Goal: Transaction & Acquisition: Book appointment/travel/reservation

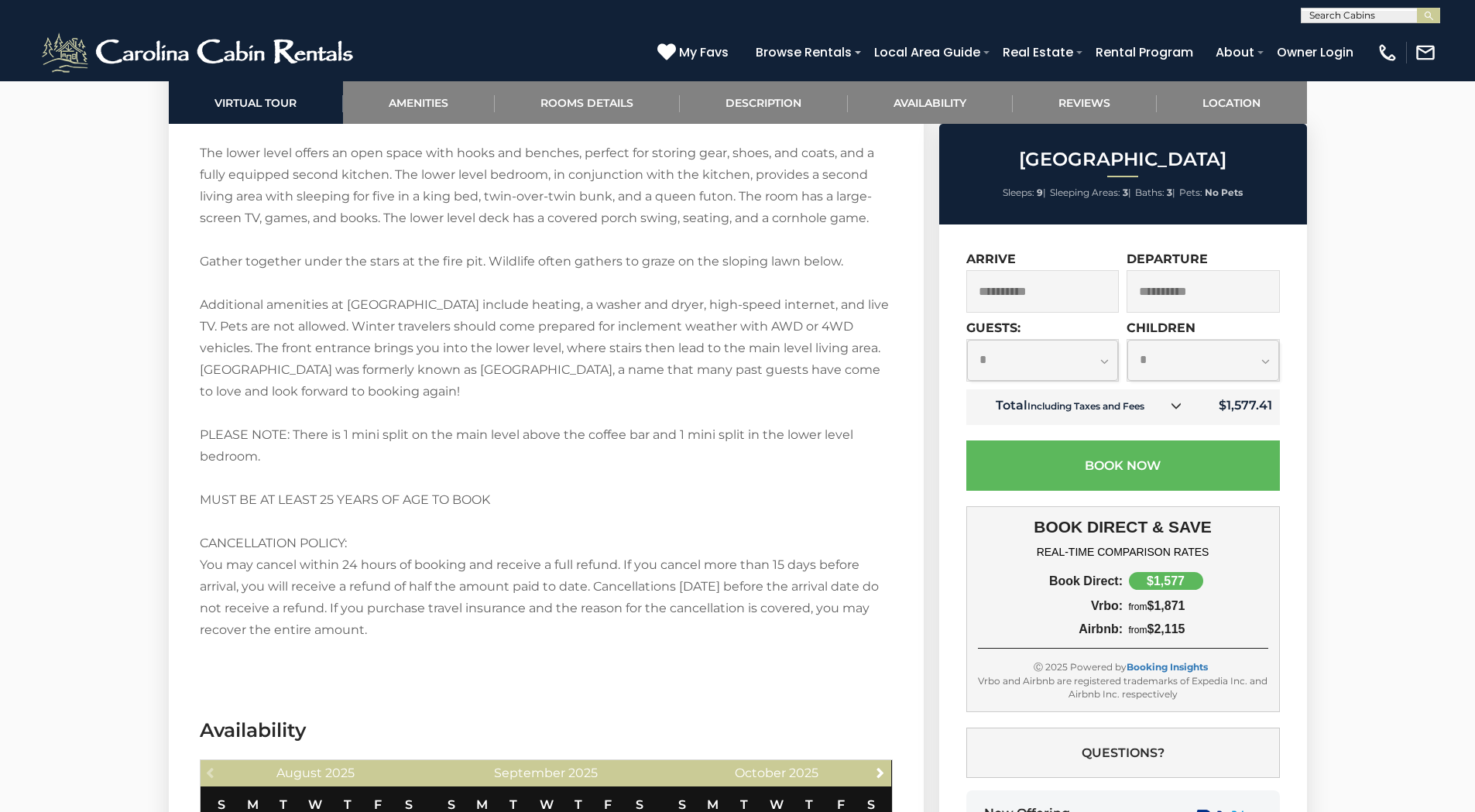
scroll to position [3019, 0]
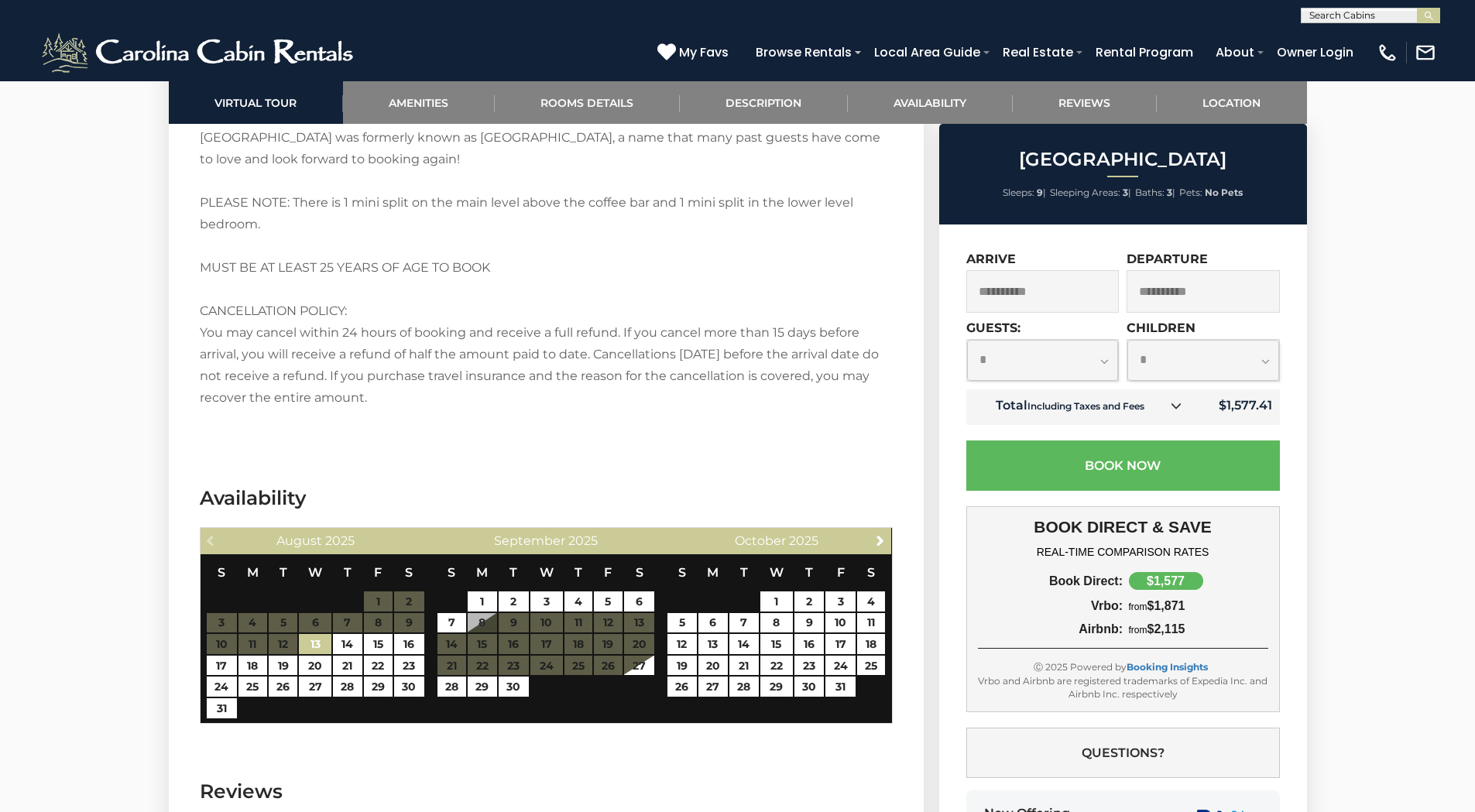
click at [1106, 361] on select "**********" at bounding box center [1043, 360] width 152 height 41
select select "*"
click at [967, 339] on select "**********" at bounding box center [1043, 360] width 152 height 41
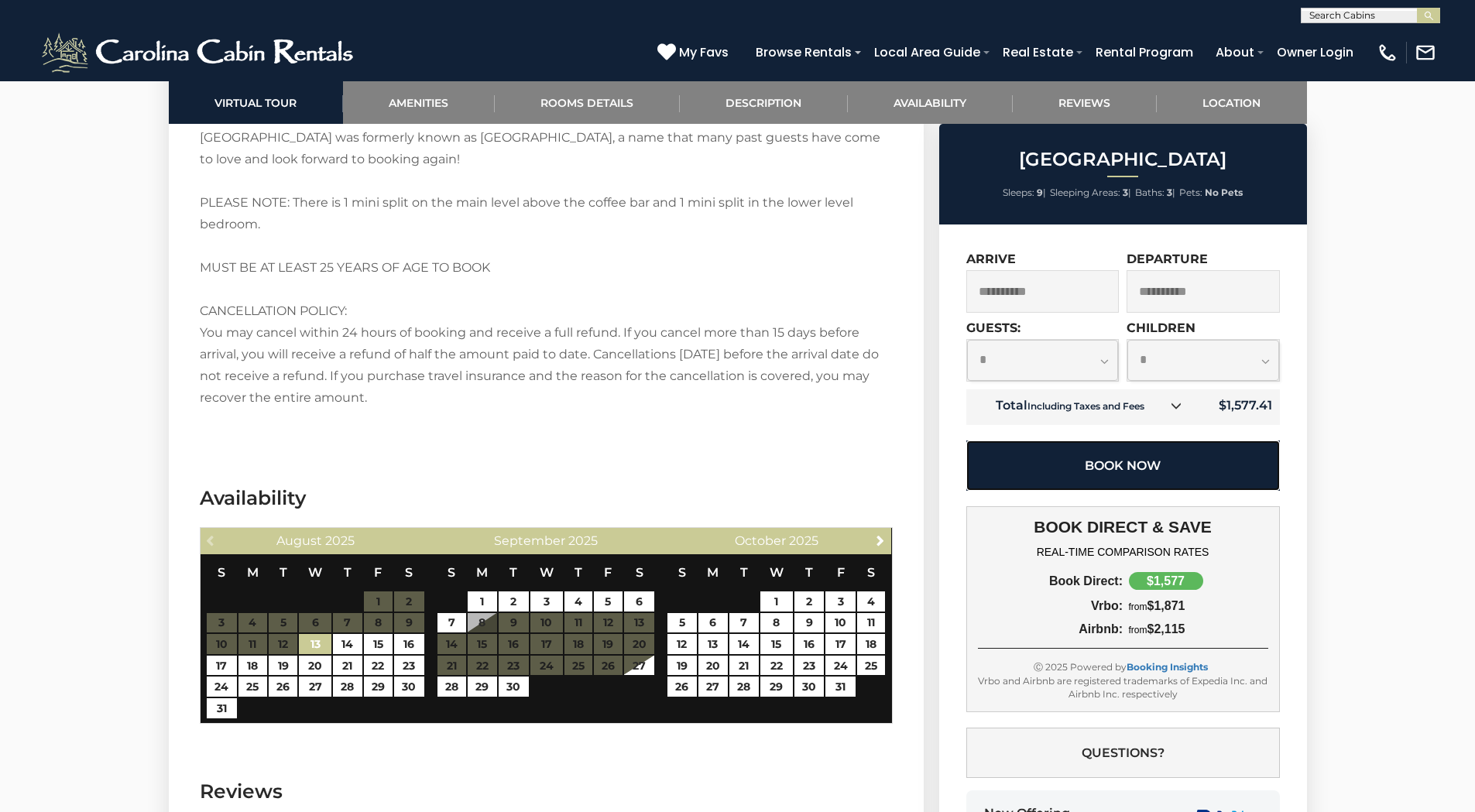
click at [1121, 458] on button "Book Now" at bounding box center [1123, 465] width 314 height 50
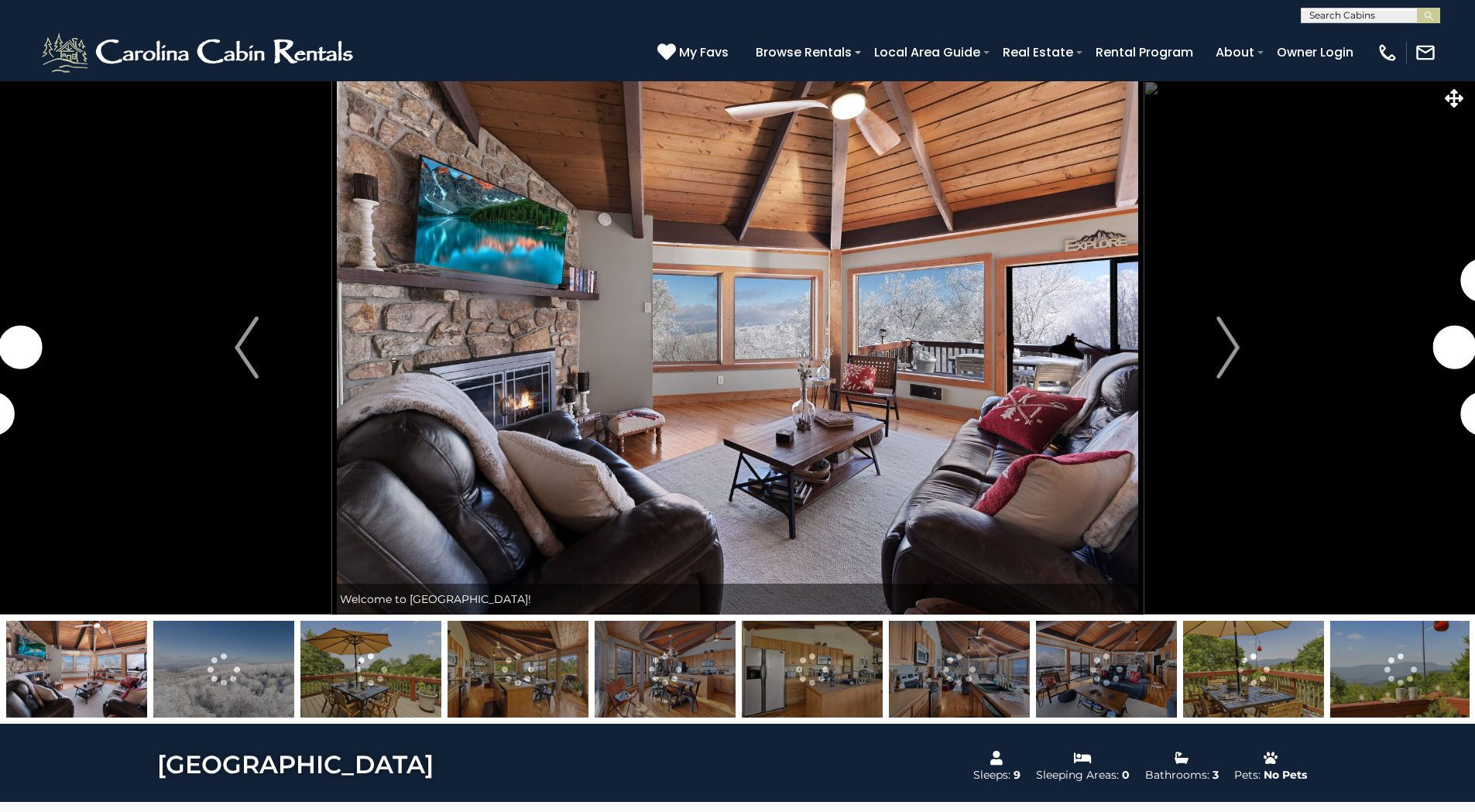
select select "*"
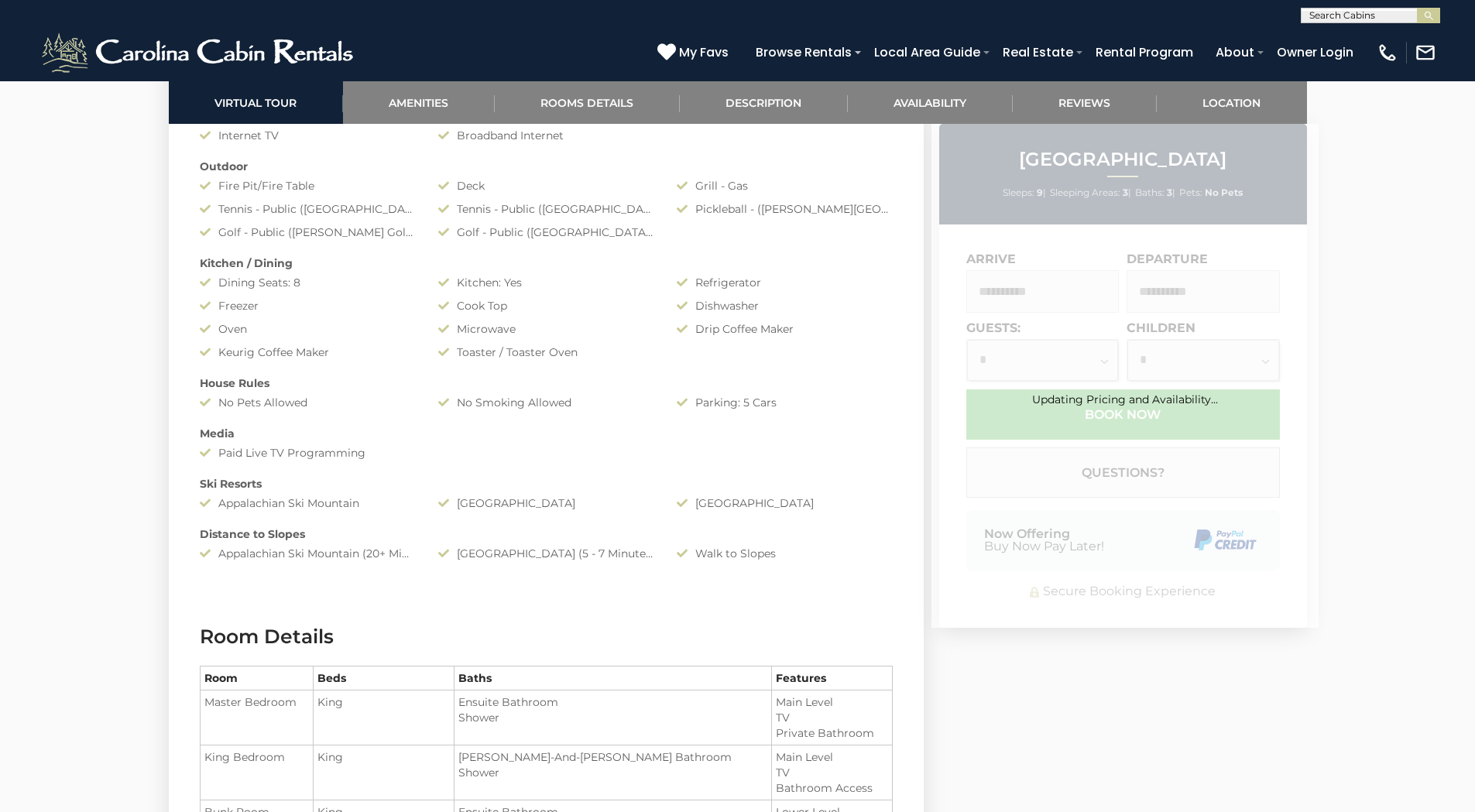
scroll to position [1073, 0]
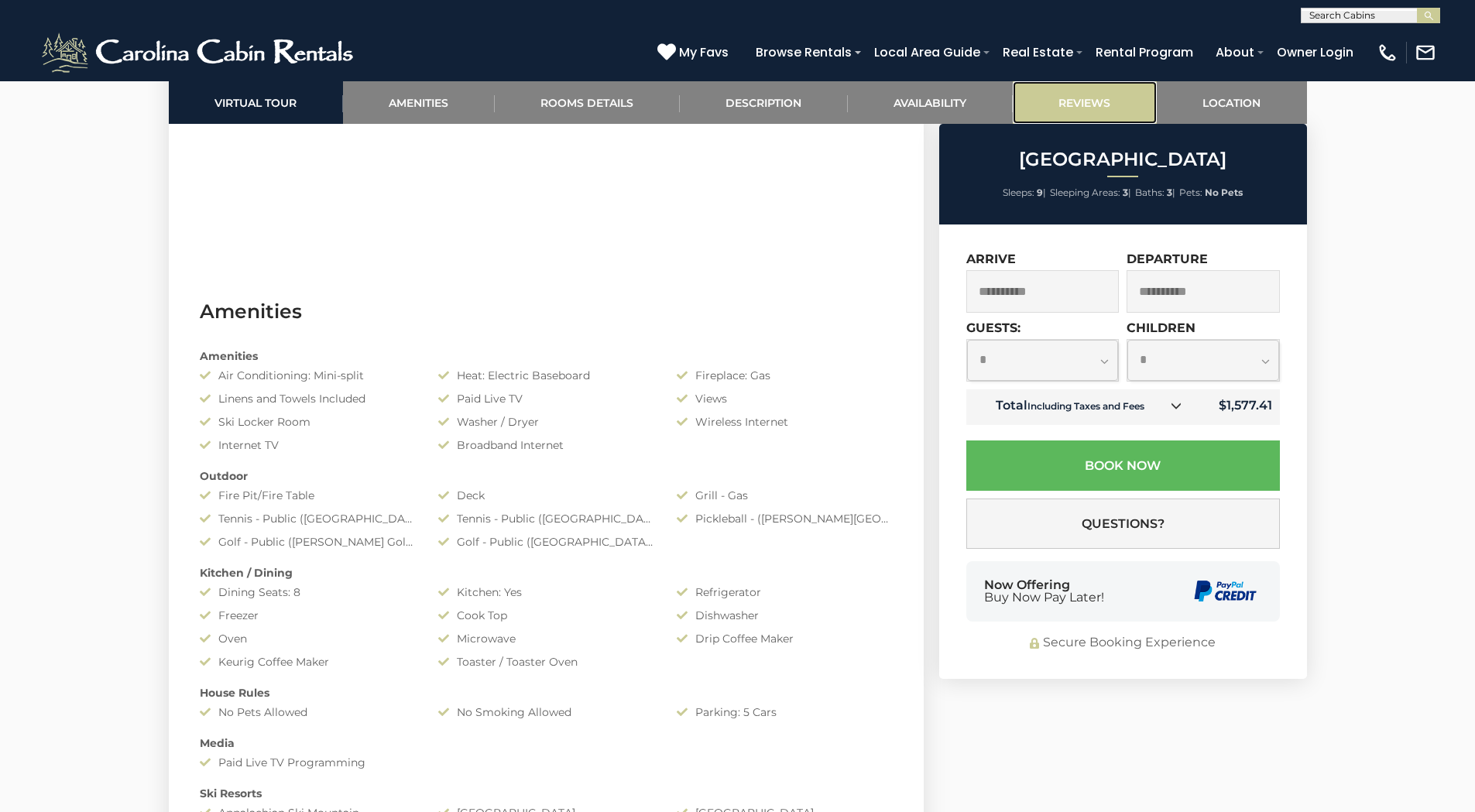
click at [1077, 96] on link "Reviews" at bounding box center [1085, 103] width 144 height 43
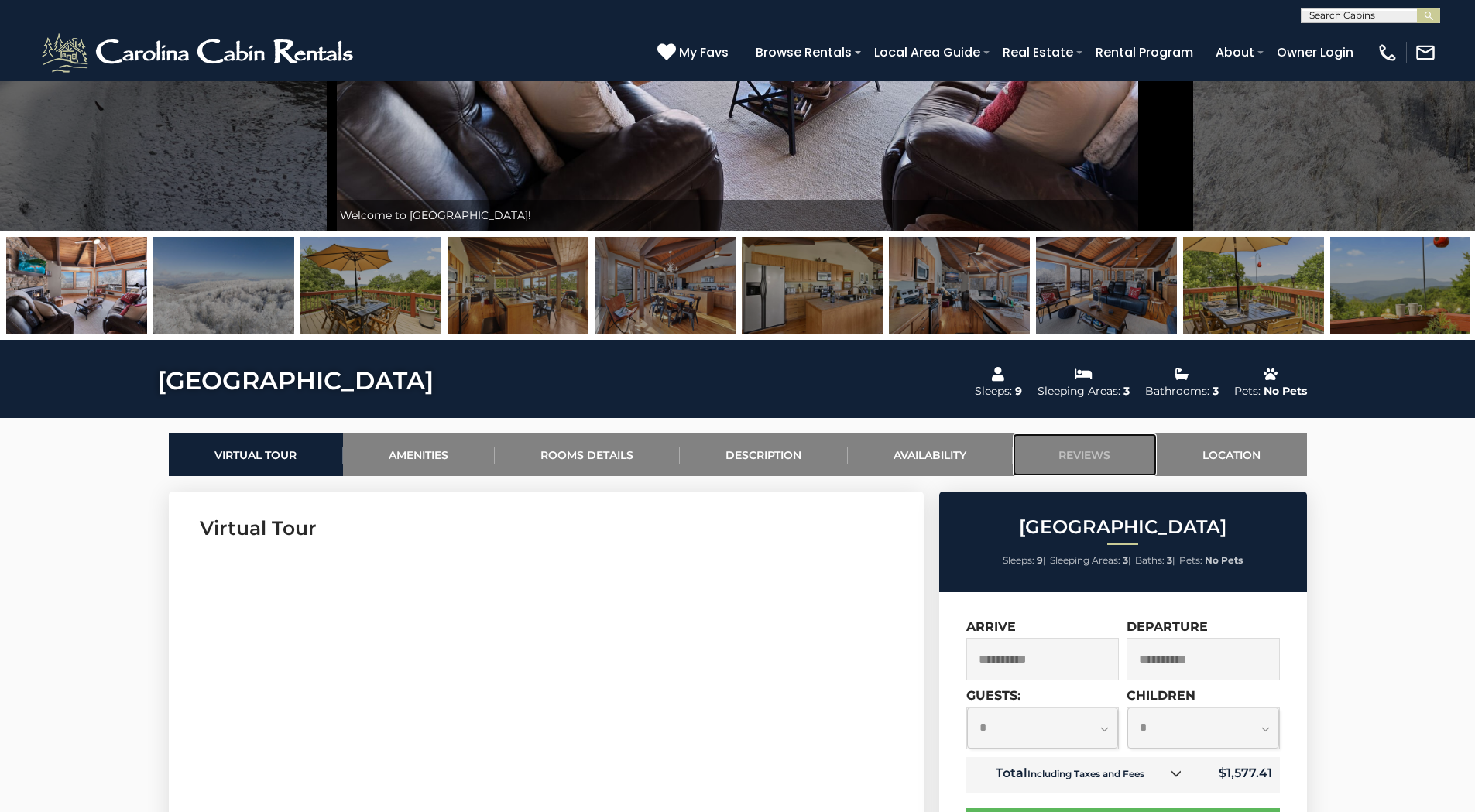
scroll to position [0, 0]
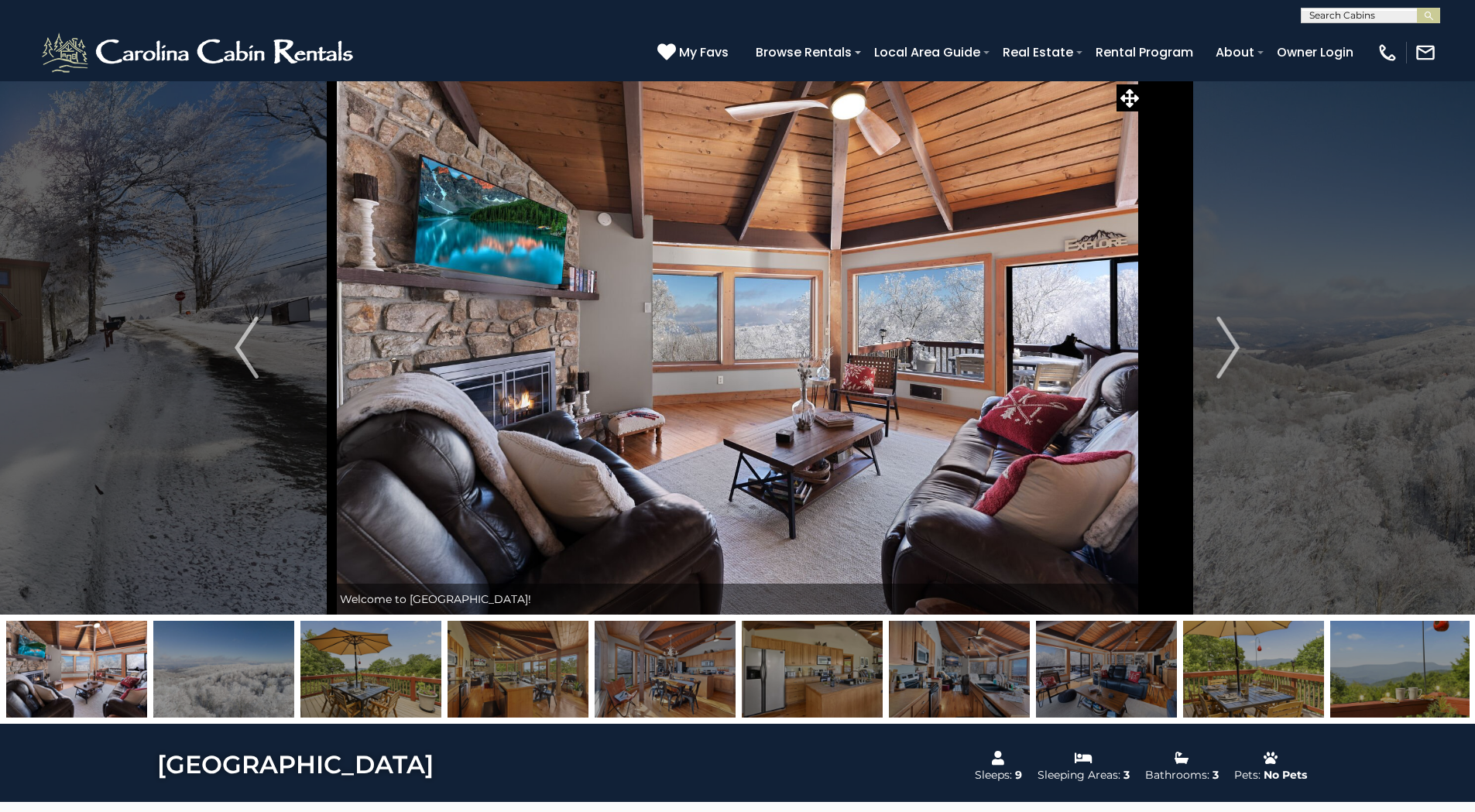
click at [649, 333] on img at bounding box center [738, 347] width 811 height 534
click at [1231, 347] on img "Next" at bounding box center [1228, 347] width 23 height 62
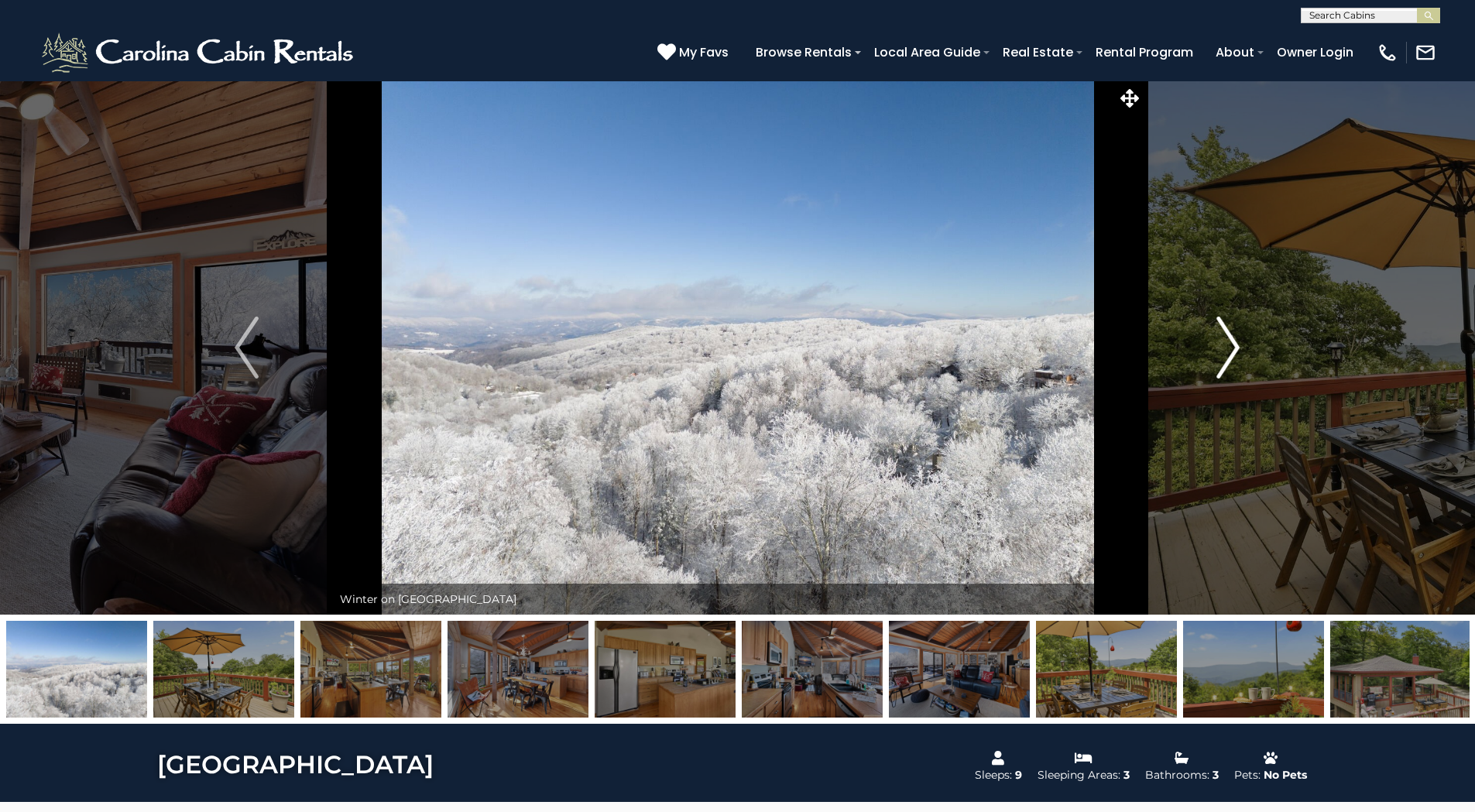
click at [1231, 347] on img "Next" at bounding box center [1228, 347] width 23 height 62
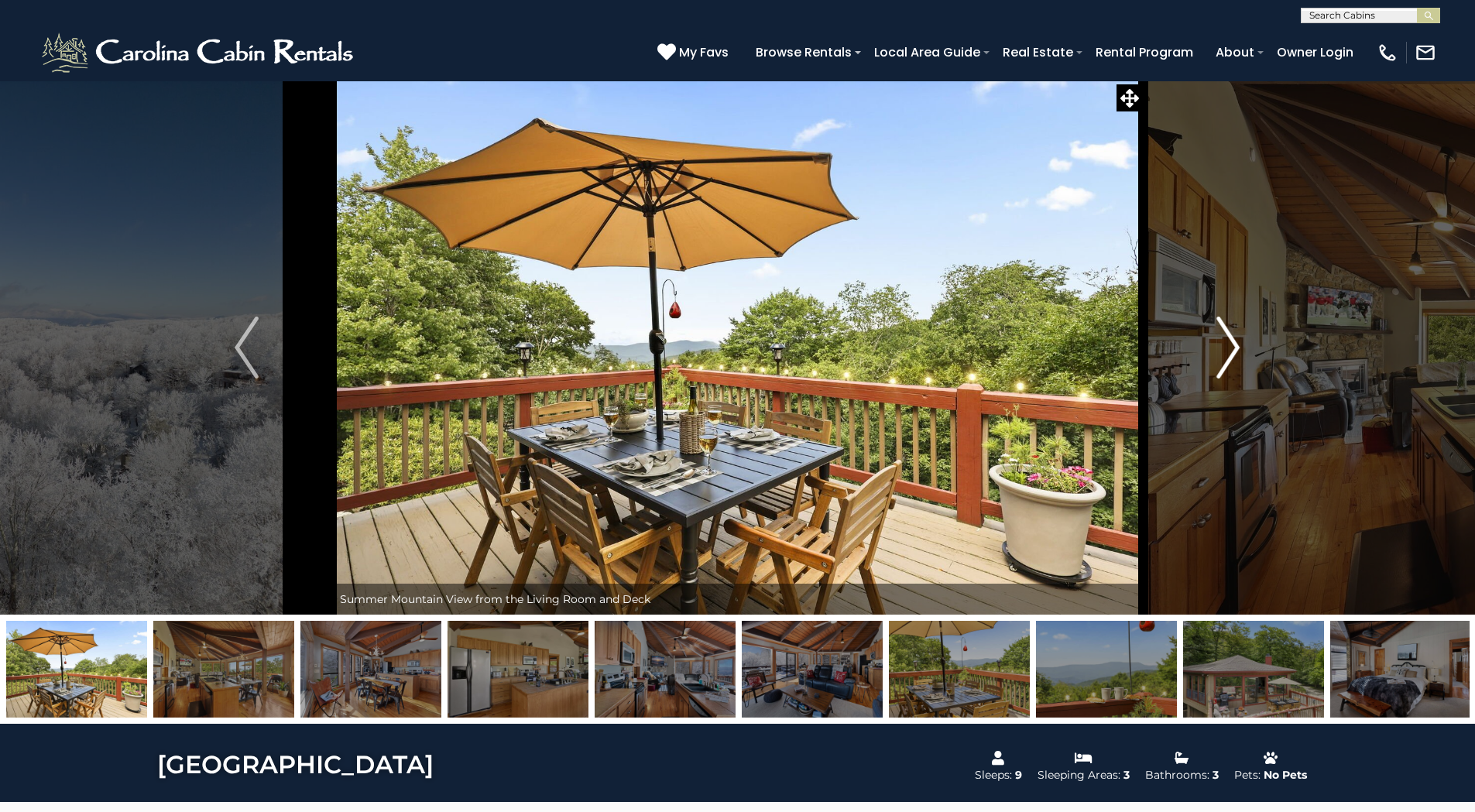
click at [1231, 347] on img "Next" at bounding box center [1228, 347] width 23 height 62
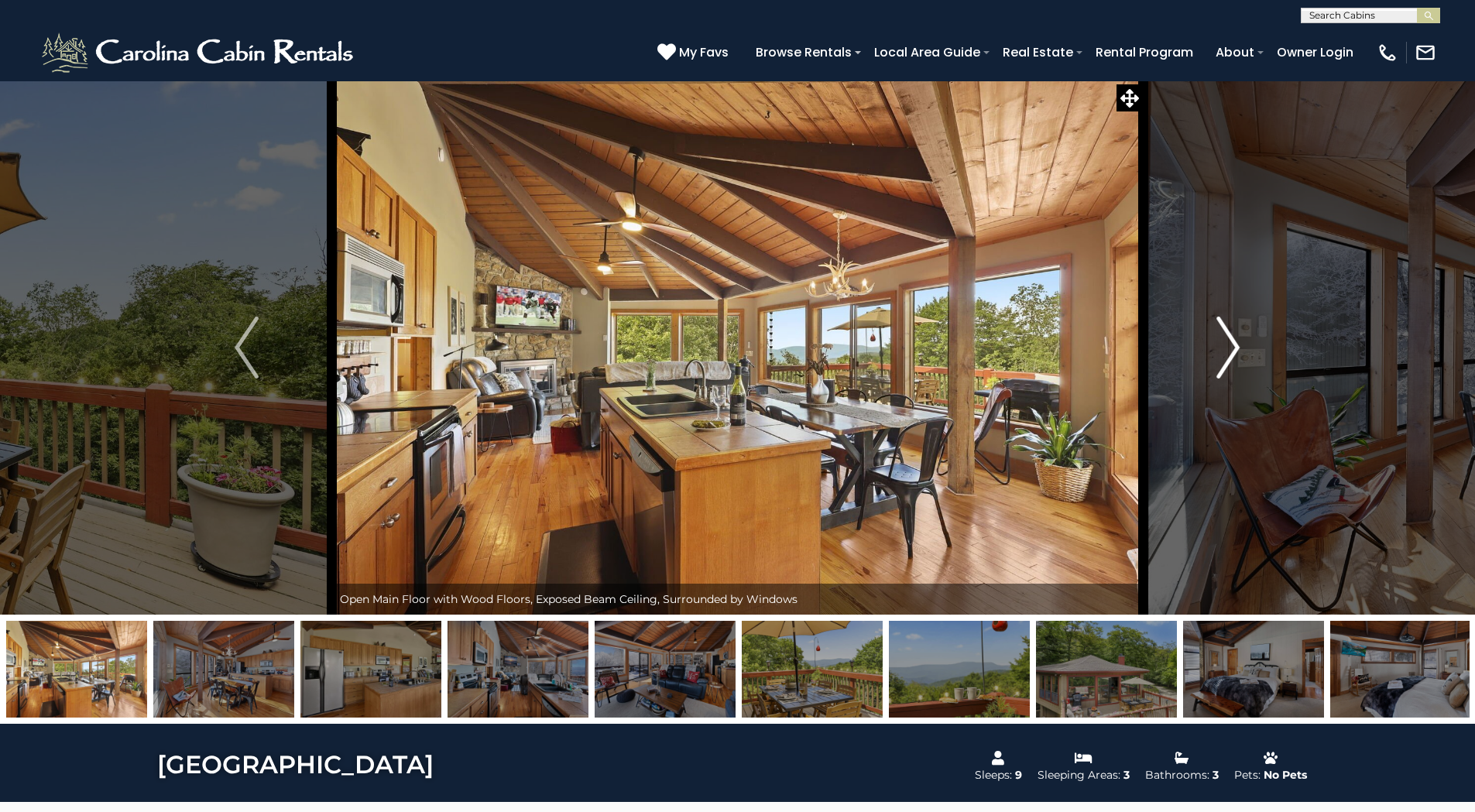
click at [1231, 347] on img "Next" at bounding box center [1228, 347] width 23 height 62
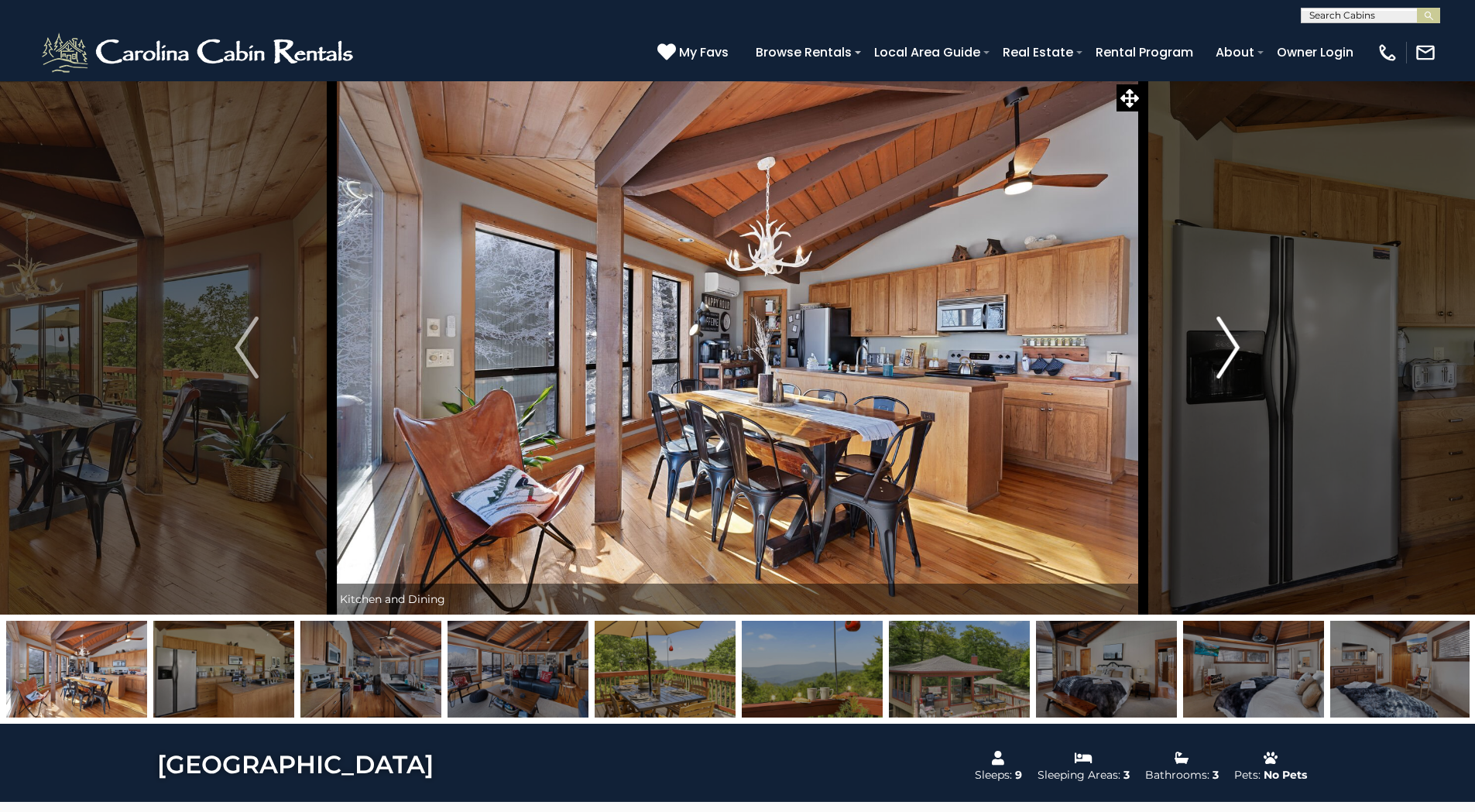
click at [1231, 347] on img "Next" at bounding box center [1228, 347] width 23 height 62
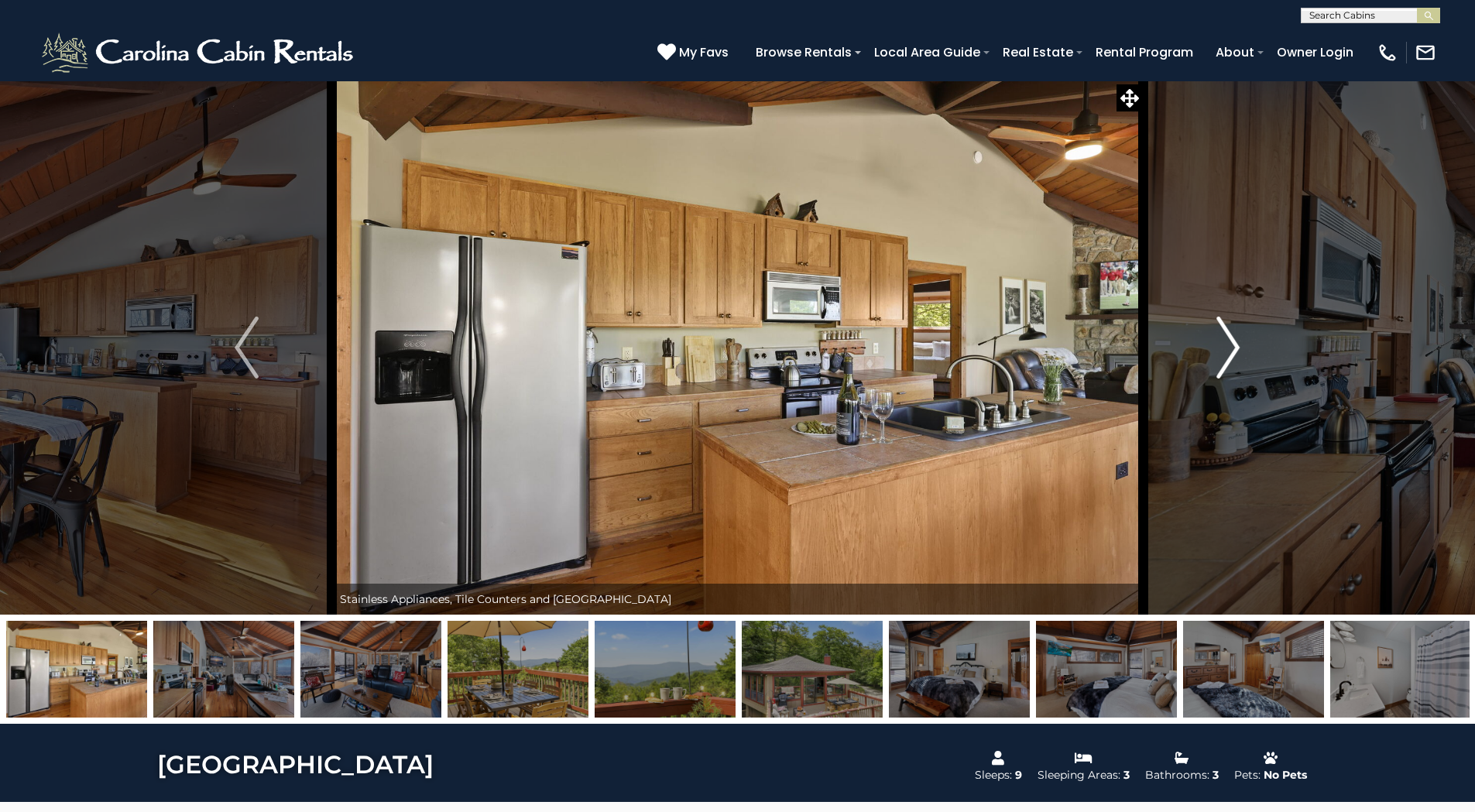
click at [1231, 347] on img "Next" at bounding box center [1228, 347] width 23 height 62
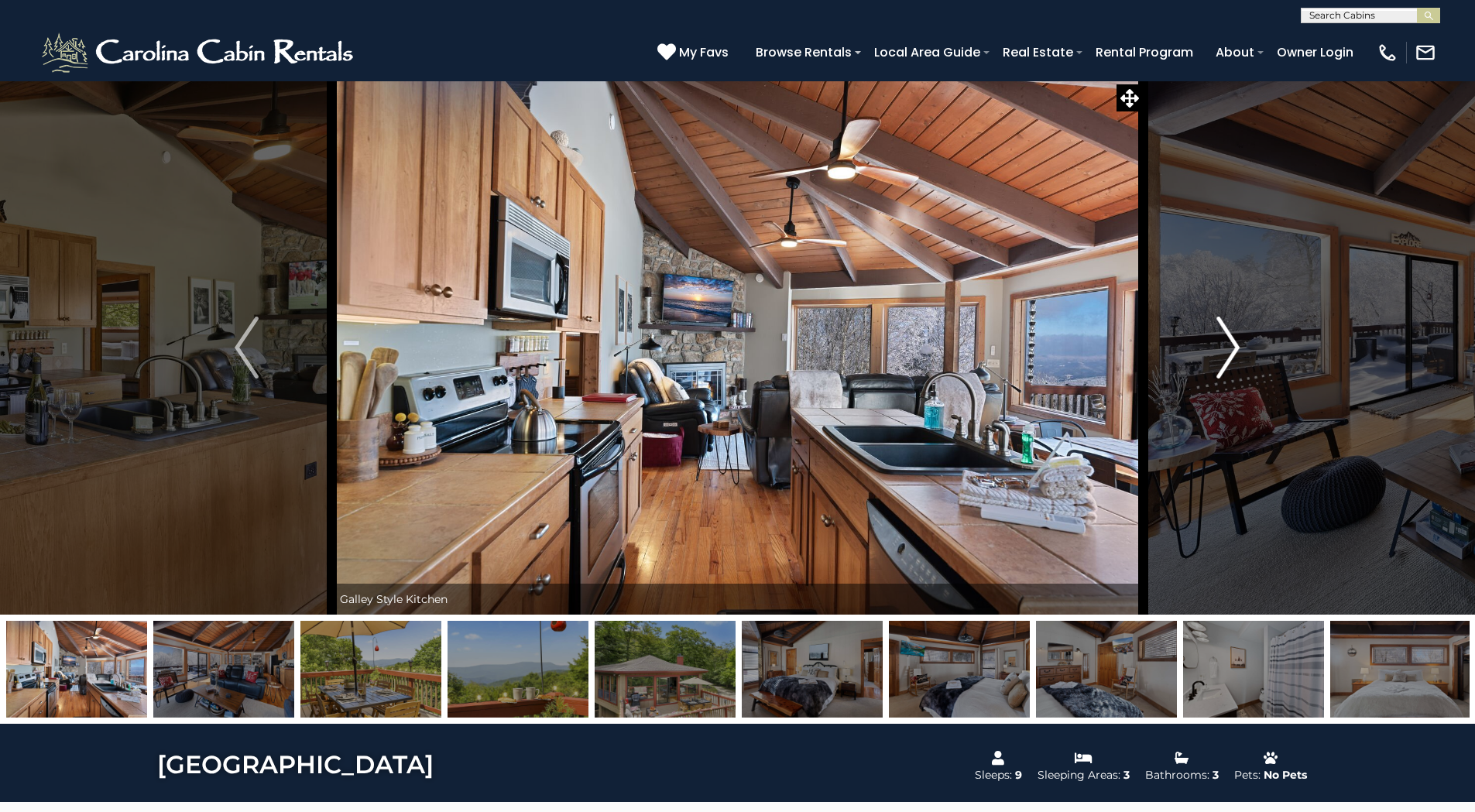
click at [1231, 347] on img "Next" at bounding box center [1228, 347] width 23 height 62
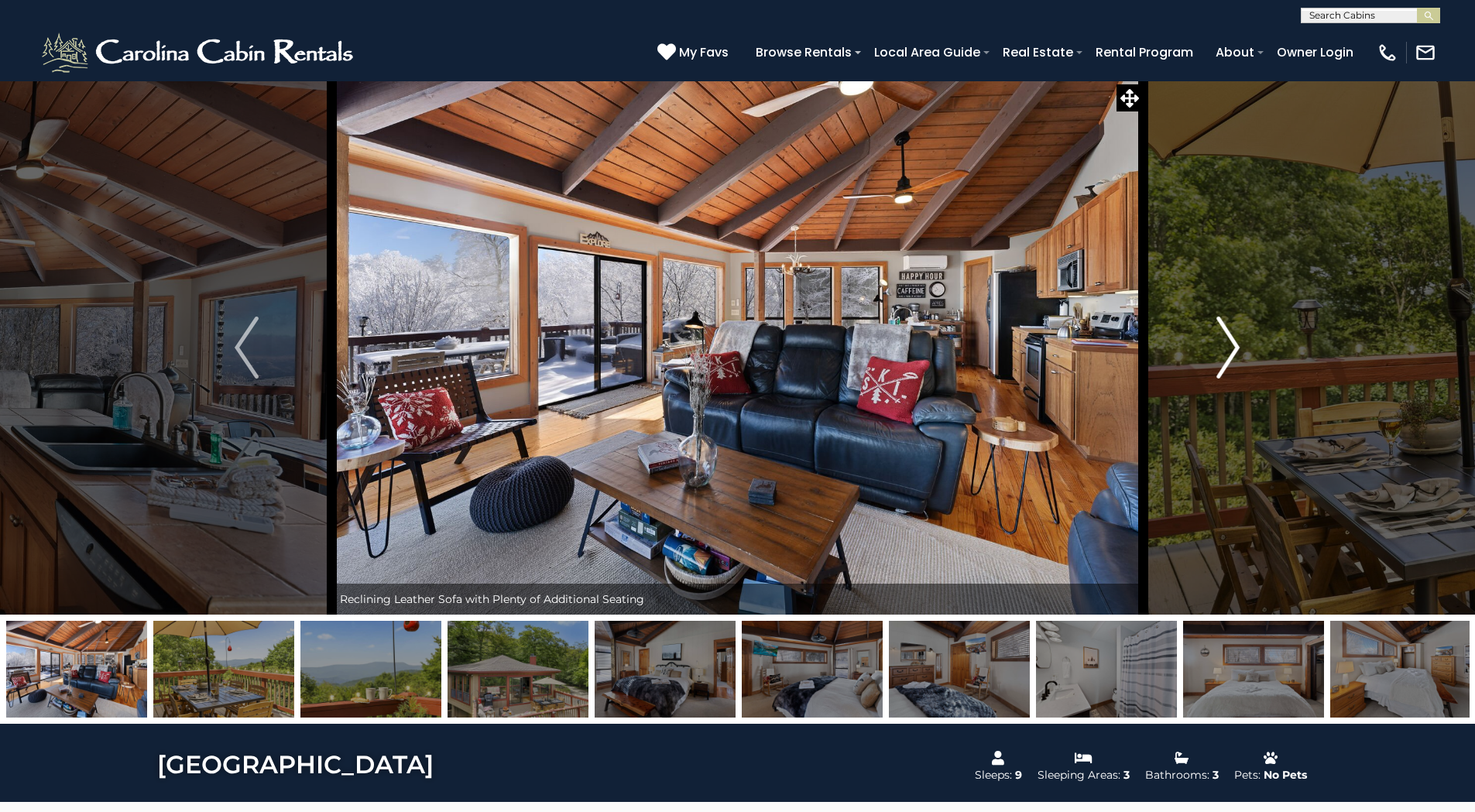
click at [1231, 347] on img "Next" at bounding box center [1228, 347] width 23 height 62
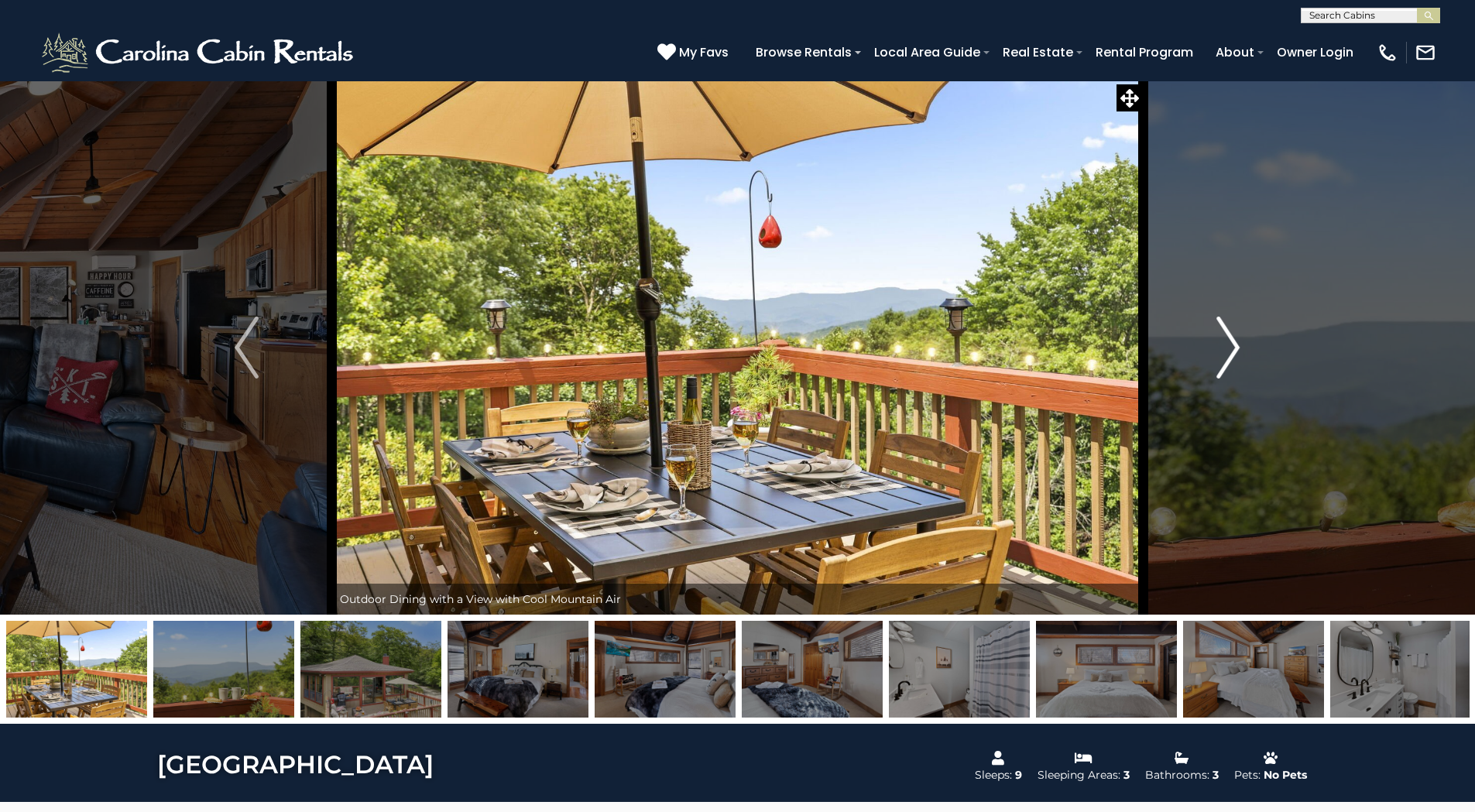
click at [1231, 347] on img "Next" at bounding box center [1228, 347] width 23 height 62
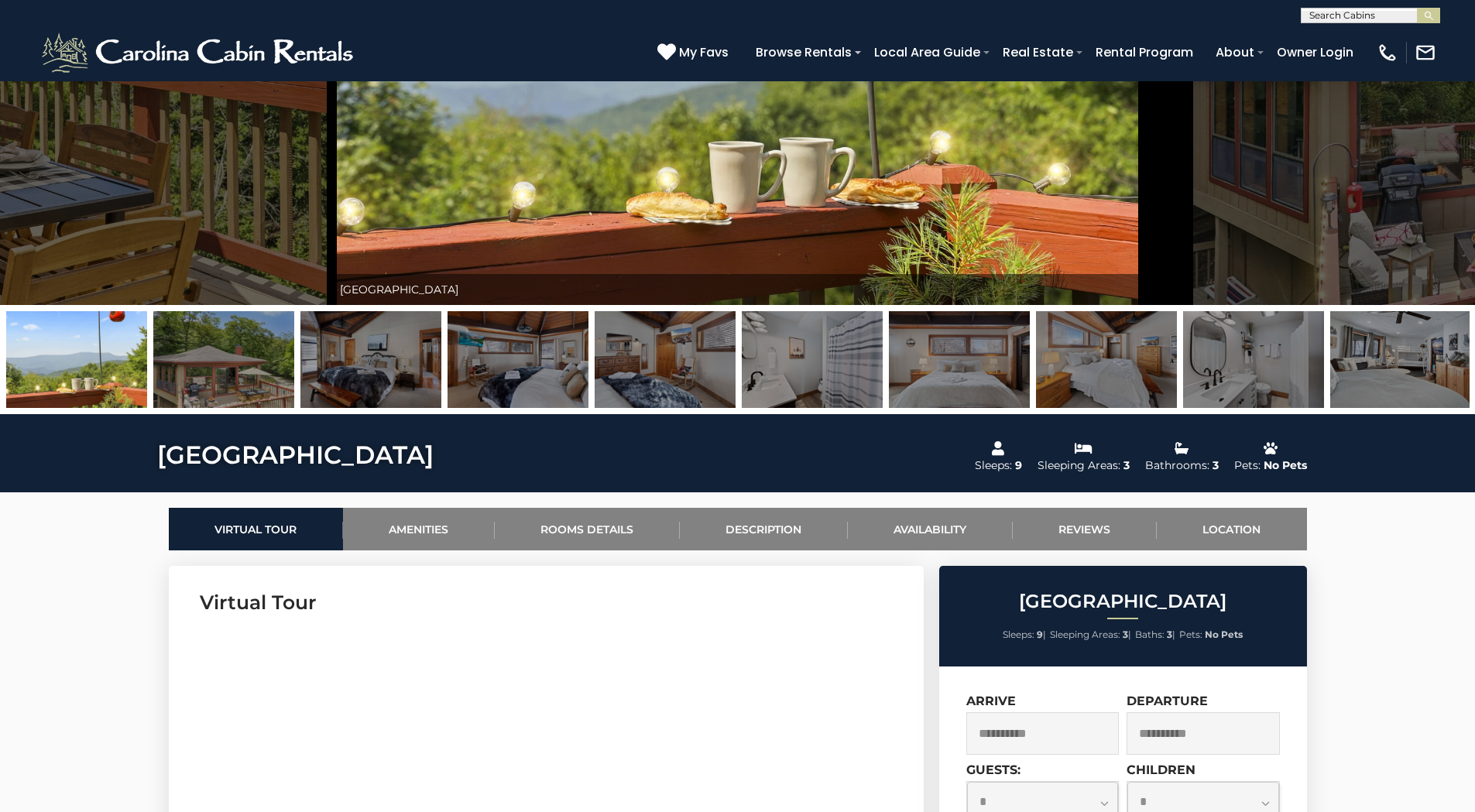
scroll to position [78, 0]
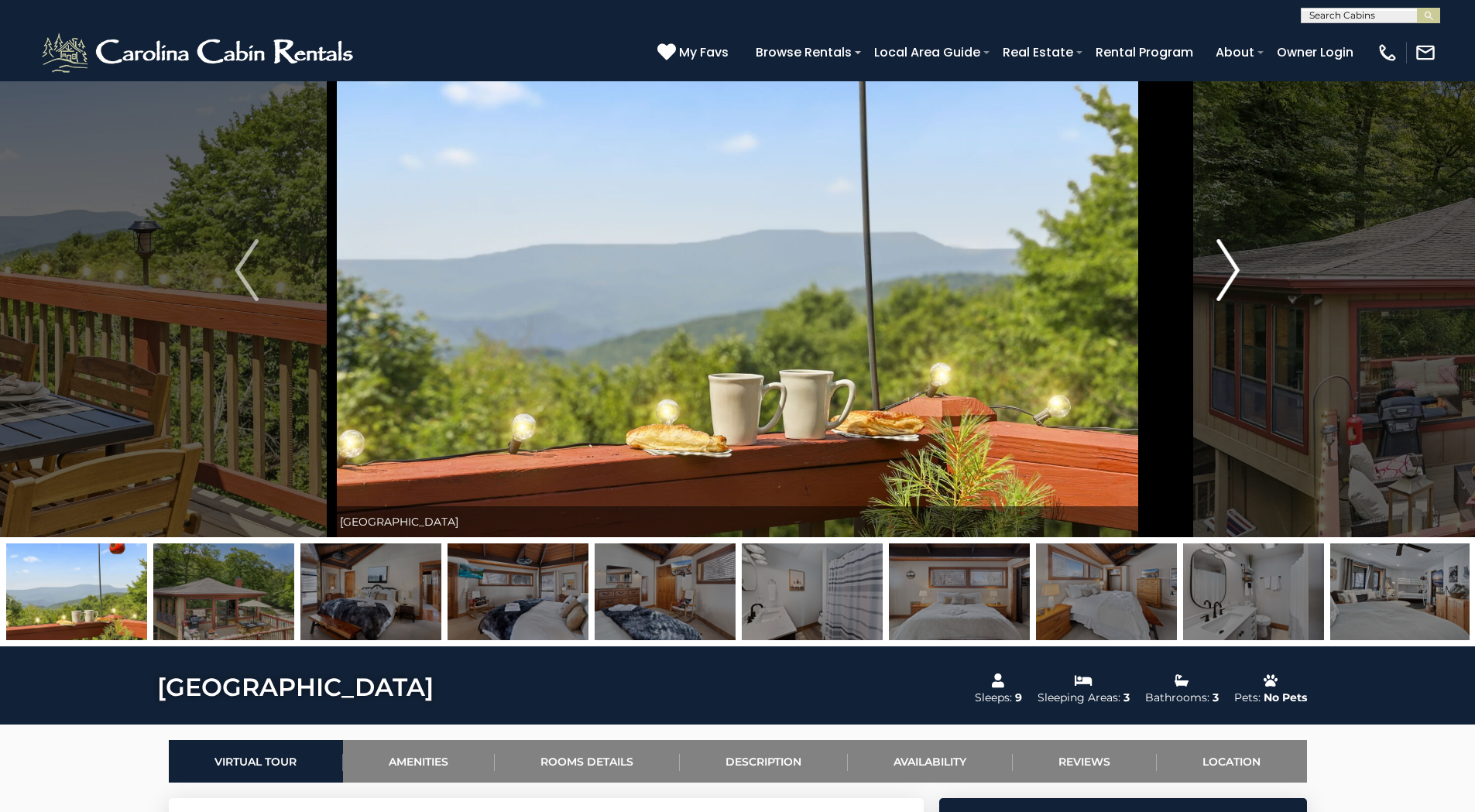
click at [1230, 269] on img "Next" at bounding box center [1228, 270] width 23 height 62
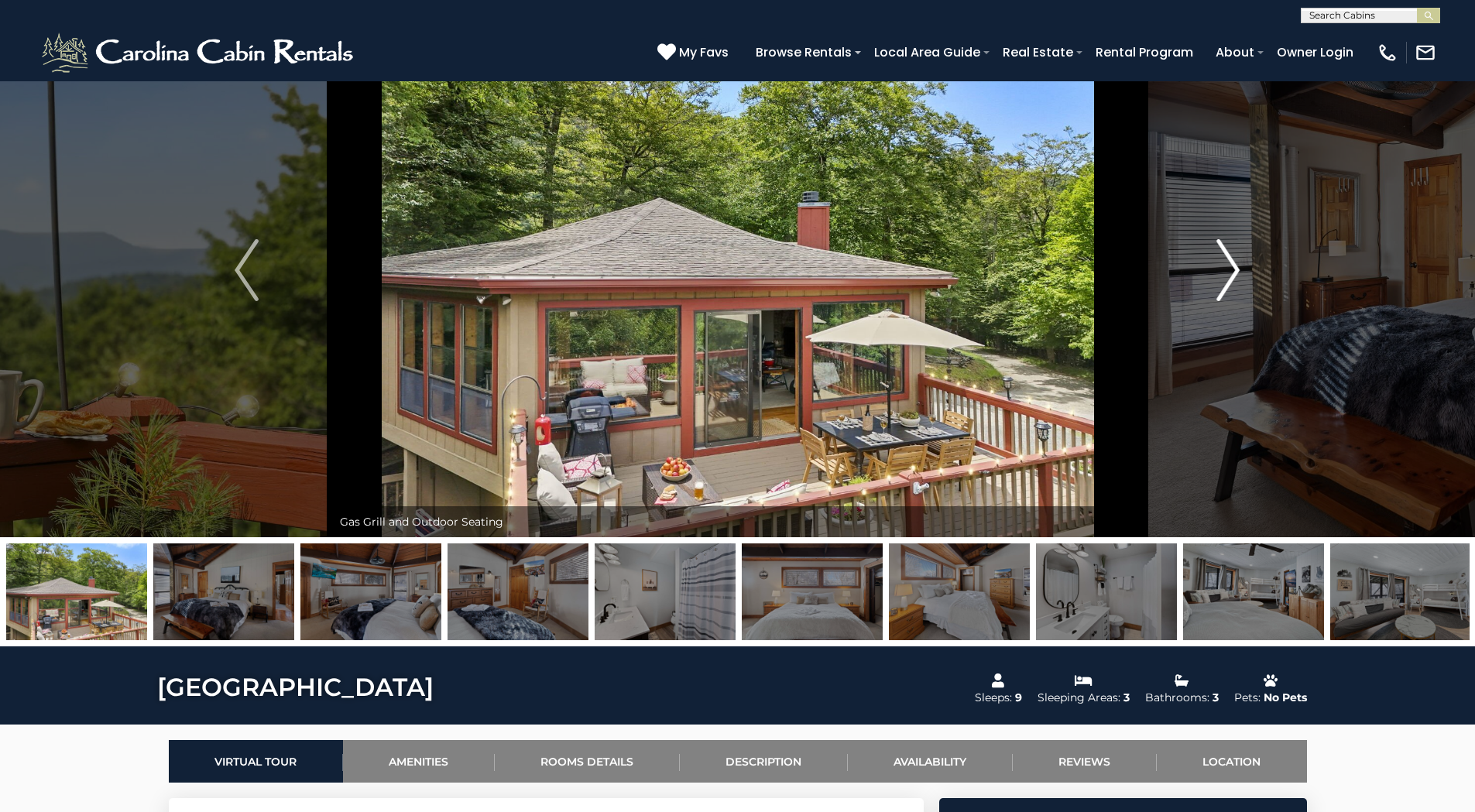
click at [1230, 269] on img "Next" at bounding box center [1228, 270] width 23 height 62
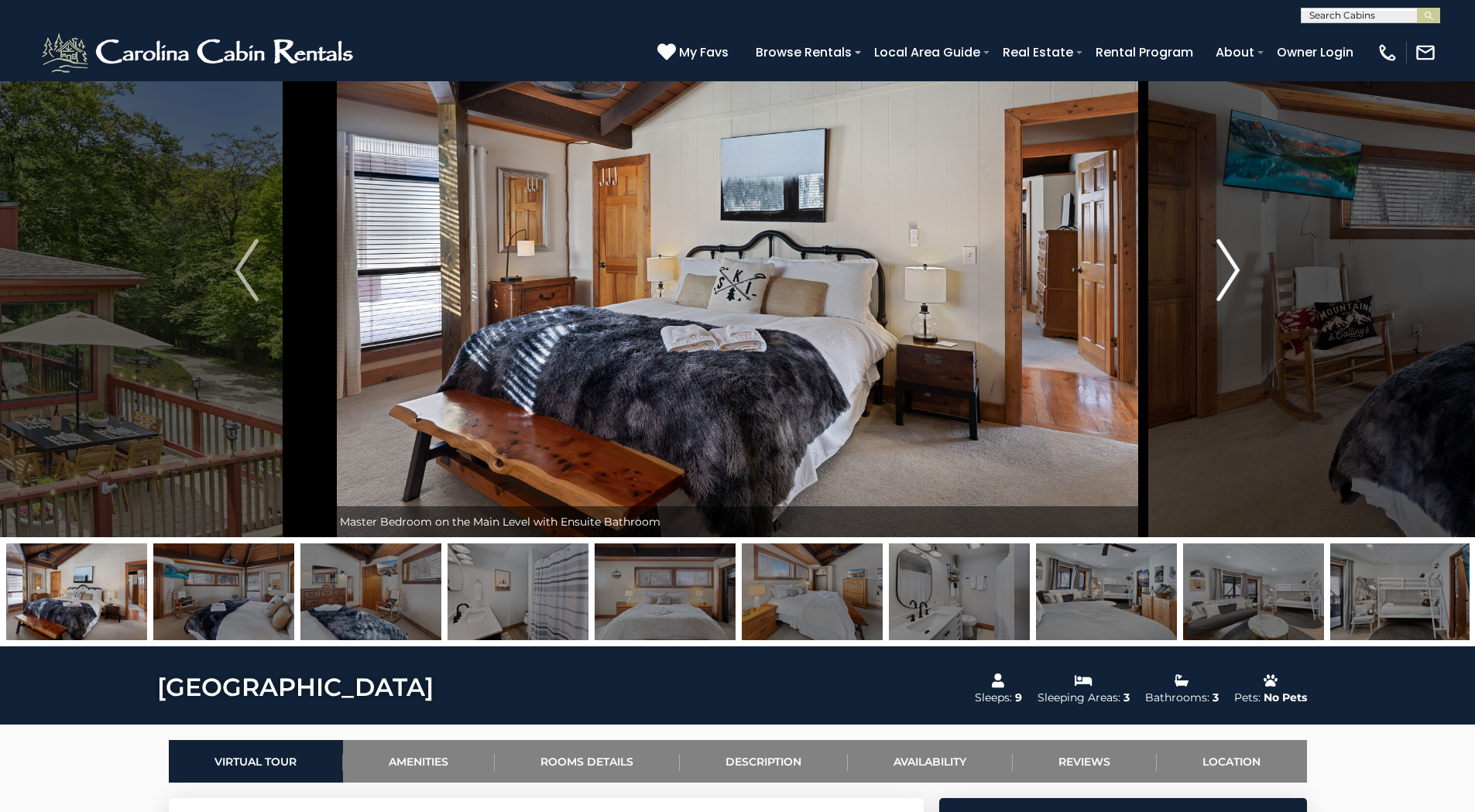
click at [1230, 269] on img "Next" at bounding box center [1228, 270] width 23 height 62
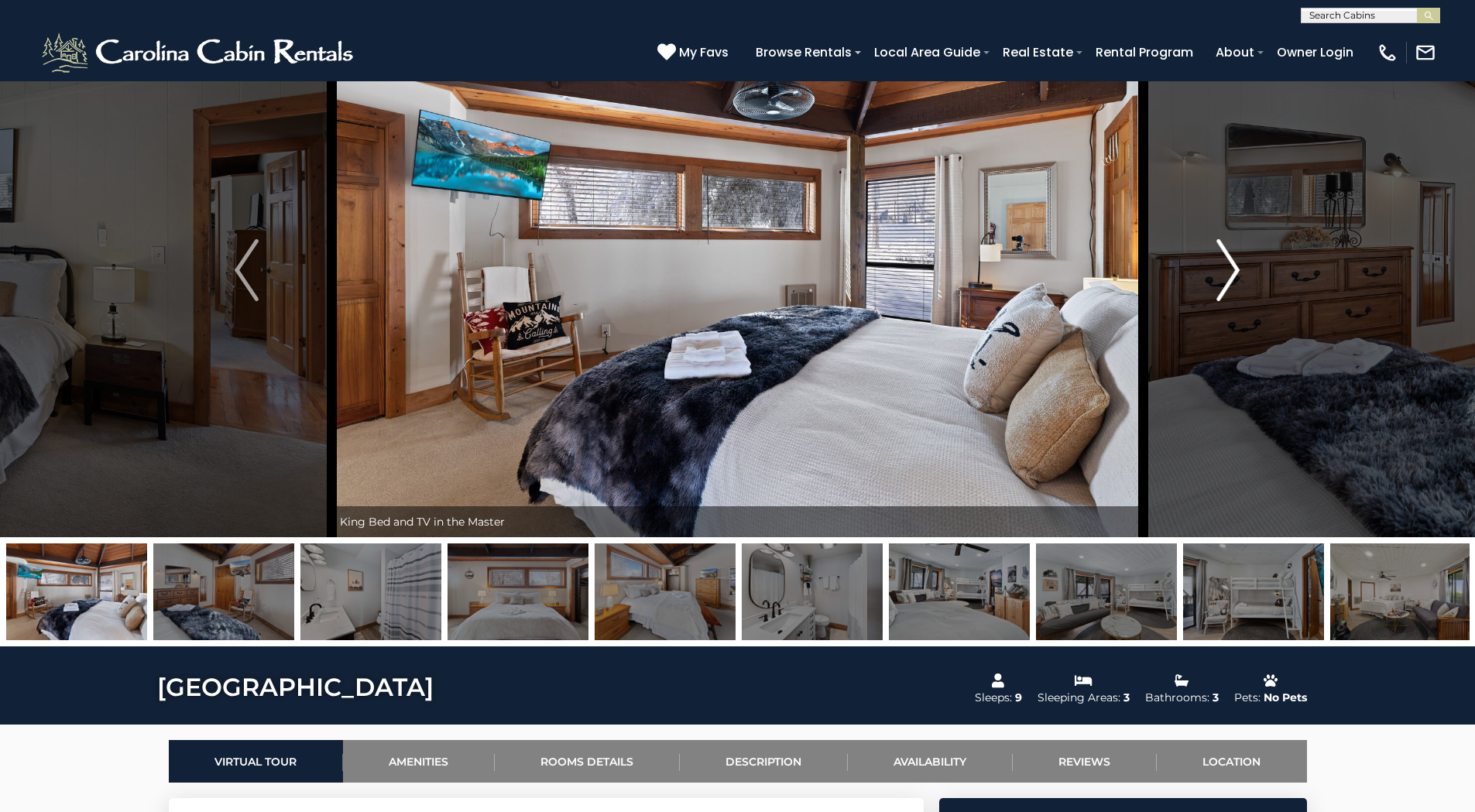
click at [1230, 269] on img "Next" at bounding box center [1228, 270] width 23 height 62
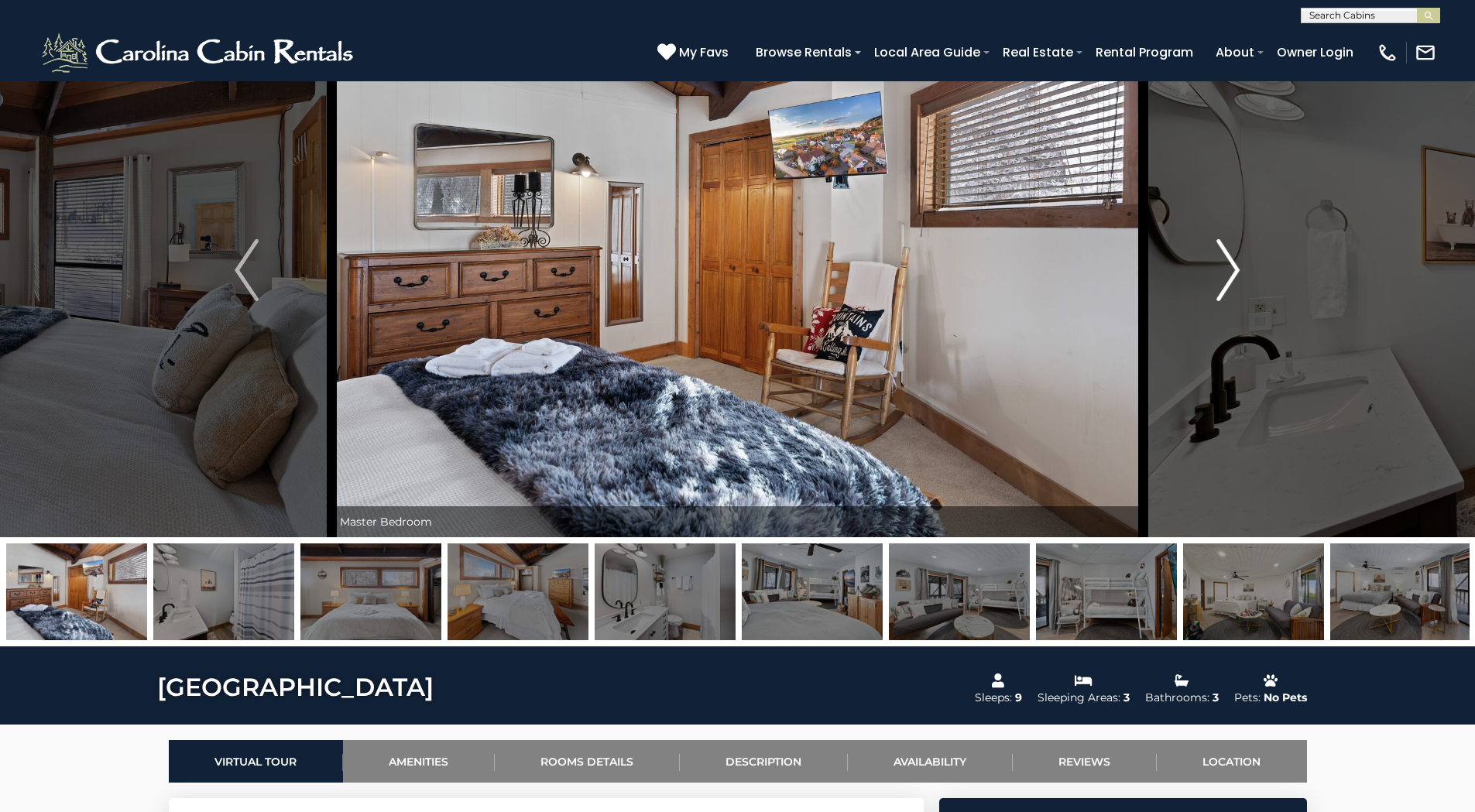
click at [1230, 269] on img "Next" at bounding box center [1228, 270] width 23 height 62
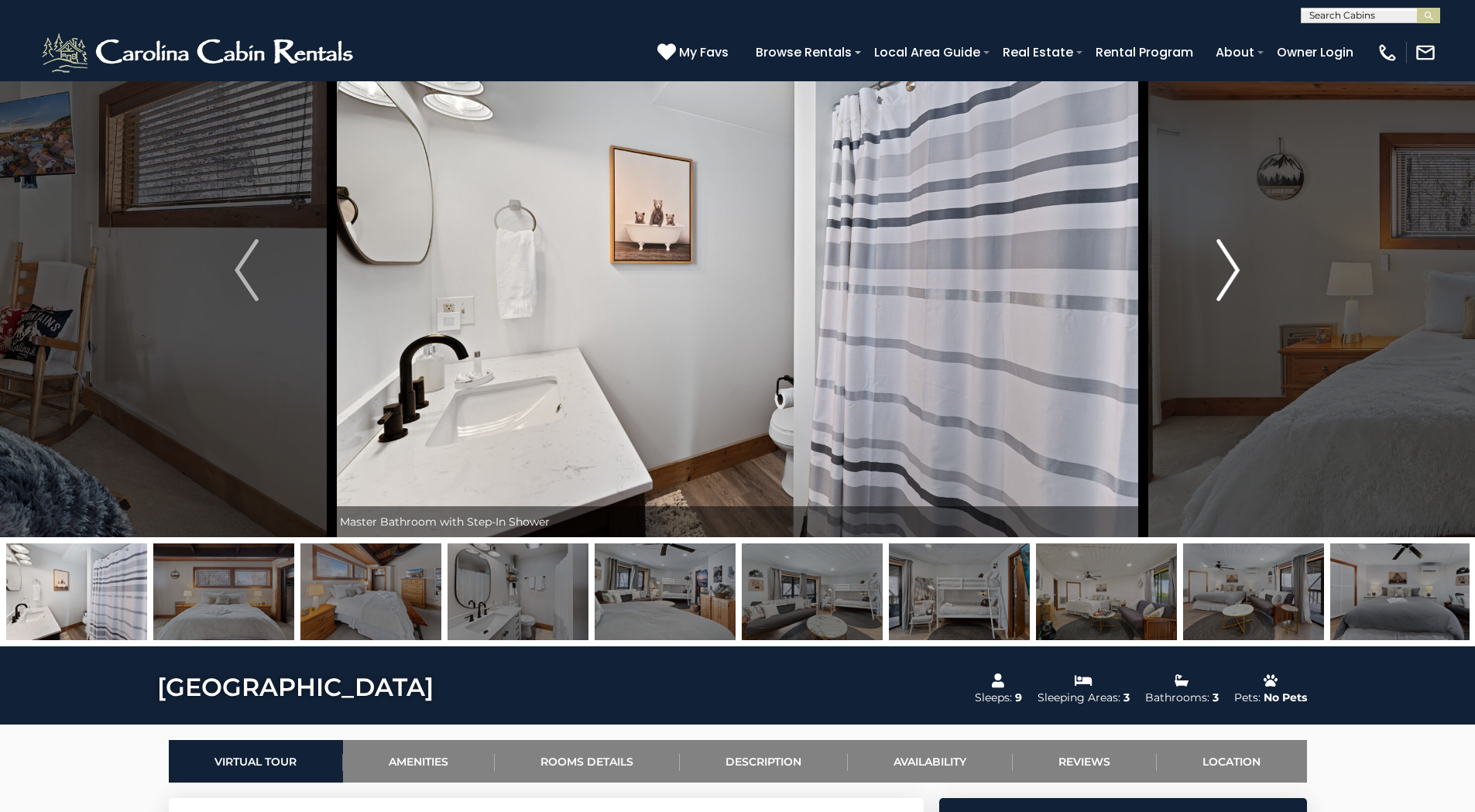
click at [1230, 269] on img "Next" at bounding box center [1228, 270] width 23 height 62
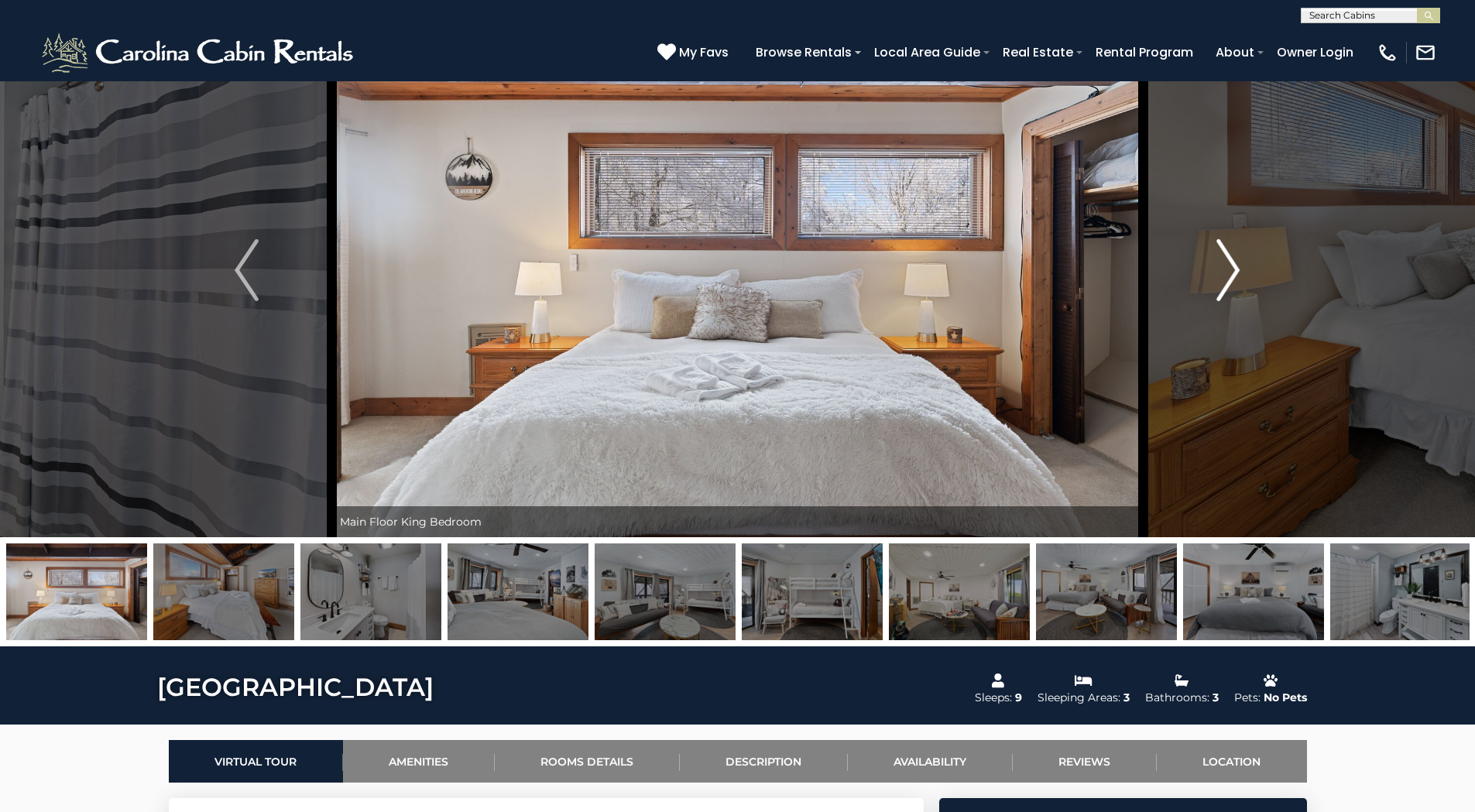
click at [1230, 269] on img "Next" at bounding box center [1228, 270] width 23 height 62
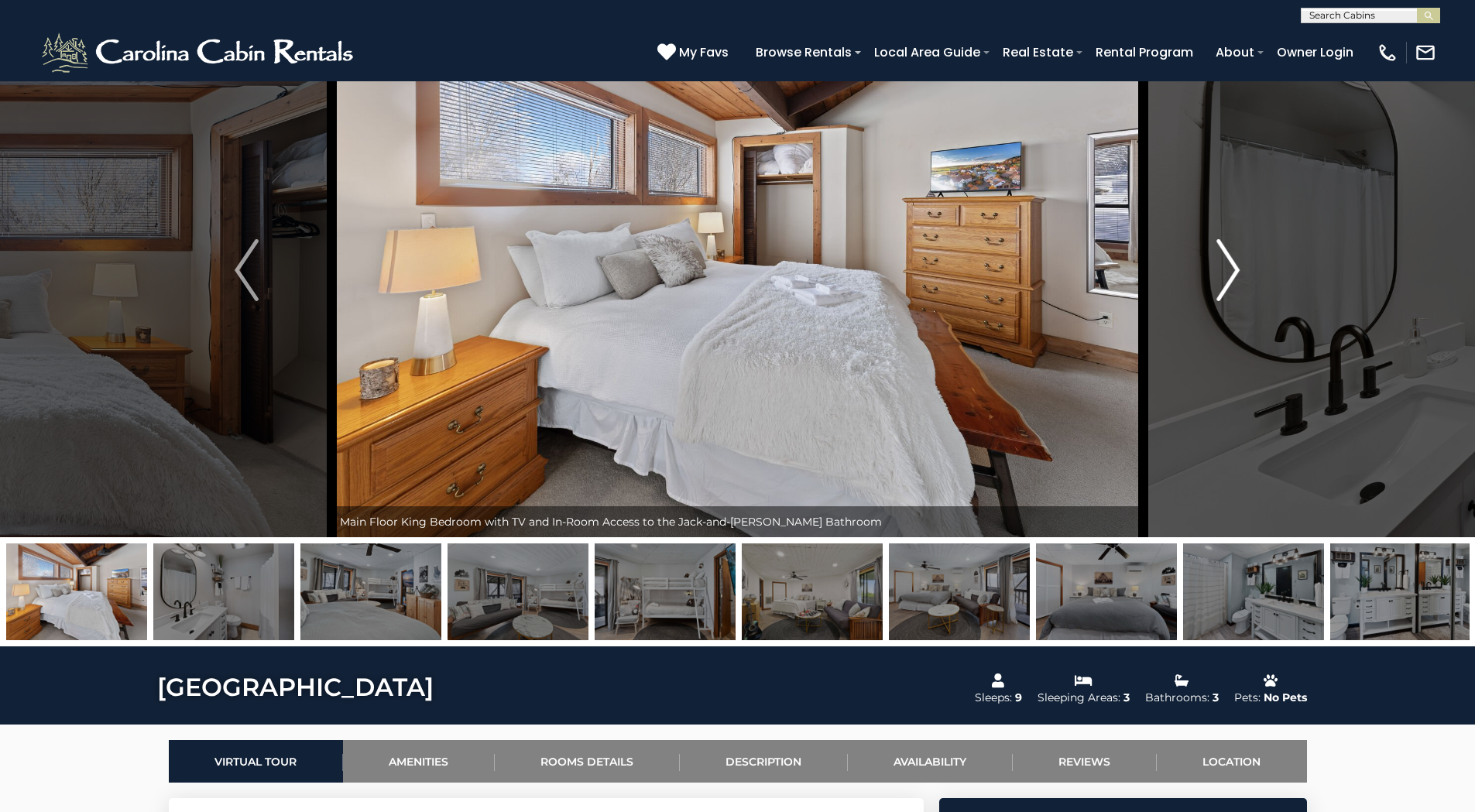
click at [1230, 269] on img "Next" at bounding box center [1228, 270] width 23 height 62
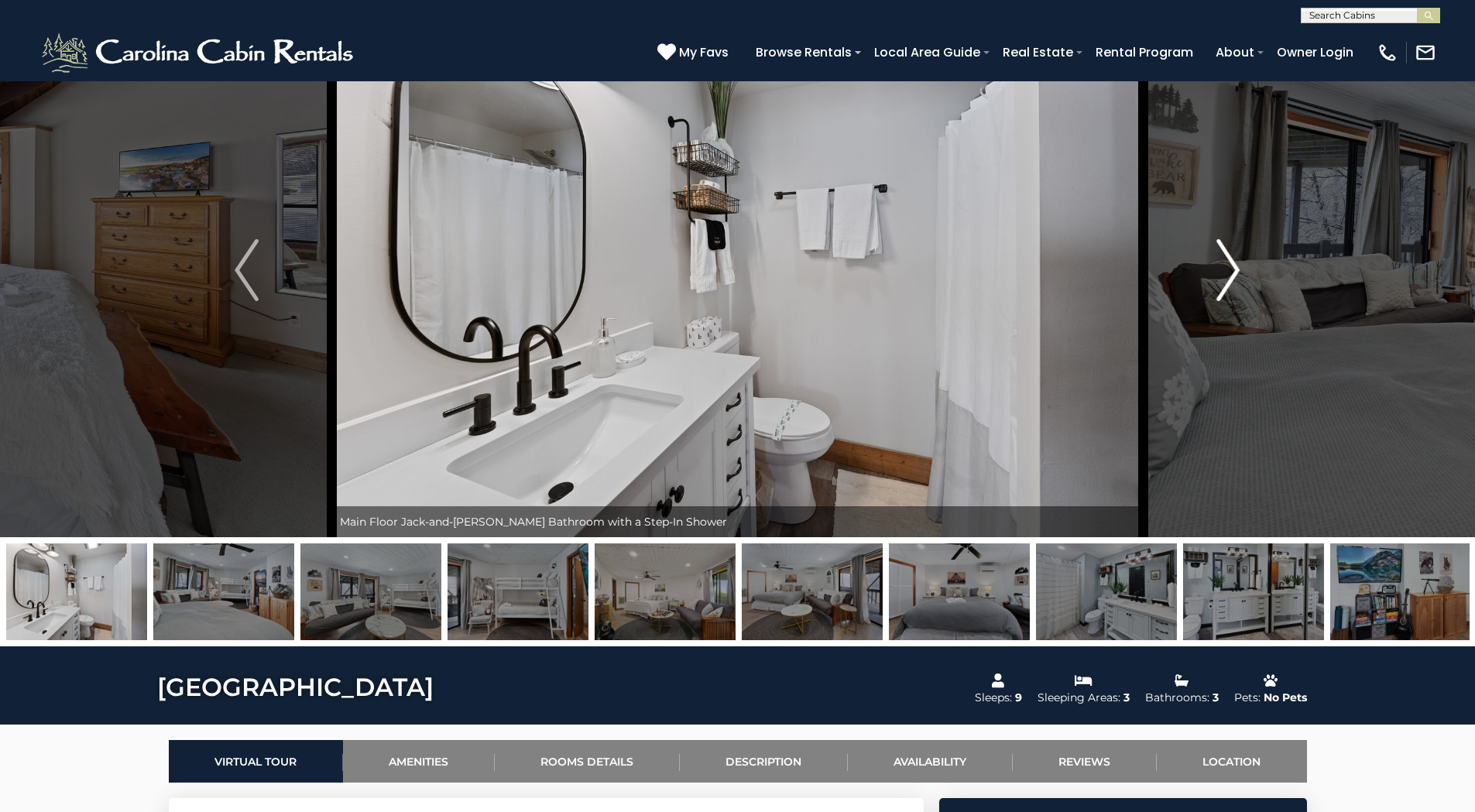
click at [1230, 269] on img "Next" at bounding box center [1228, 270] width 23 height 62
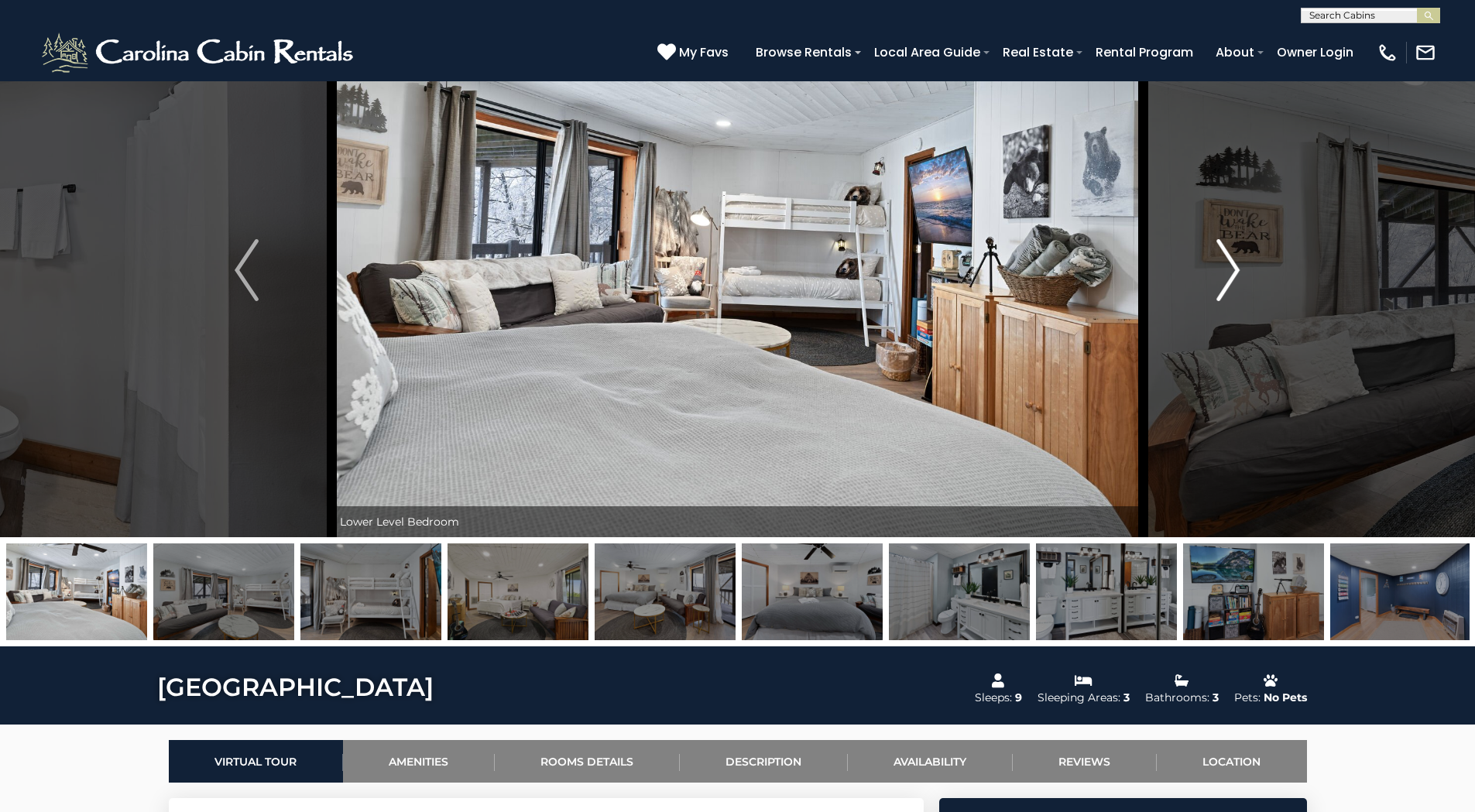
click at [1230, 269] on img "Next" at bounding box center [1228, 270] width 23 height 62
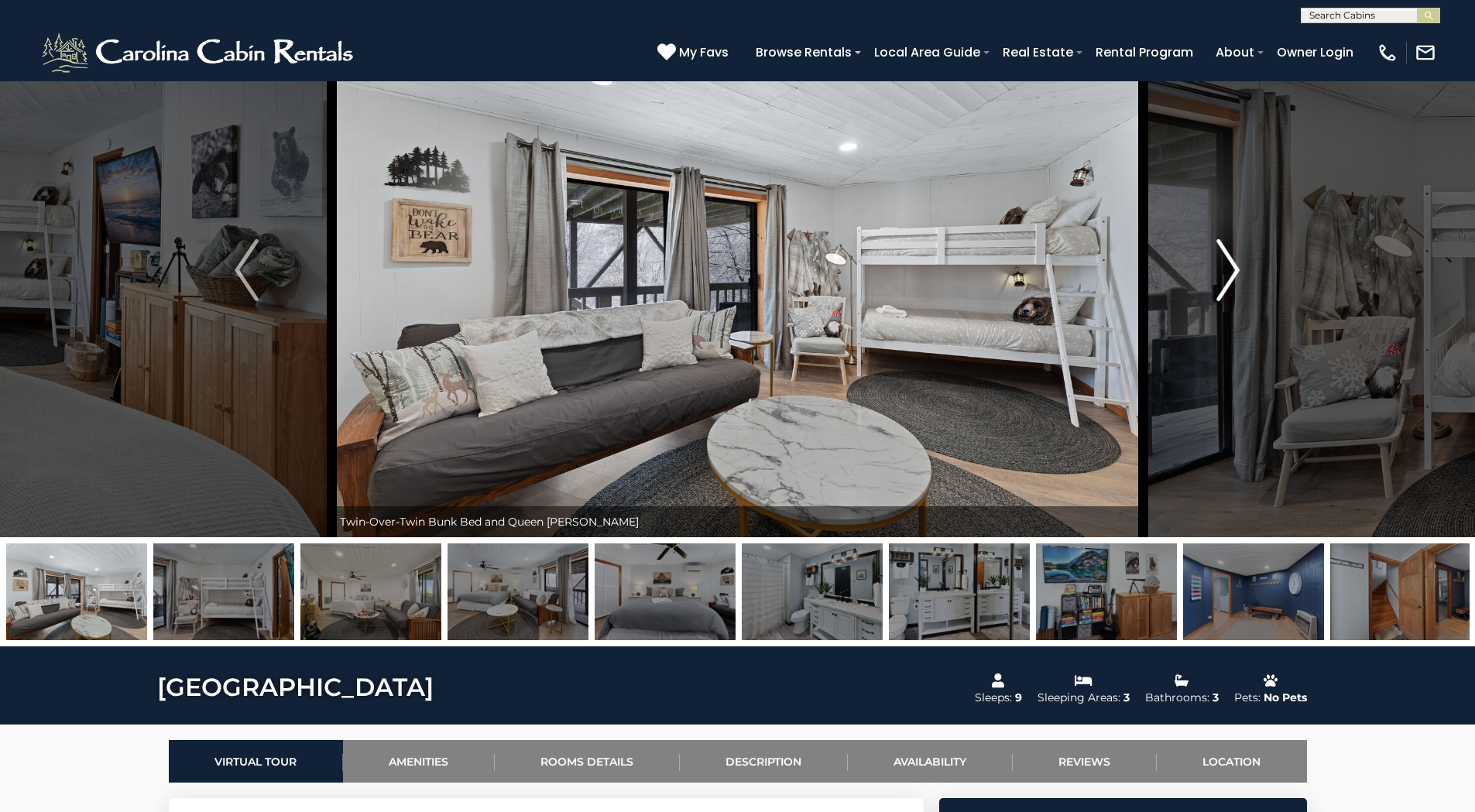
click at [1230, 269] on img "Next" at bounding box center [1228, 270] width 23 height 62
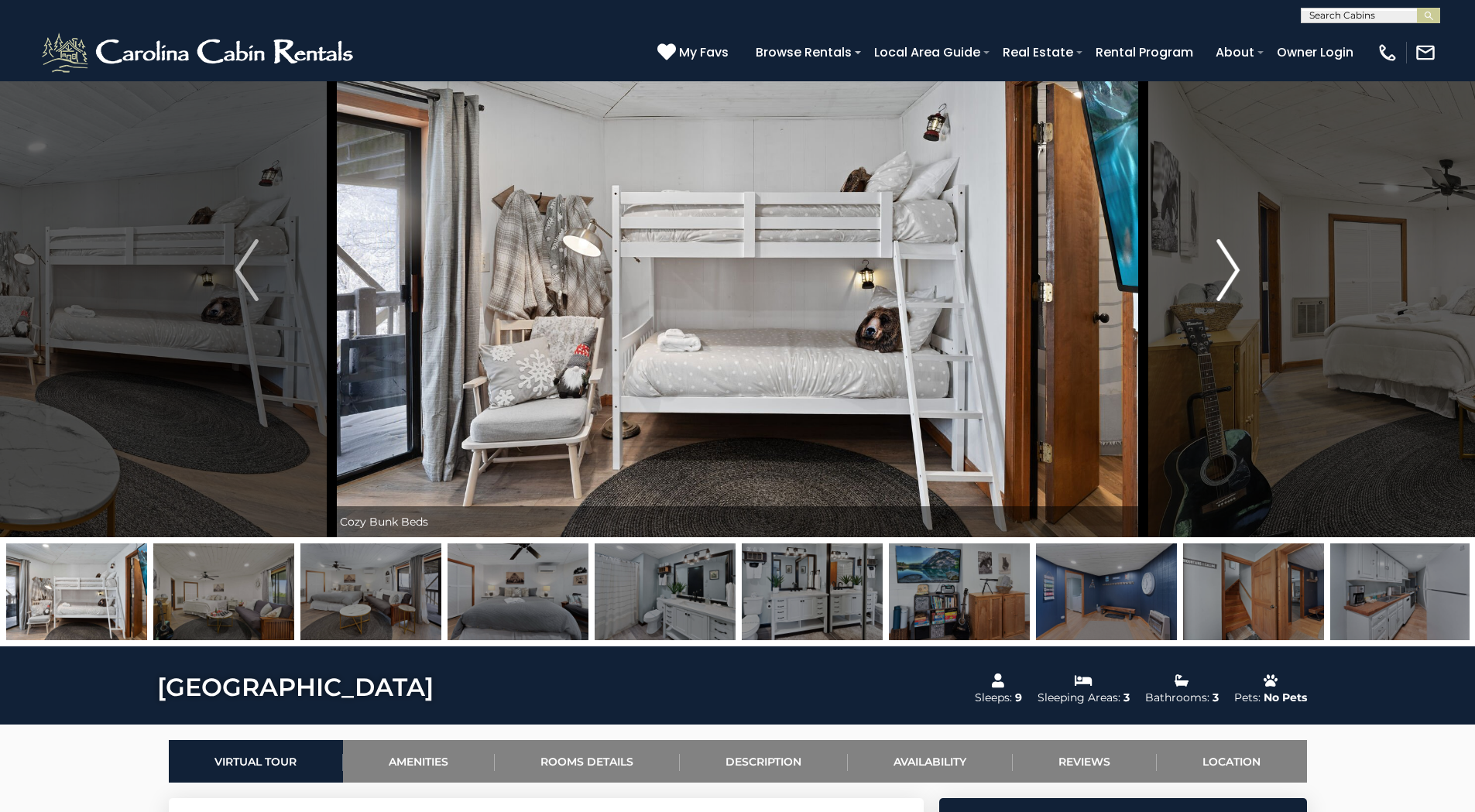
click at [1230, 269] on img "Next" at bounding box center [1228, 270] width 23 height 62
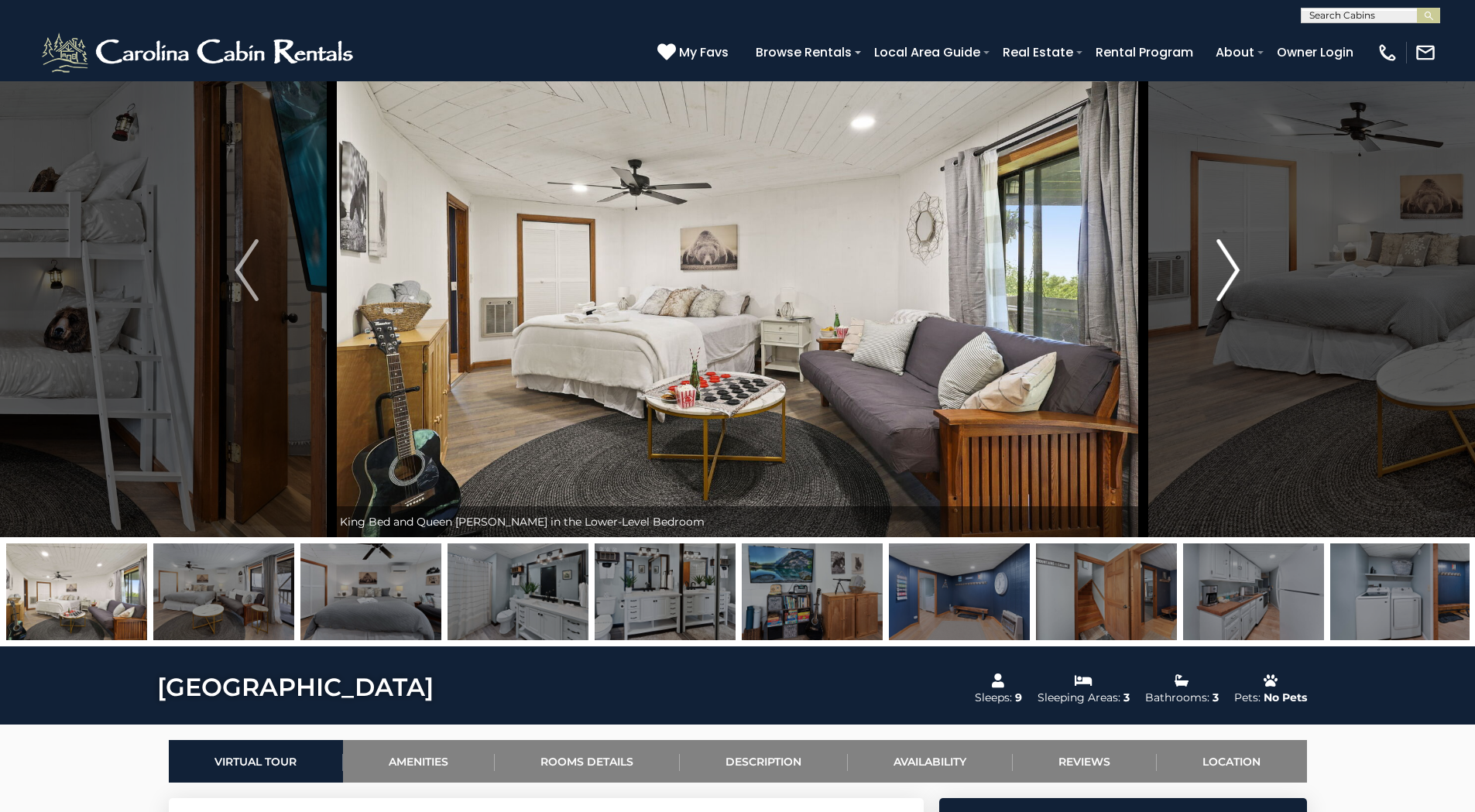
click at [1230, 269] on img "Next" at bounding box center [1228, 270] width 23 height 62
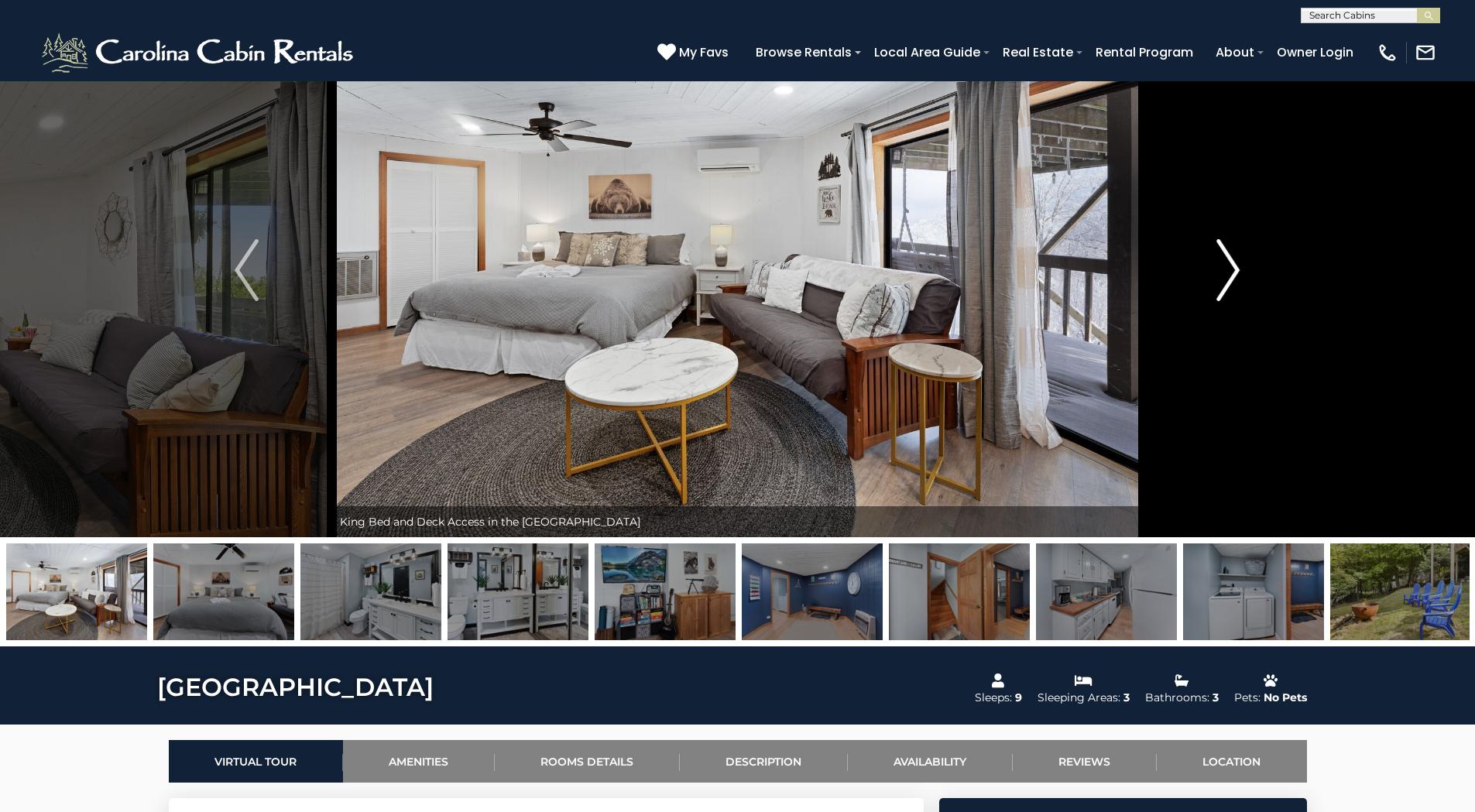
click at [1230, 269] on img "Next" at bounding box center [1228, 270] width 23 height 62
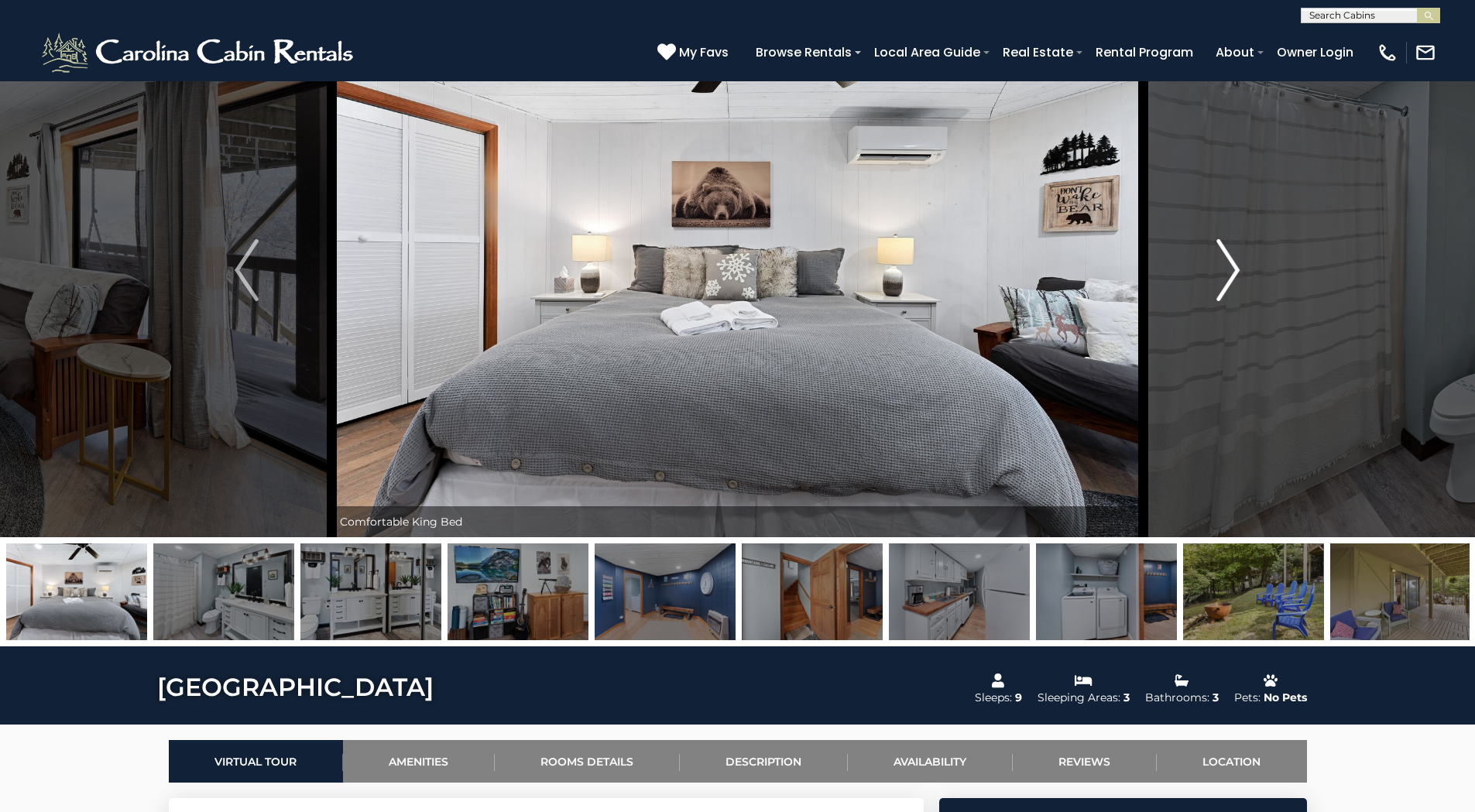
click at [1230, 269] on img "Next" at bounding box center [1228, 270] width 23 height 62
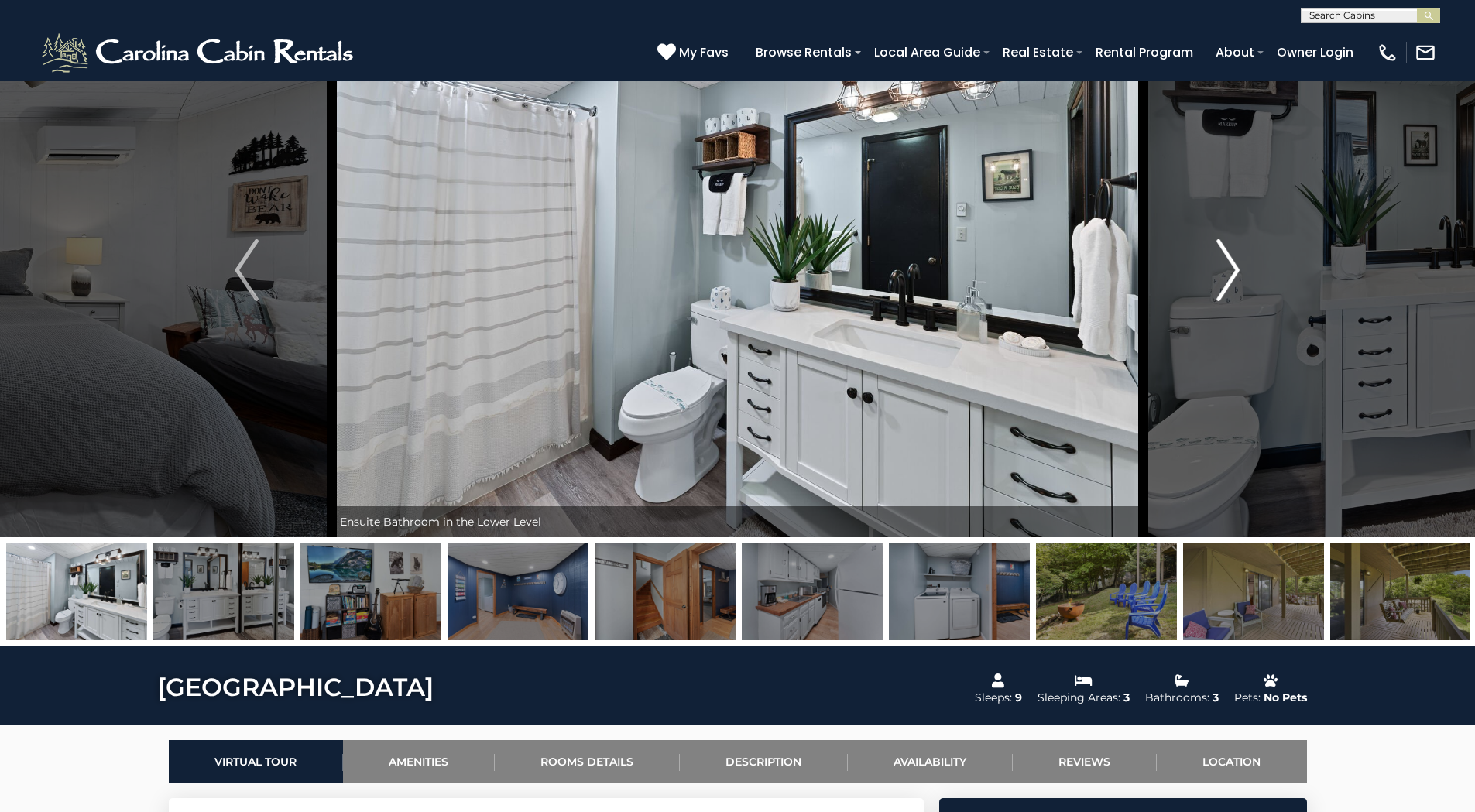
click at [1230, 269] on img "Next" at bounding box center [1228, 270] width 23 height 62
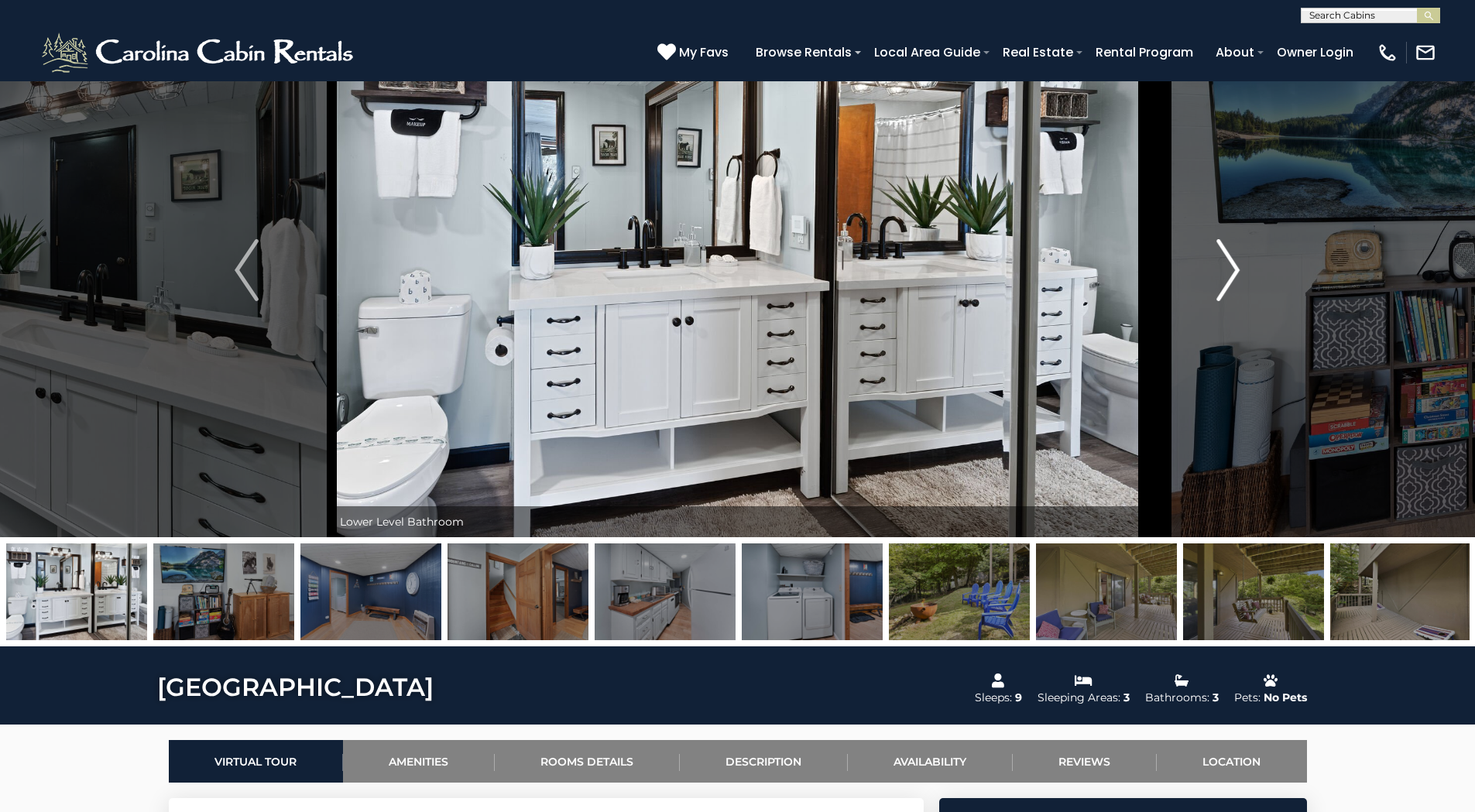
click at [1230, 269] on img "Next" at bounding box center [1228, 270] width 23 height 62
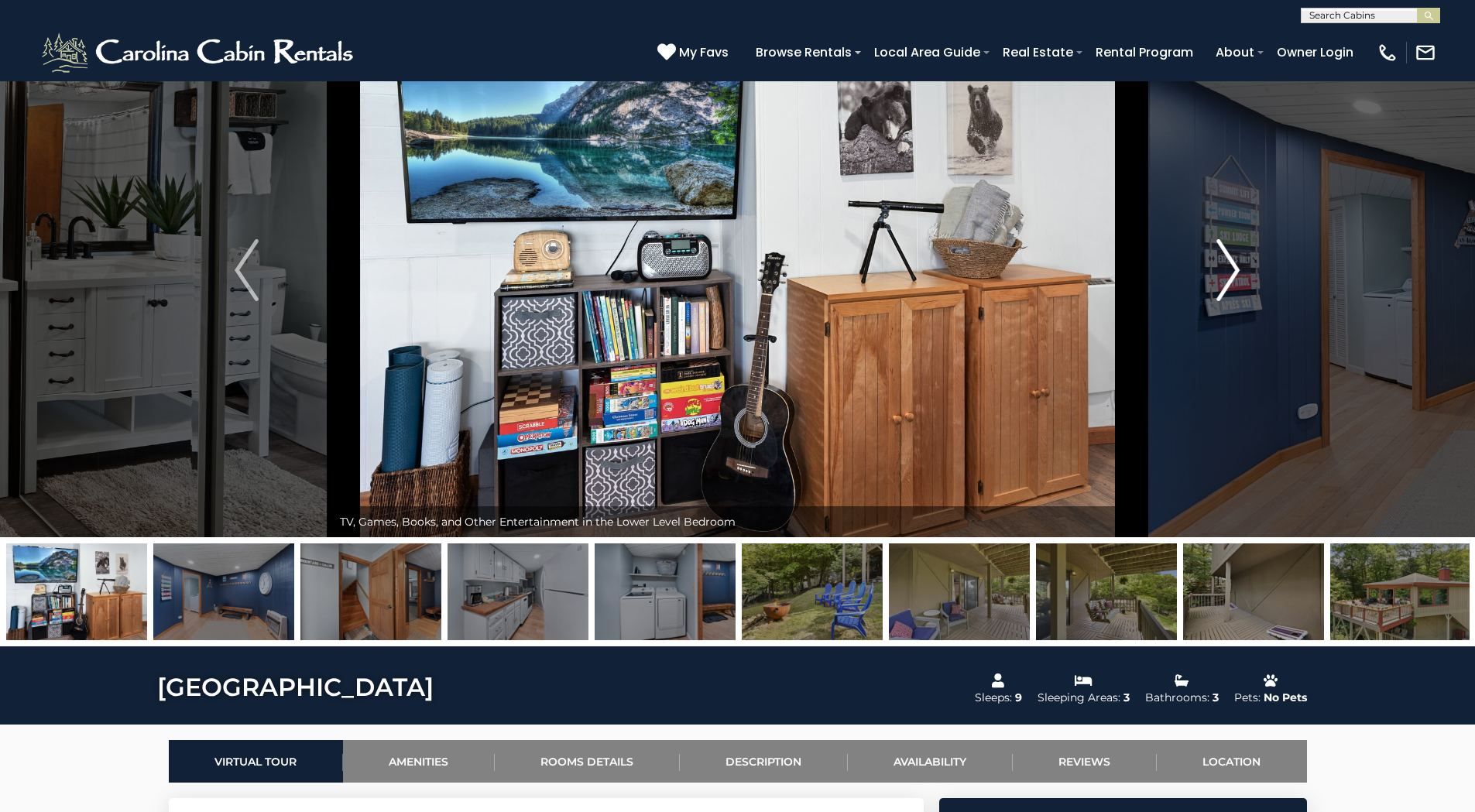
click at [1230, 269] on img "Next" at bounding box center [1228, 270] width 23 height 62
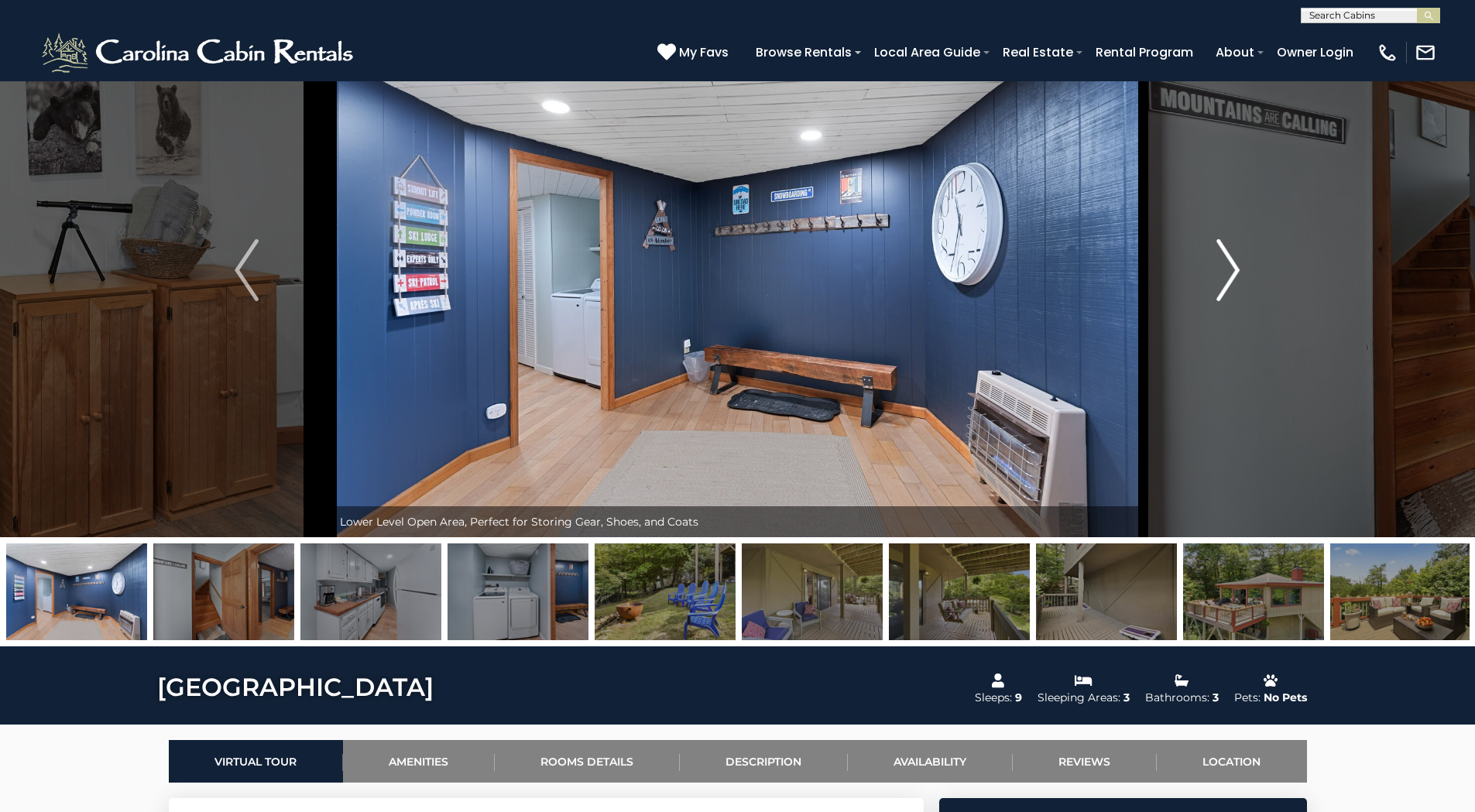
click at [1230, 269] on img "Next" at bounding box center [1228, 270] width 23 height 62
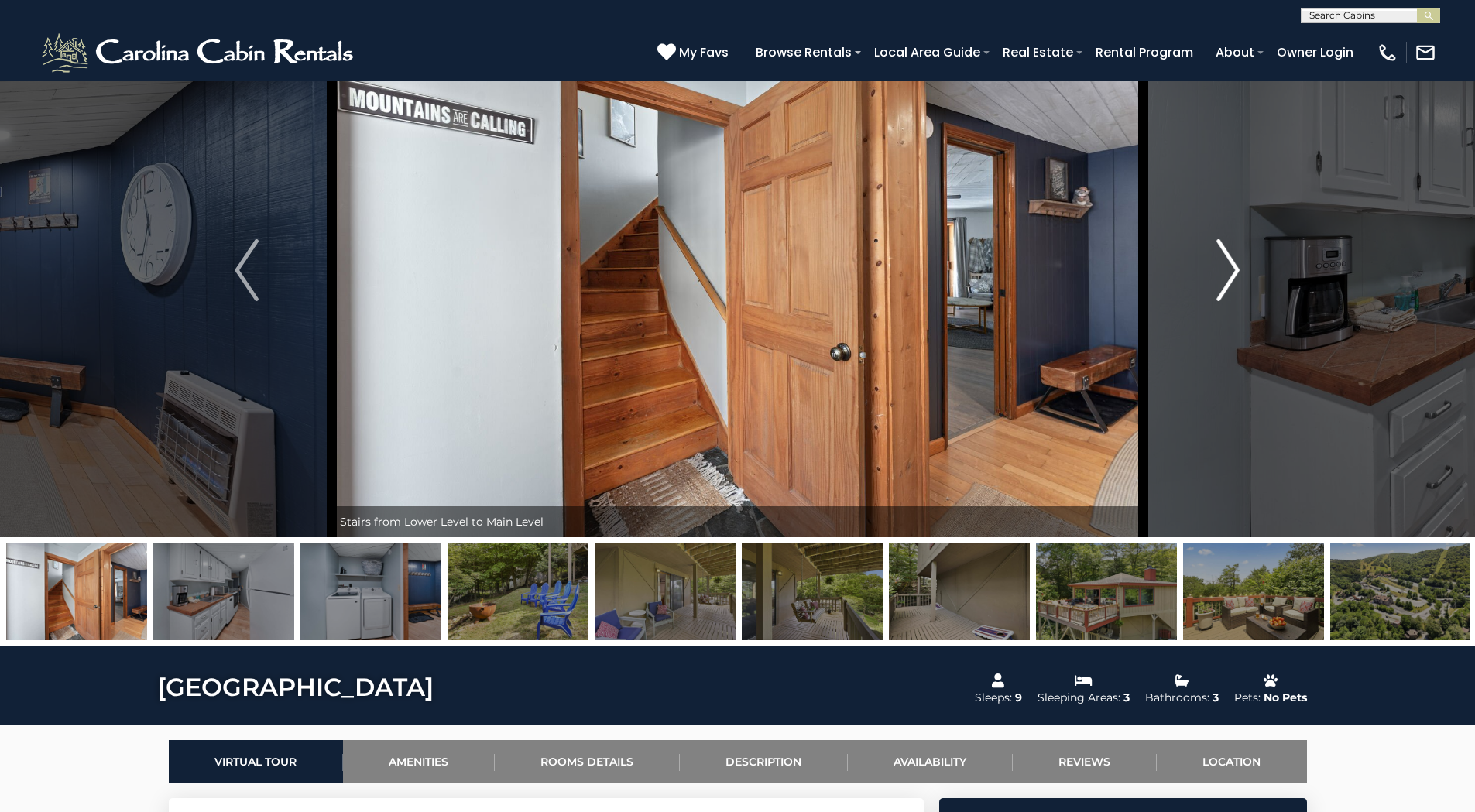
click at [1230, 269] on img "Next" at bounding box center [1228, 270] width 23 height 62
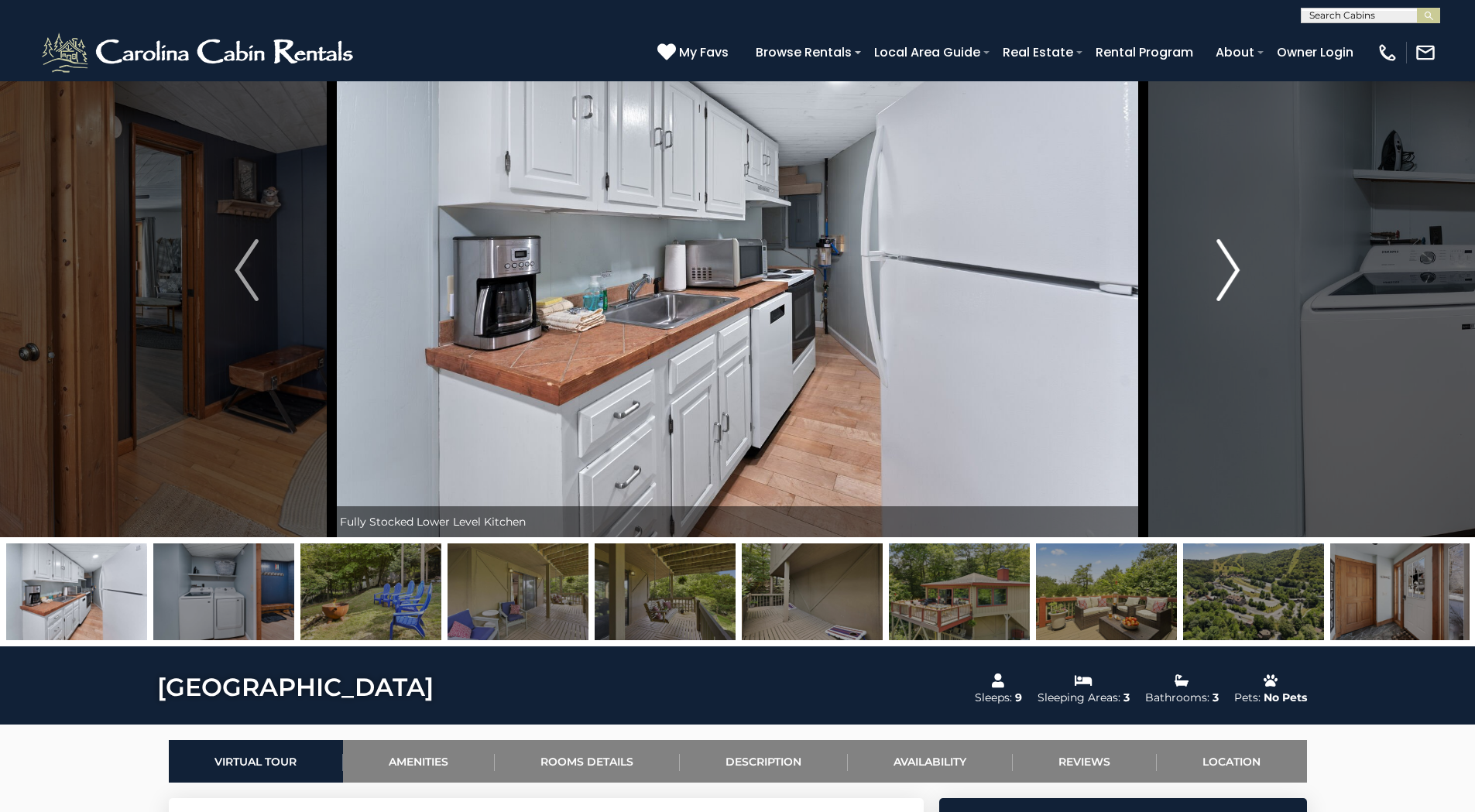
click at [1230, 269] on img "Next" at bounding box center [1228, 270] width 23 height 62
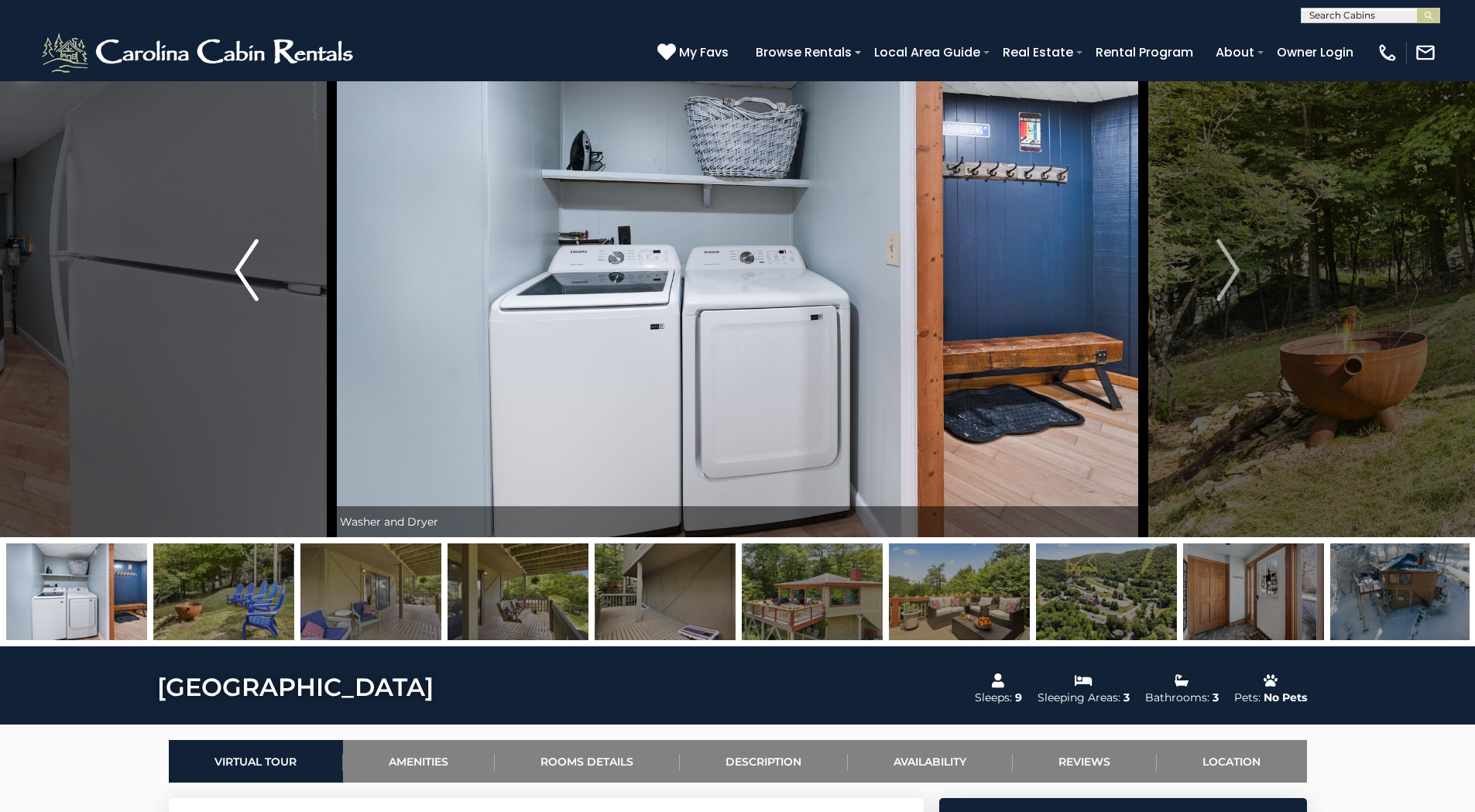
click at [239, 263] on img "Previous" at bounding box center [246, 270] width 23 height 62
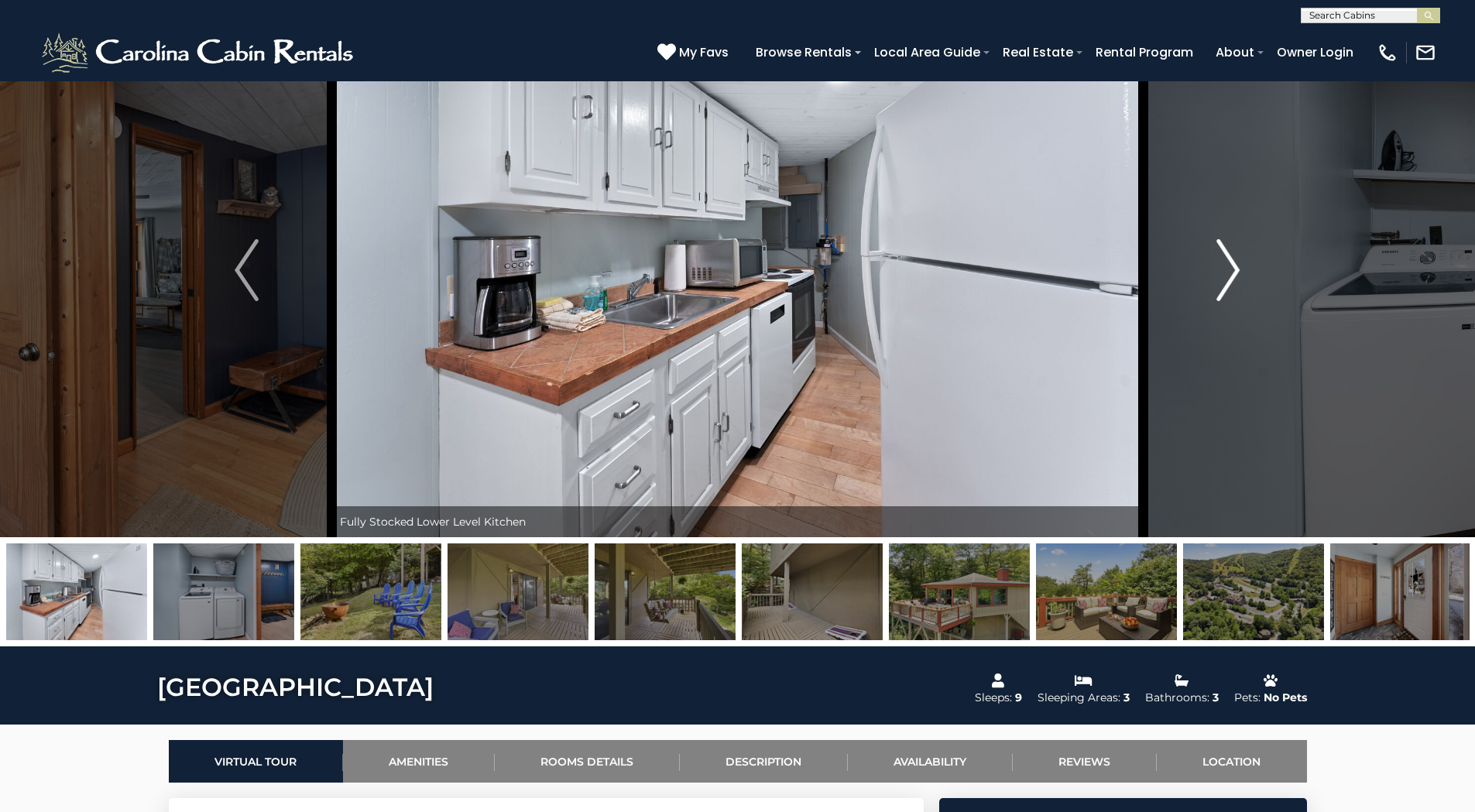
click at [1232, 263] on img "Next" at bounding box center [1228, 270] width 23 height 62
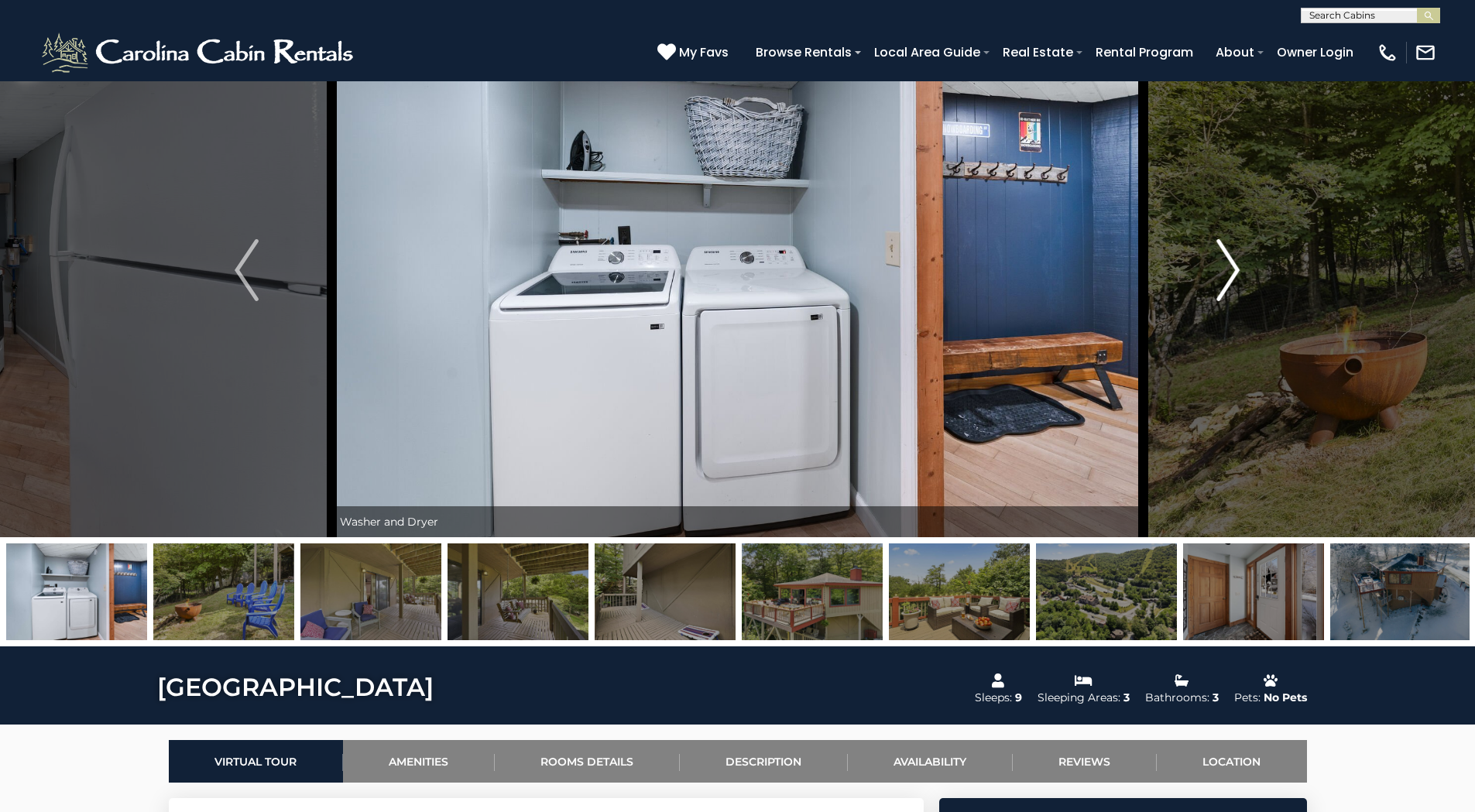
click at [1232, 263] on img "Next" at bounding box center [1228, 270] width 23 height 62
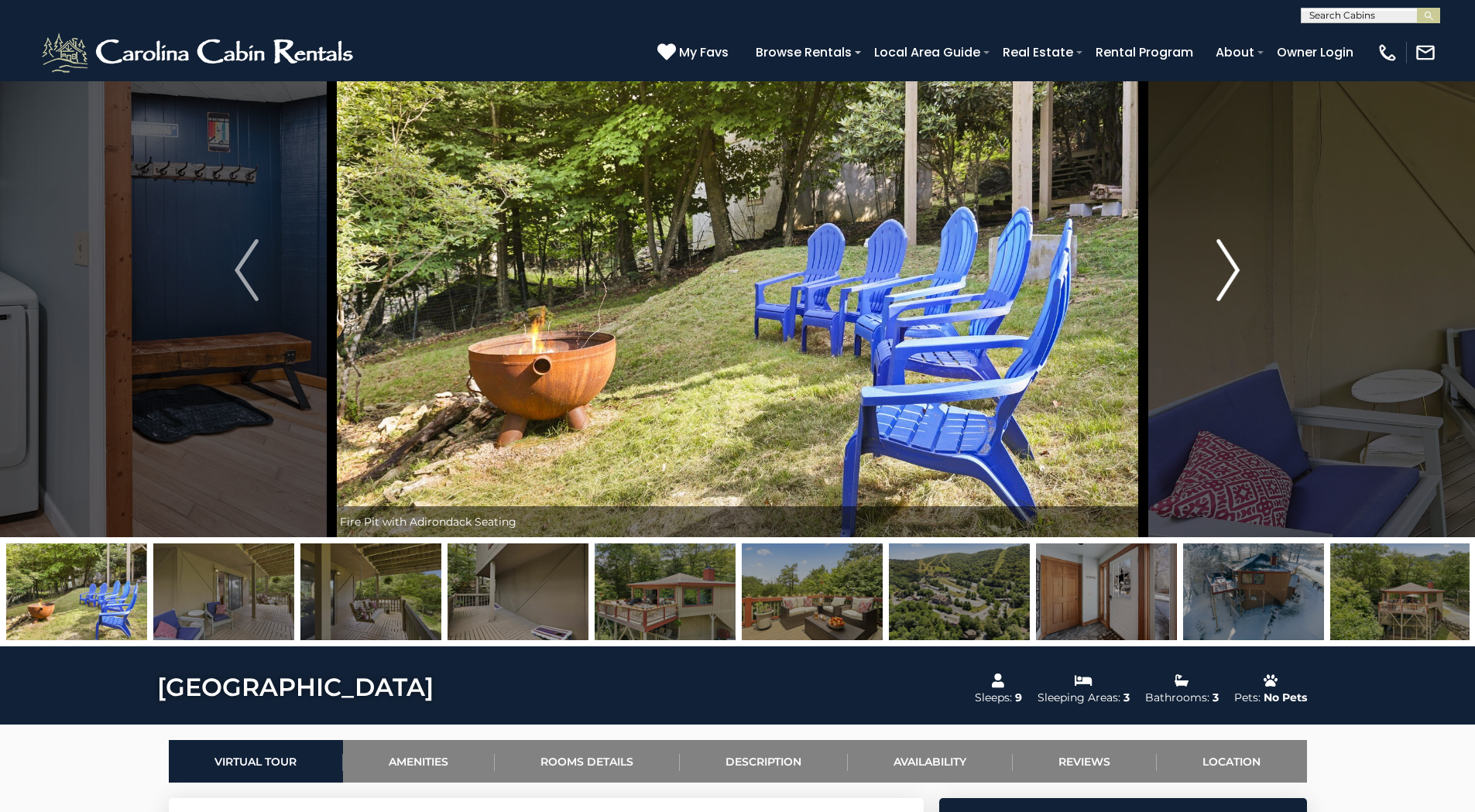
click at [1232, 263] on img "Next" at bounding box center [1228, 270] width 23 height 62
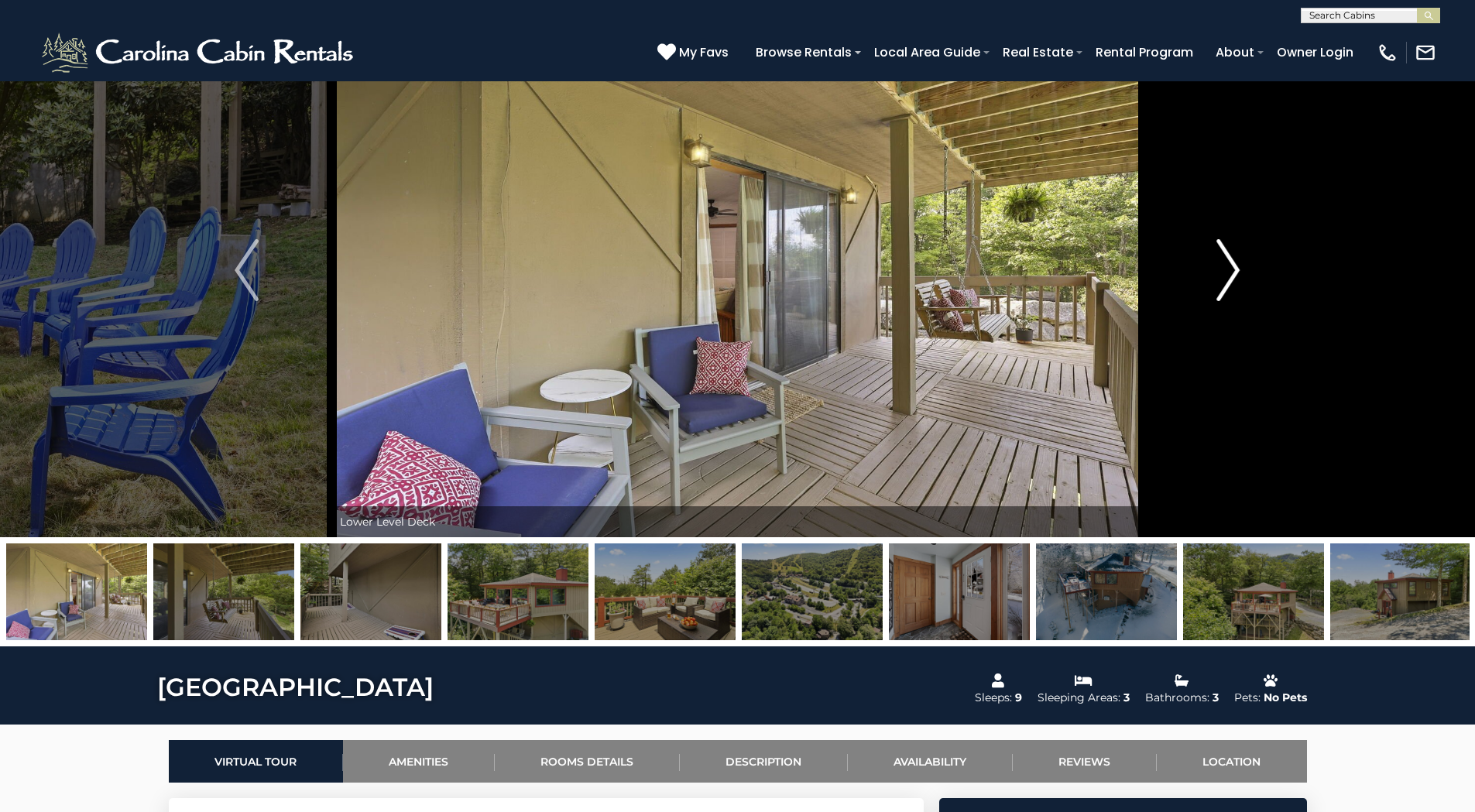
click at [1232, 263] on img "Next" at bounding box center [1228, 270] width 23 height 62
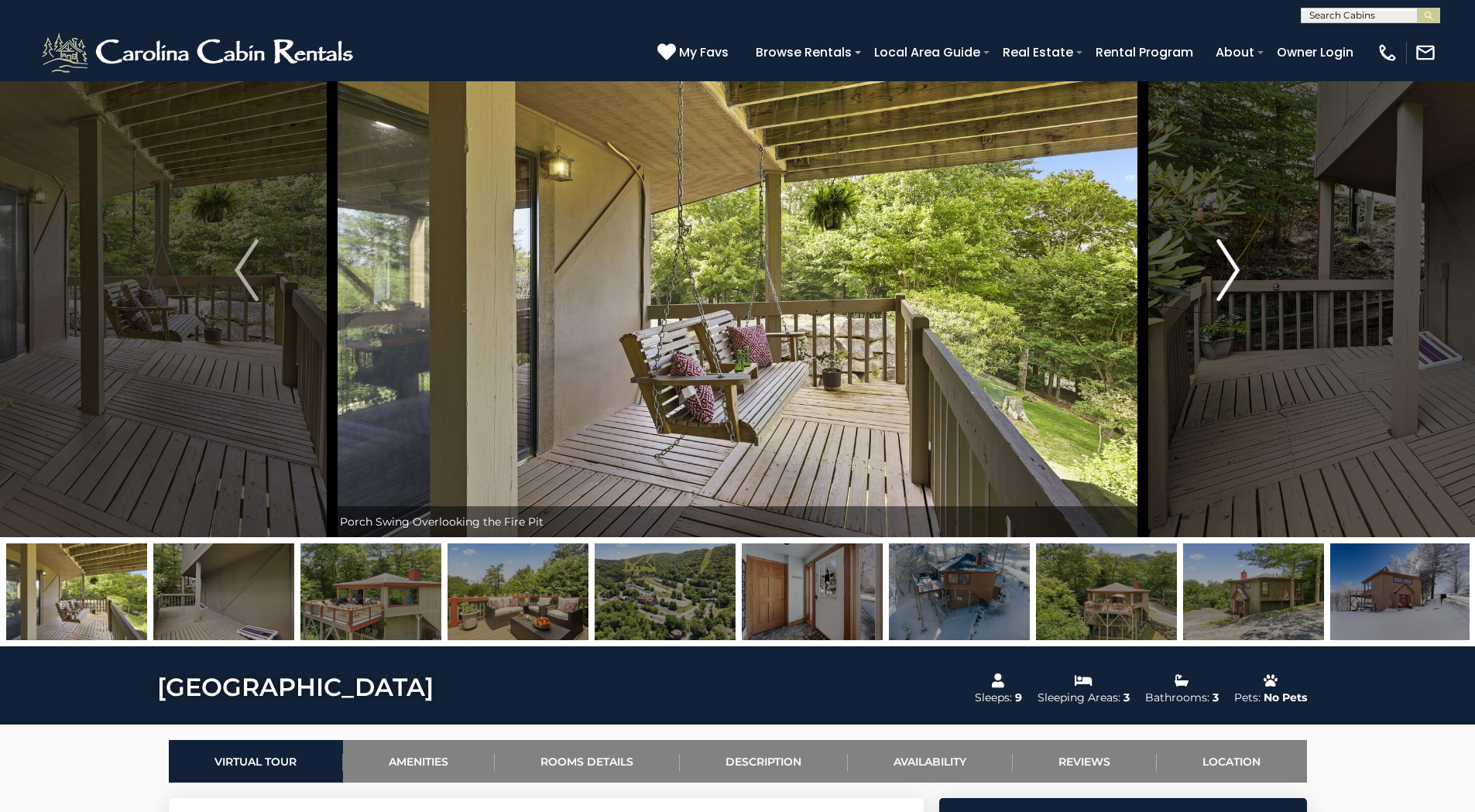
click at [1232, 263] on img "Next" at bounding box center [1228, 270] width 23 height 62
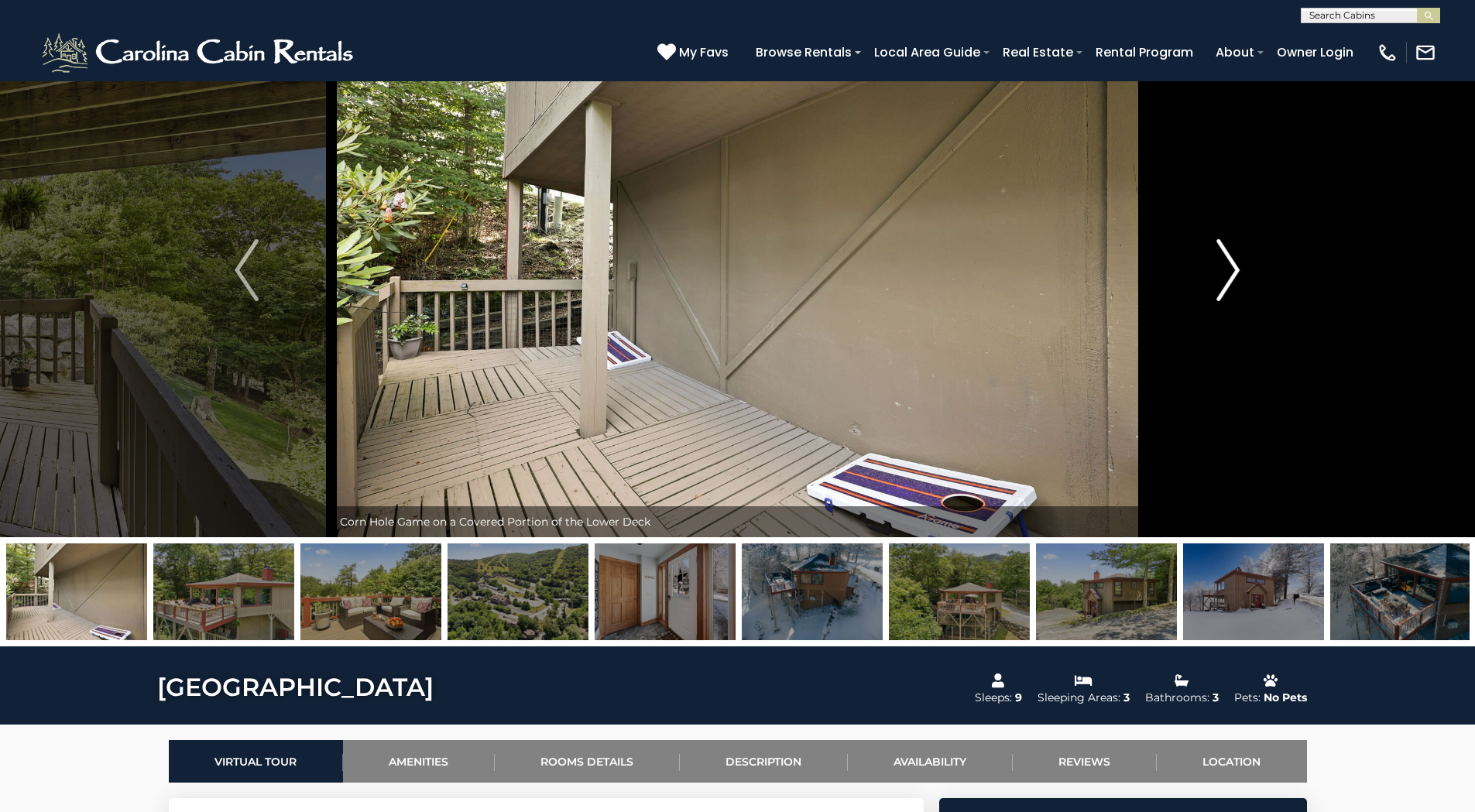
click at [1232, 263] on img "Next" at bounding box center [1228, 270] width 23 height 62
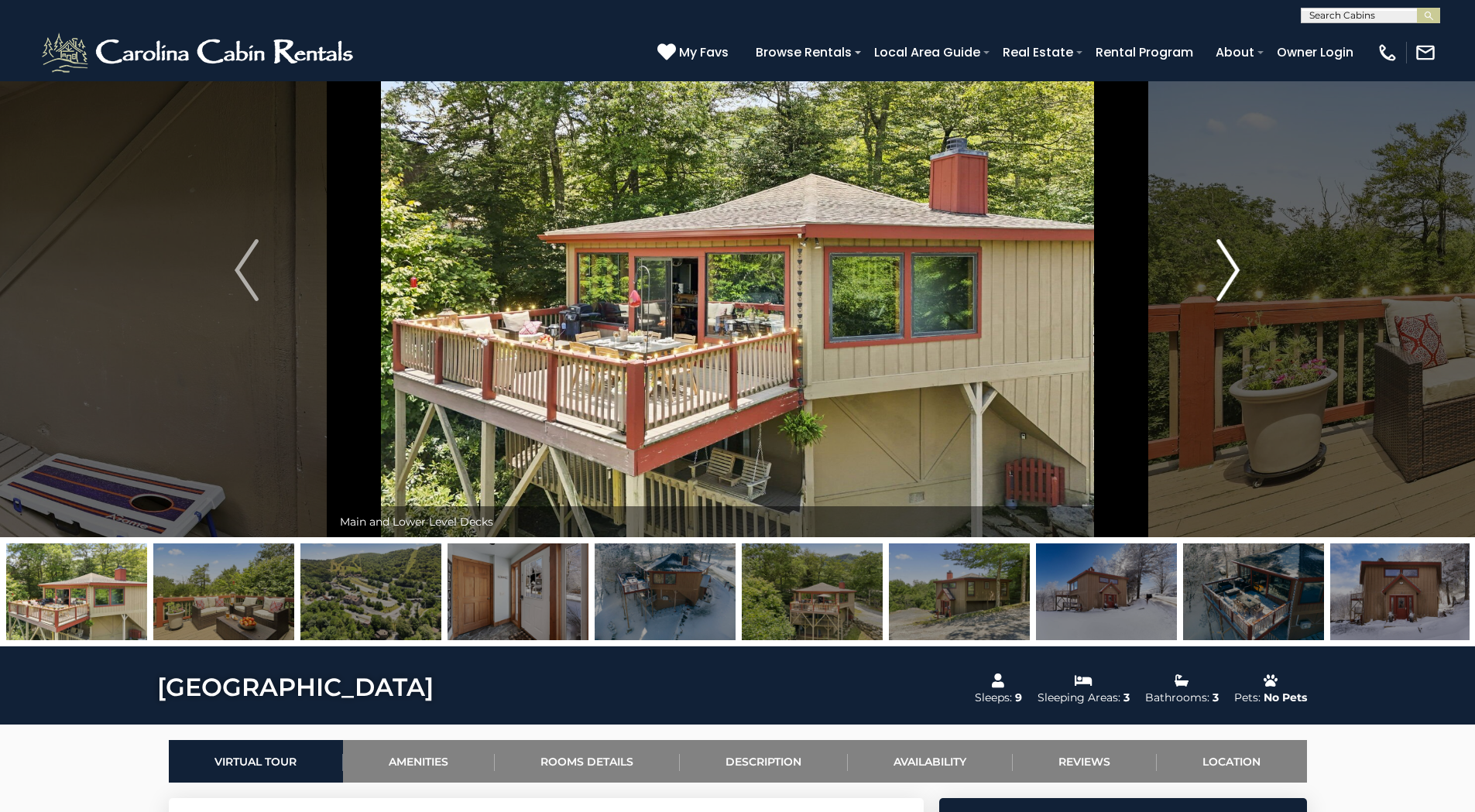
click at [1232, 263] on img "Next" at bounding box center [1228, 270] width 23 height 62
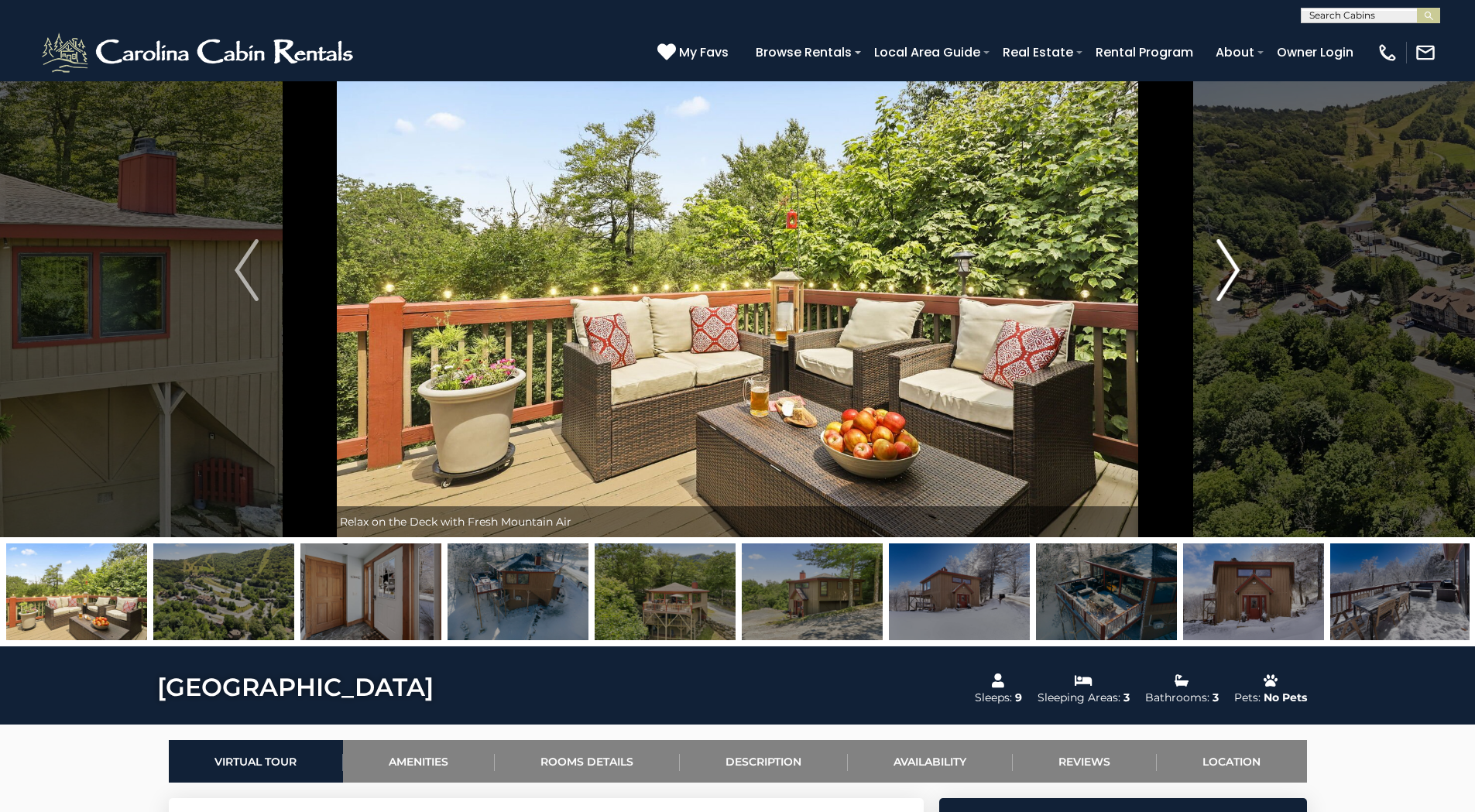
click at [1232, 263] on img "Next" at bounding box center [1228, 270] width 23 height 62
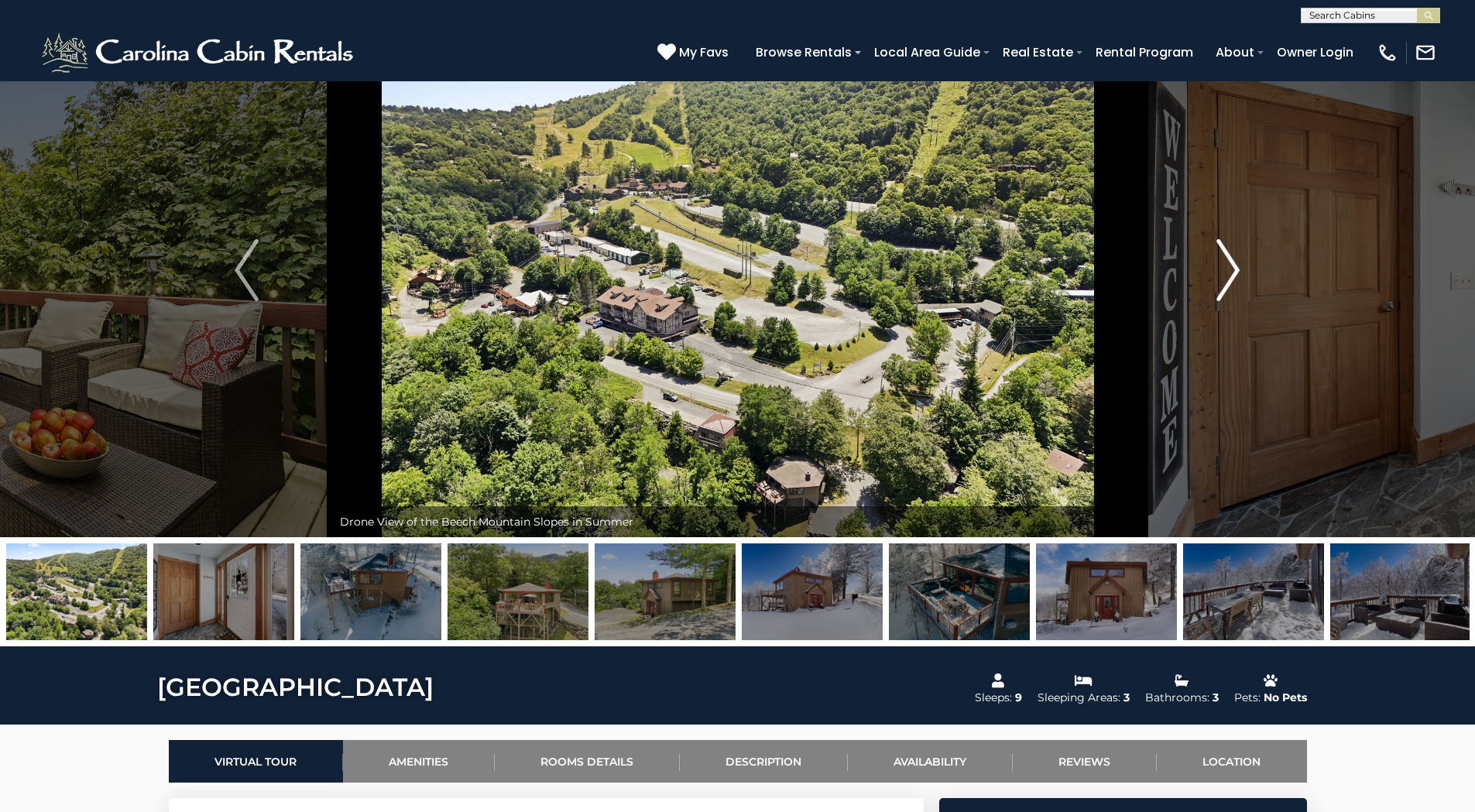
click at [1232, 263] on img "Next" at bounding box center [1228, 270] width 23 height 62
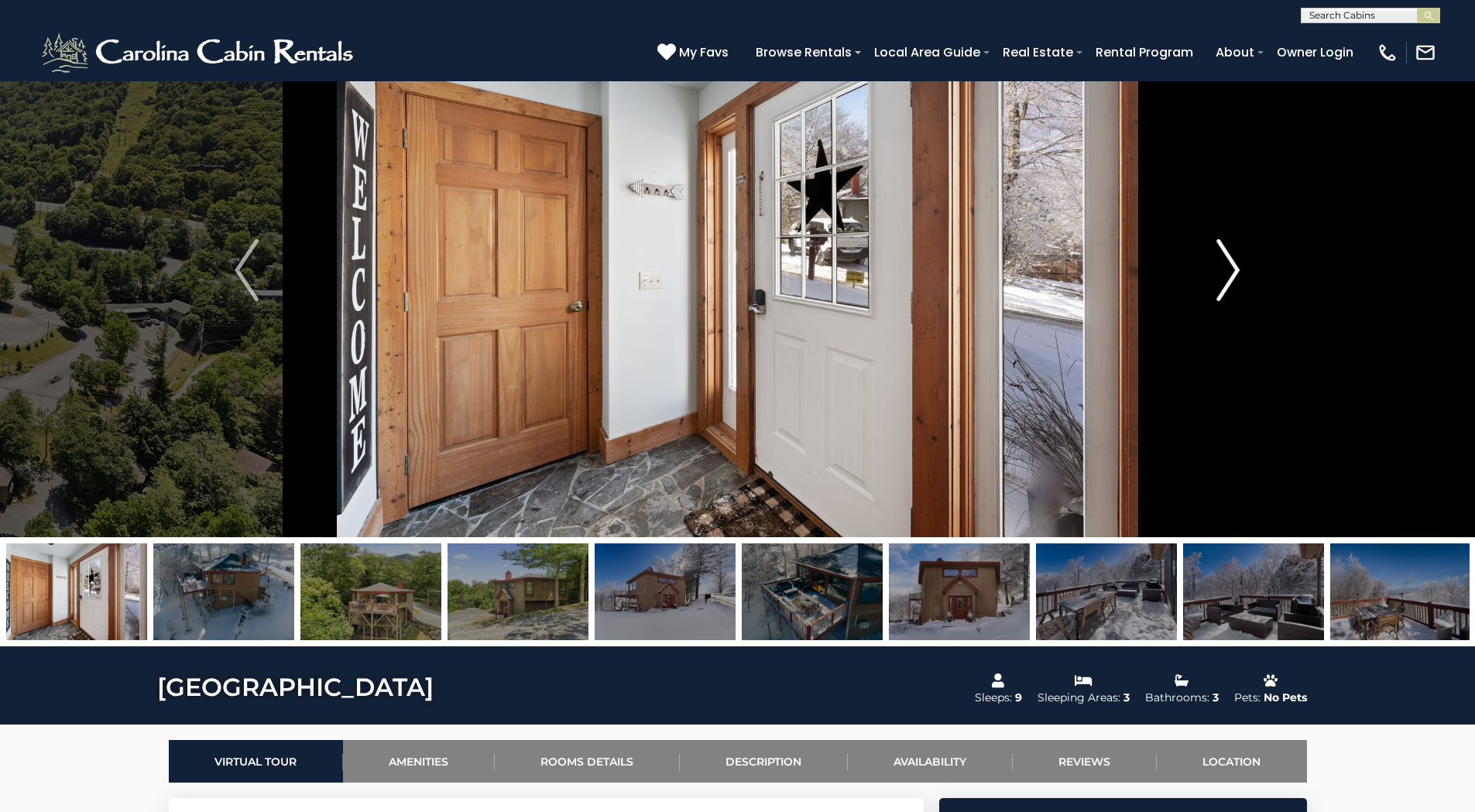
click at [1232, 263] on img "Next" at bounding box center [1228, 270] width 23 height 62
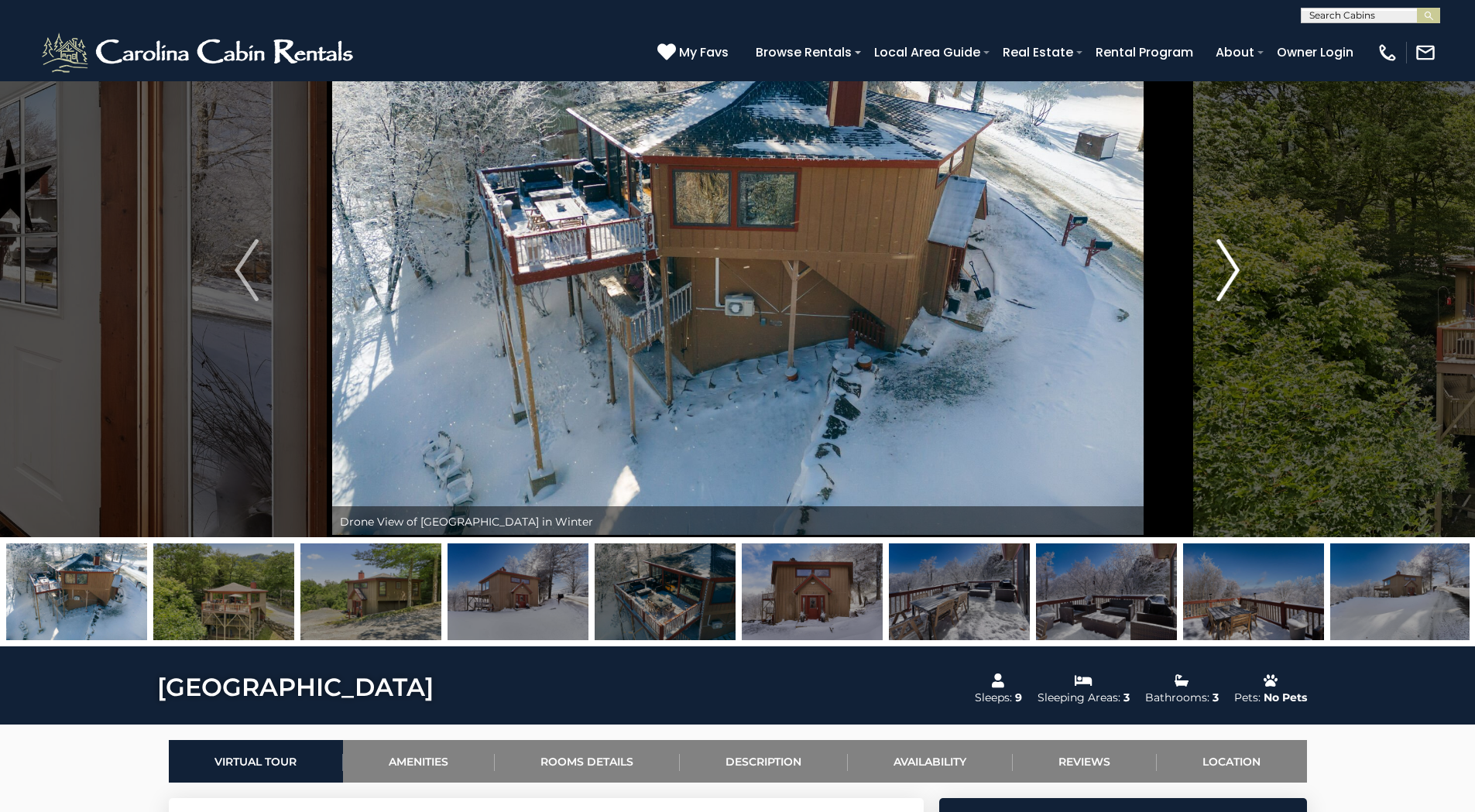
click at [1232, 263] on img "Next" at bounding box center [1228, 270] width 23 height 62
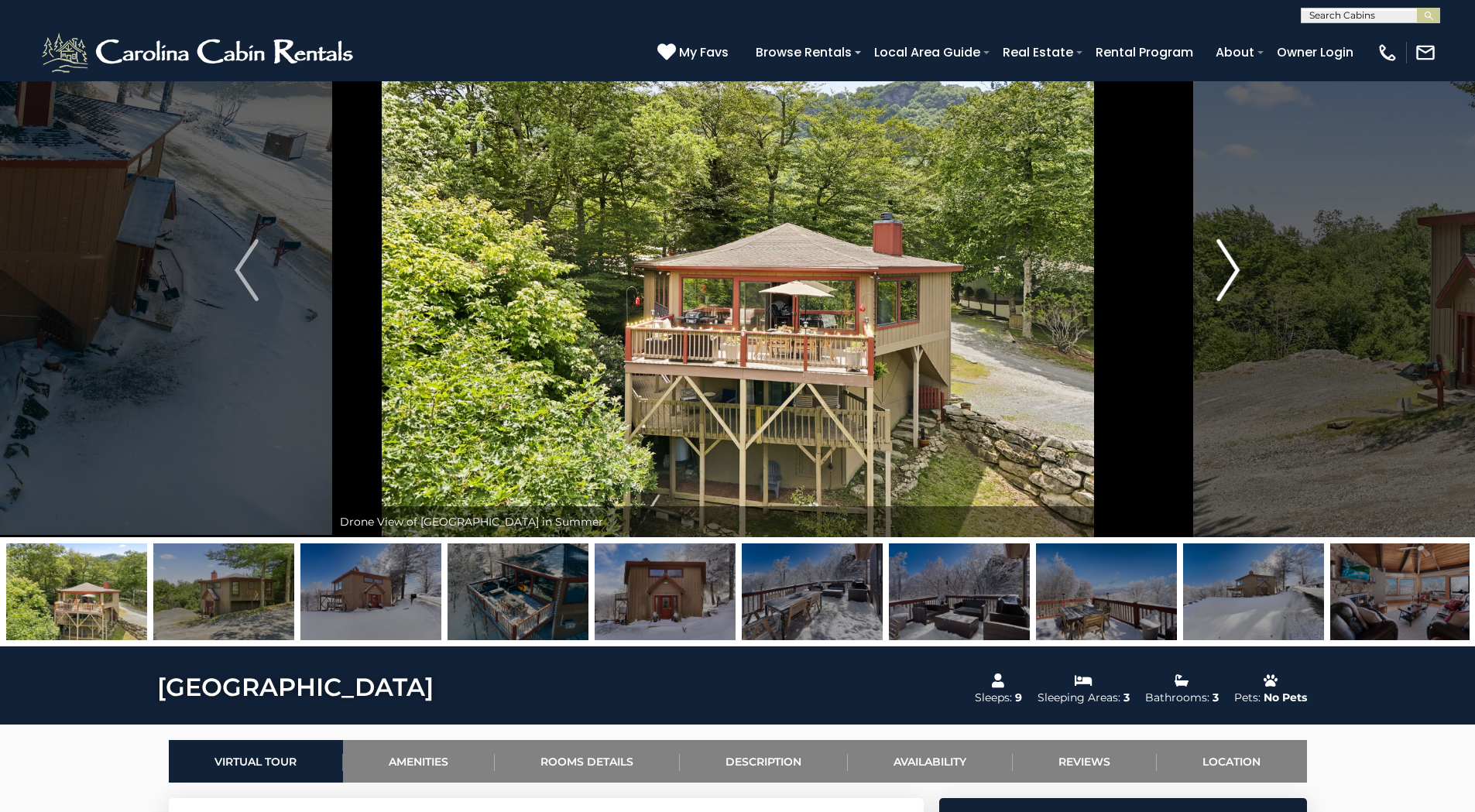
click at [1232, 263] on img "Next" at bounding box center [1228, 270] width 23 height 62
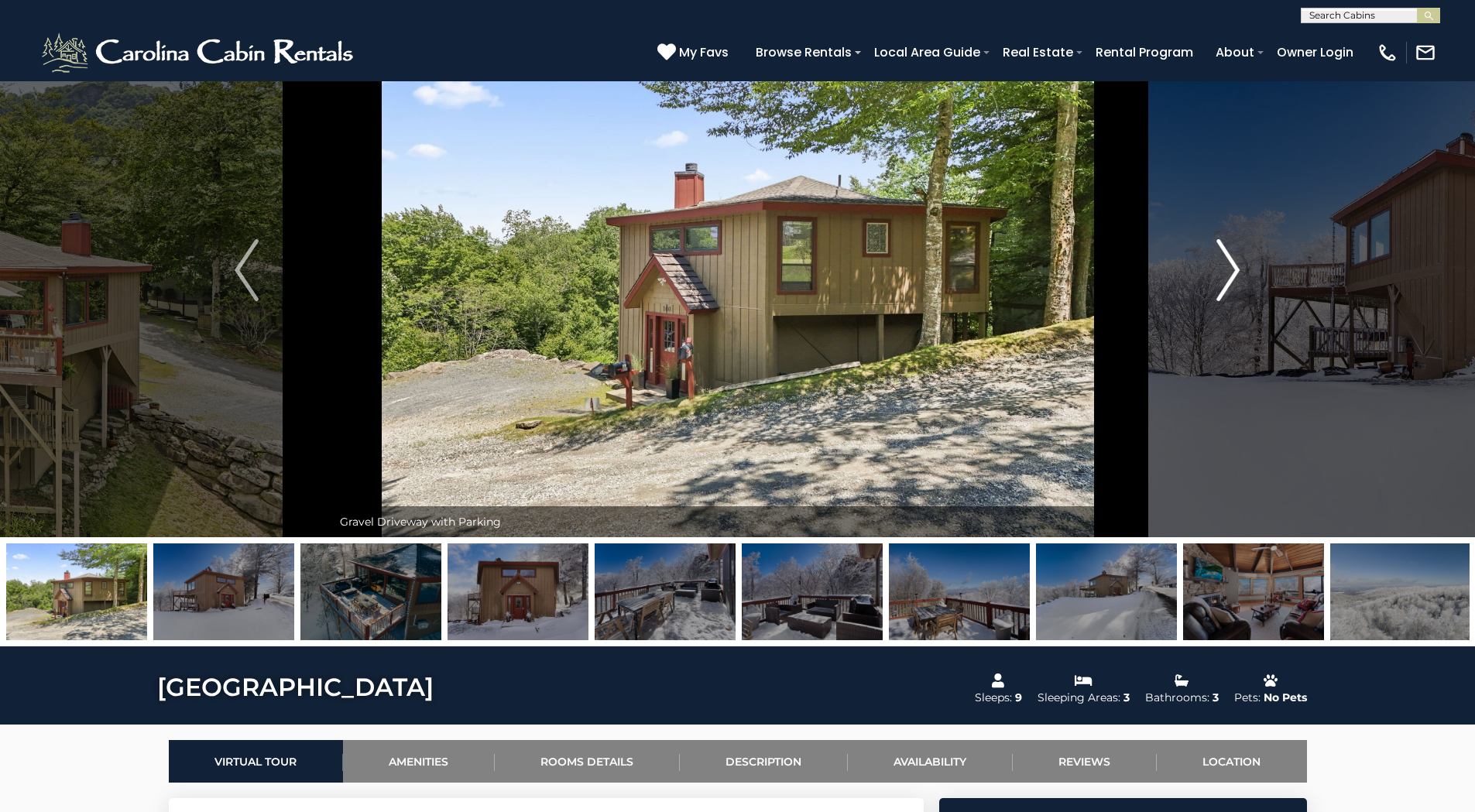
click at [1232, 263] on img "Next" at bounding box center [1228, 270] width 23 height 62
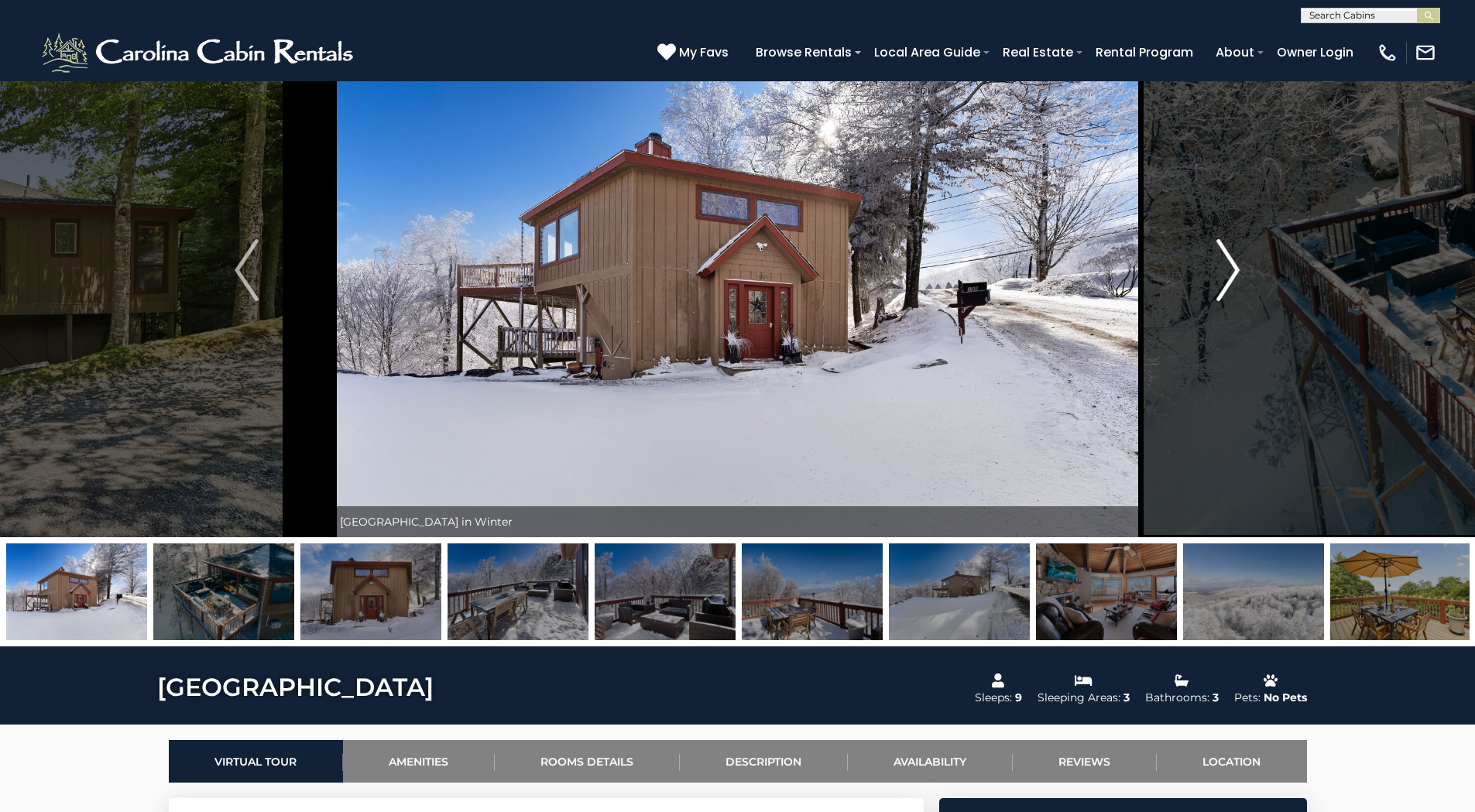
click at [1232, 263] on img "Next" at bounding box center [1228, 270] width 23 height 62
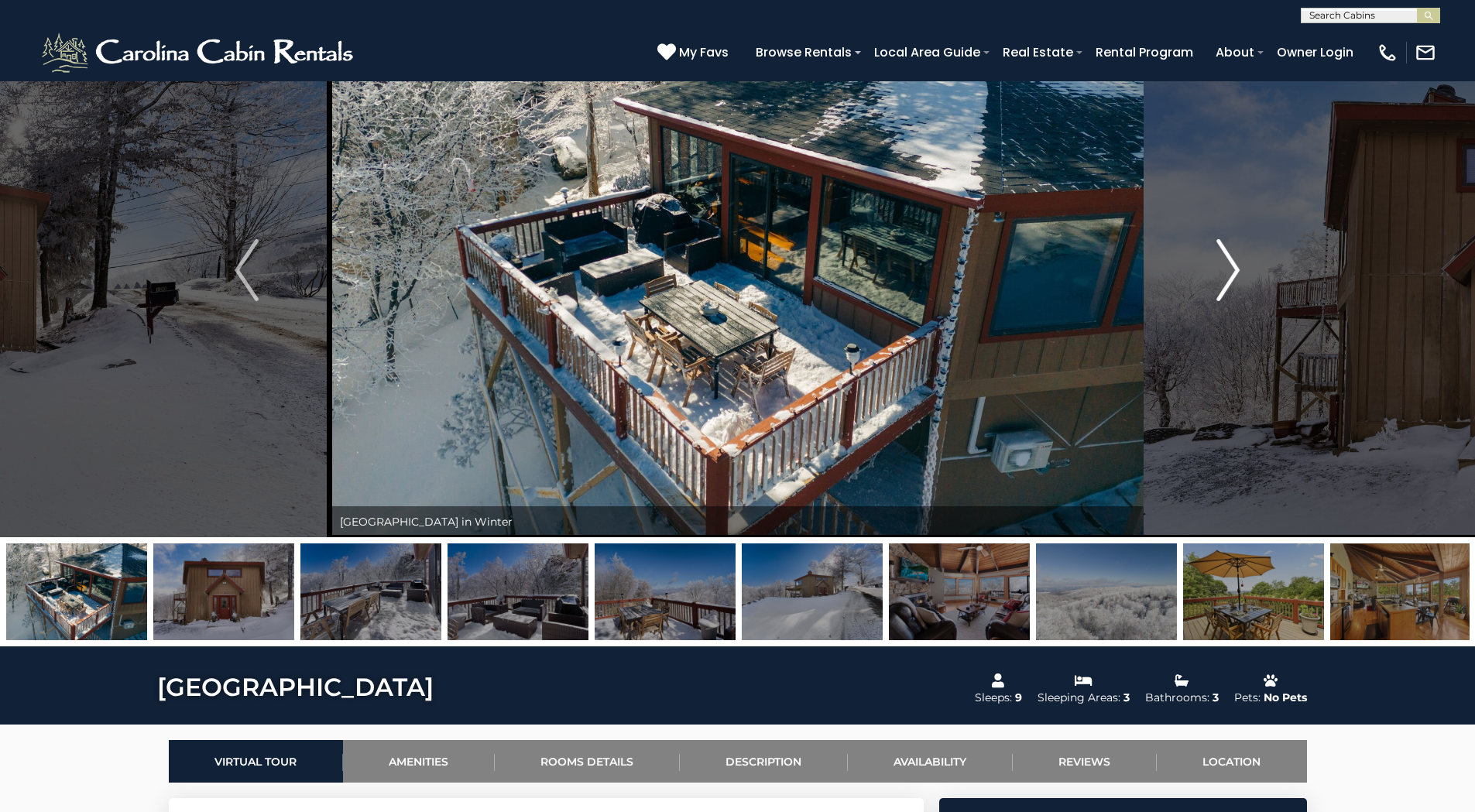
click at [1232, 263] on img "Next" at bounding box center [1228, 270] width 23 height 62
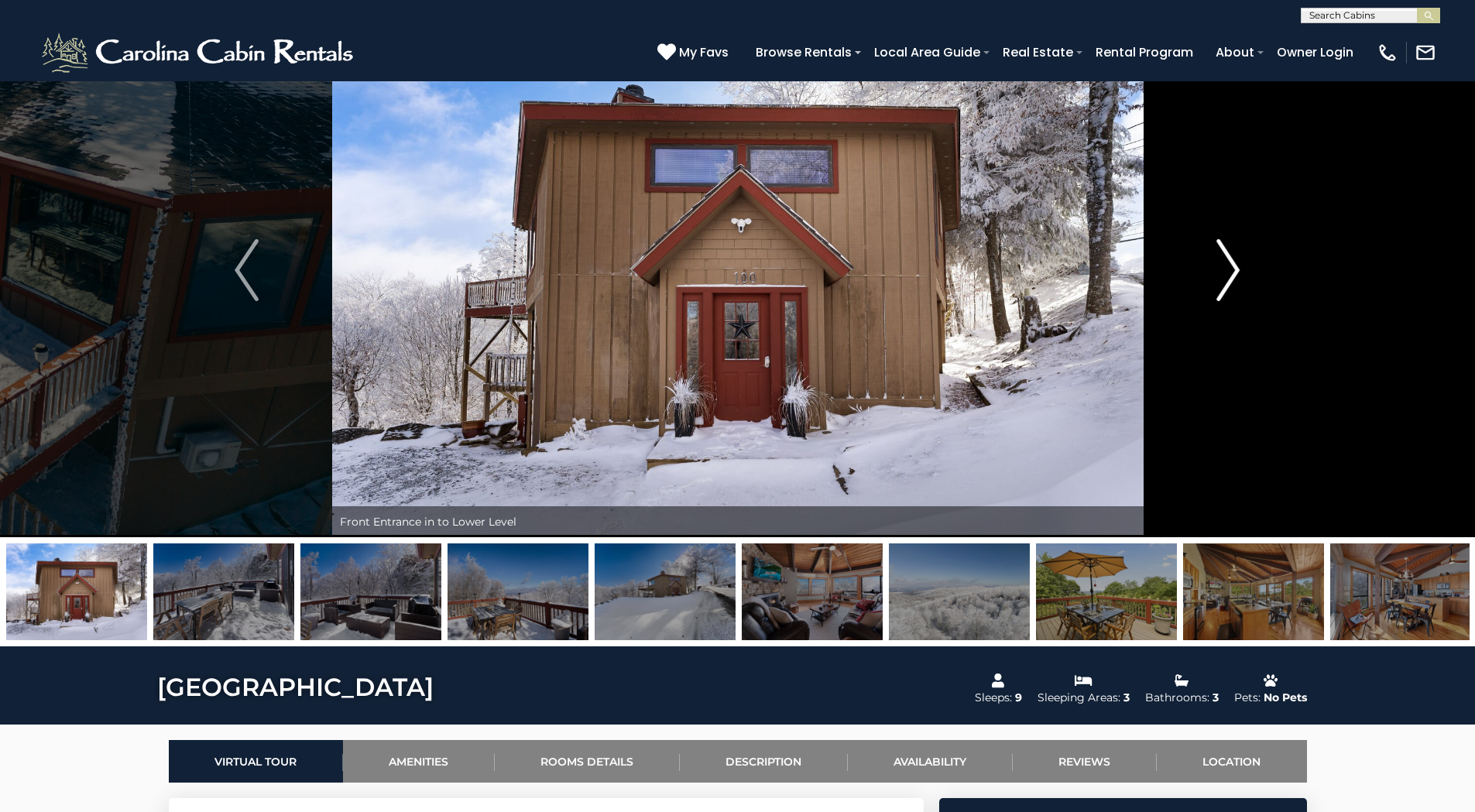
click at [1232, 263] on img "Next" at bounding box center [1228, 270] width 23 height 62
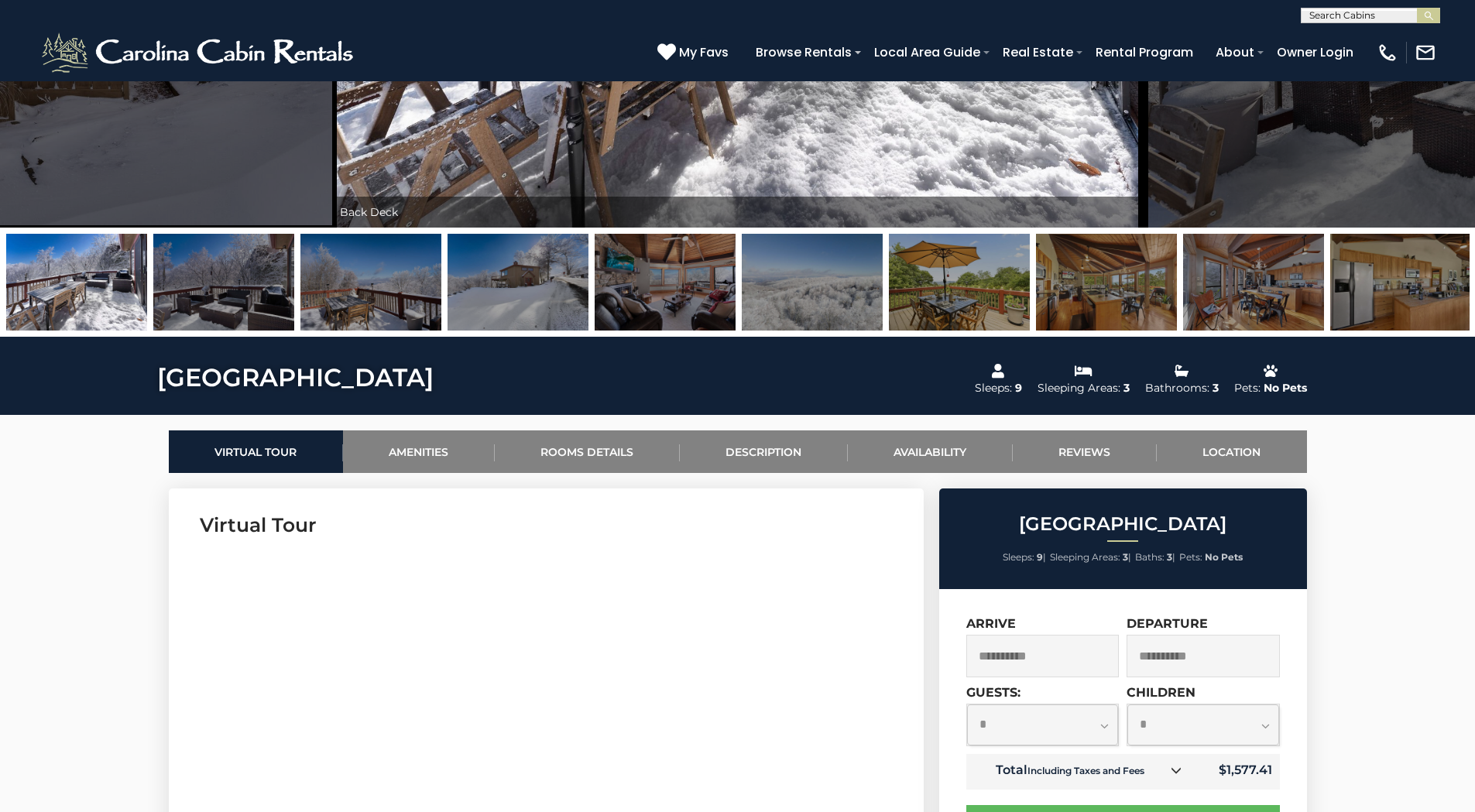
scroll to position [465, 0]
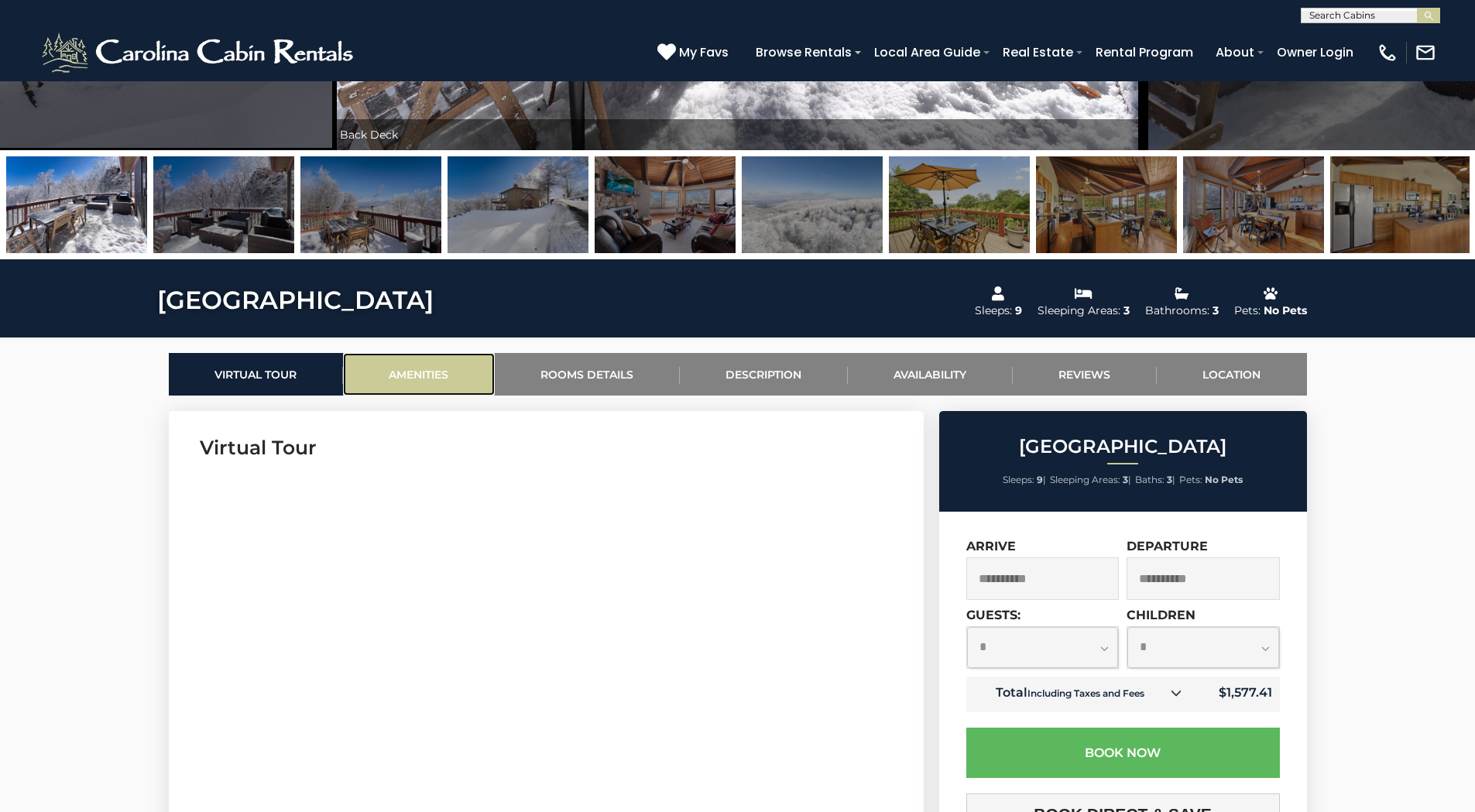
click at [432, 369] on link "Amenities" at bounding box center [419, 374] width 152 height 43
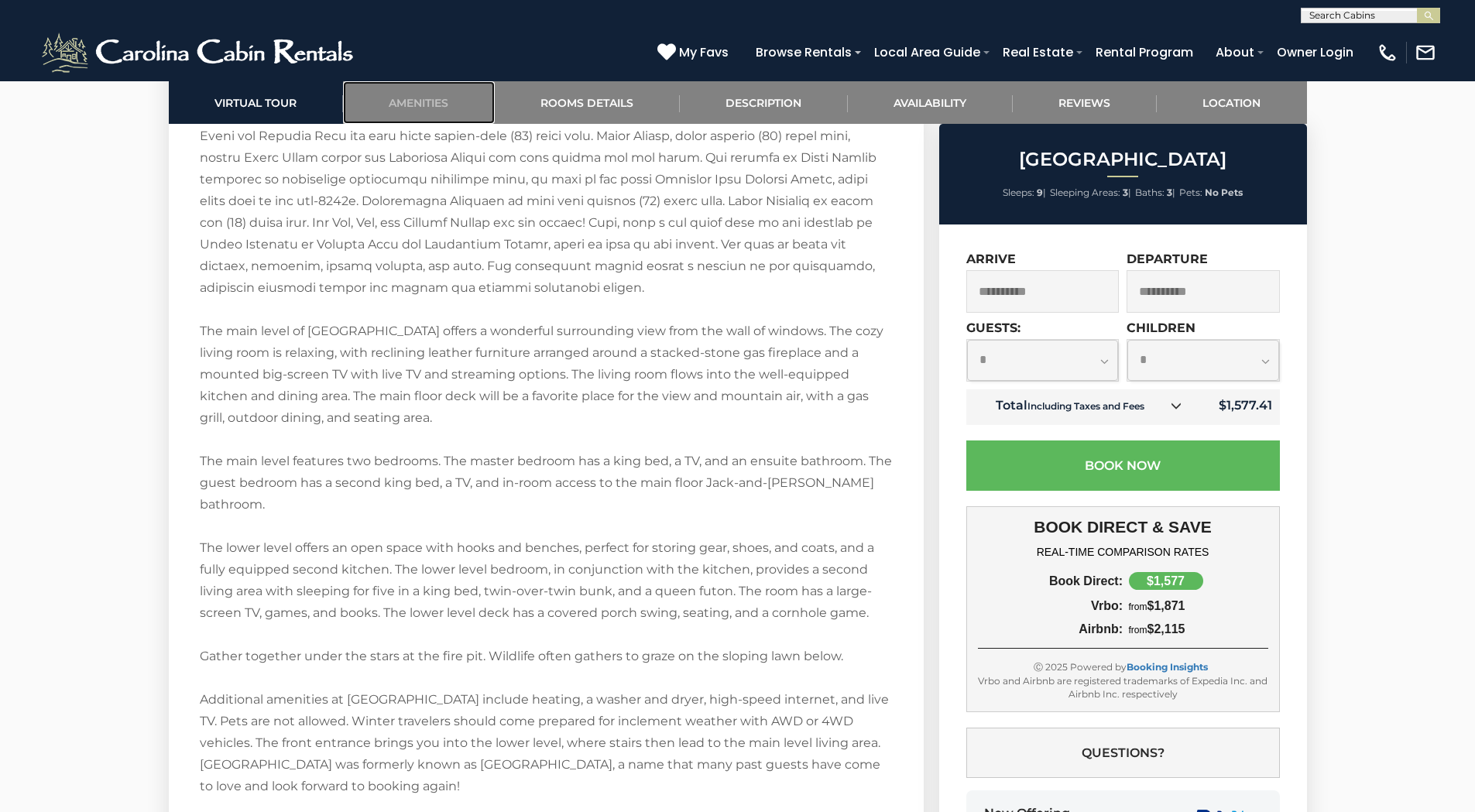
scroll to position [2082, 0]
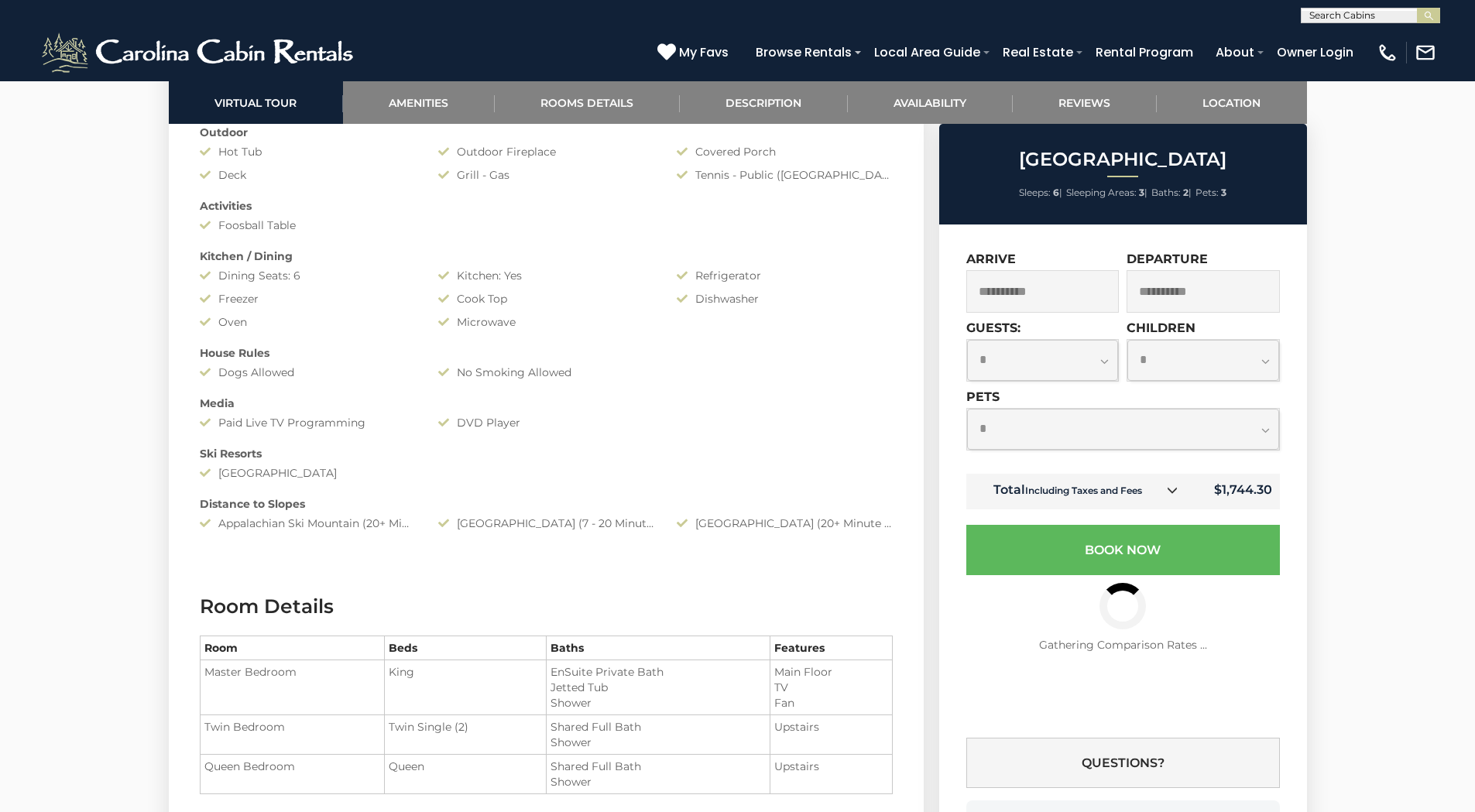
scroll to position [1083, 0]
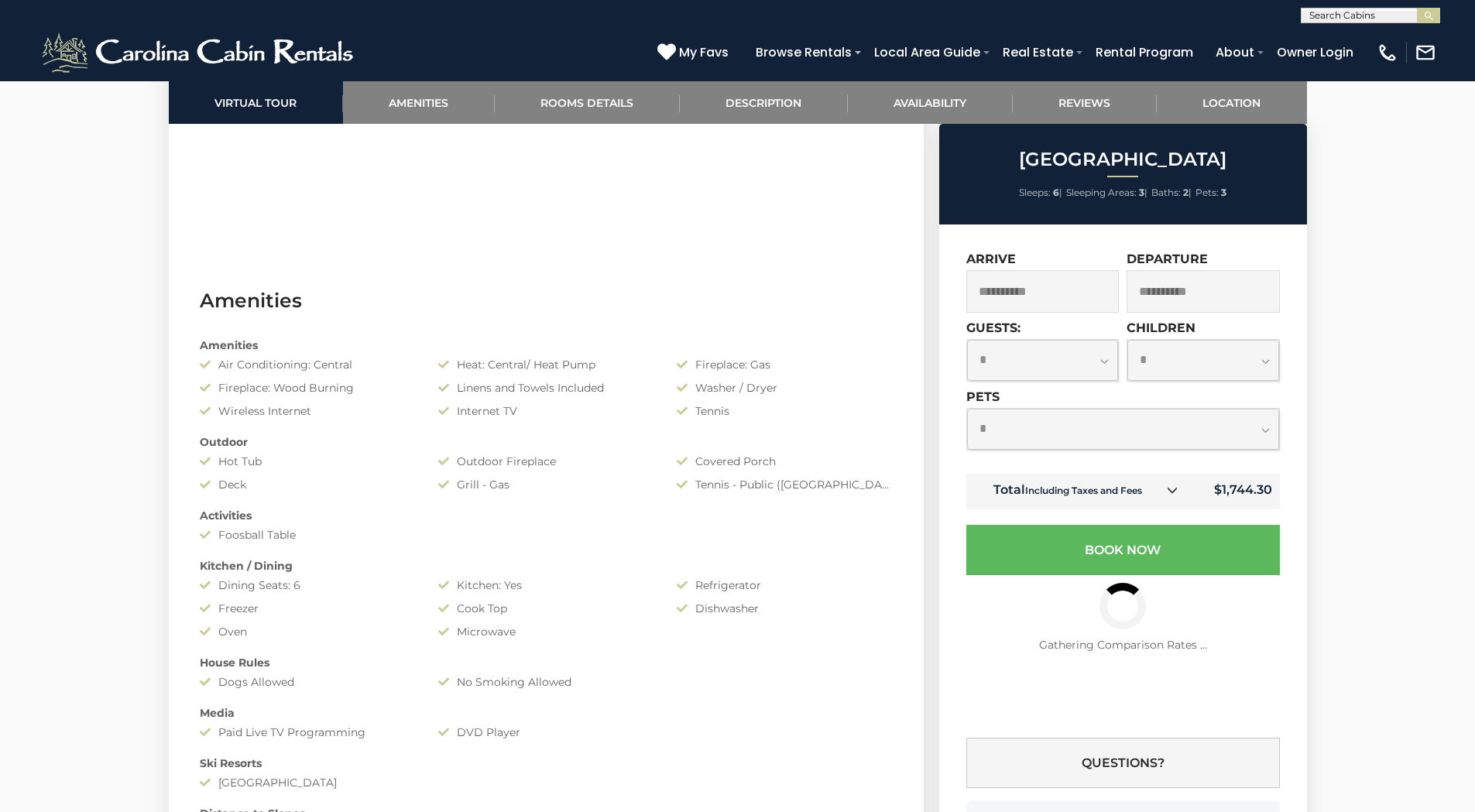
click at [1106, 363] on select "**********" at bounding box center [1043, 360] width 152 height 41
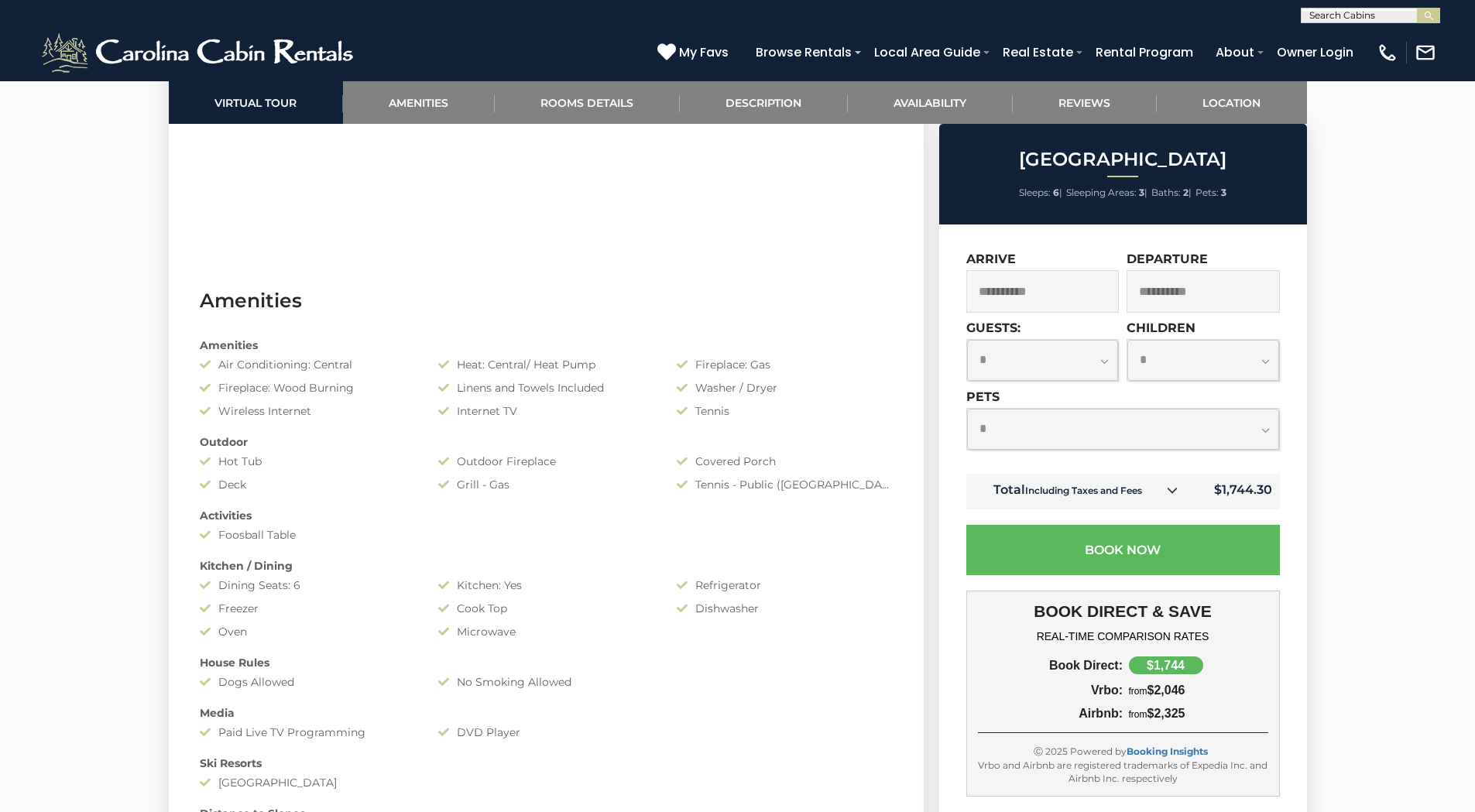
select select "*"
click at [967, 339] on select "**********" at bounding box center [1043, 360] width 152 height 41
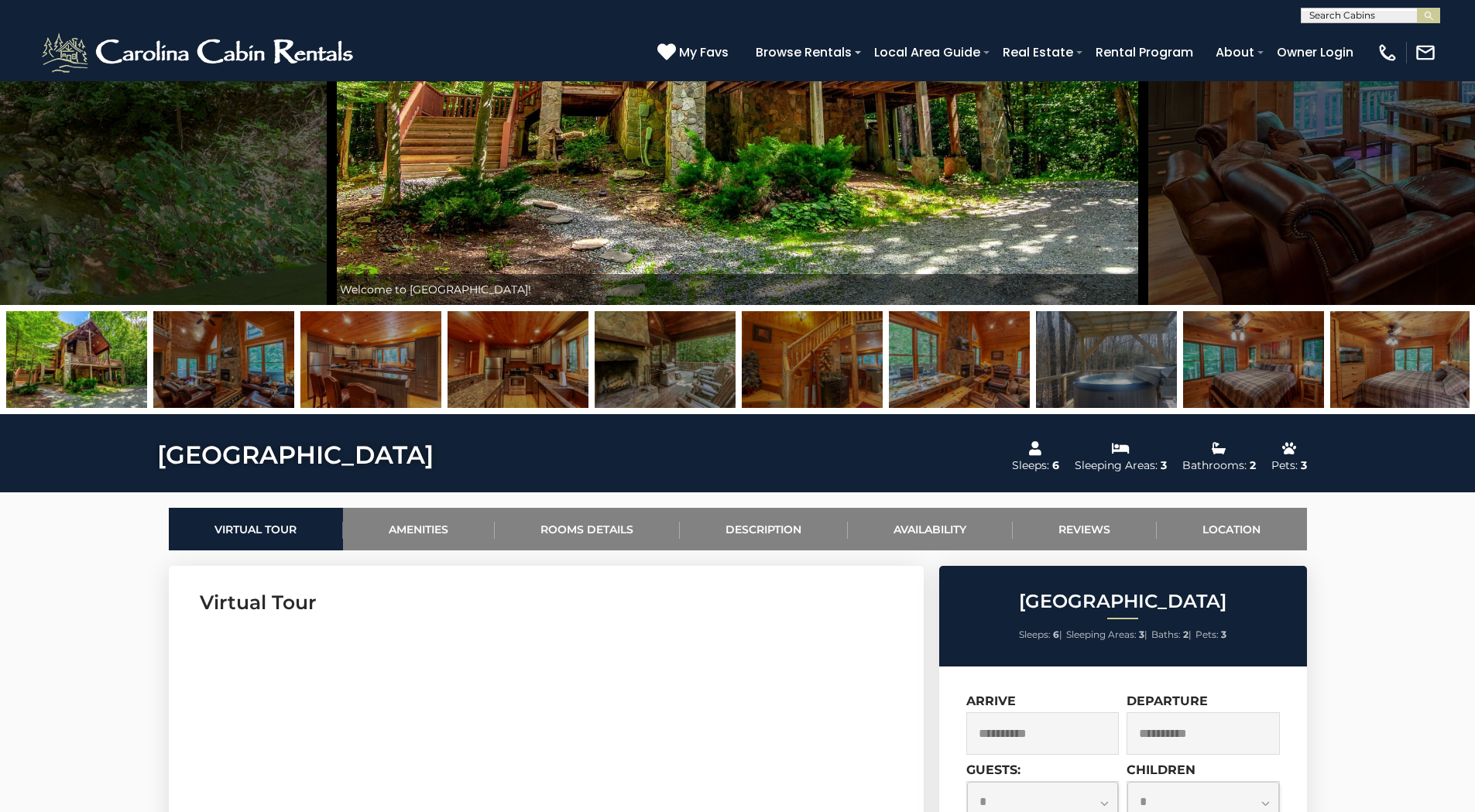
scroll to position [0, 0]
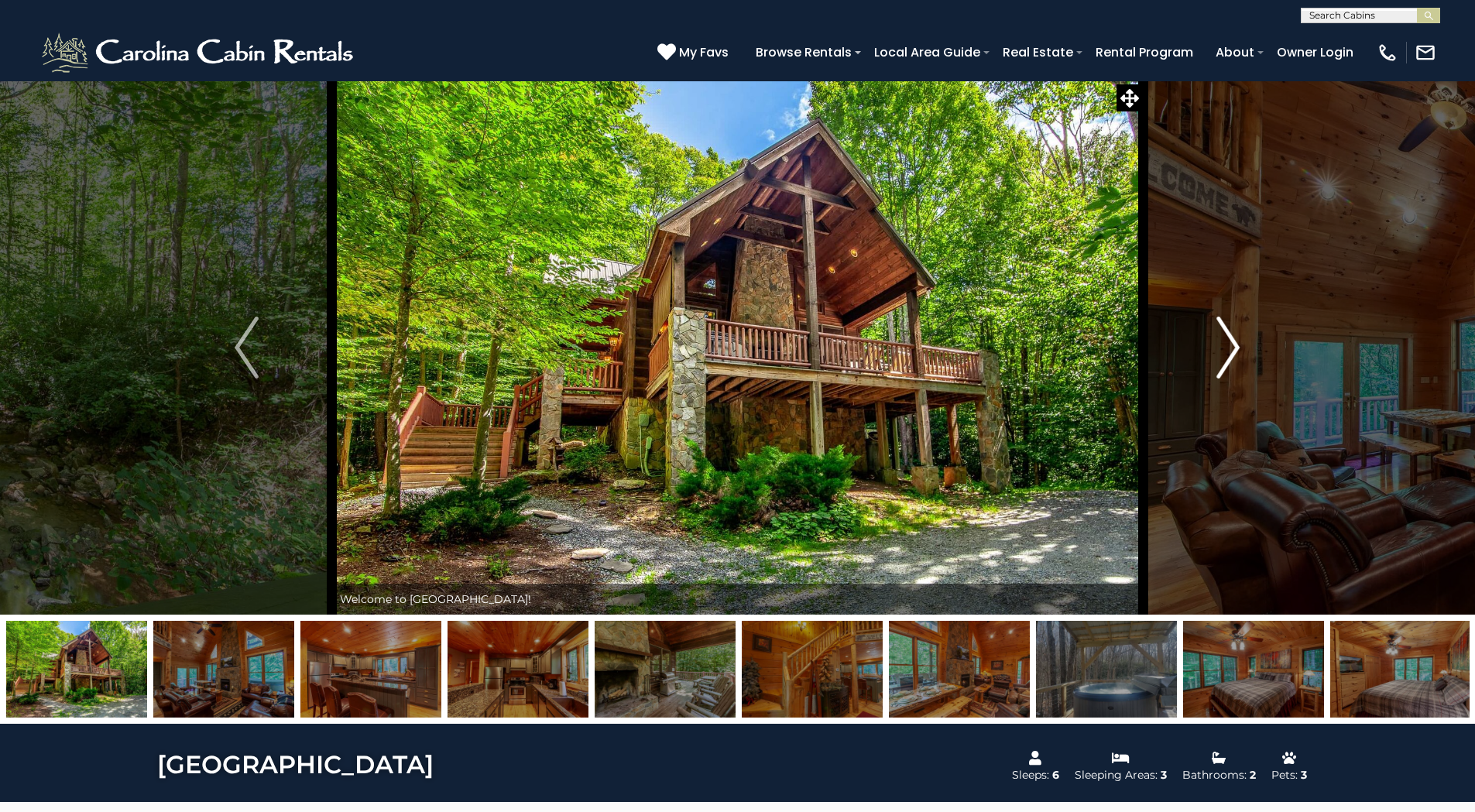
click at [1234, 341] on img "Next" at bounding box center [1228, 347] width 23 height 62
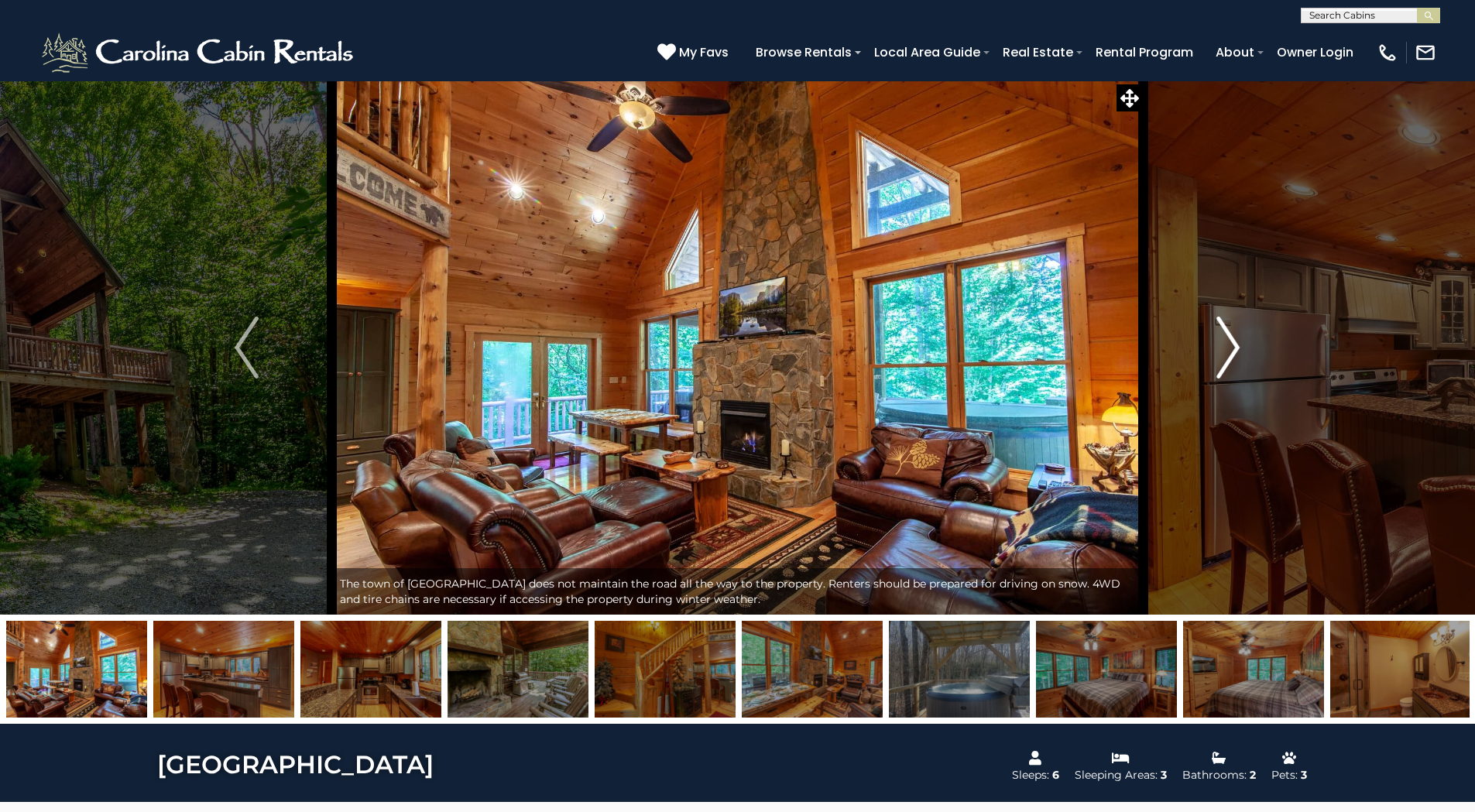
click at [1233, 347] on img "Next" at bounding box center [1228, 347] width 23 height 62
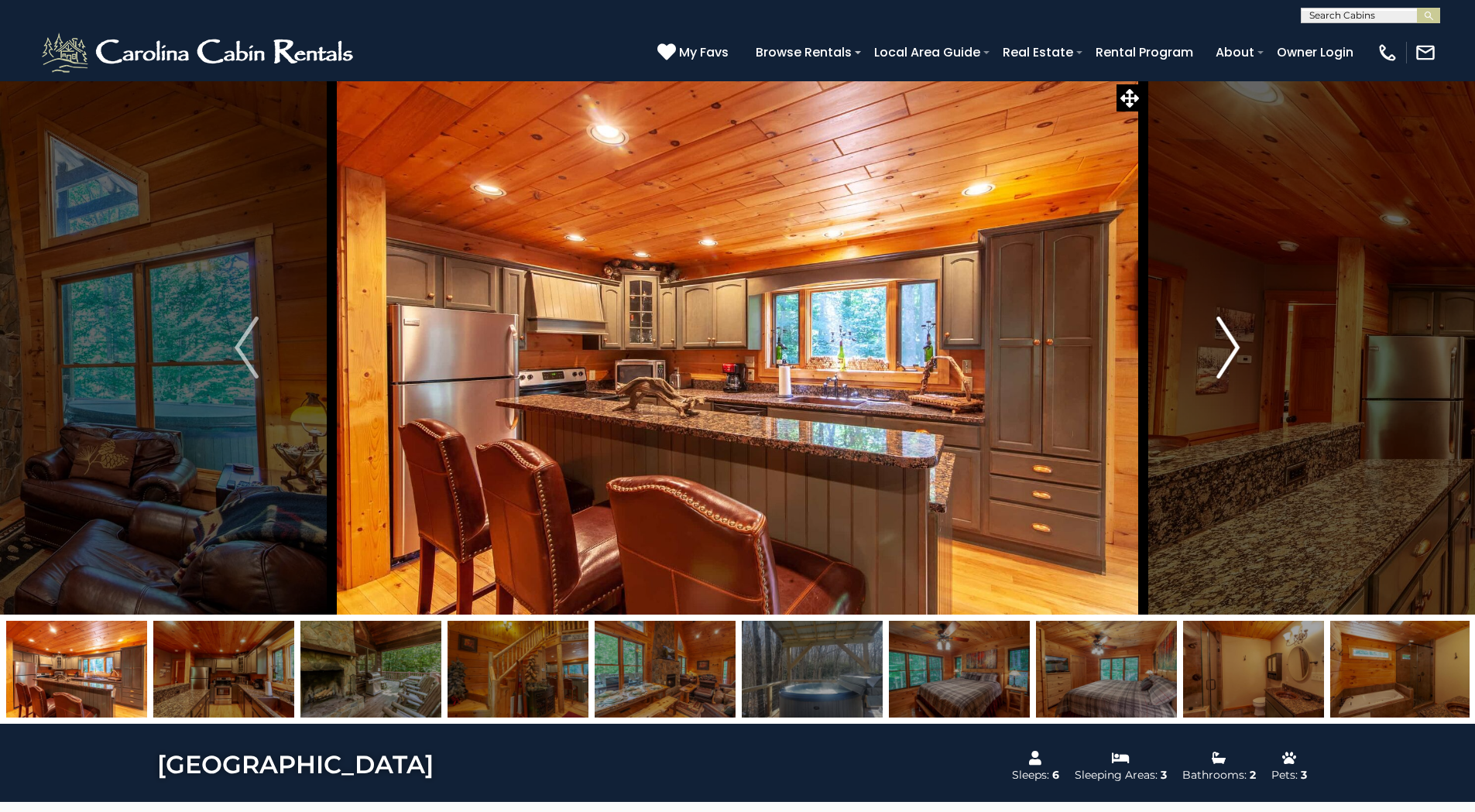
click at [1233, 347] on img "Next" at bounding box center [1228, 347] width 23 height 62
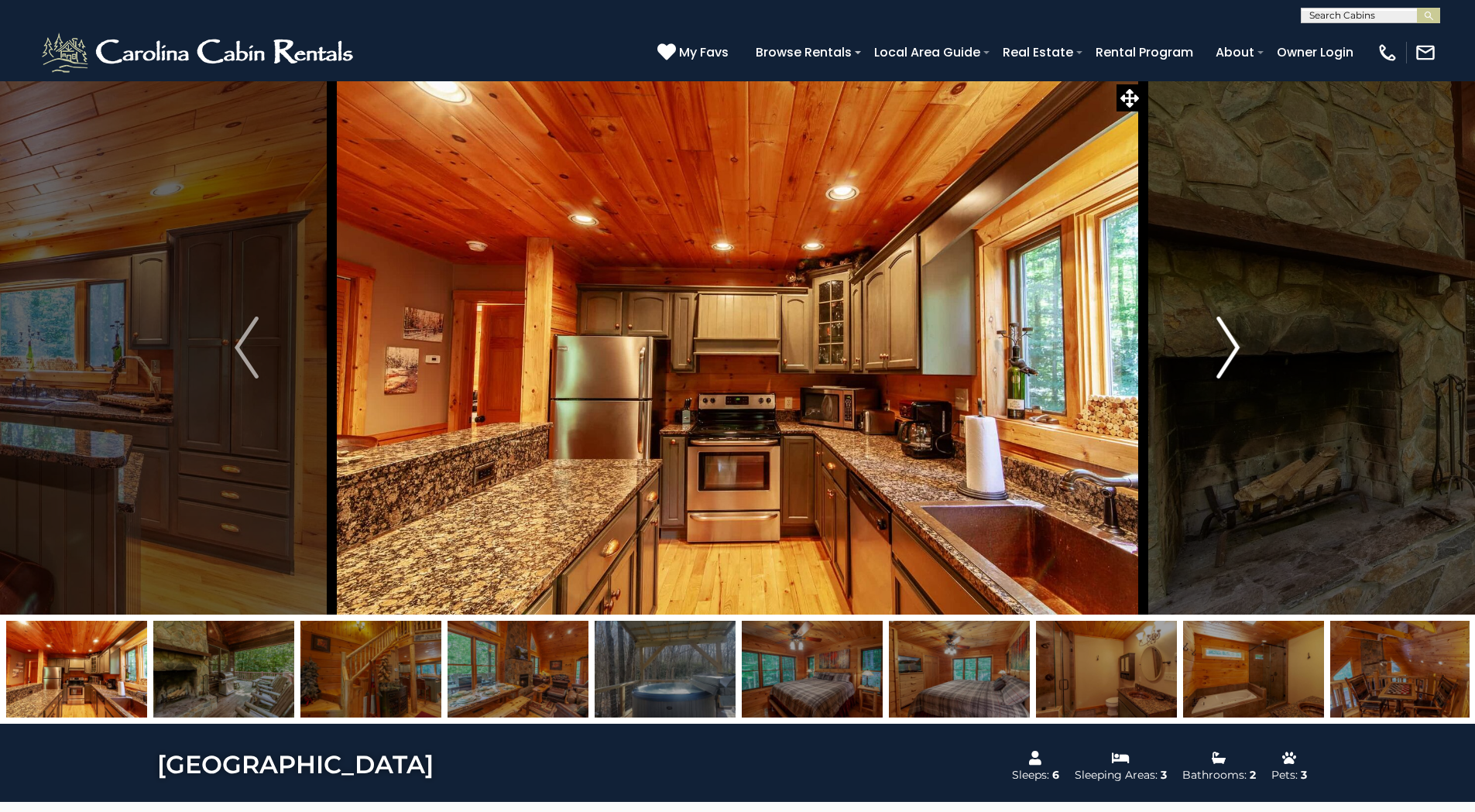
click at [1233, 347] on img "Next" at bounding box center [1228, 347] width 23 height 62
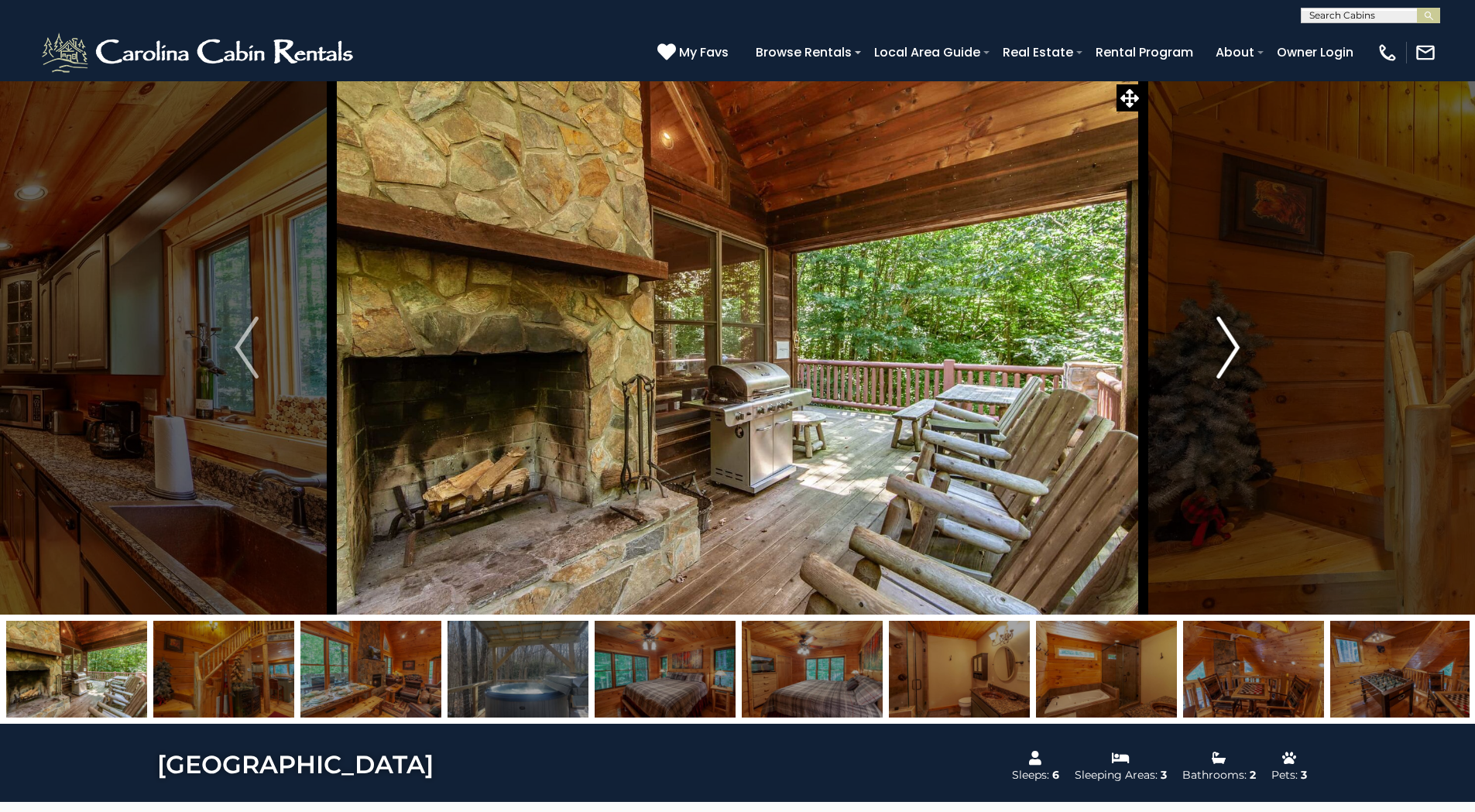
click at [1233, 347] on img "Next" at bounding box center [1228, 347] width 23 height 62
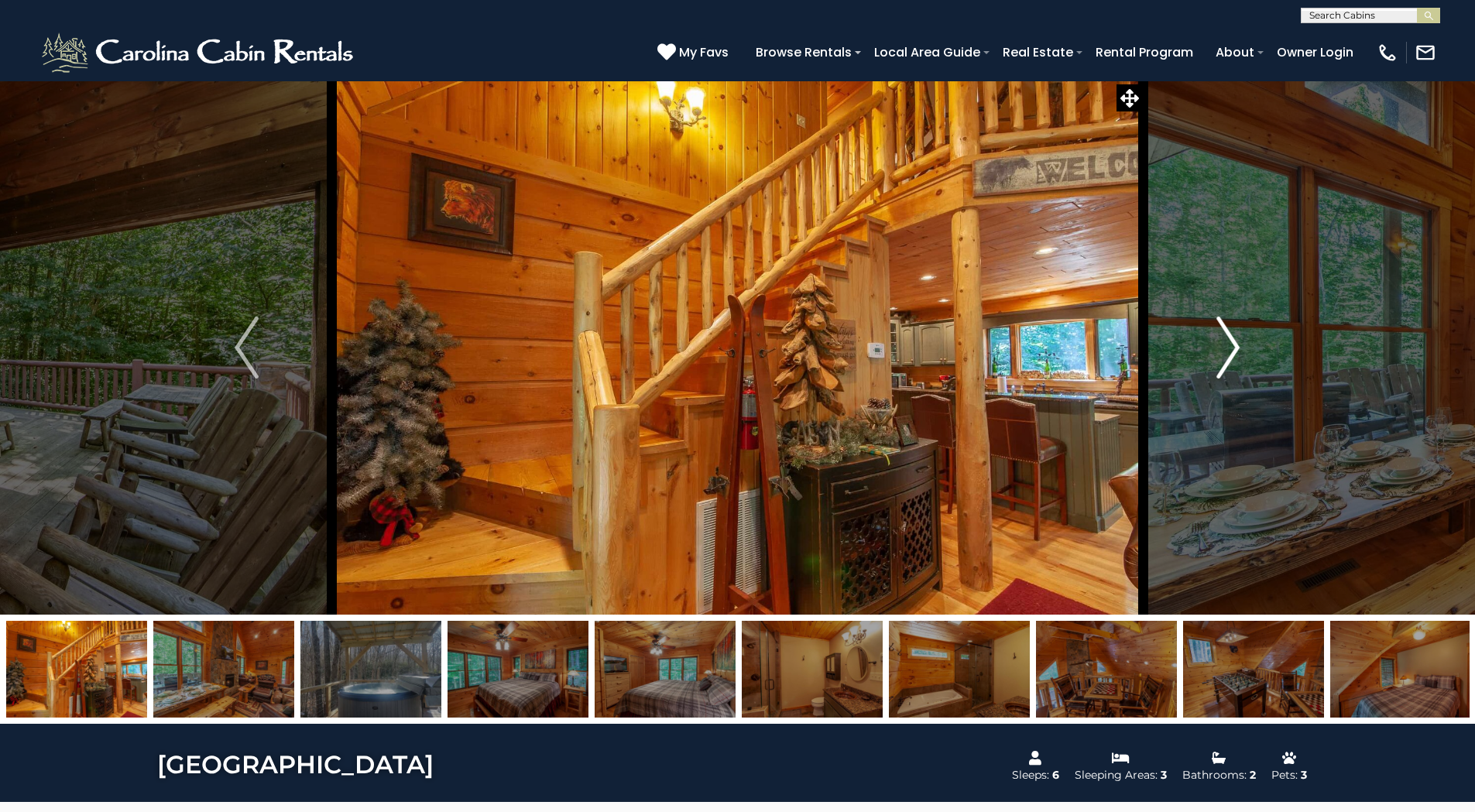
click at [1233, 347] on img "Next" at bounding box center [1228, 347] width 23 height 62
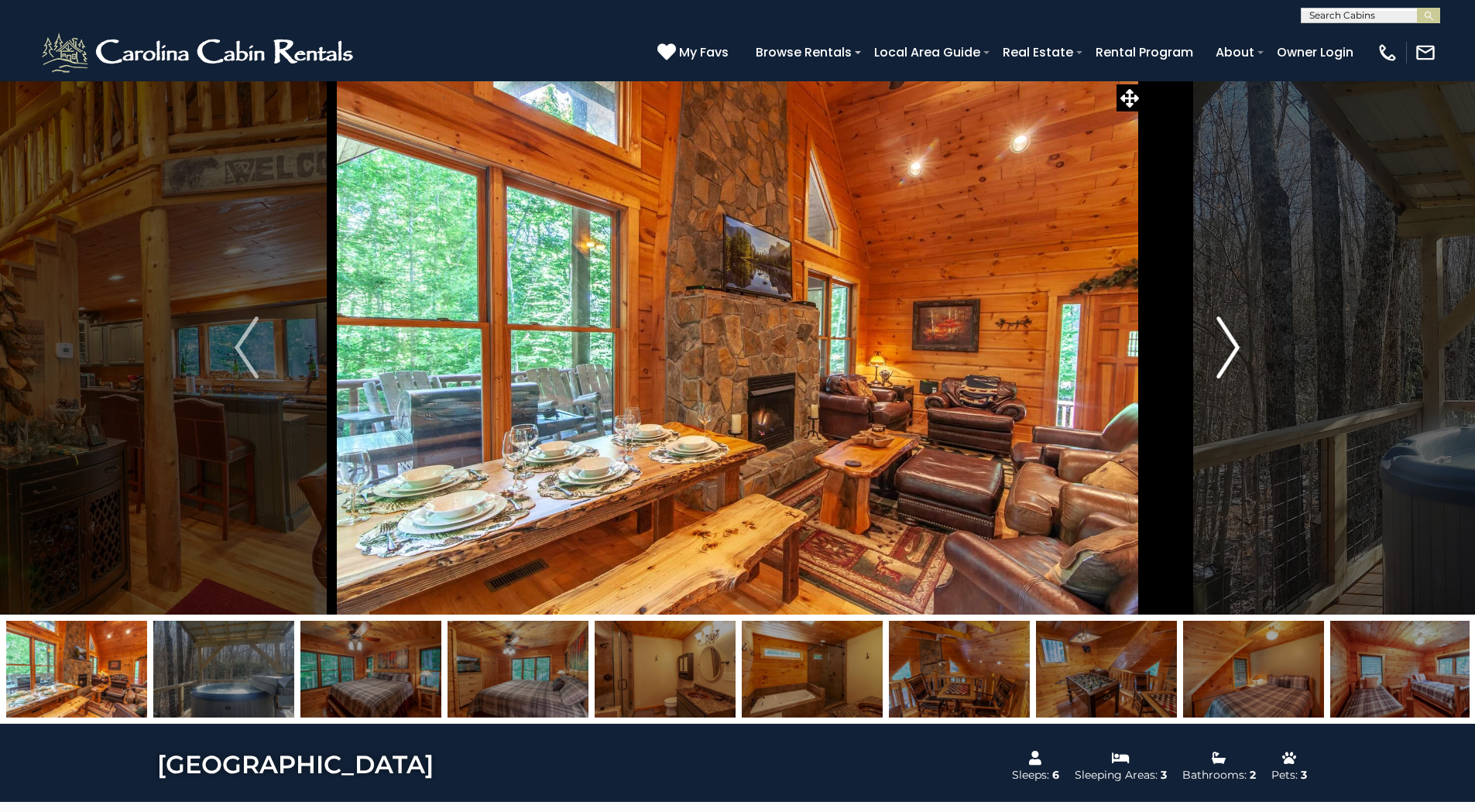
click at [1233, 347] on img "Next" at bounding box center [1228, 347] width 23 height 62
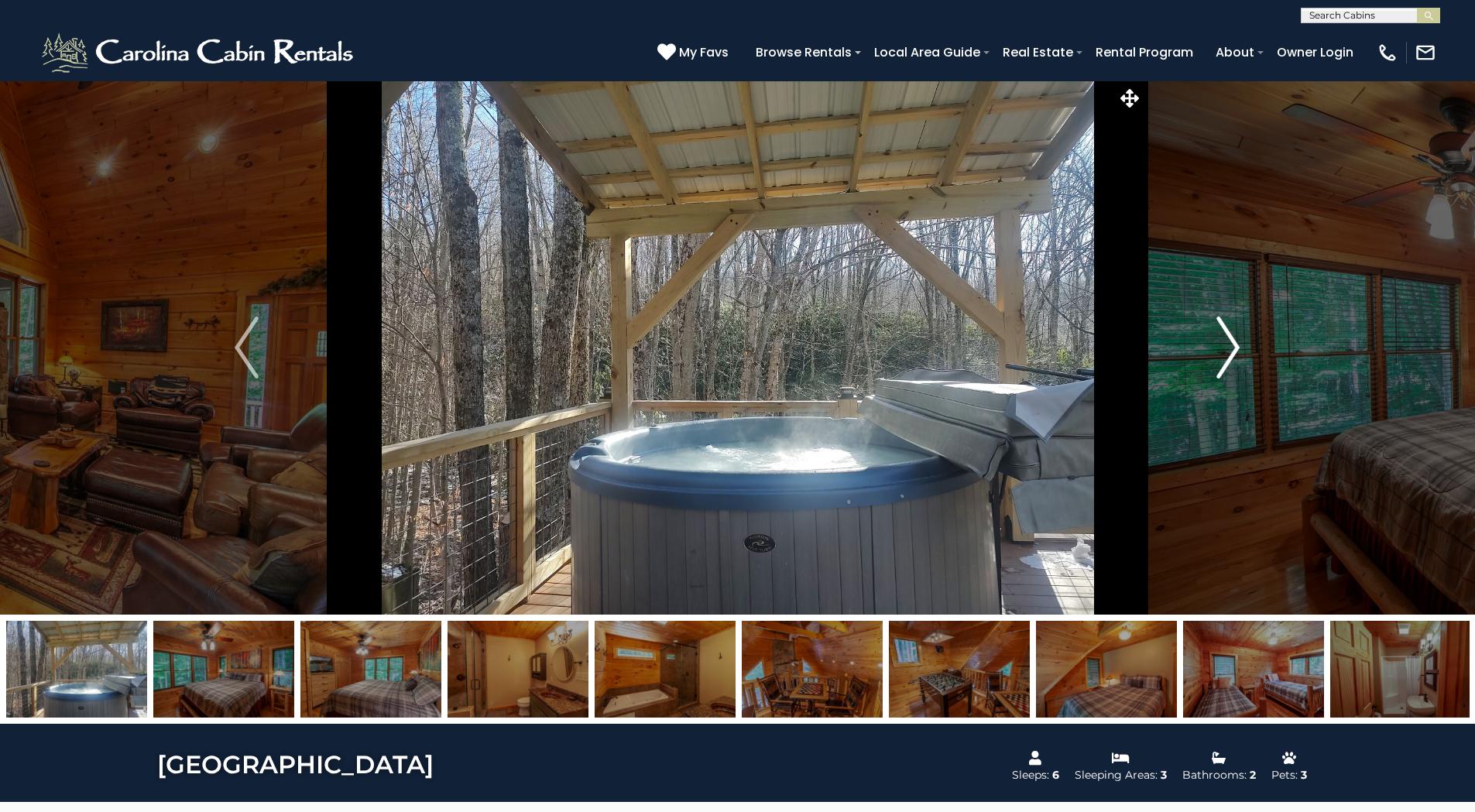
click at [1233, 347] on img "Next" at bounding box center [1228, 347] width 23 height 62
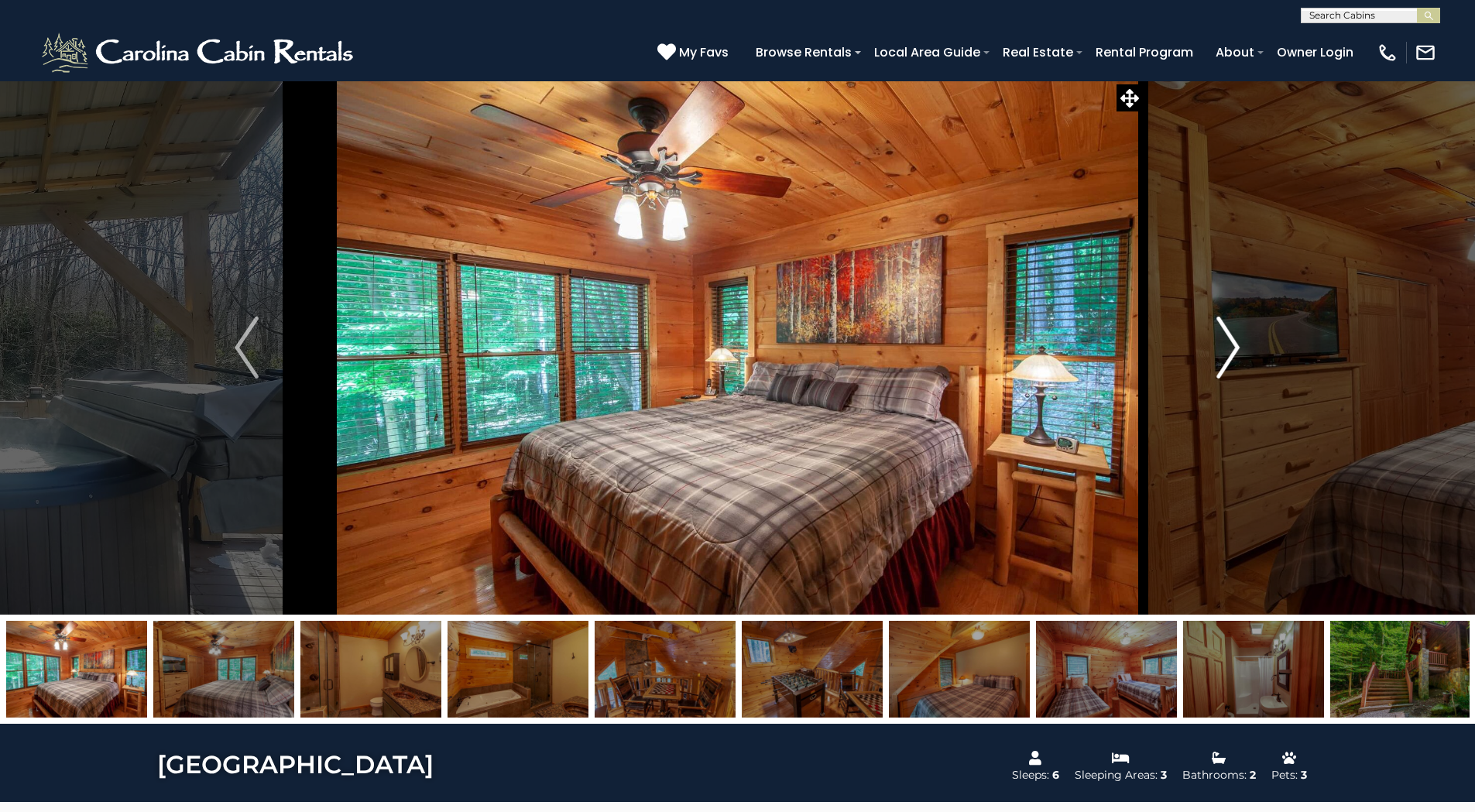
click at [1233, 347] on img "Next" at bounding box center [1228, 347] width 23 height 62
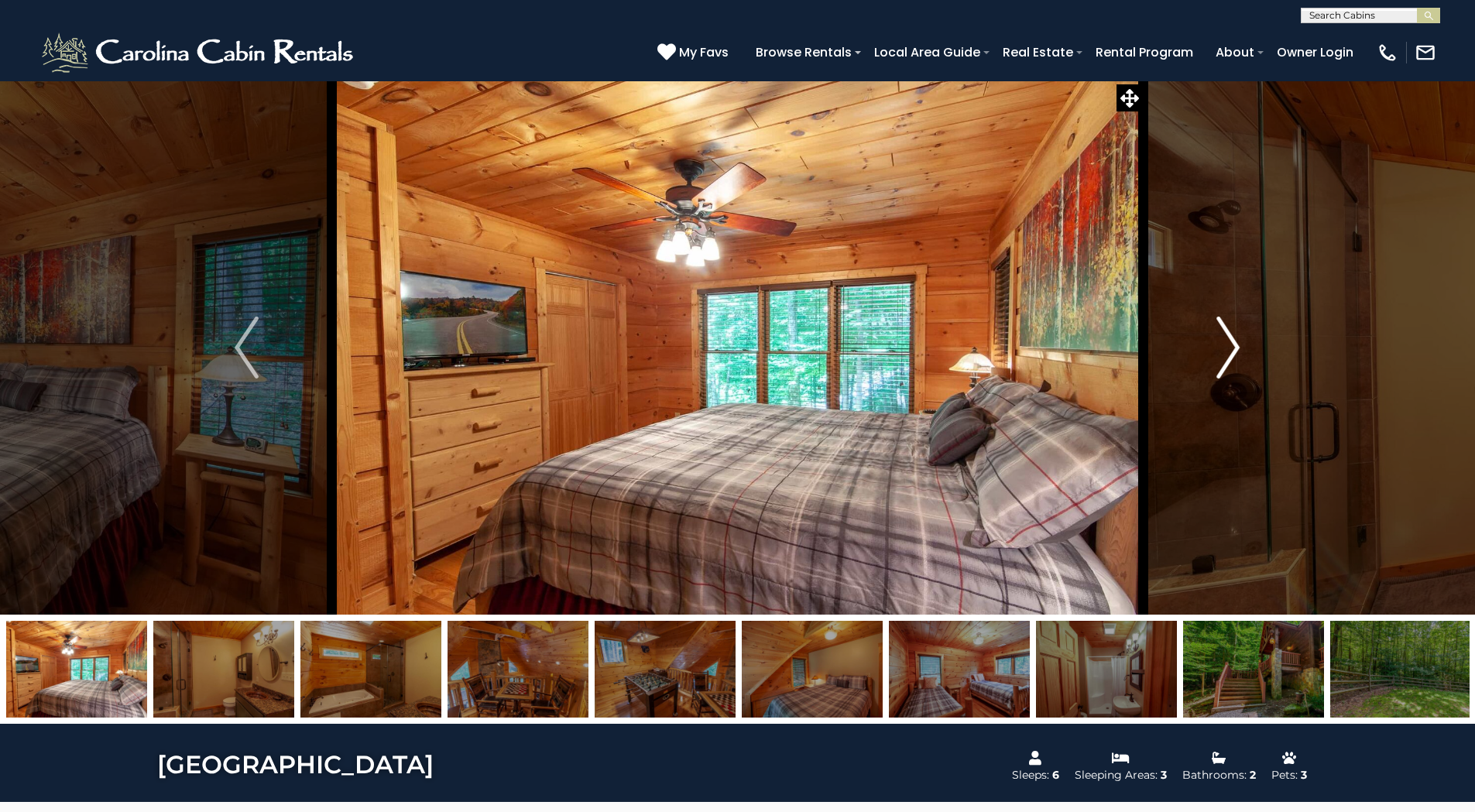
click at [1233, 347] on img "Next" at bounding box center [1228, 347] width 23 height 62
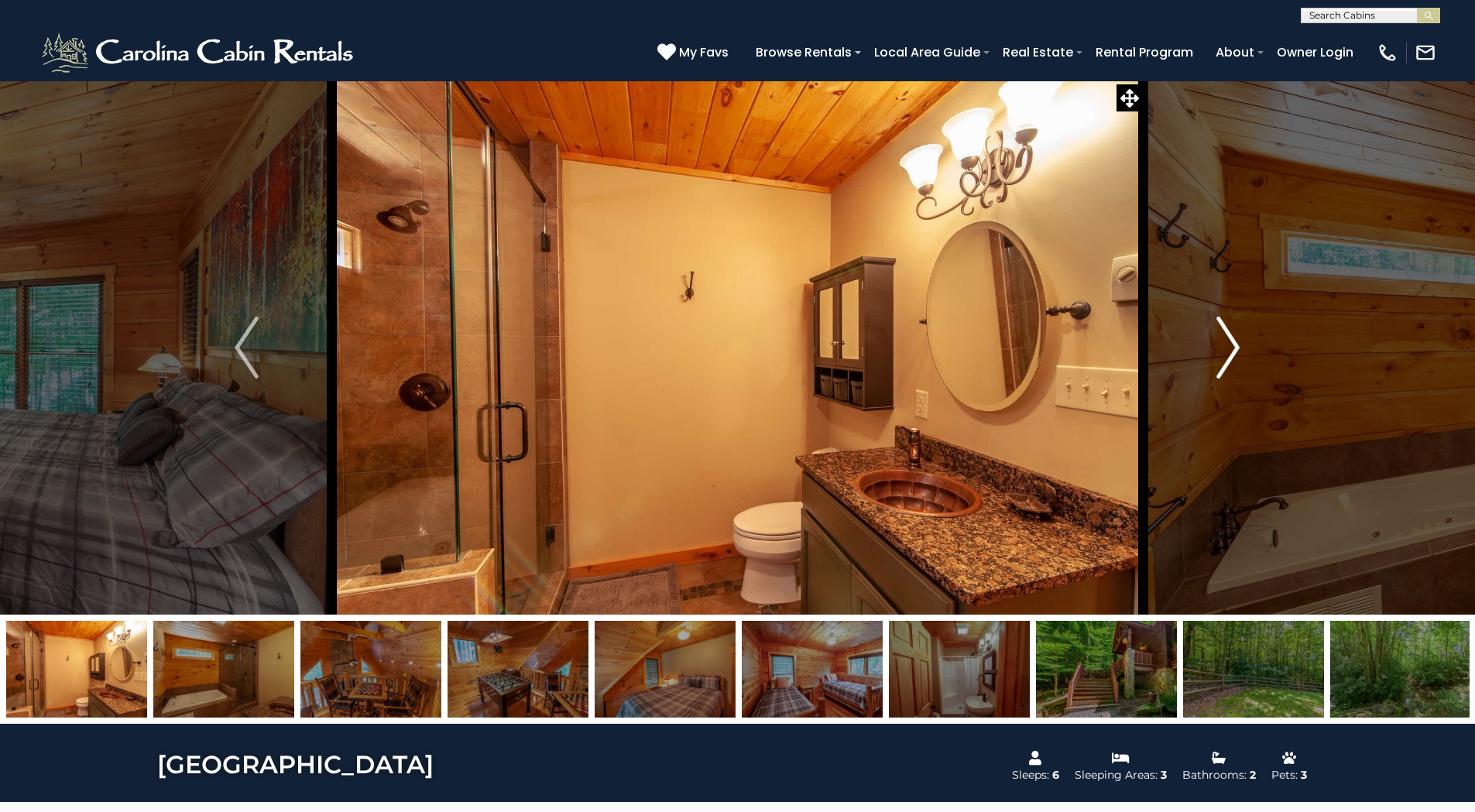
click at [1233, 347] on img "Next" at bounding box center [1228, 347] width 23 height 62
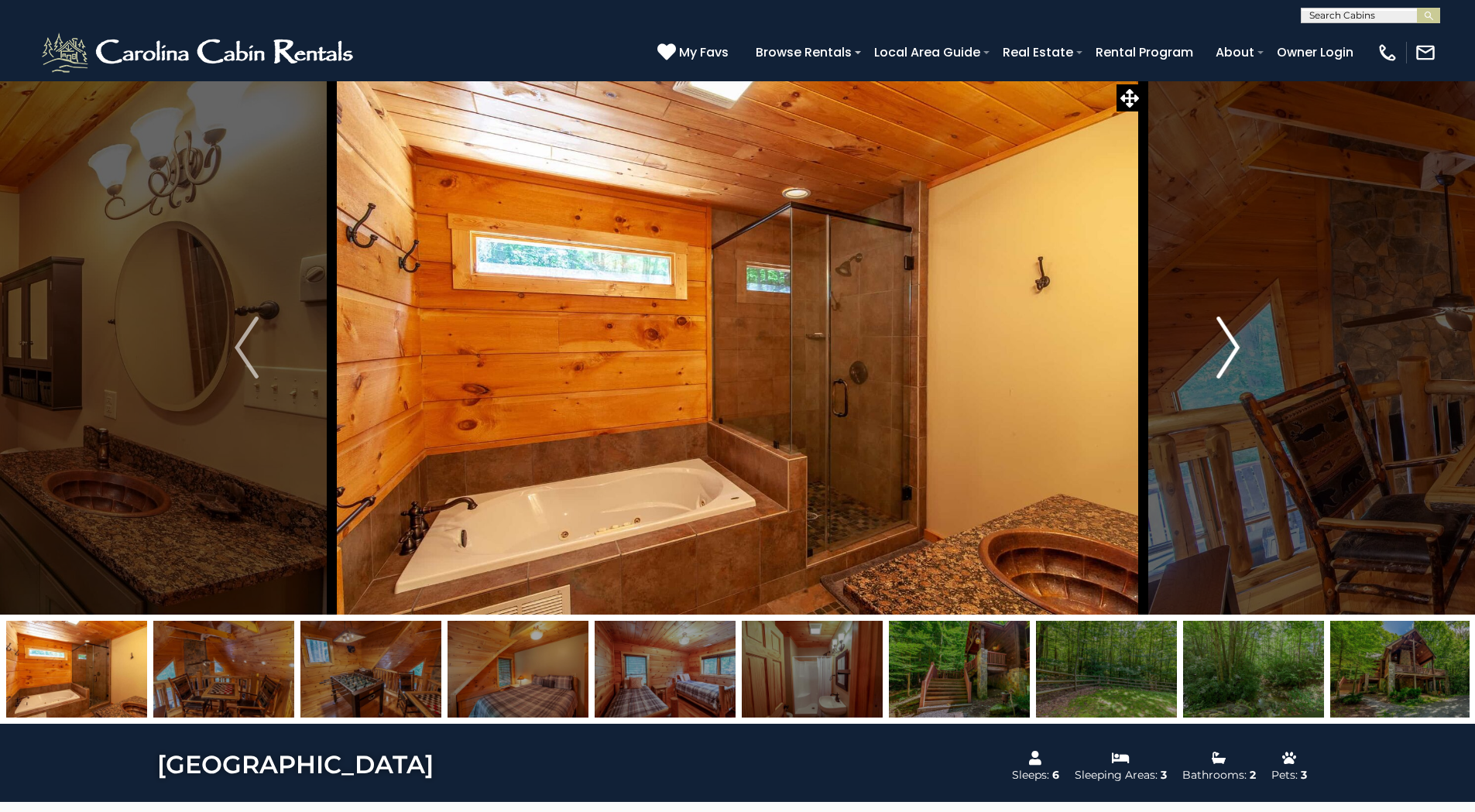
click at [1233, 347] on img "Next" at bounding box center [1228, 347] width 23 height 62
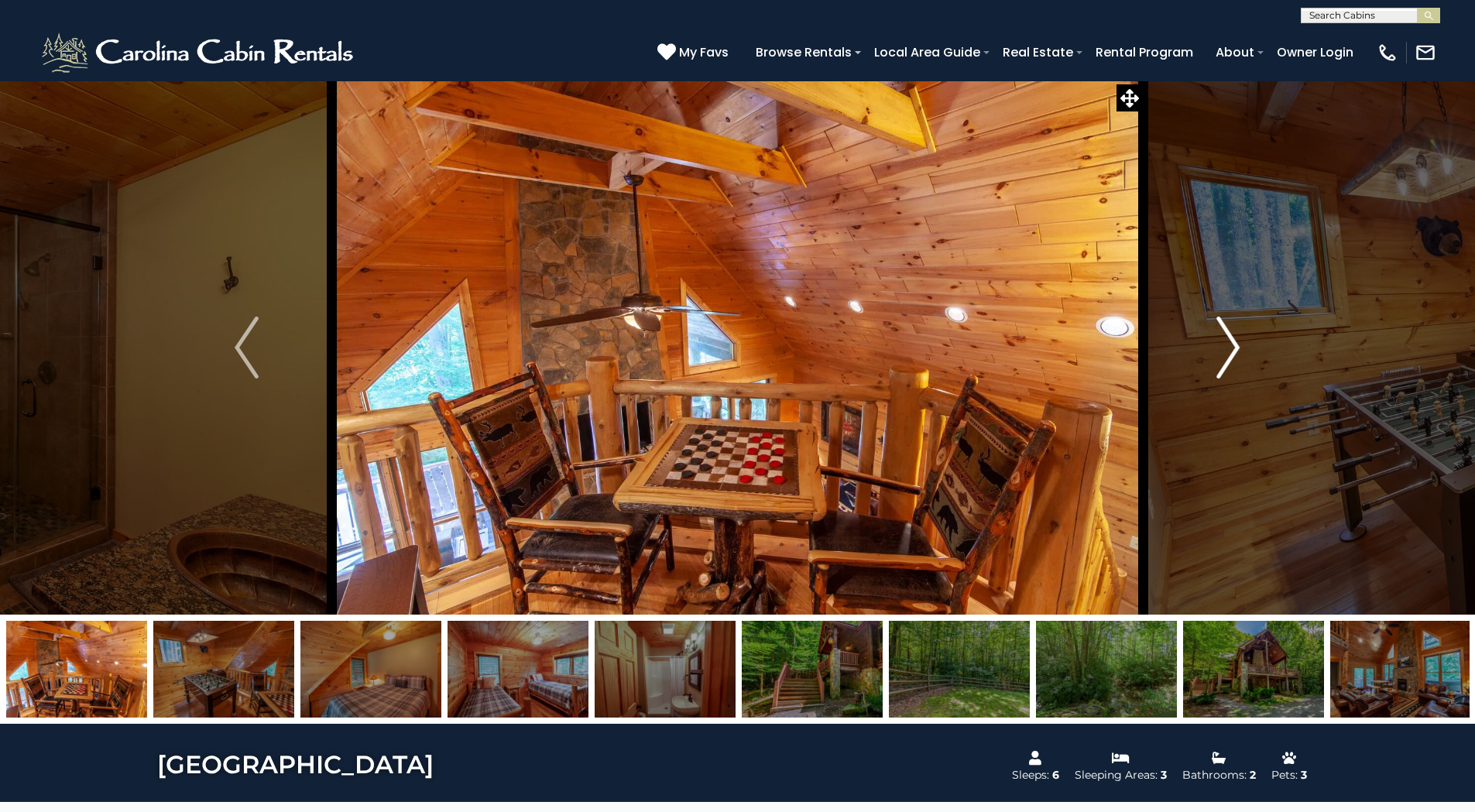
click at [1233, 347] on img "Next" at bounding box center [1228, 347] width 23 height 62
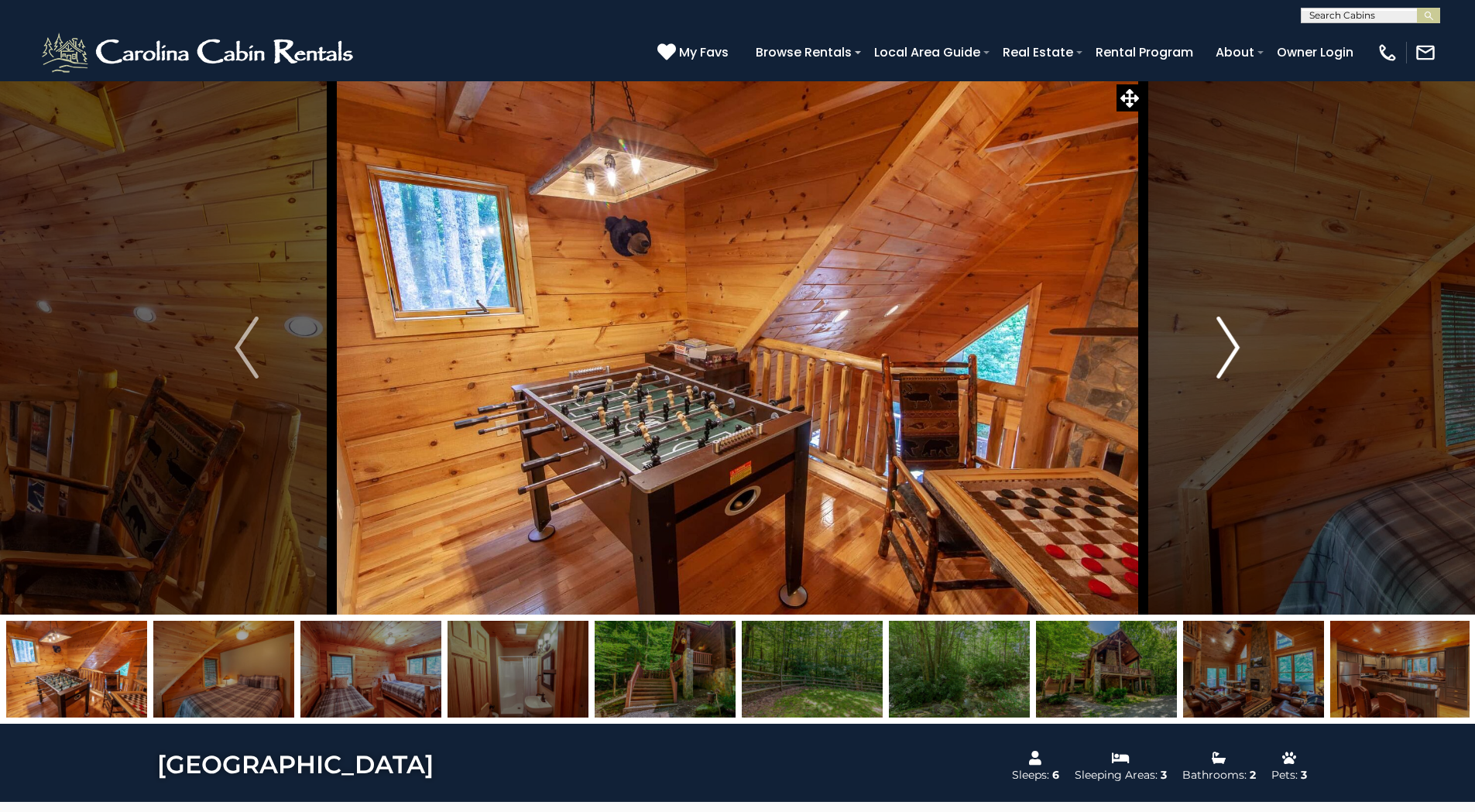
click at [1233, 347] on img "Next" at bounding box center [1228, 347] width 23 height 62
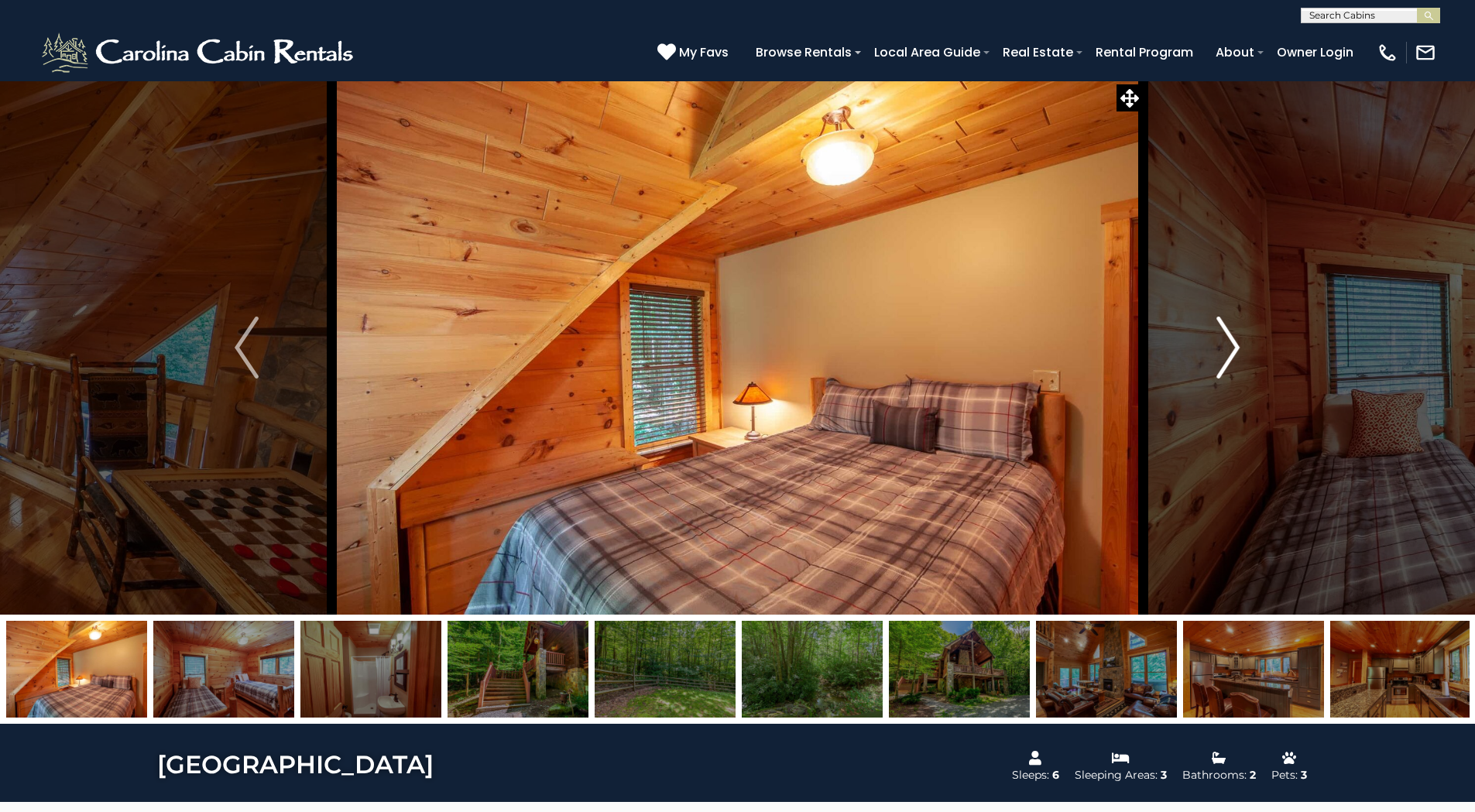
click at [1233, 347] on img "Next" at bounding box center [1228, 347] width 23 height 62
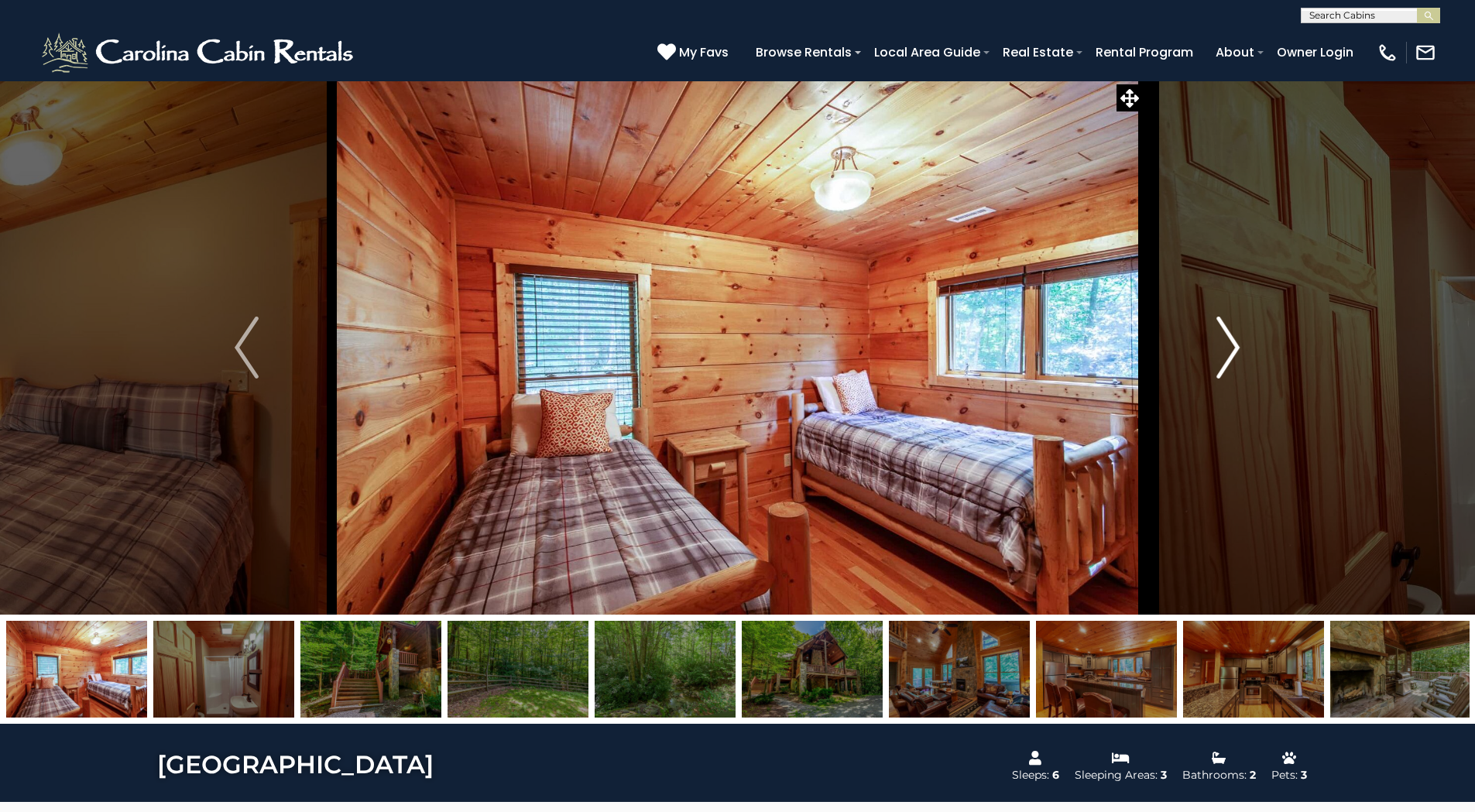
click at [1233, 347] on img "Next" at bounding box center [1228, 347] width 23 height 62
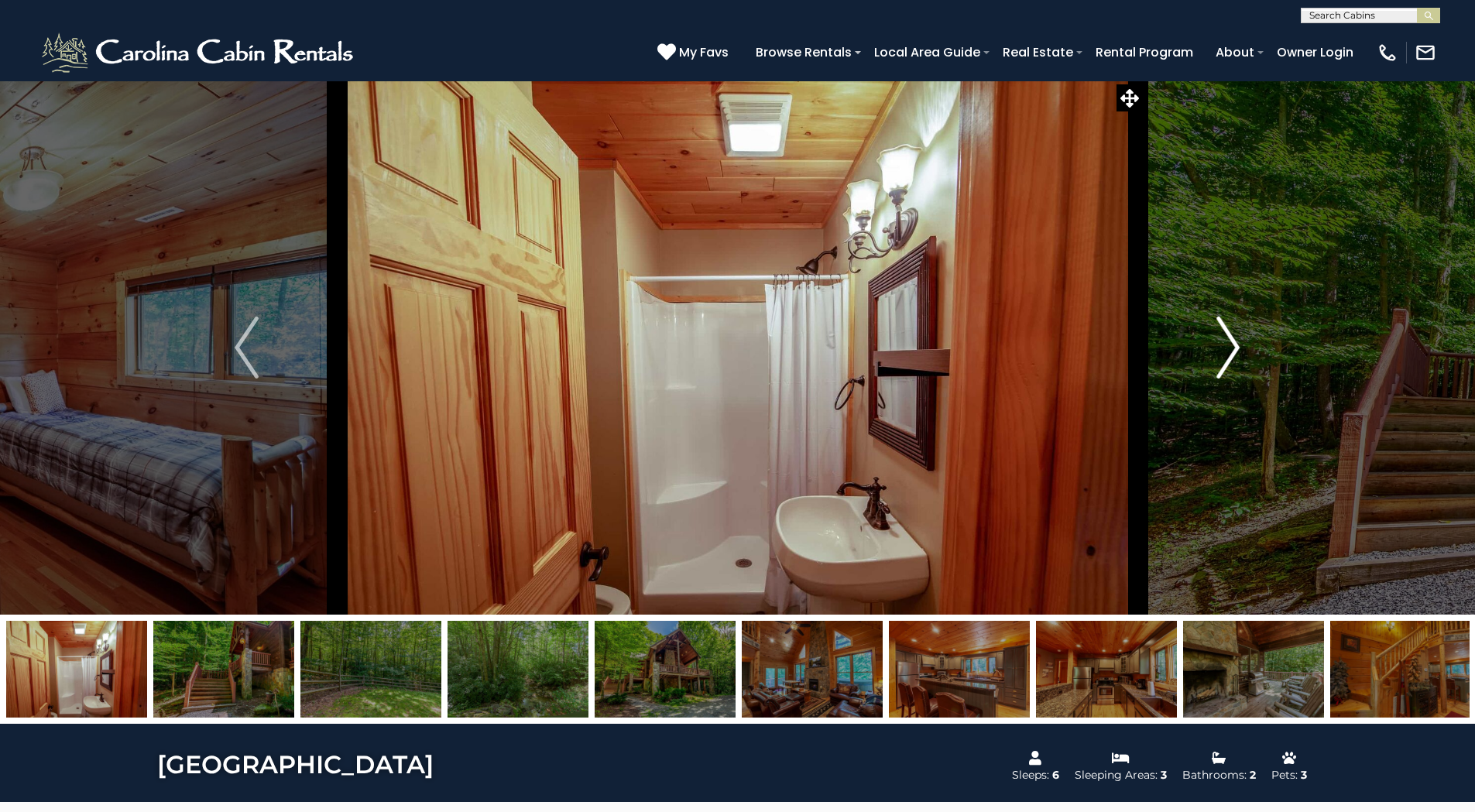
click at [1233, 347] on img "Next" at bounding box center [1228, 347] width 23 height 62
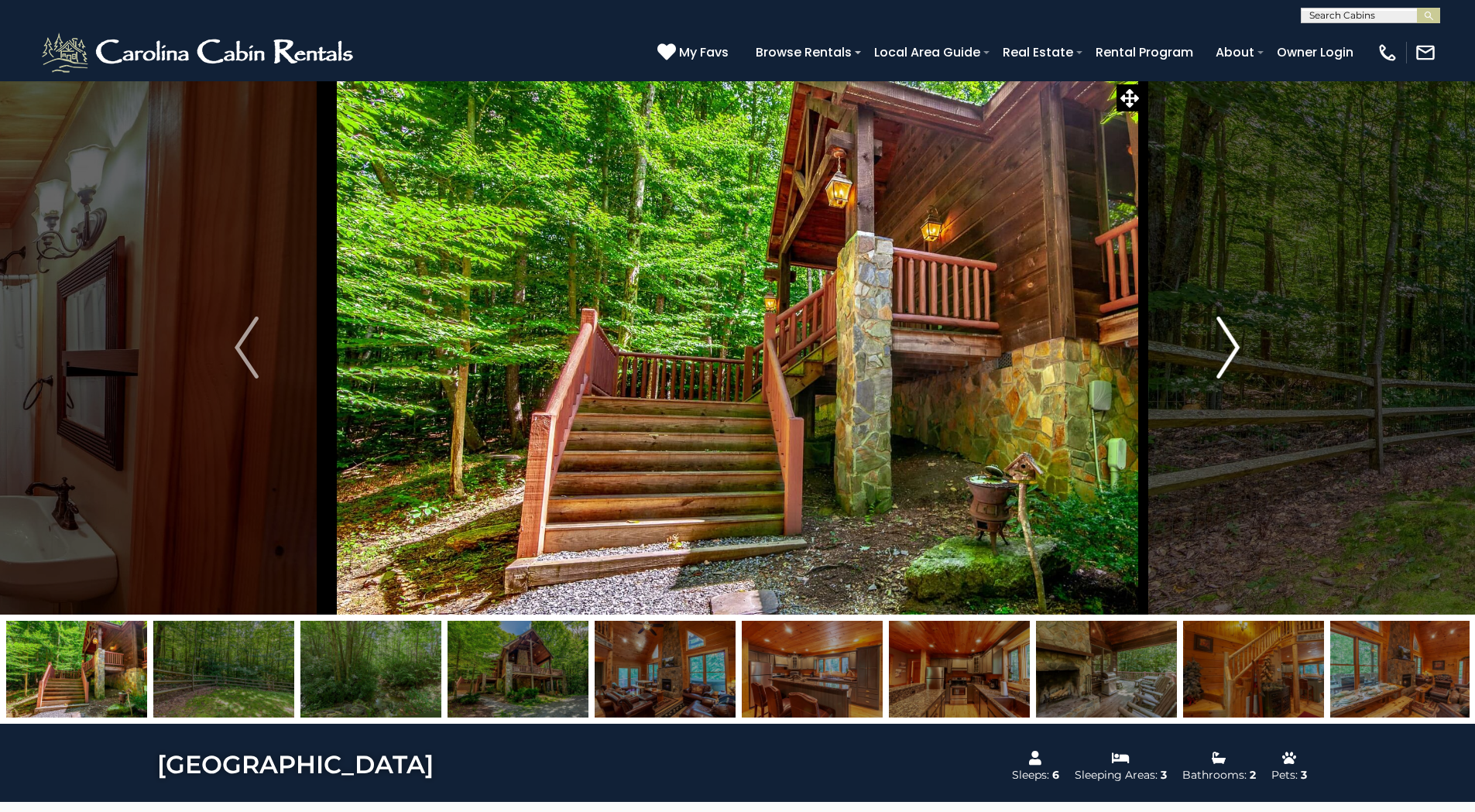
click at [1233, 347] on img "Next" at bounding box center [1228, 347] width 23 height 62
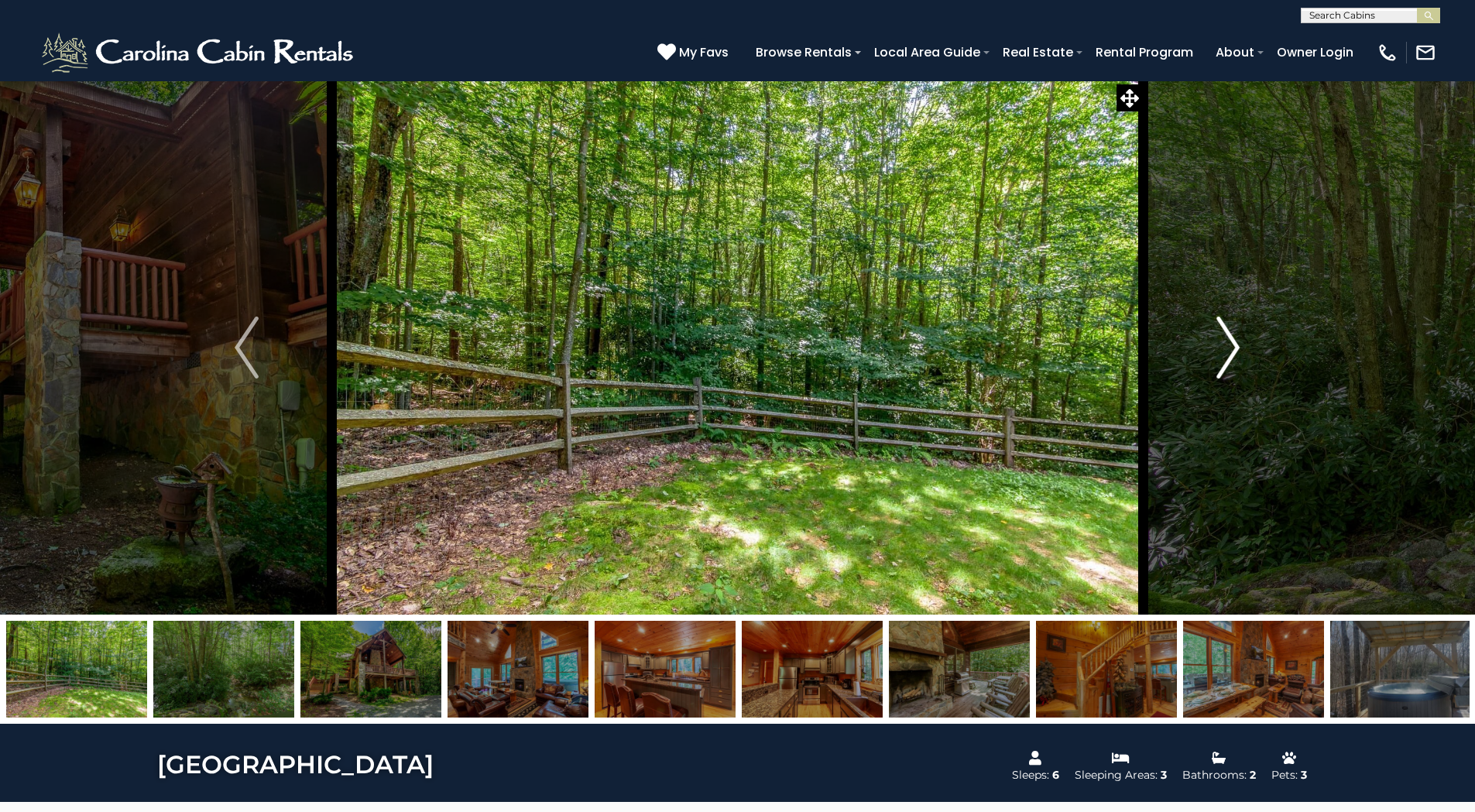
click at [1233, 347] on img "Next" at bounding box center [1228, 347] width 23 height 62
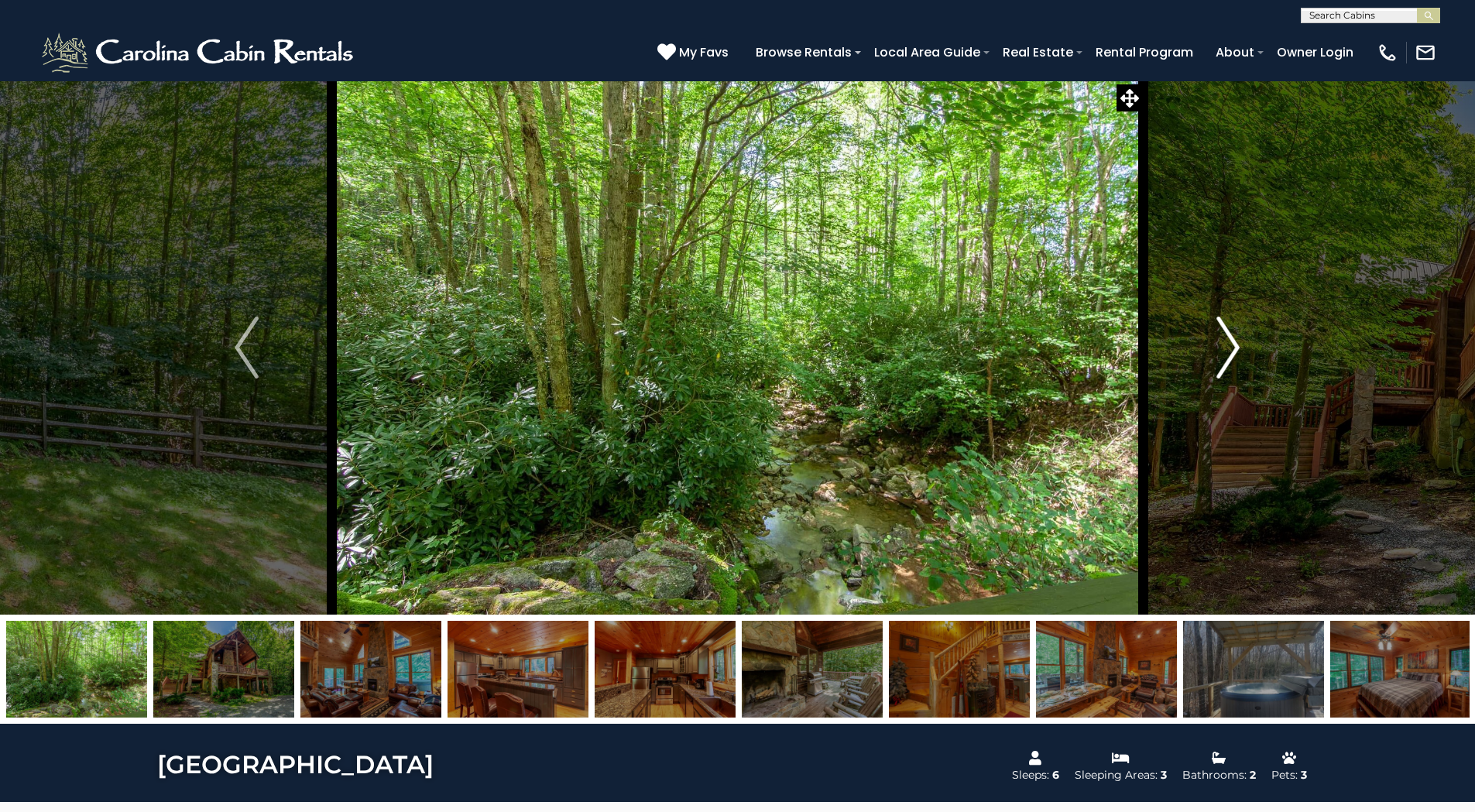
click at [1233, 347] on img "Next" at bounding box center [1228, 347] width 23 height 62
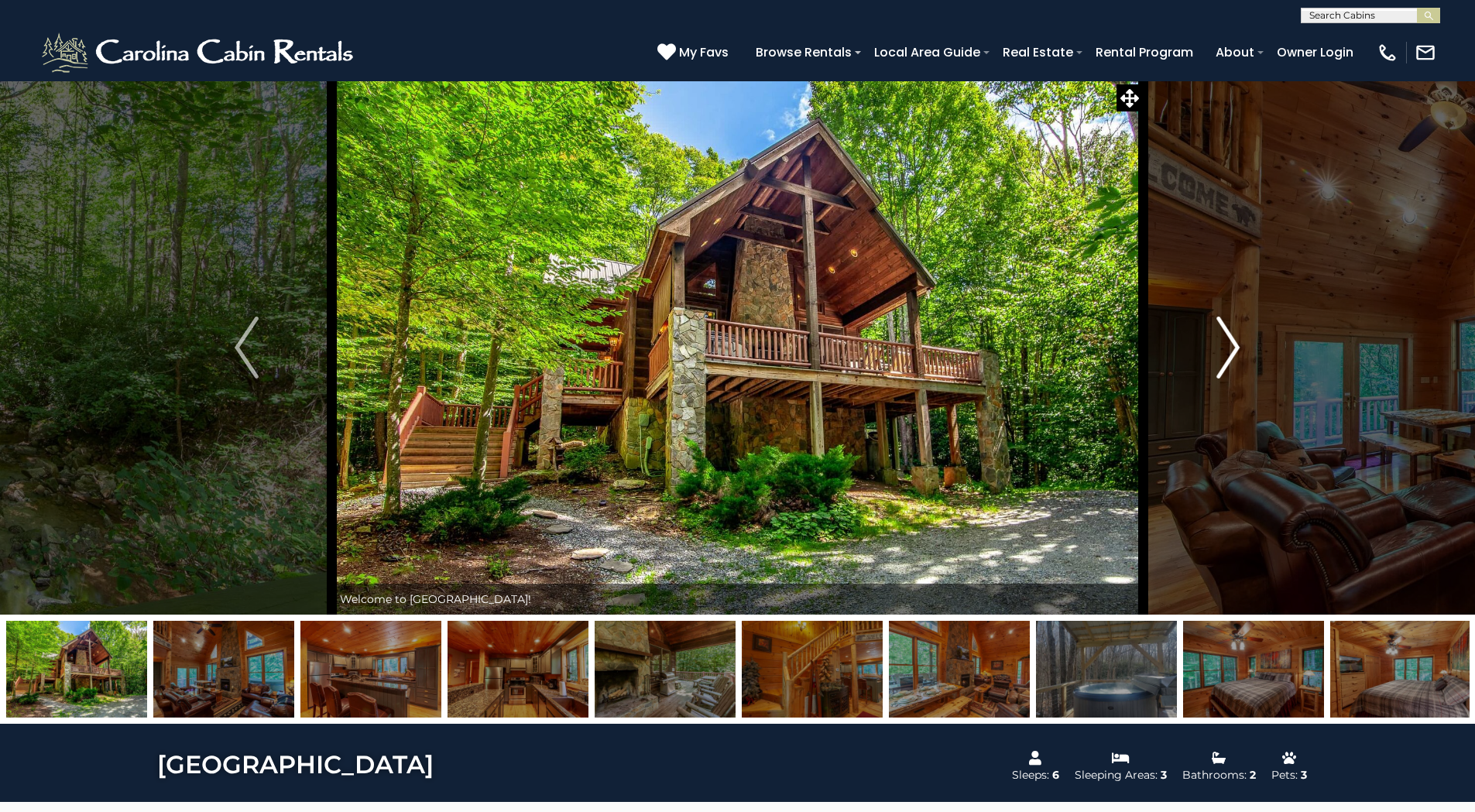
click at [1233, 347] on img "Next" at bounding box center [1228, 347] width 23 height 62
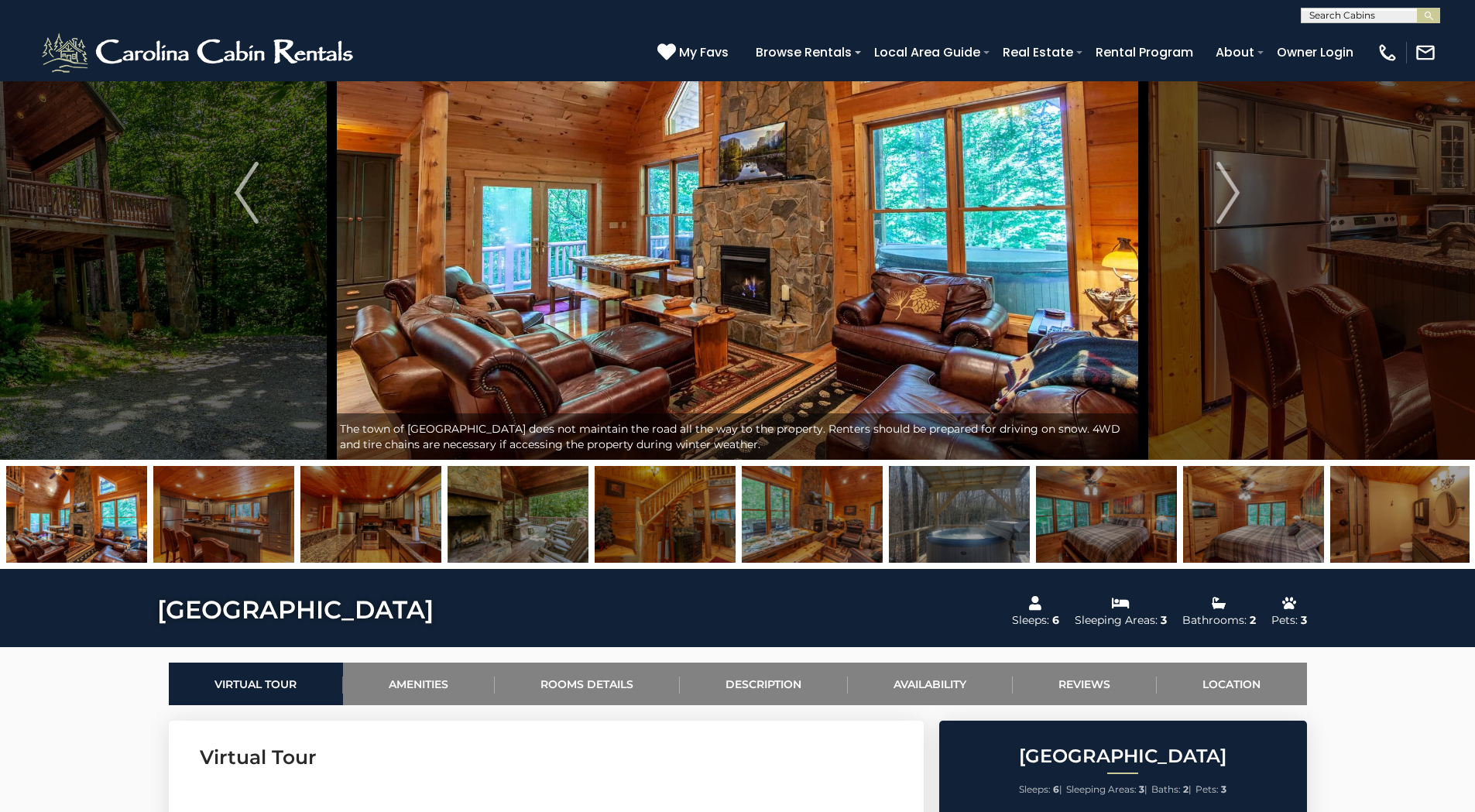
scroll to position [309, 0]
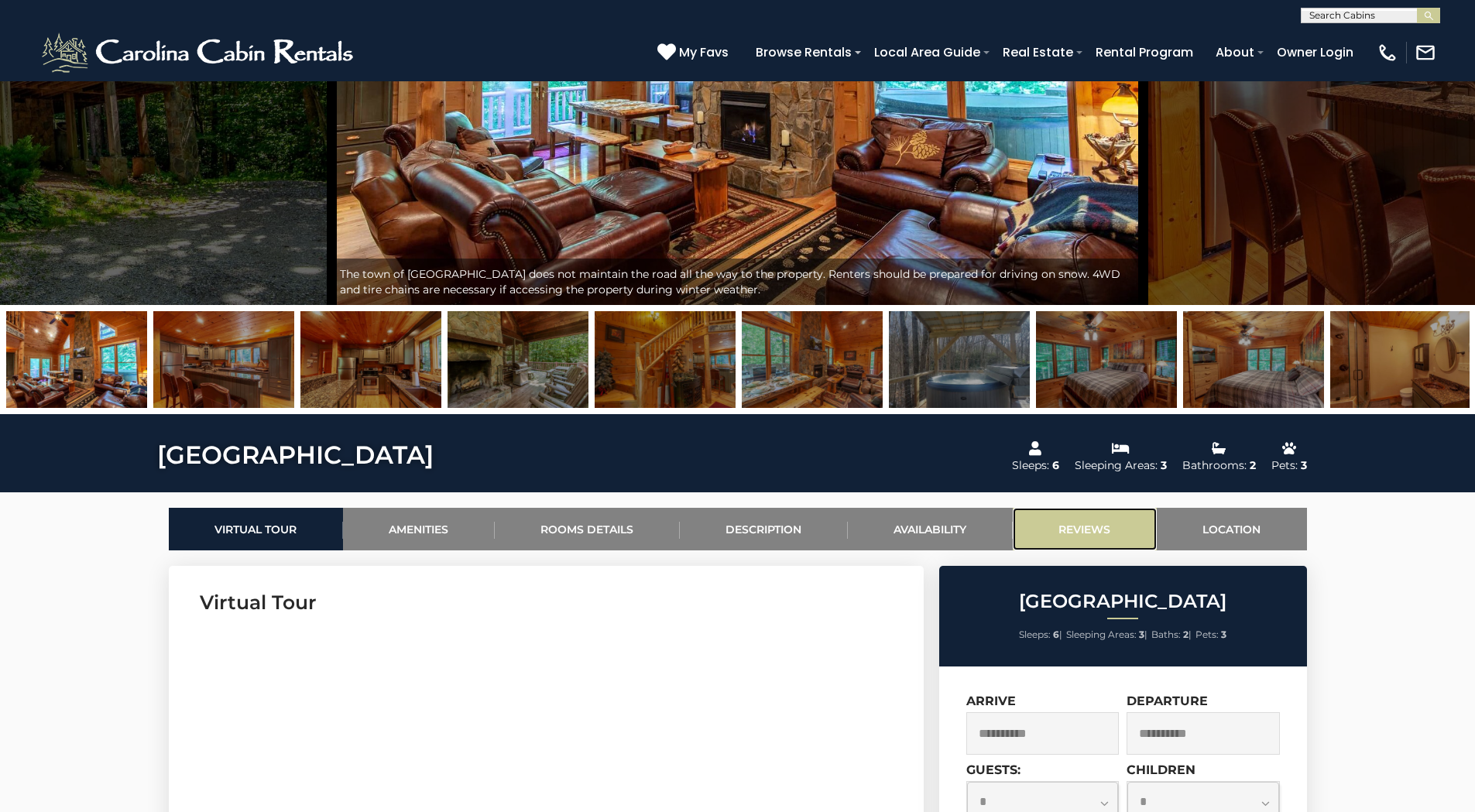
click at [1093, 524] on link "Reviews" at bounding box center [1085, 528] width 144 height 43
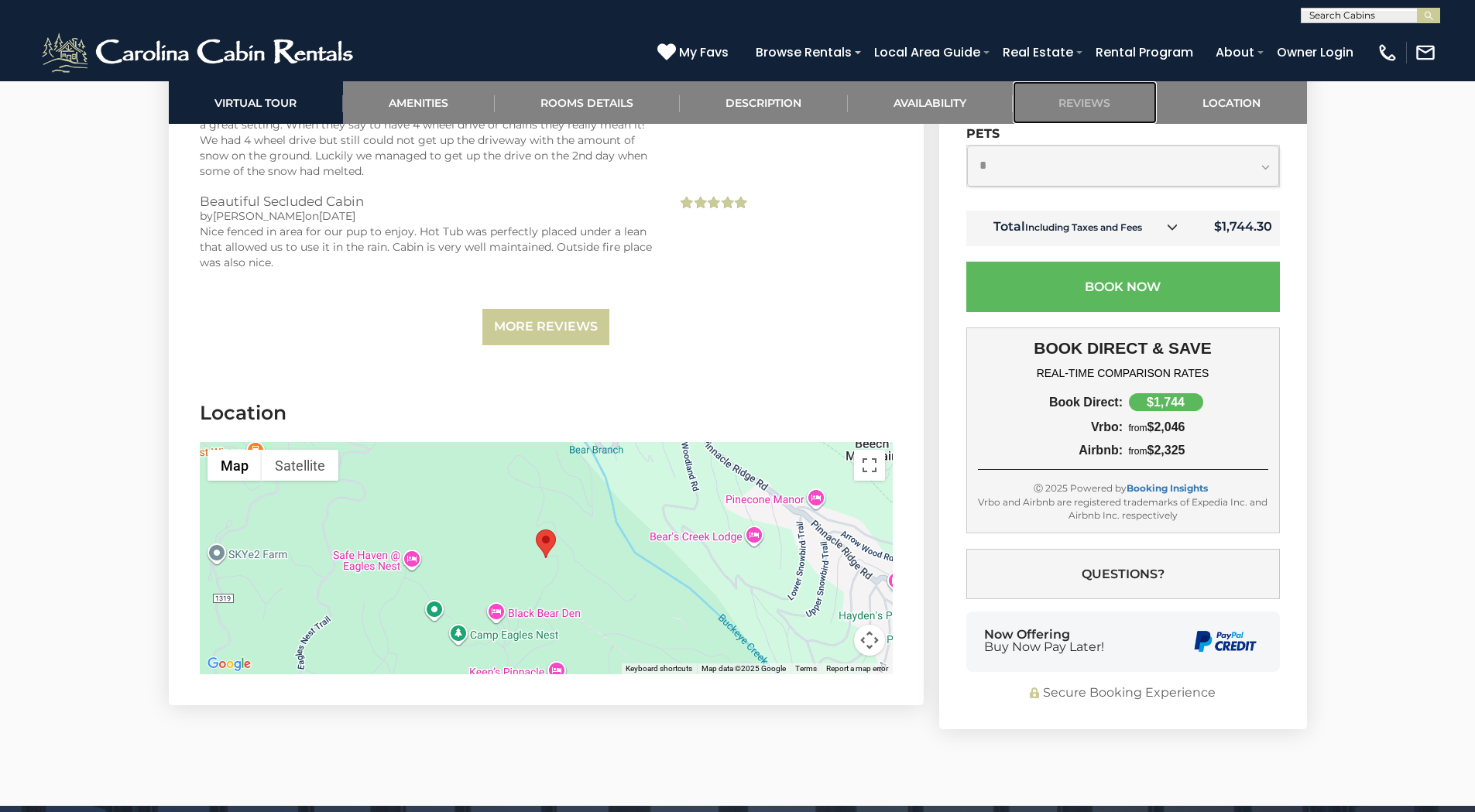
scroll to position [3638, 0]
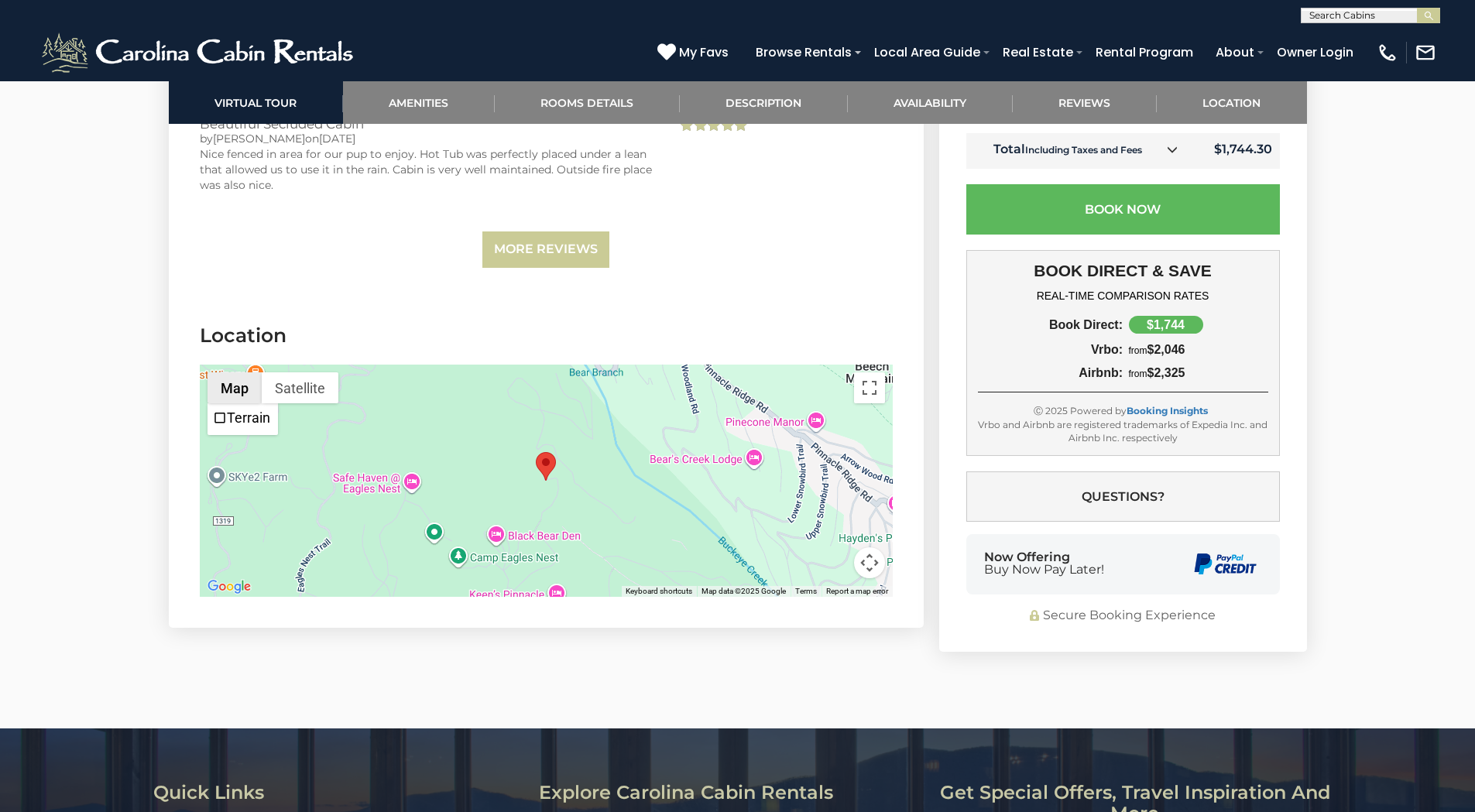
click at [238, 389] on button "Map" at bounding box center [234, 388] width 54 height 31
drag, startPoint x: 871, startPoint y: 389, endPoint x: 871, endPoint y: 469, distance: 80.0
click at [871, 389] on button "Toggle fullscreen view" at bounding box center [870, 388] width 31 height 31
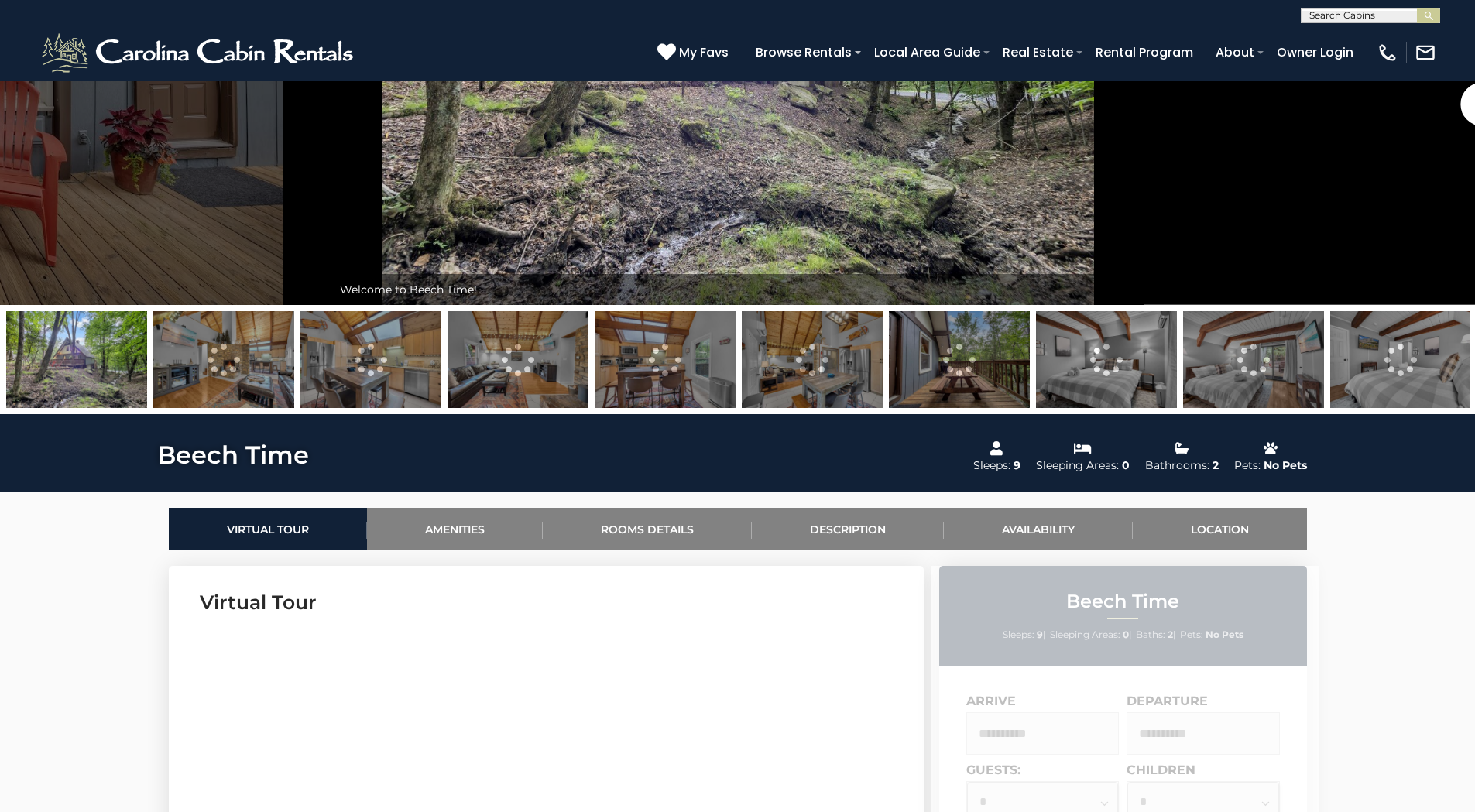
scroll to position [619, 0]
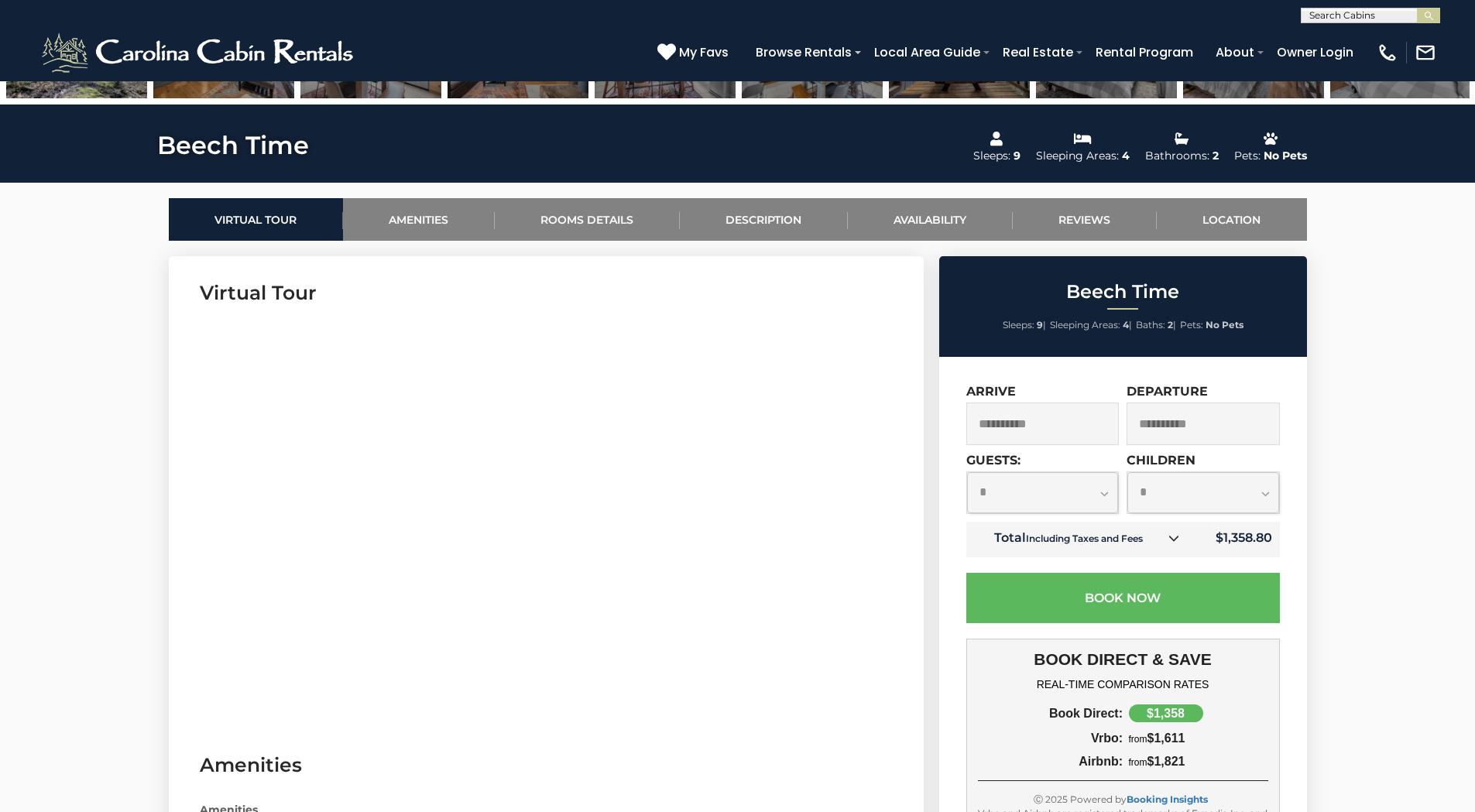
click at [1102, 492] on select "**********" at bounding box center [1043, 492] width 152 height 41
select select "*"
click at [967, 472] on select "**********" at bounding box center [1043, 492] width 152 height 41
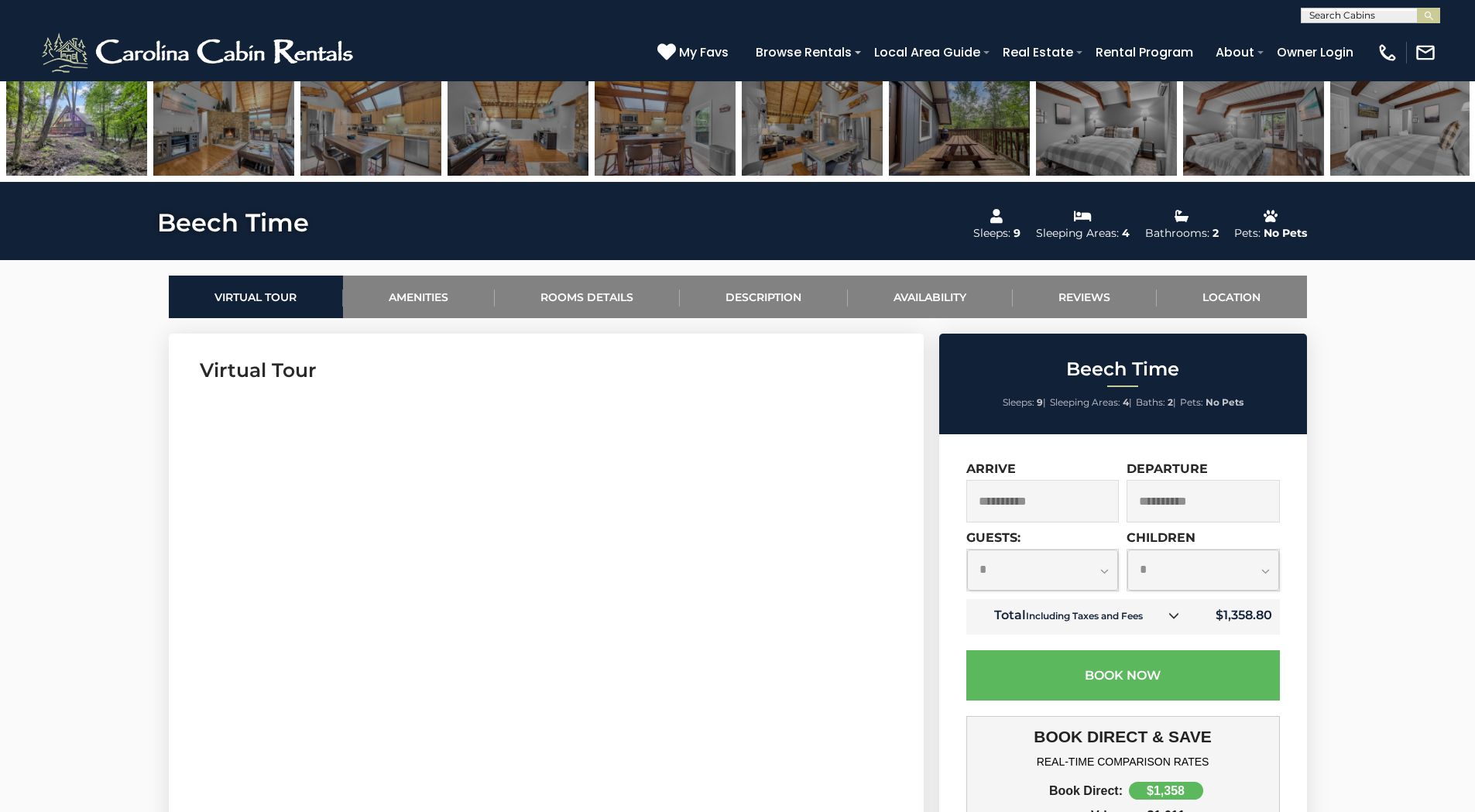
scroll to position [387, 0]
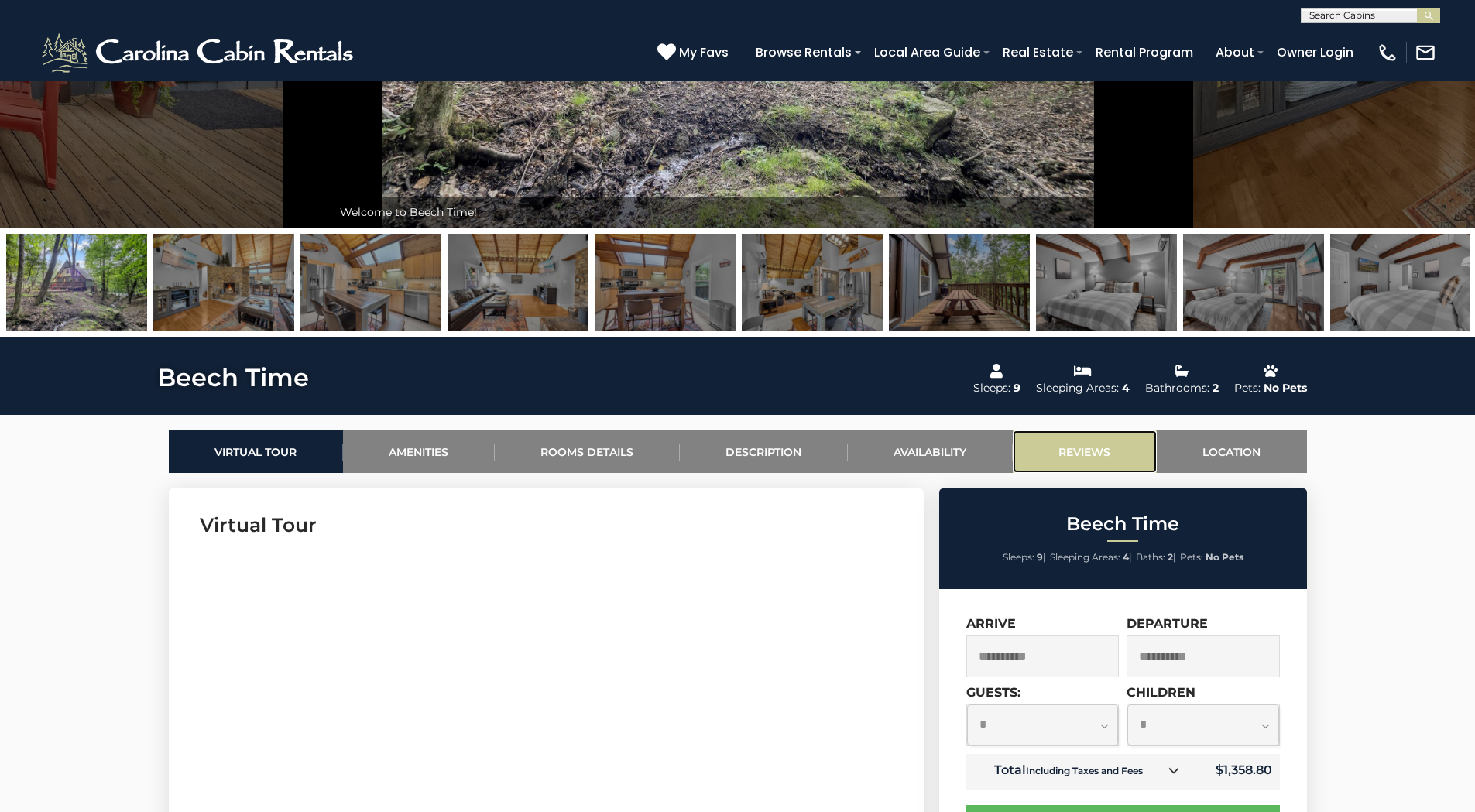
click at [1089, 444] on link "Reviews" at bounding box center [1085, 452] width 144 height 43
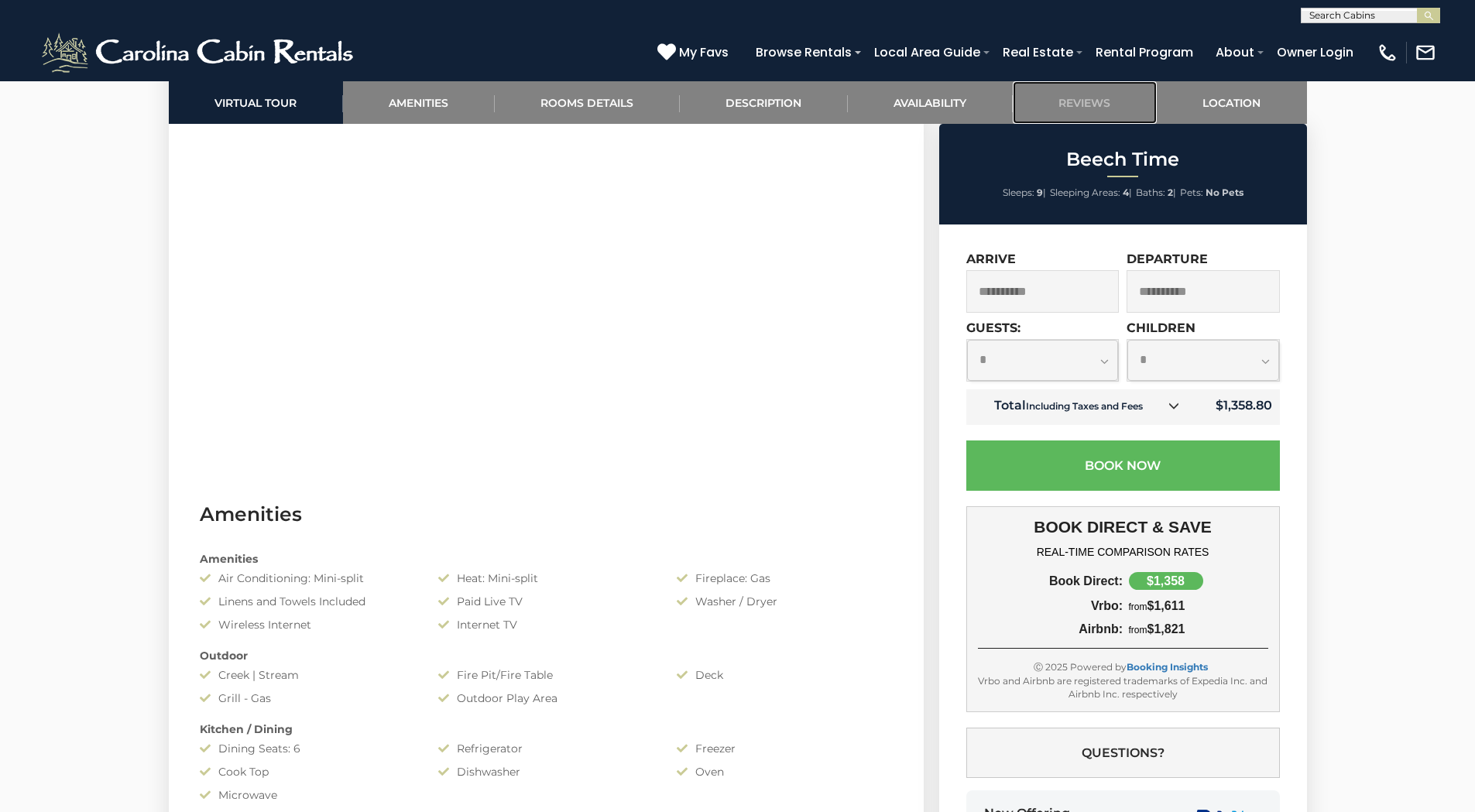
scroll to position [637, 0]
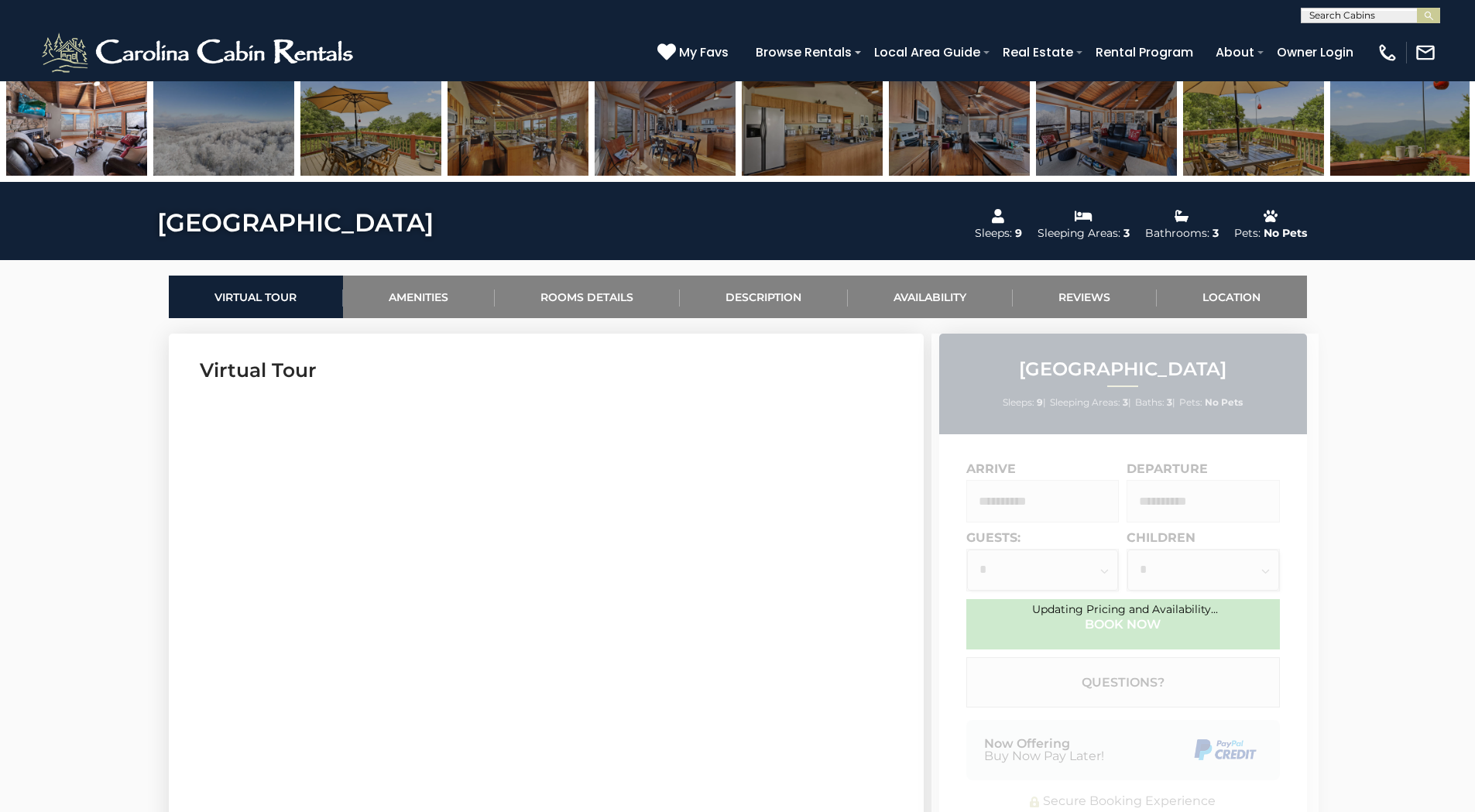
scroll to position [619, 0]
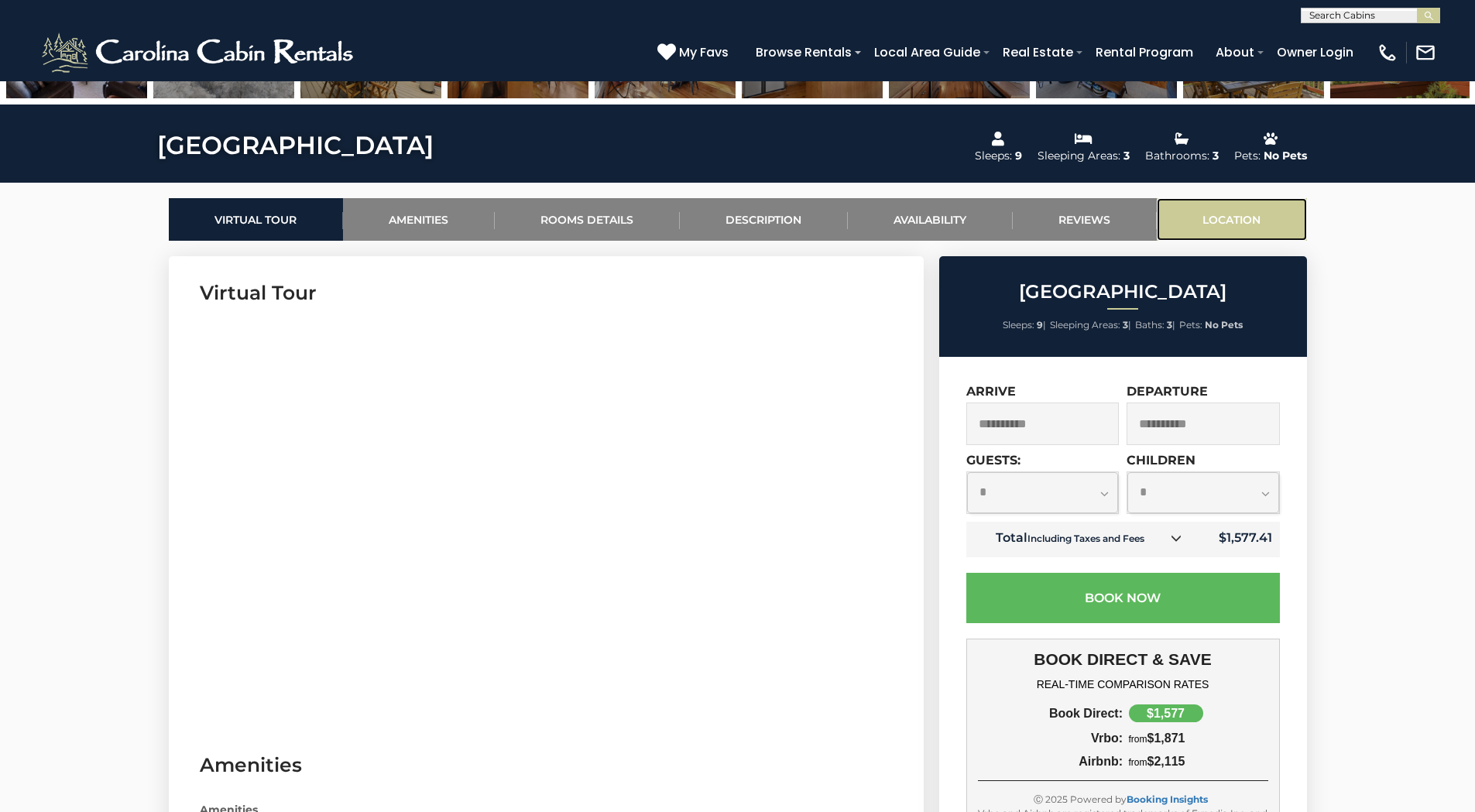
click at [1241, 212] on link "Location" at bounding box center [1232, 219] width 150 height 43
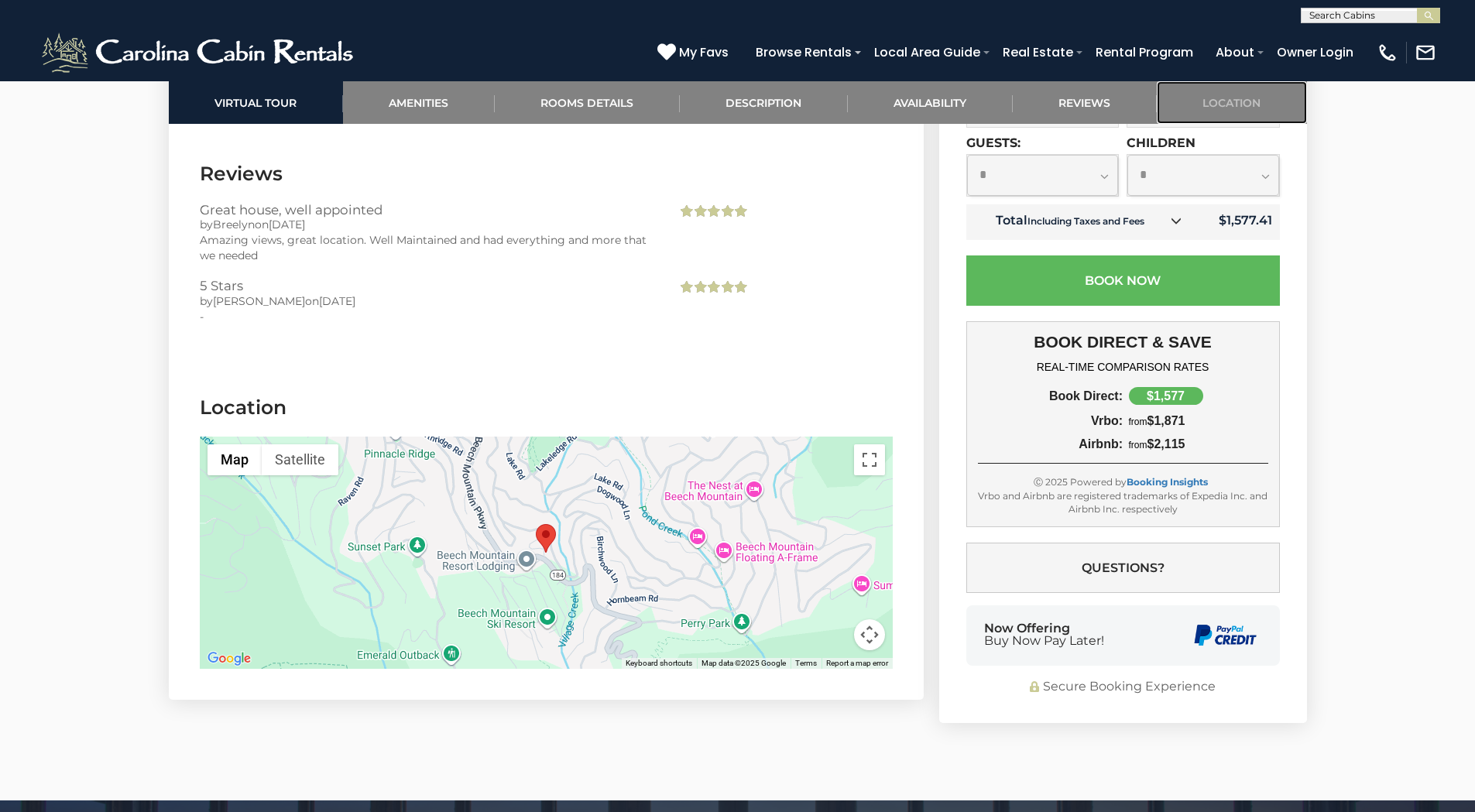
scroll to position [3791, 0]
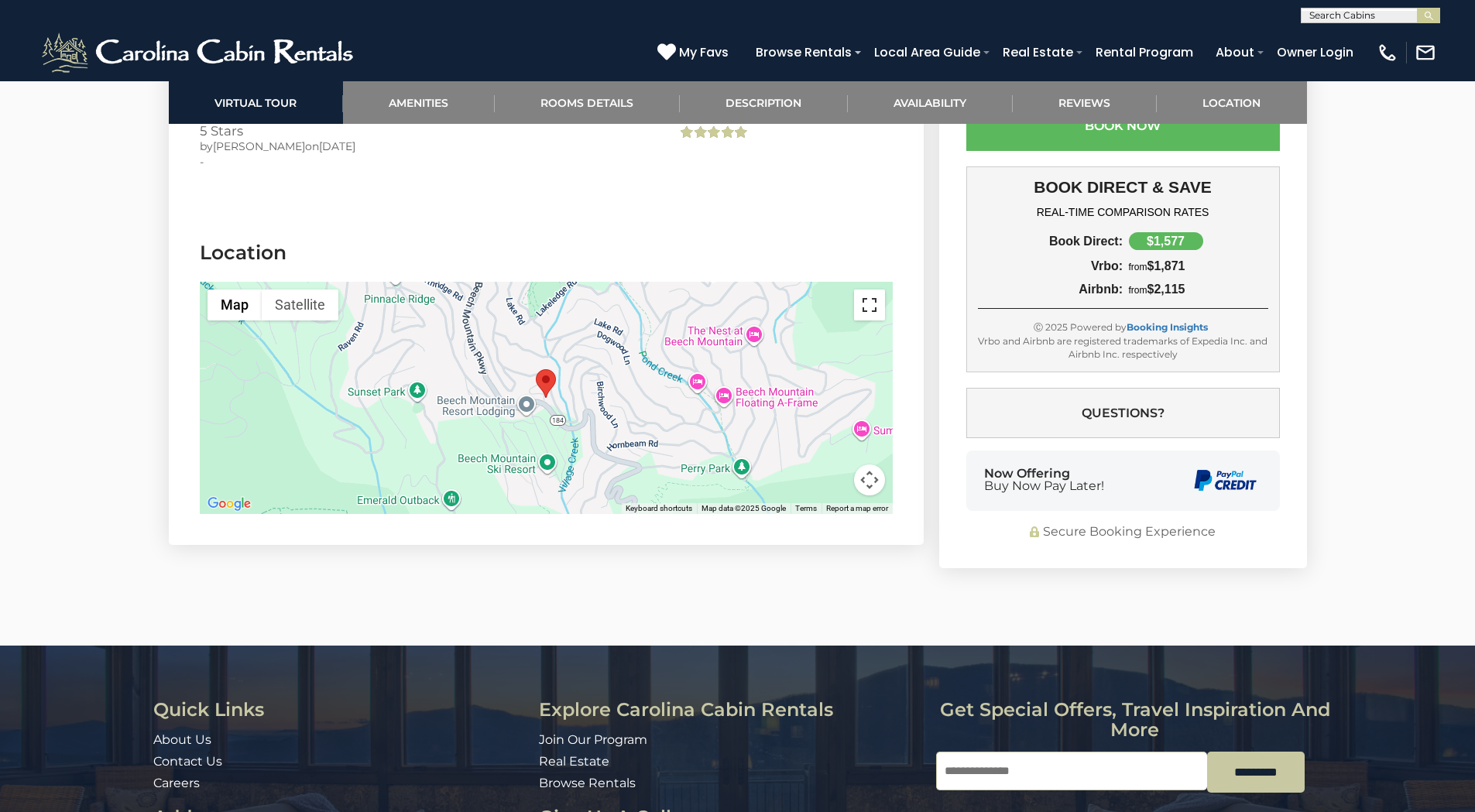
click at [866, 289] on button "Toggle fullscreen view" at bounding box center [870, 305] width 31 height 31
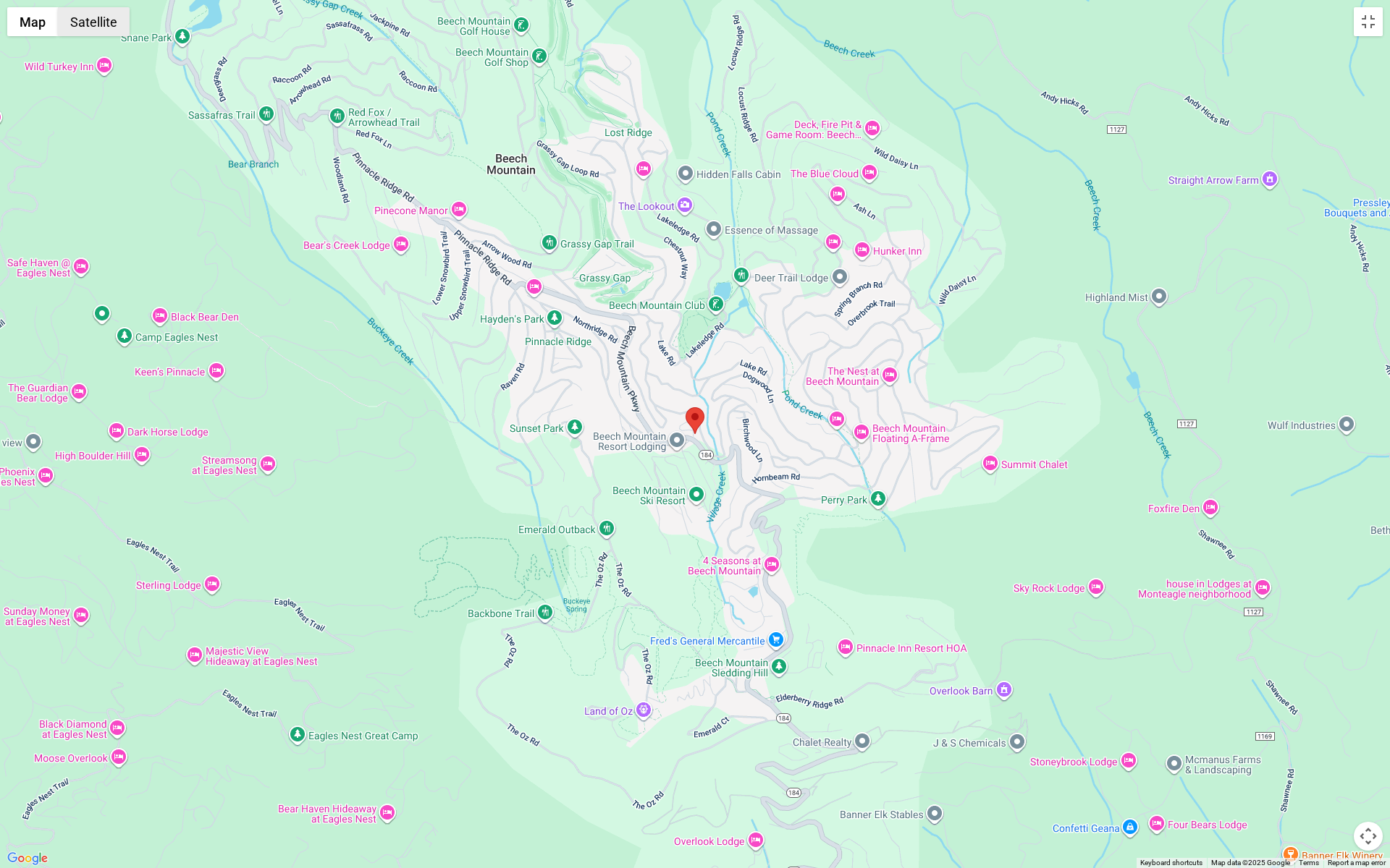
click at [118, 28] on button "Satellite" at bounding box center [94, 22] width 72 height 29
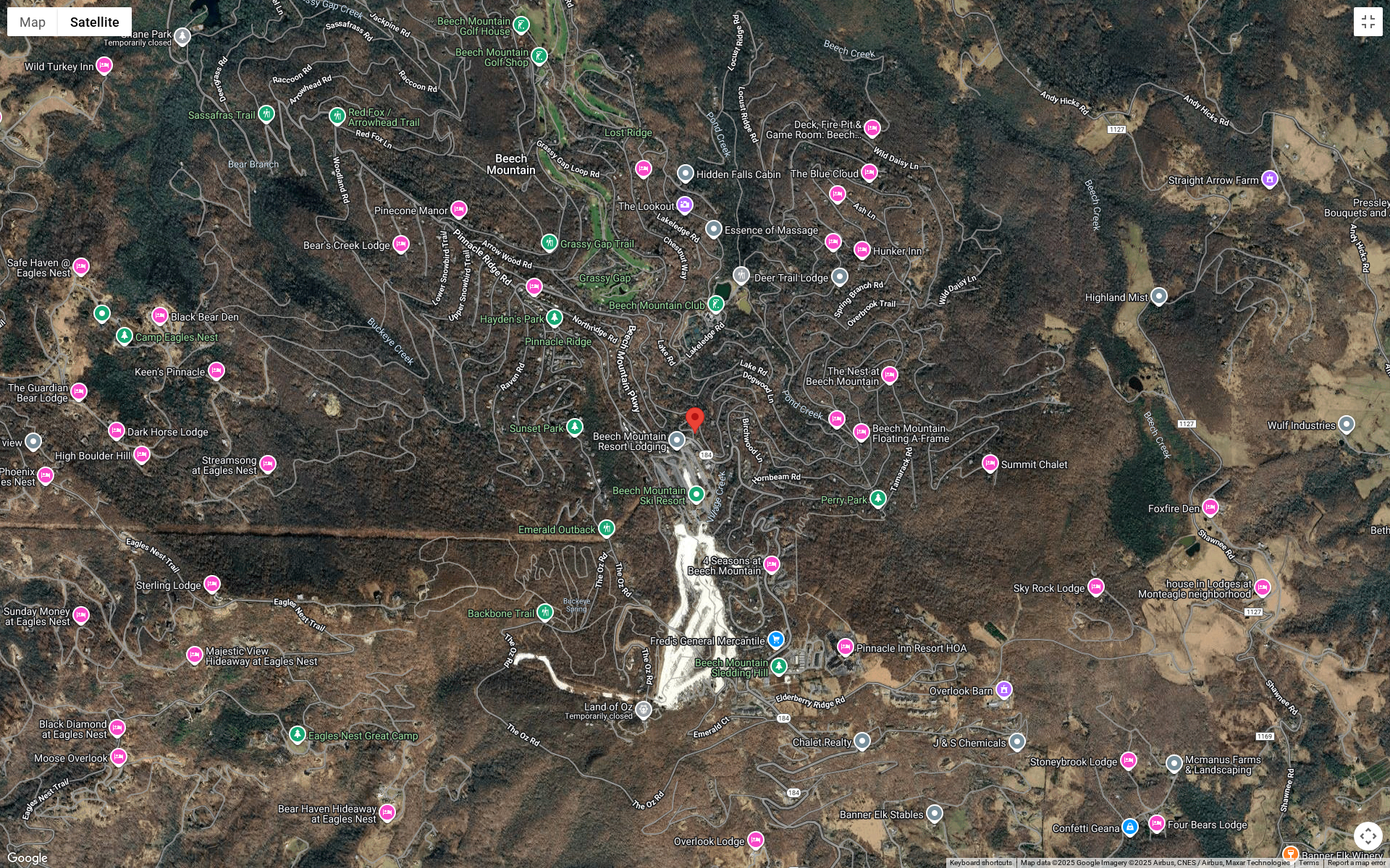
click at [754, 446] on div at bounding box center [695, 434] width 1390 height 868
click at [695, 421] on img "Beech Mountain Place" at bounding box center [695, 420] width 19 height 26
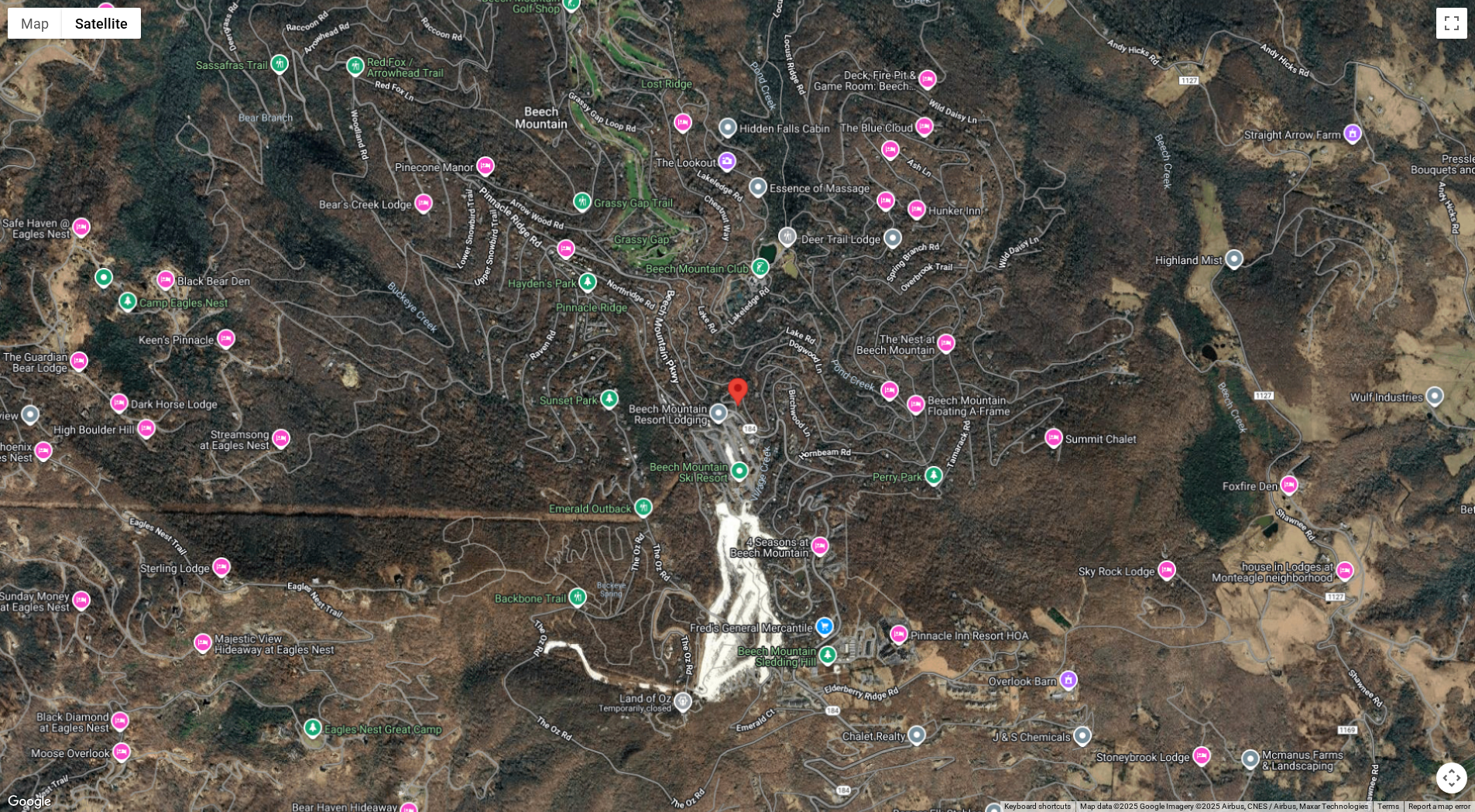
scroll to position [3927, 0]
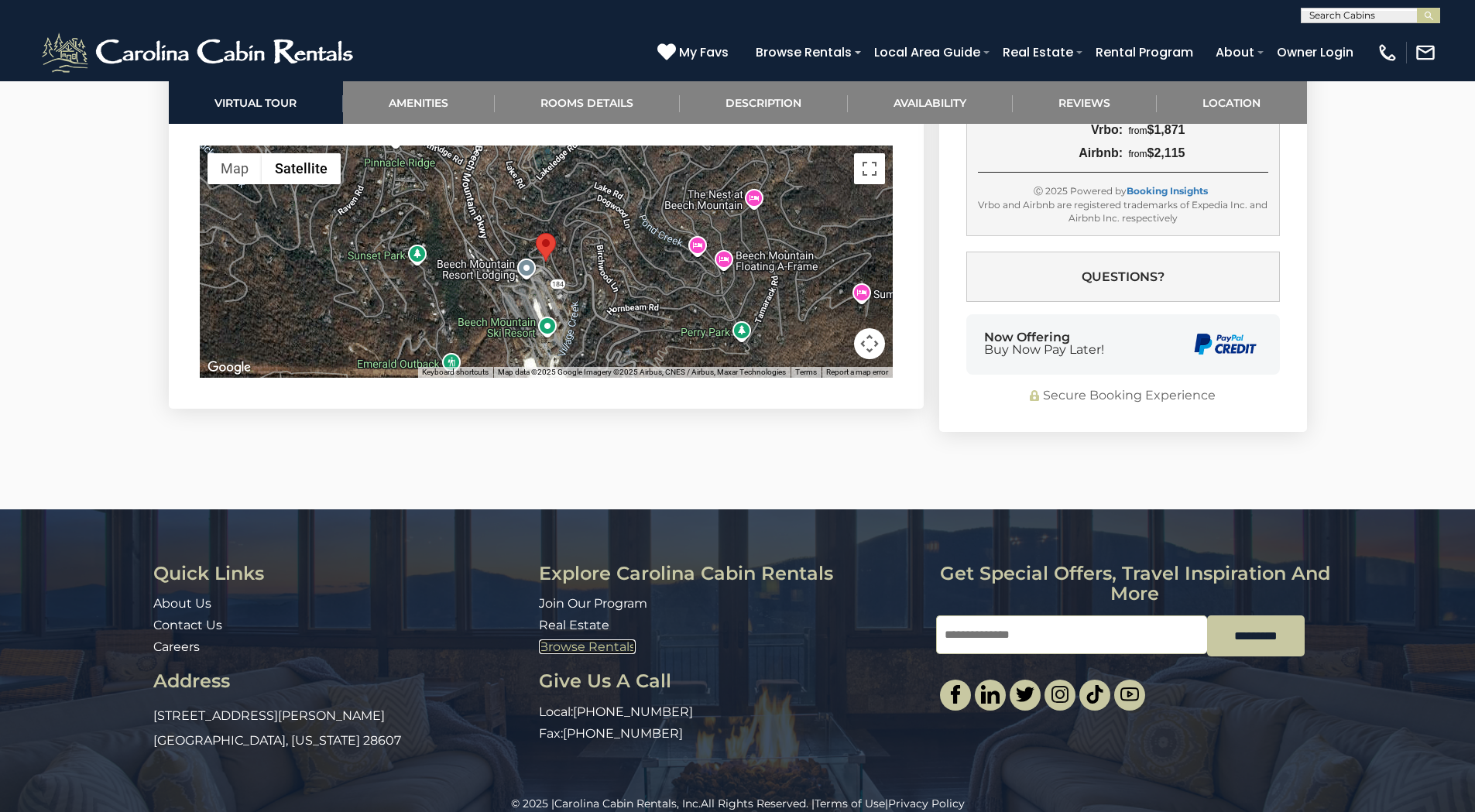
click at [596, 639] on link "Browse Rentals" at bounding box center [588, 646] width 97 height 15
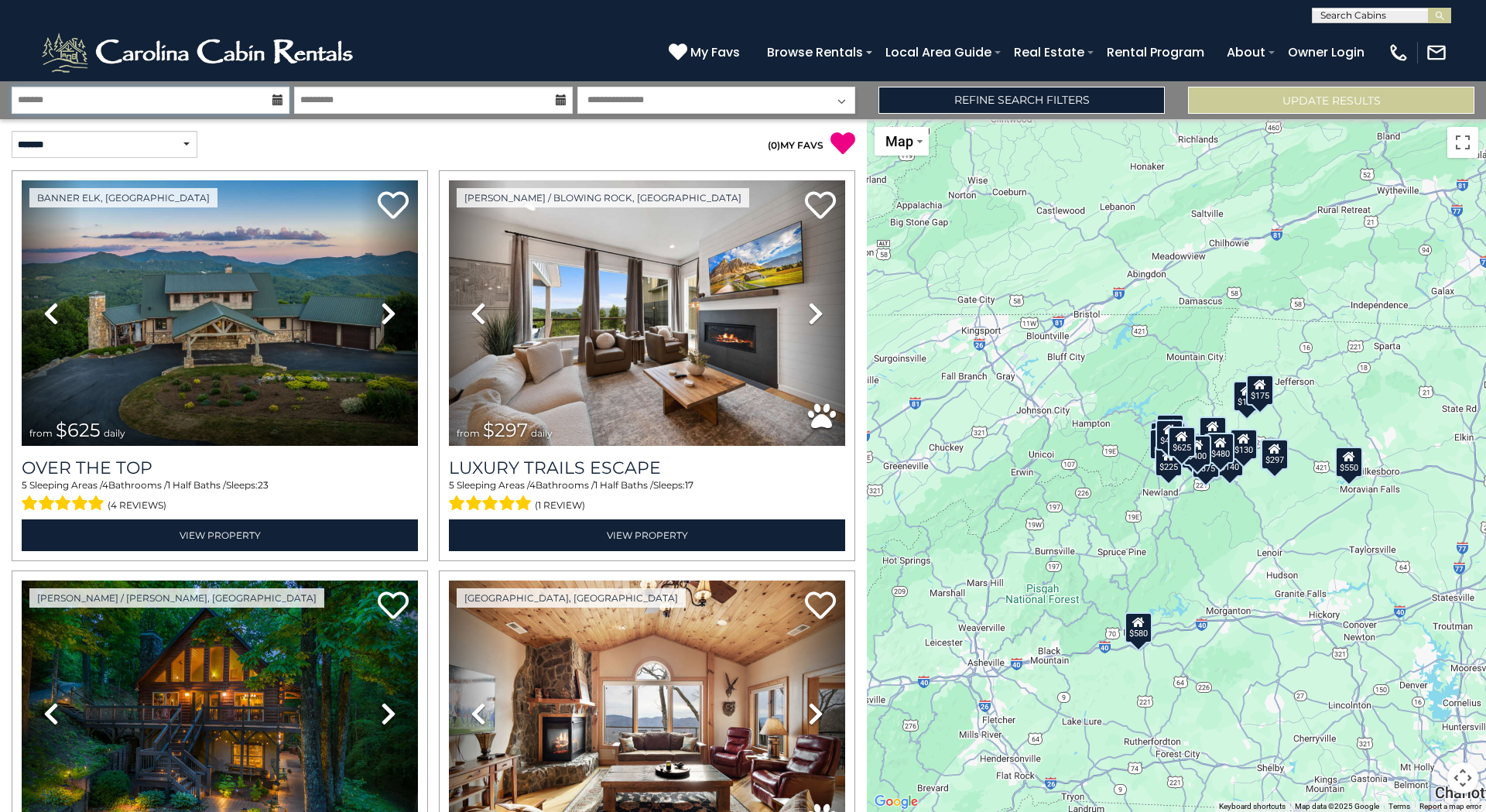
click at [168, 95] on input "text" at bounding box center [150, 100] width 278 height 27
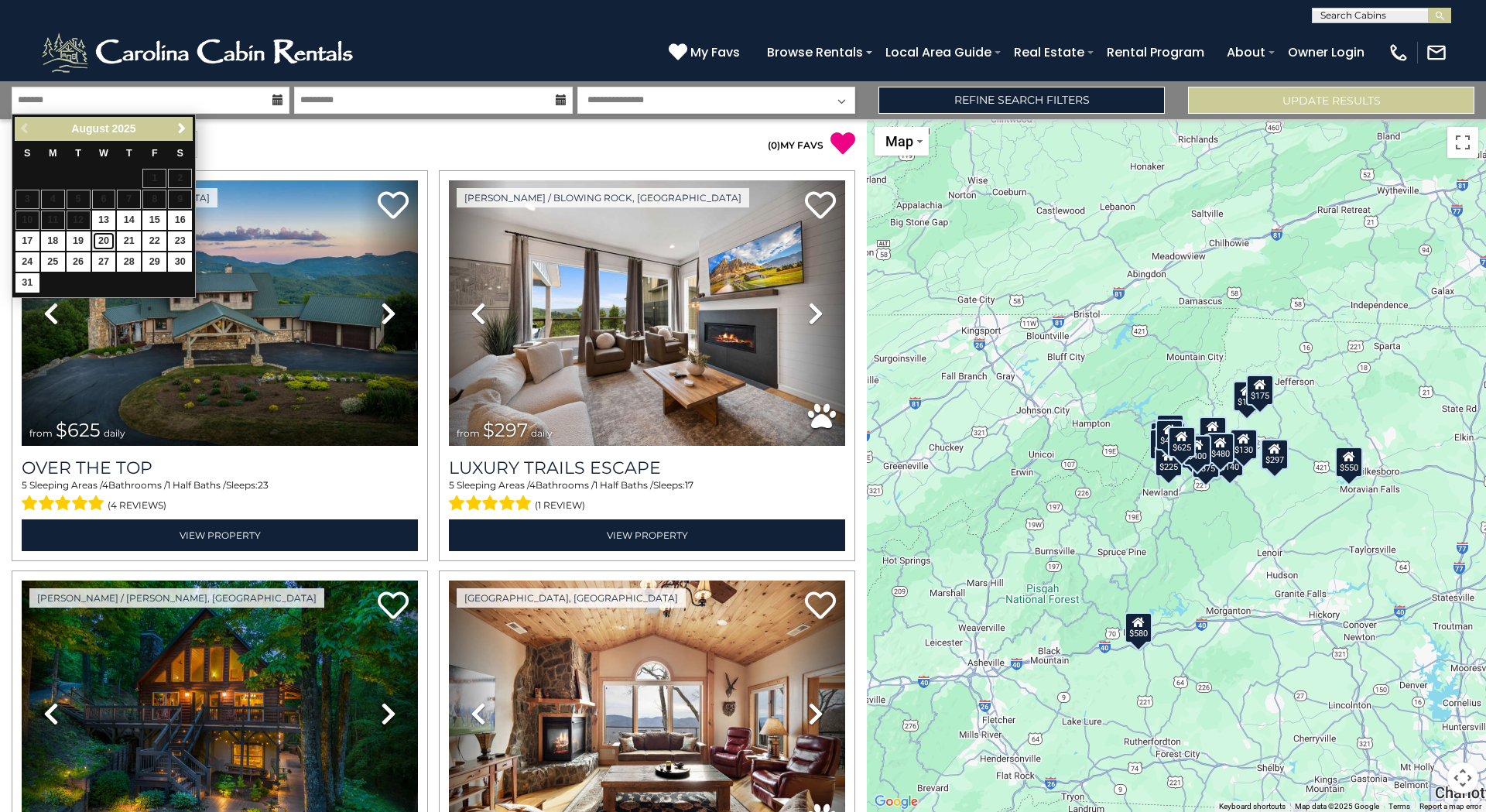
click at [103, 239] on link "20" at bounding box center [104, 241] width 24 height 19
type input "*******"
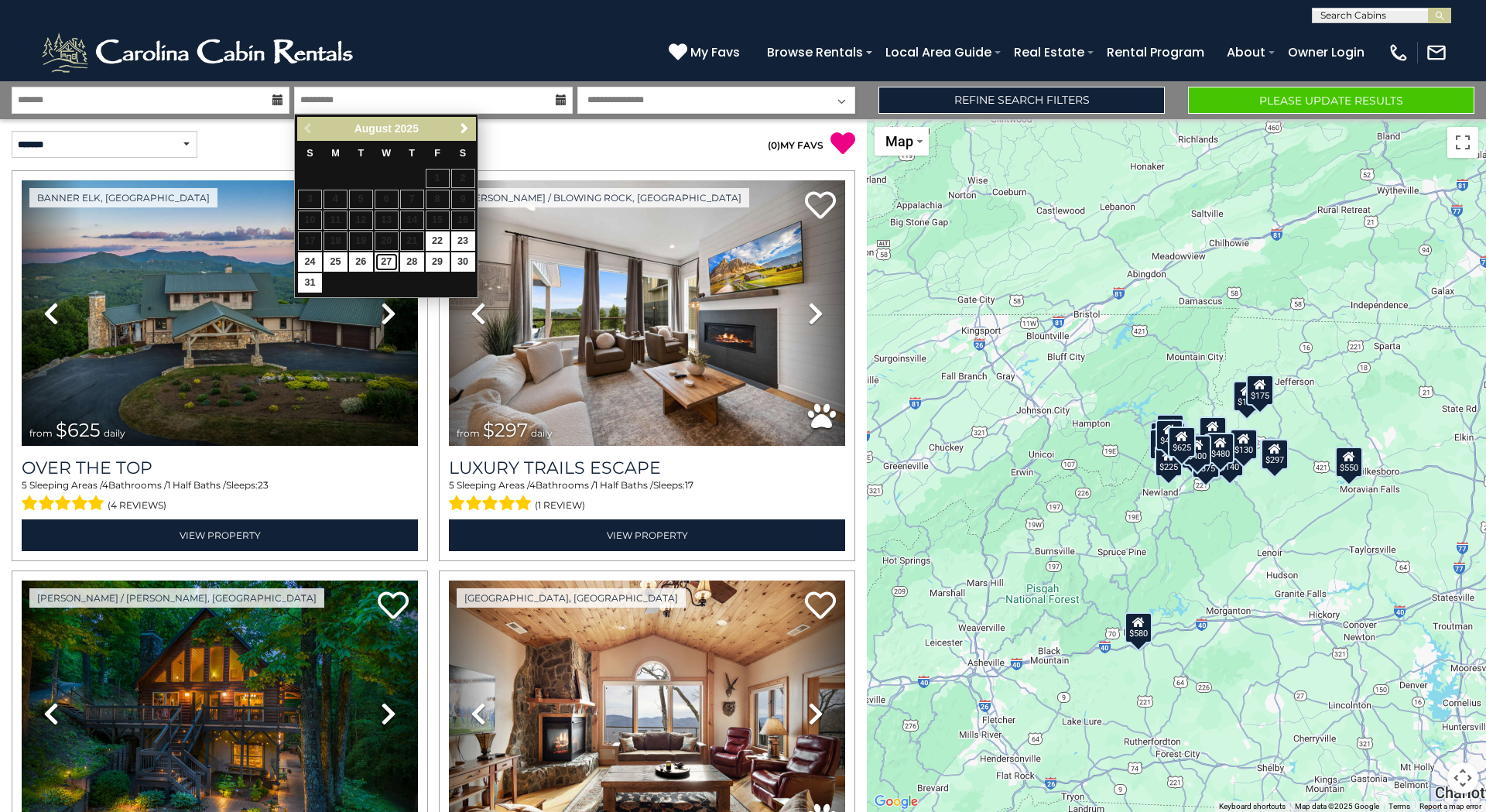
click at [382, 263] on link "27" at bounding box center [387, 262] width 24 height 19
type input "*******"
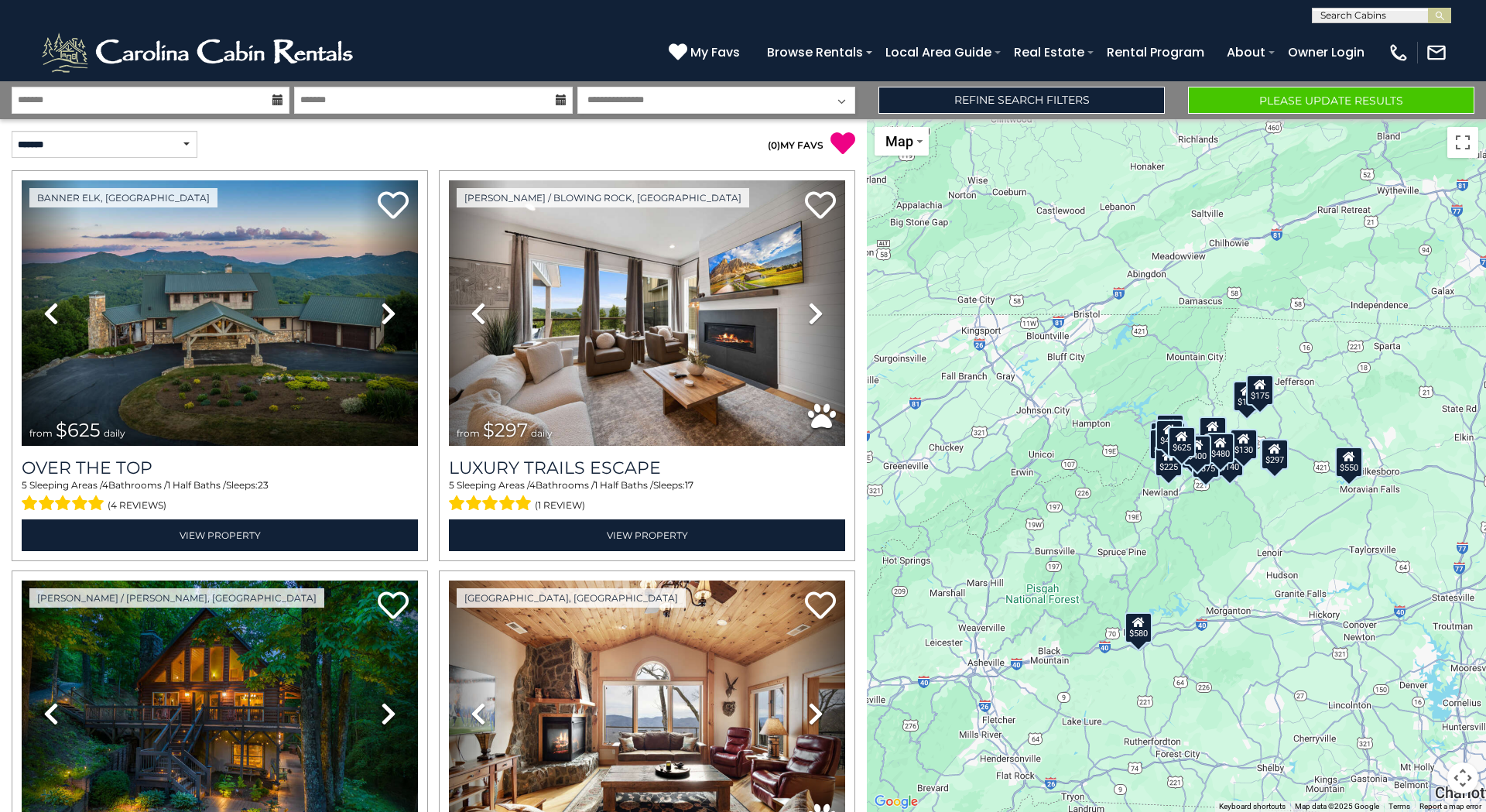
click at [842, 99] on select "**********" at bounding box center [717, 100] width 278 height 27
click at [709, 101] on select "**********" at bounding box center [717, 100] width 278 height 27
click at [187, 141] on select "**********" at bounding box center [104, 145] width 186 height 27
select select "*********"
click at [11, 131] on select "**********" at bounding box center [104, 145] width 186 height 27
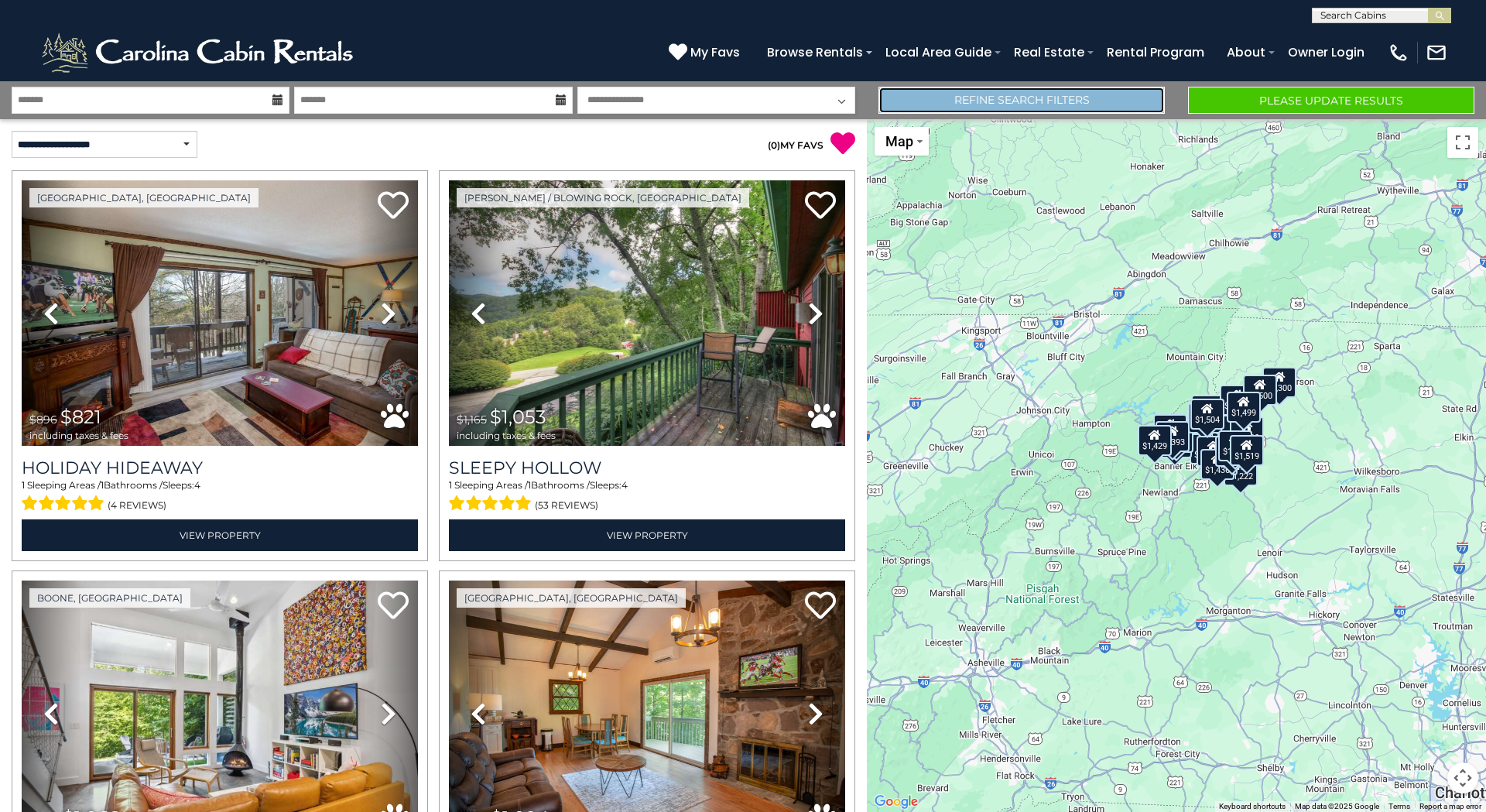
click at [1057, 101] on link "Refine Search Filters" at bounding box center [1021, 100] width 286 height 27
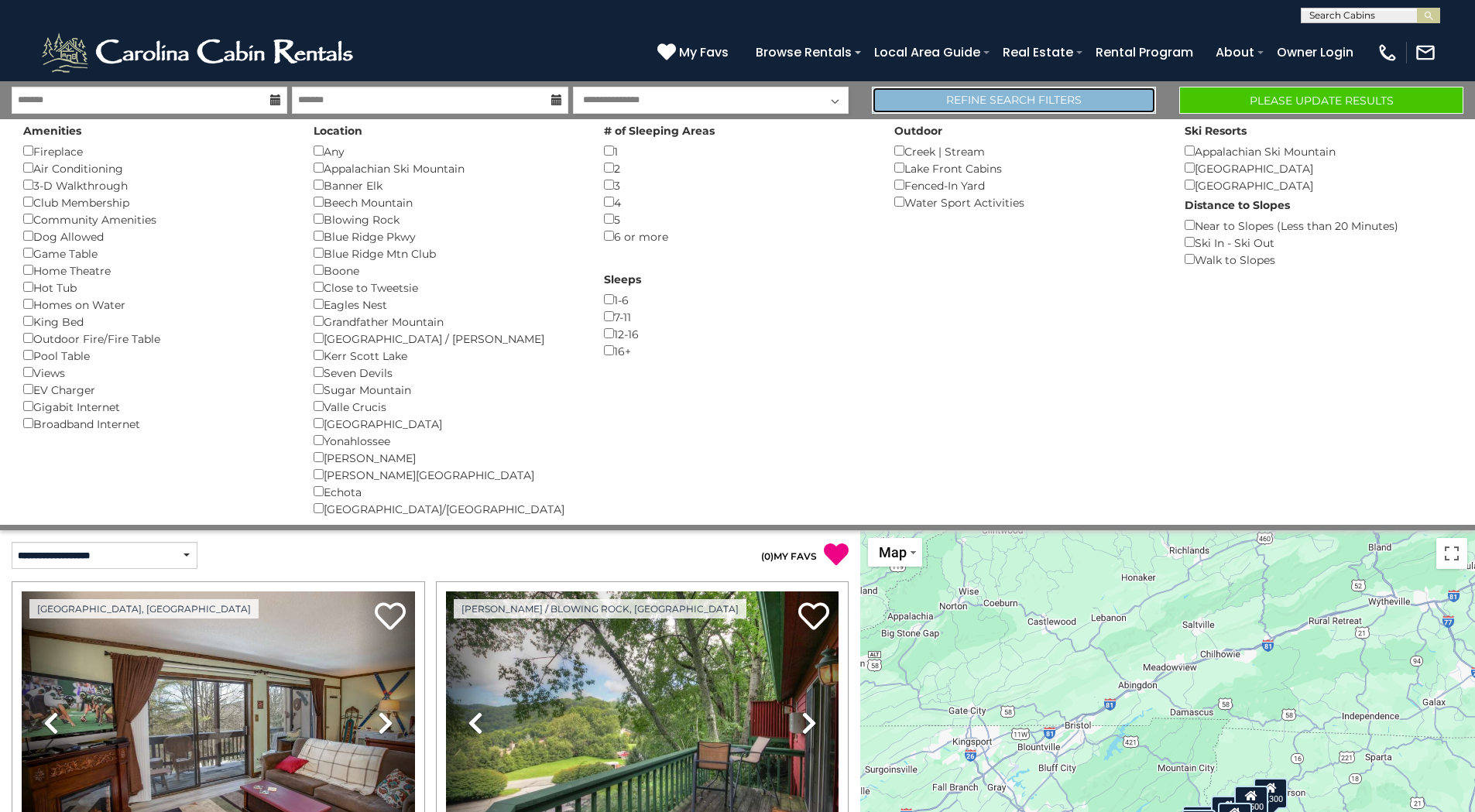
click at [1026, 99] on link "Refine Search Filters" at bounding box center [1014, 100] width 284 height 27
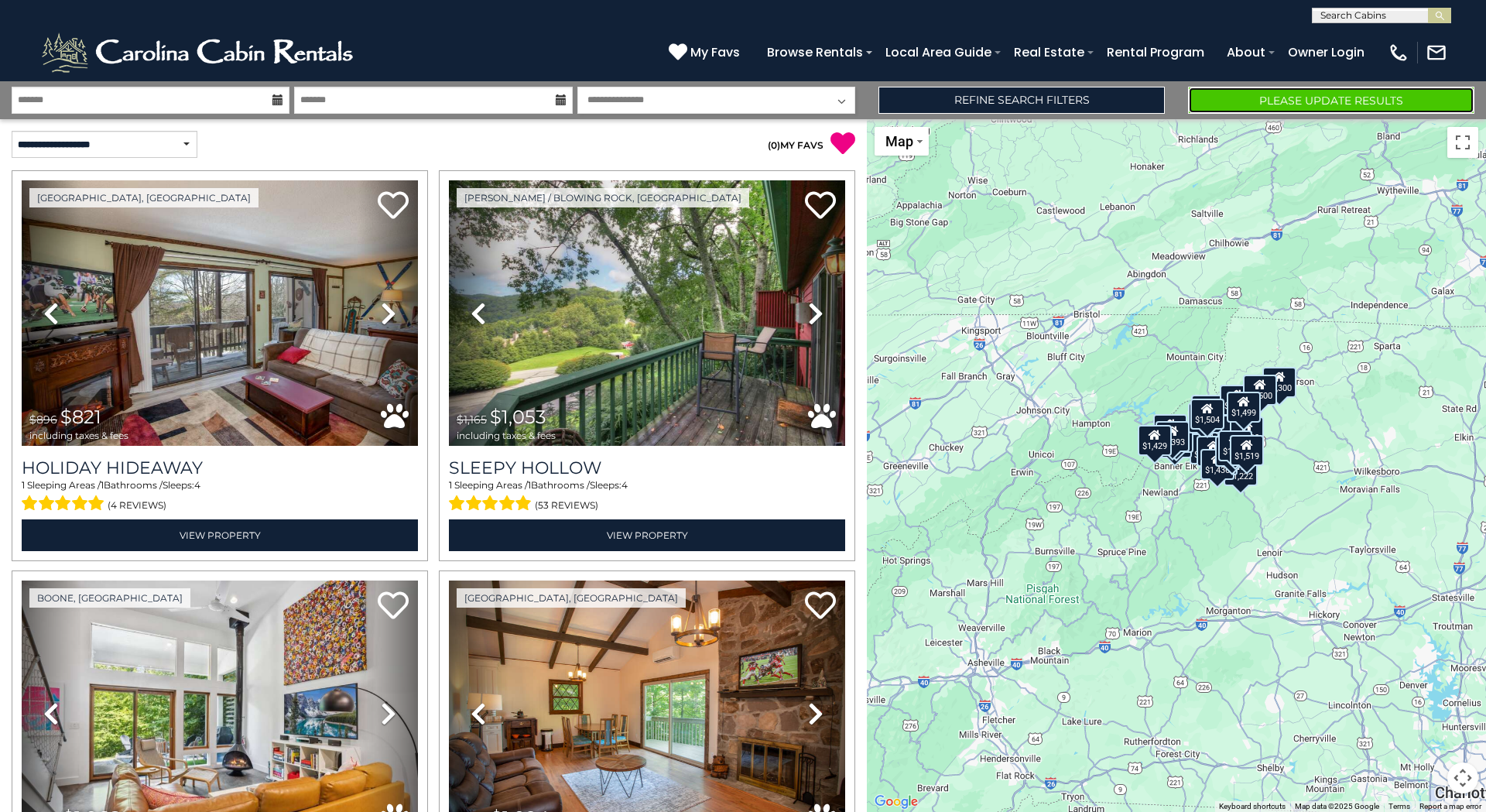
click at [1274, 94] on button "Please Update Results" at bounding box center [1331, 100] width 286 height 27
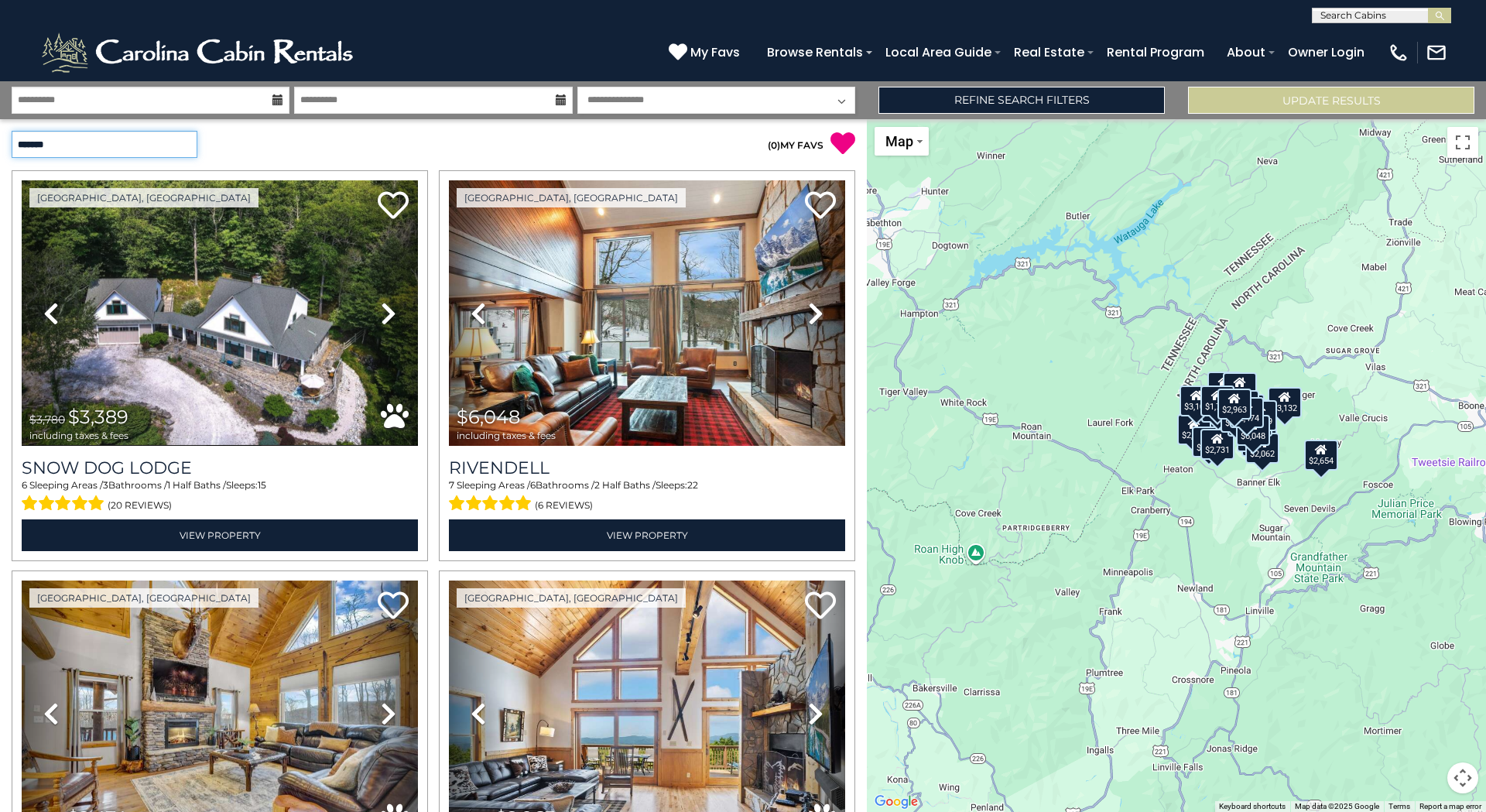
click at [185, 141] on select "**********" at bounding box center [104, 145] width 186 height 27
select select "*********"
click at [11, 131] on select "**********" at bounding box center [104, 145] width 186 height 27
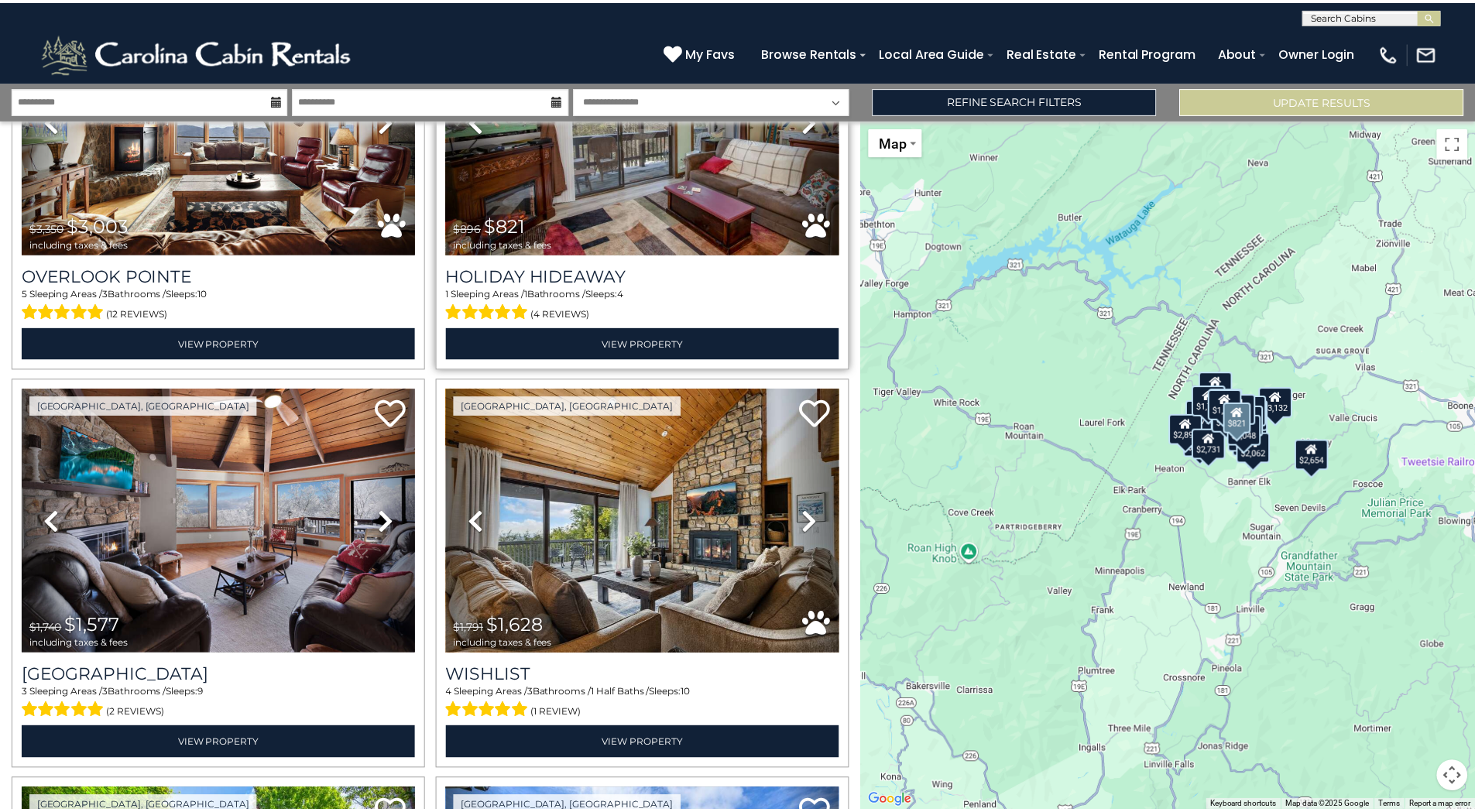
scroll to position [1548, 0]
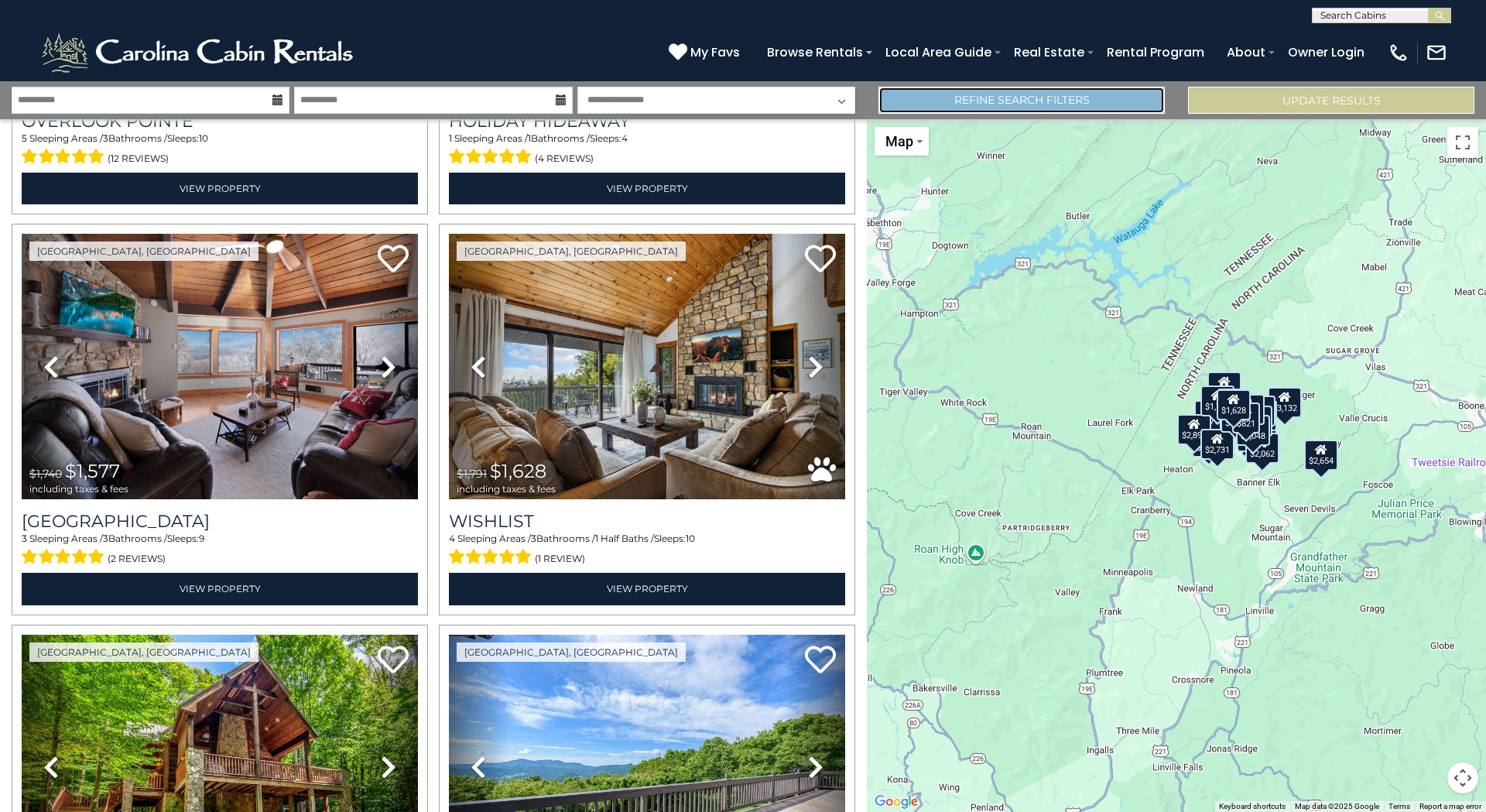
click at [1043, 101] on link "Refine Search Filters" at bounding box center [1021, 100] width 286 height 27
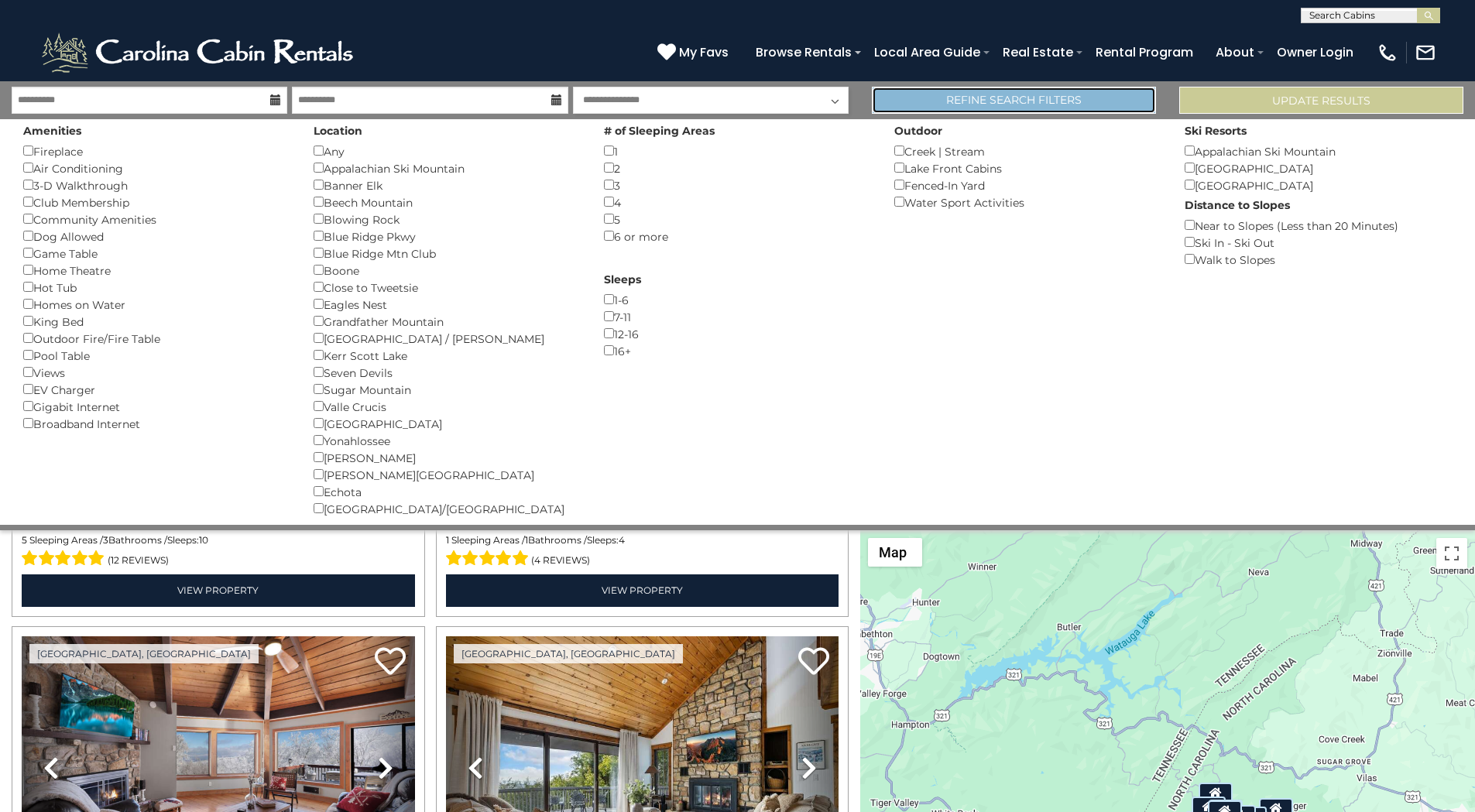
scroll to position [1538, 0]
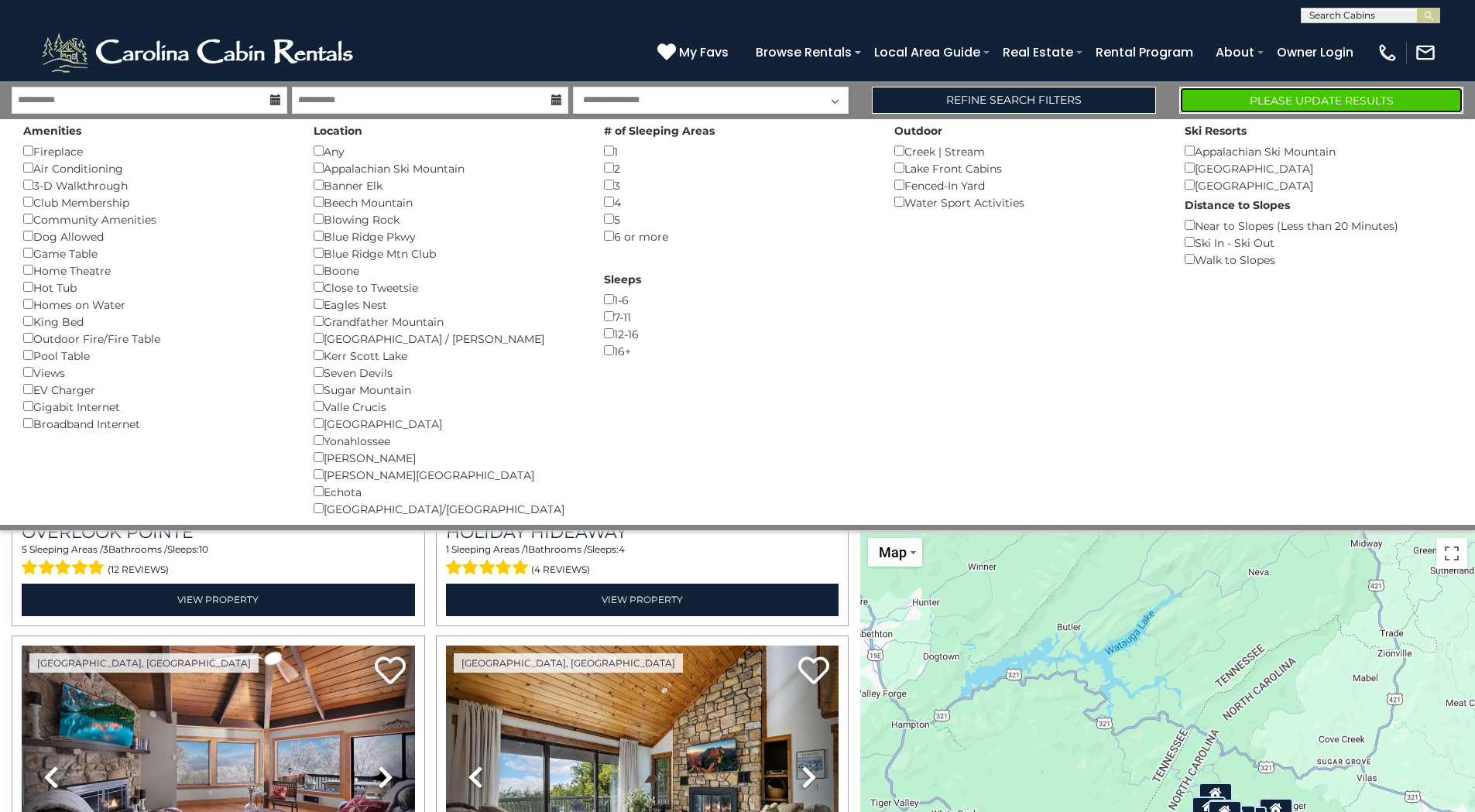
click at [1292, 97] on button "Please Update Results" at bounding box center [1321, 100] width 284 height 27
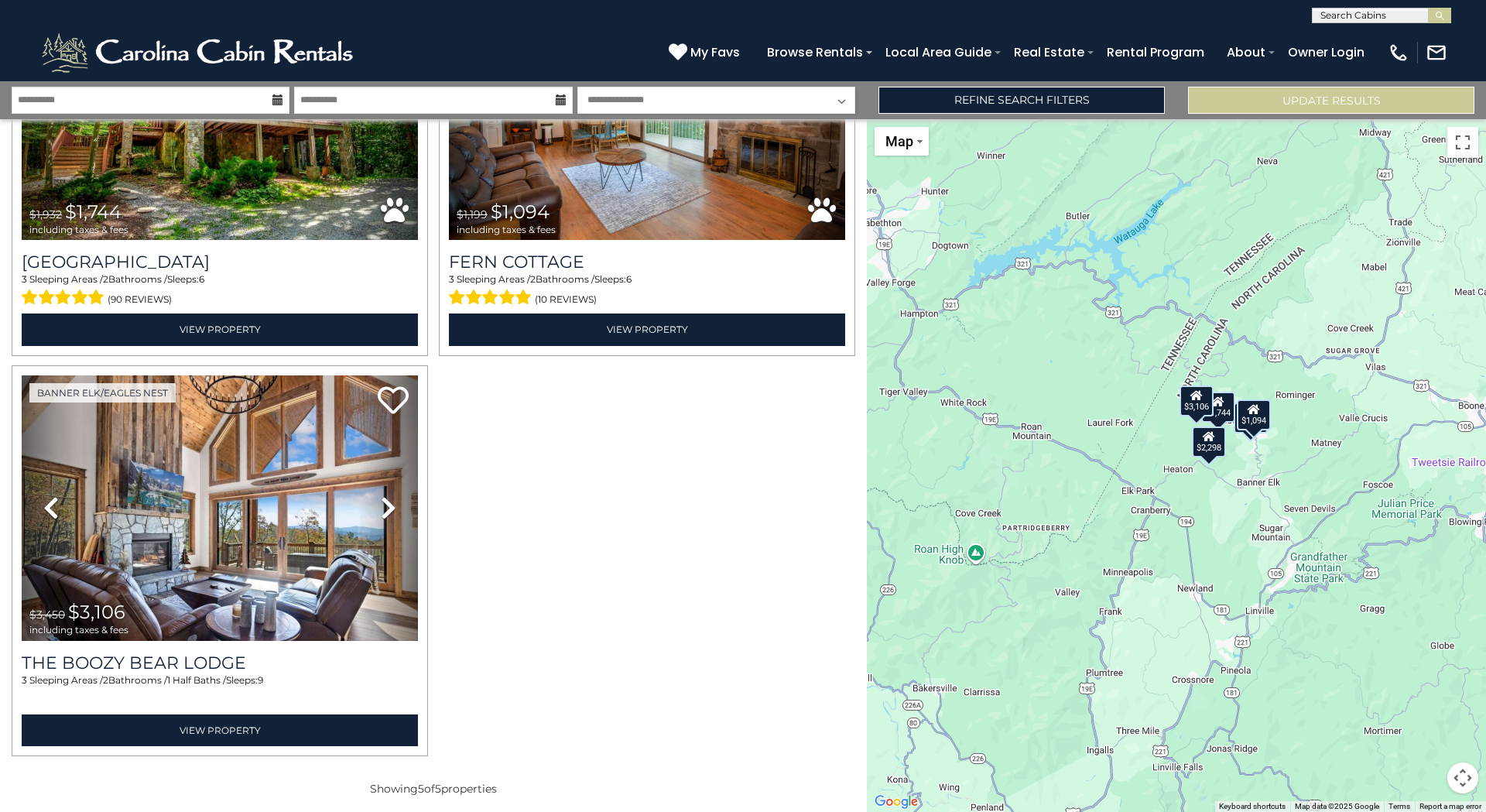
scroll to position [374, 0]
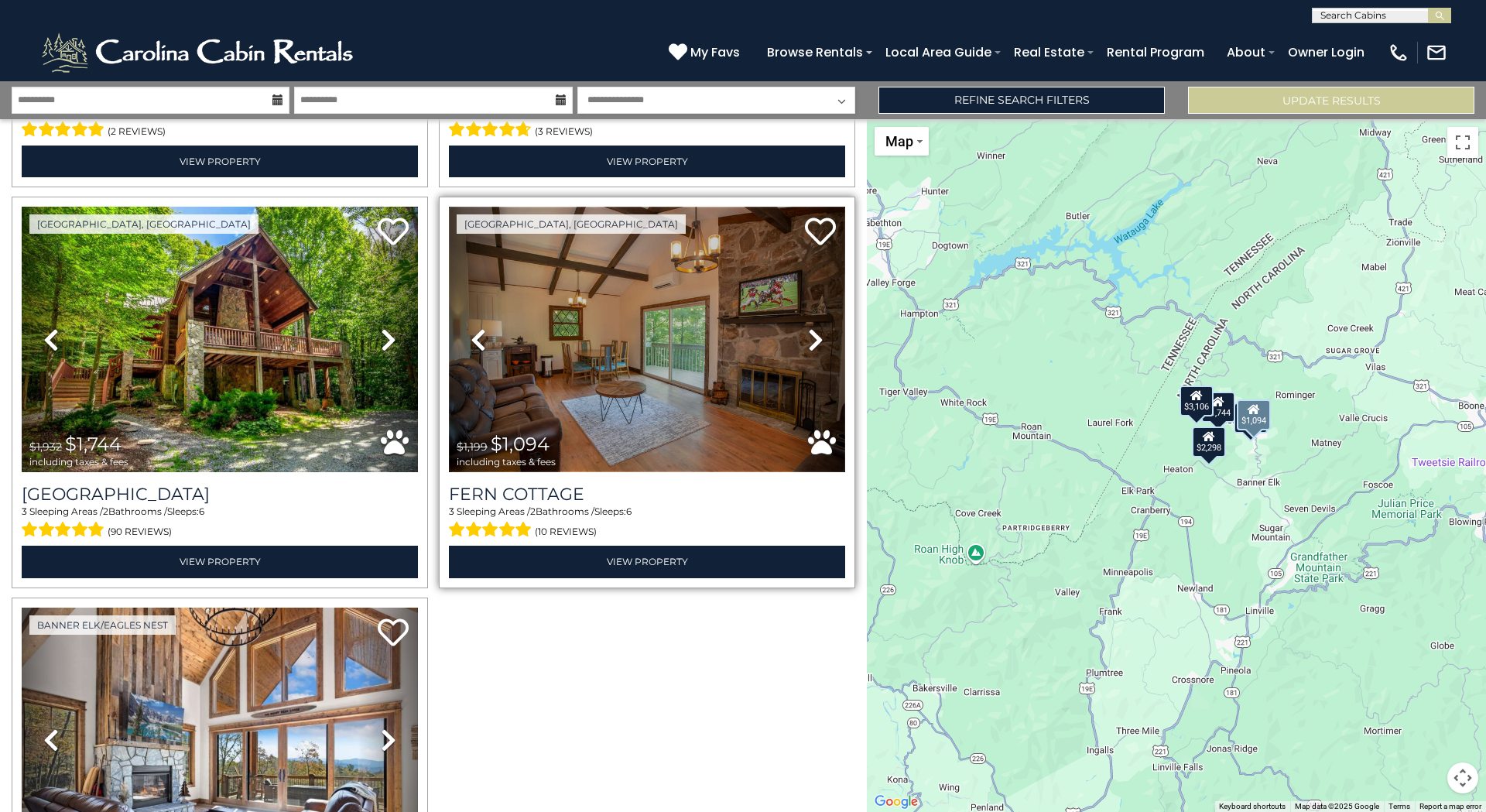
click at [598, 349] on img at bounding box center [647, 339] width 396 height 266
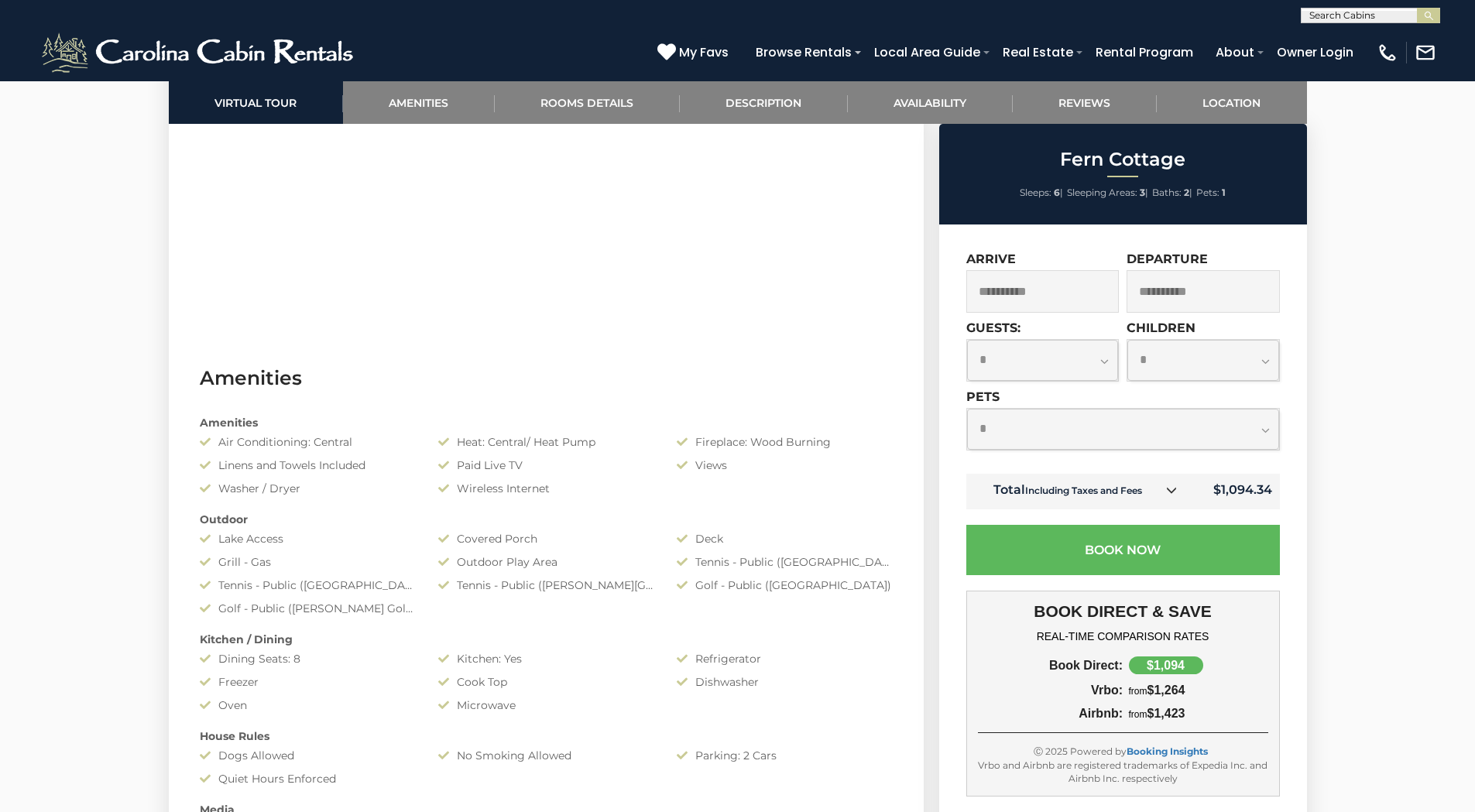
scroll to position [619, 0]
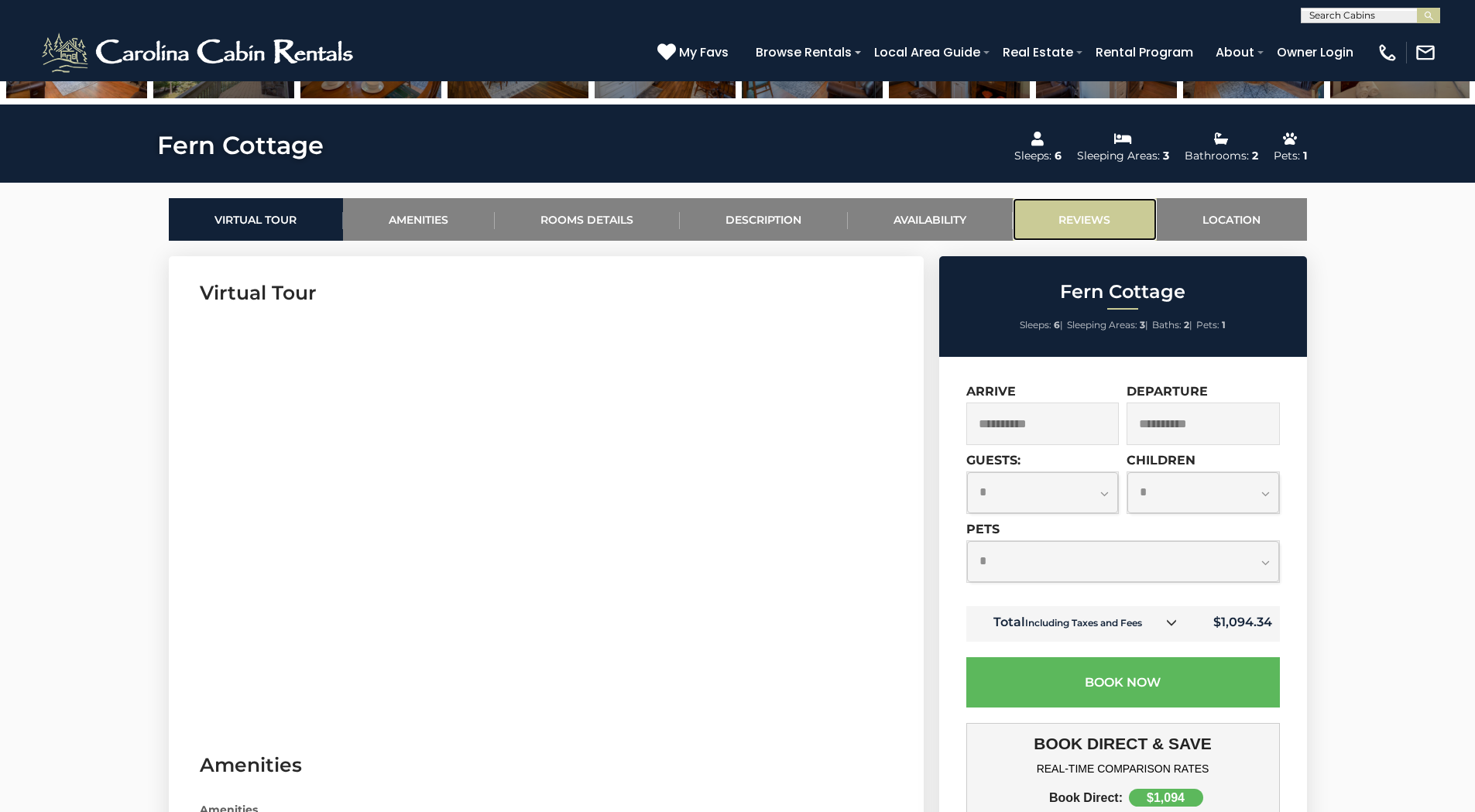
click at [1077, 210] on link "Reviews" at bounding box center [1085, 219] width 144 height 43
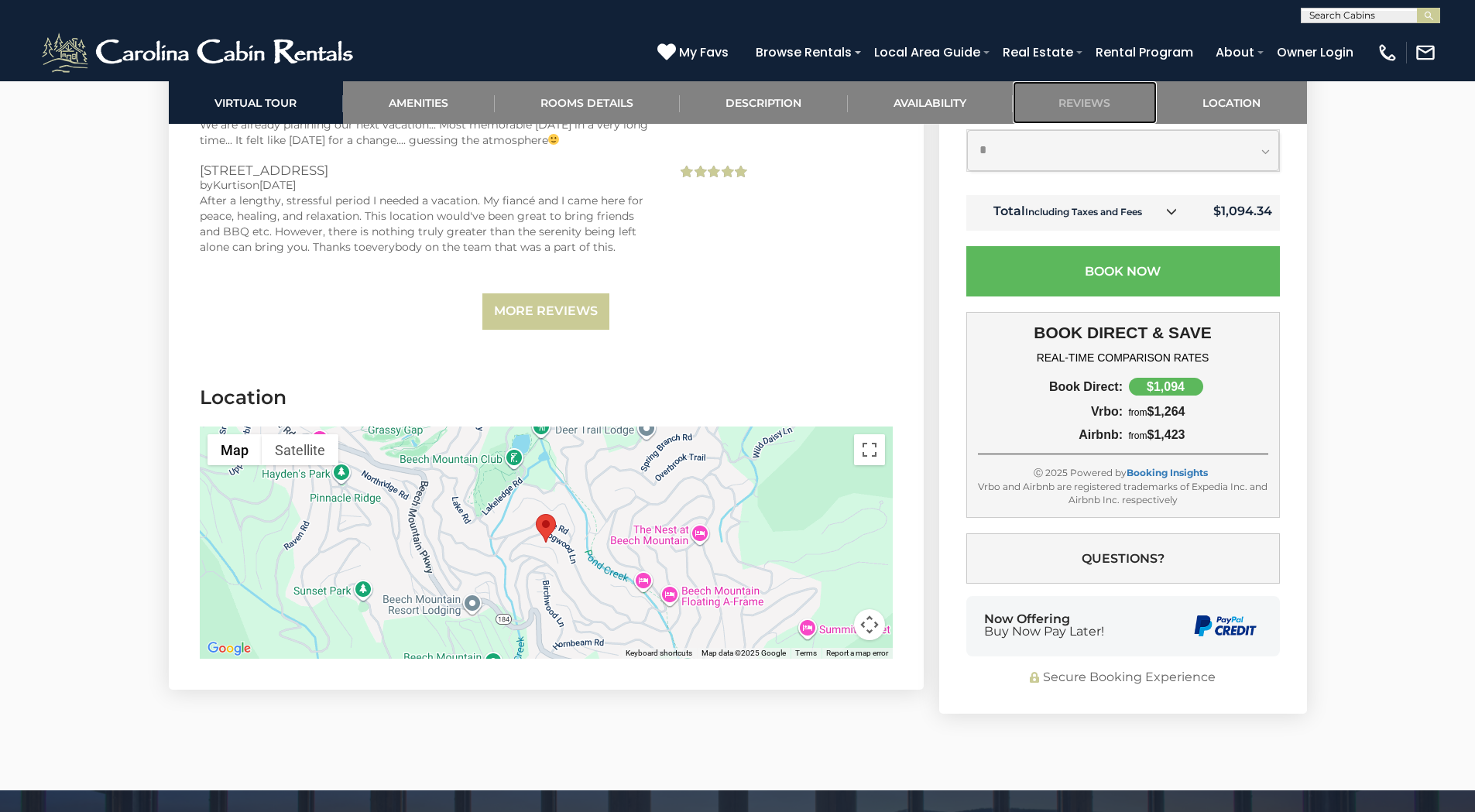
scroll to position [4812, 0]
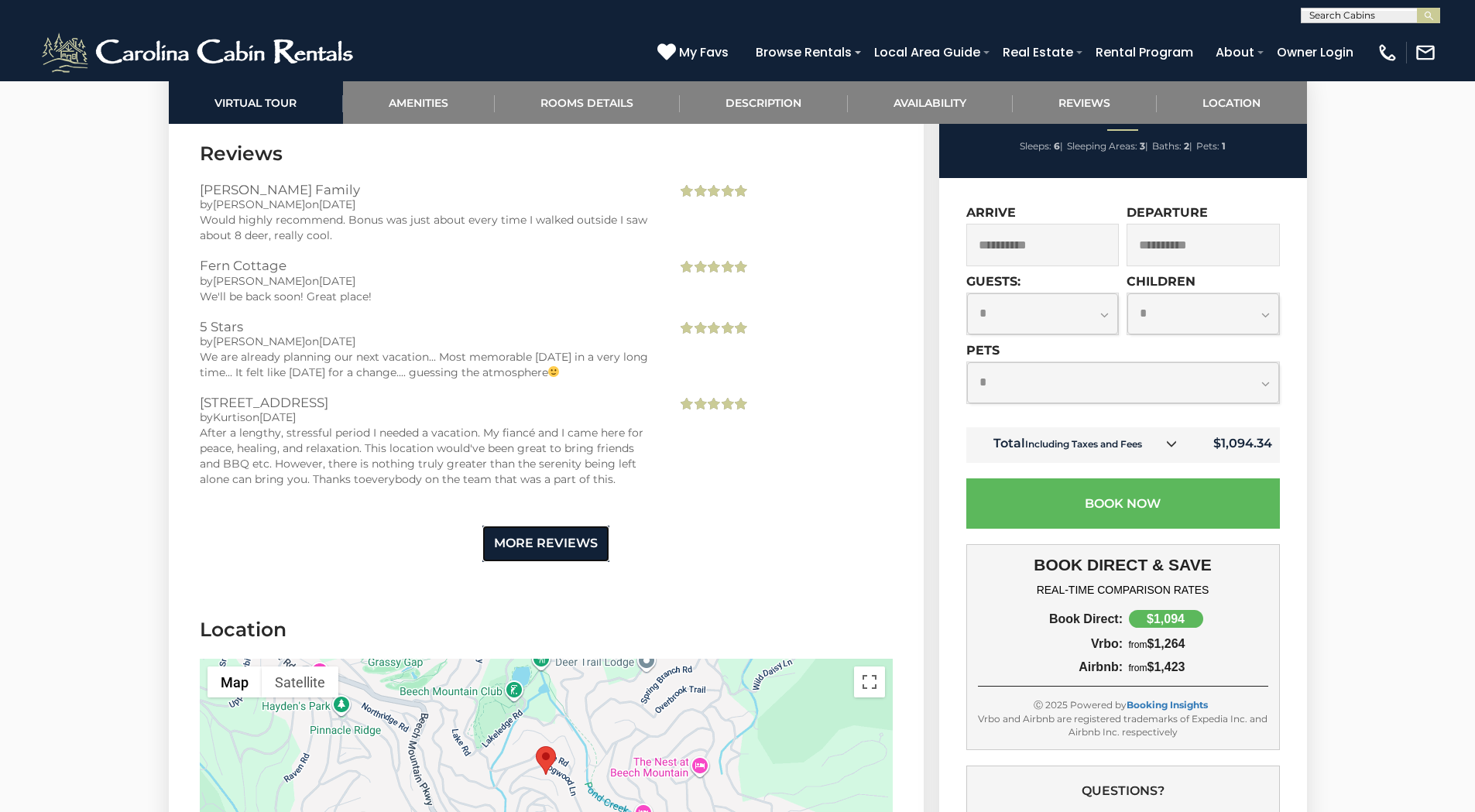
click at [546, 543] on link "More Reviews" at bounding box center [546, 543] width 127 height 36
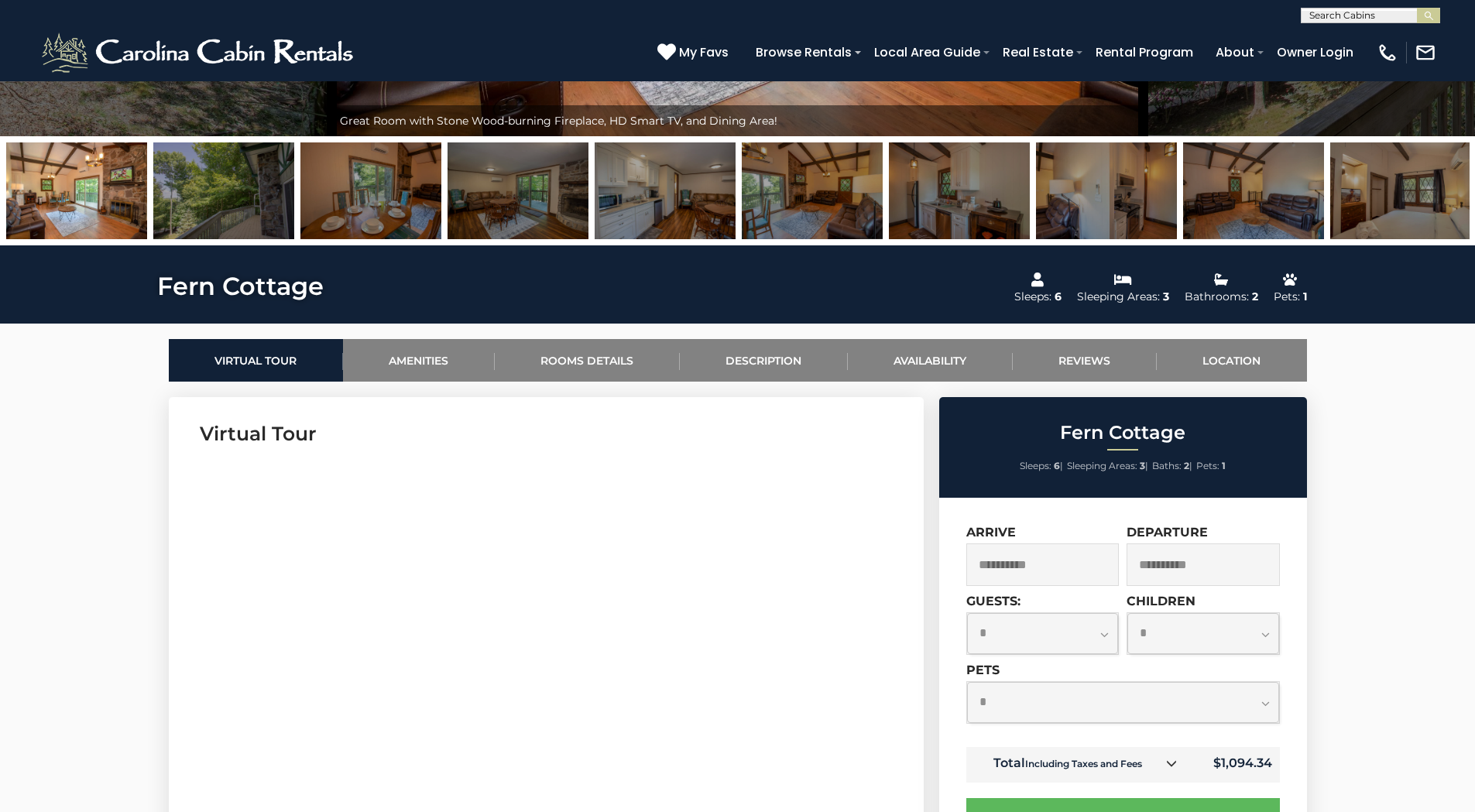
scroll to position [556, 0]
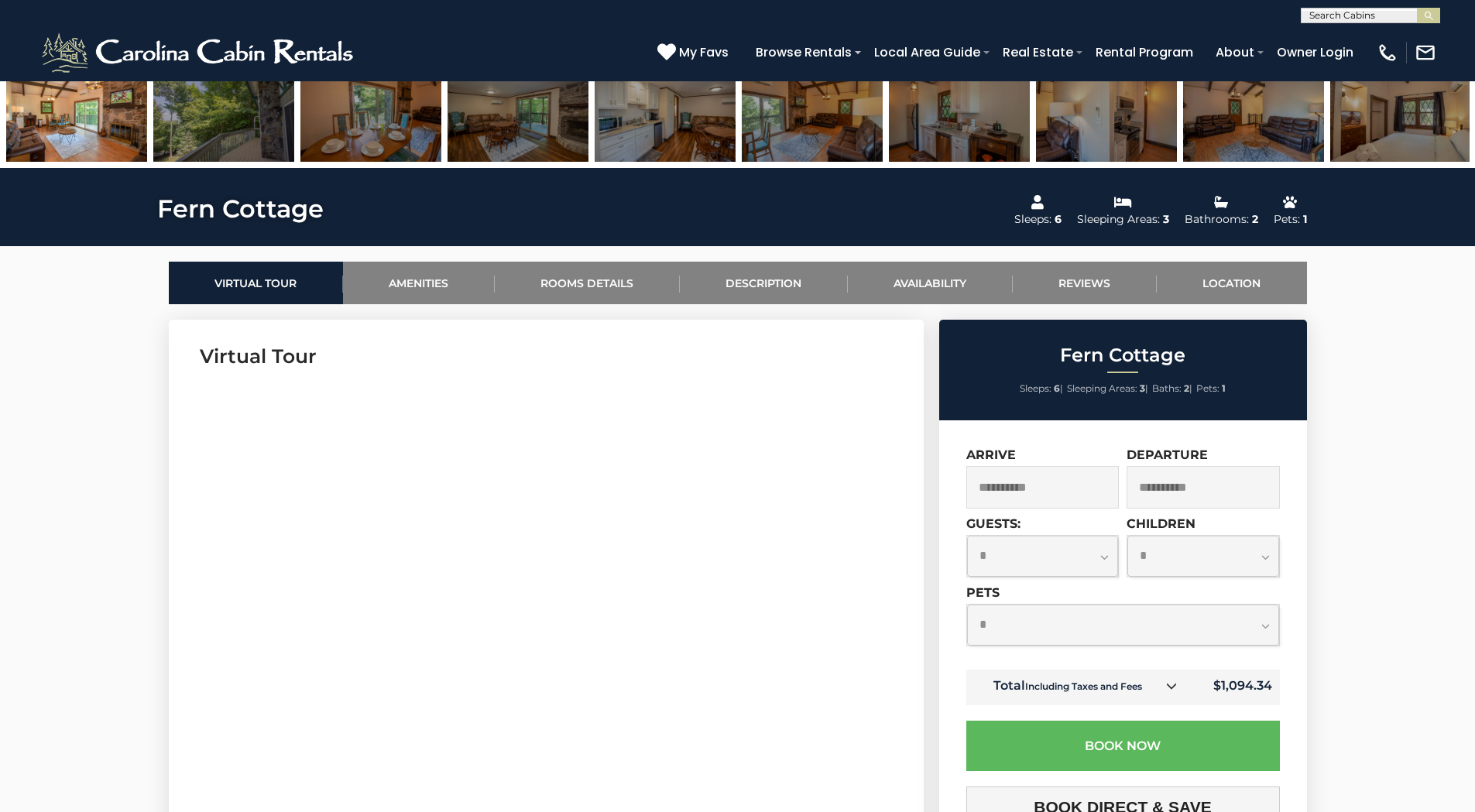
click at [1065, 562] on select "**********" at bounding box center [1043, 556] width 152 height 41
select select "*"
click at [967, 536] on select "**********" at bounding box center [1043, 556] width 152 height 41
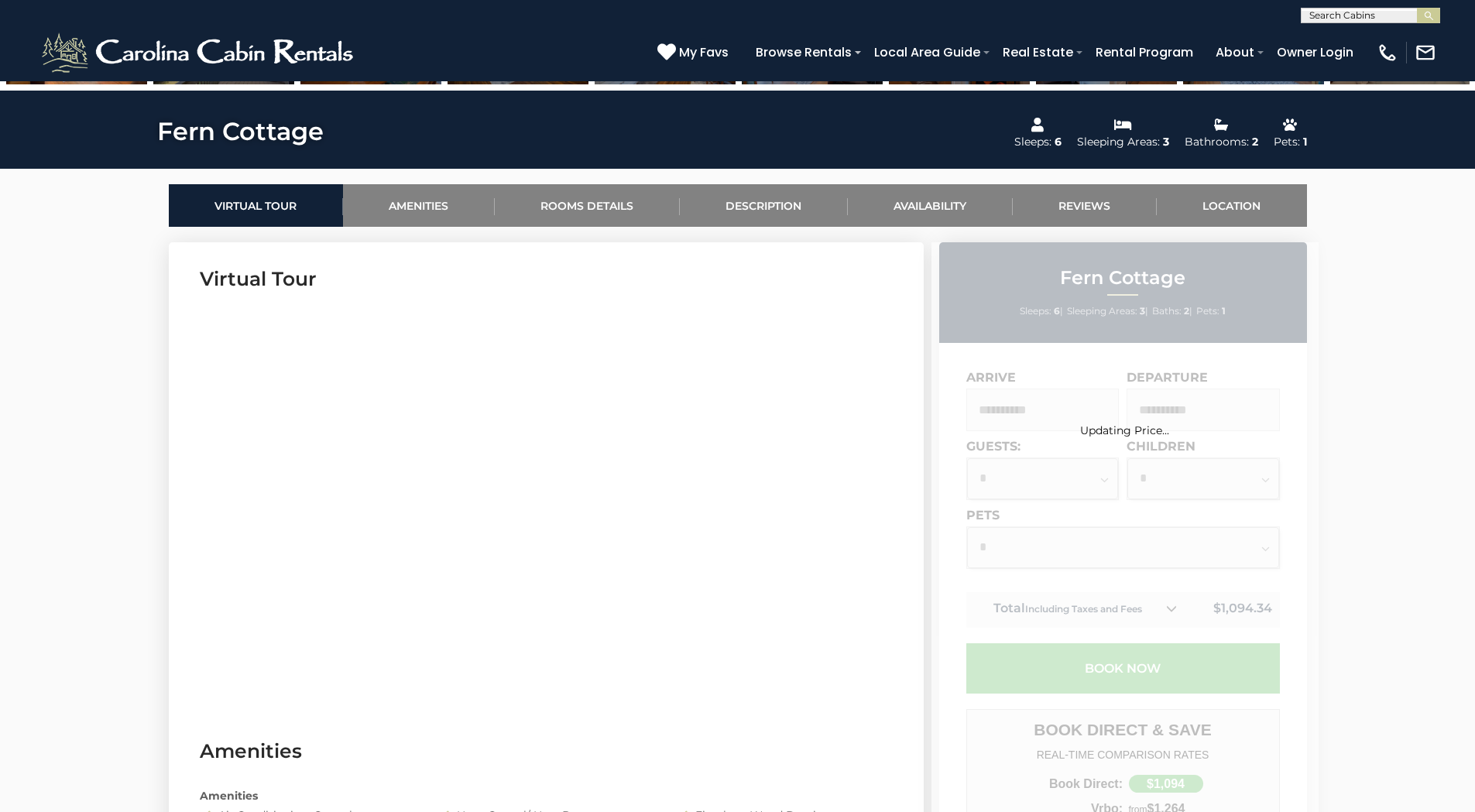
scroll to position [710, 0]
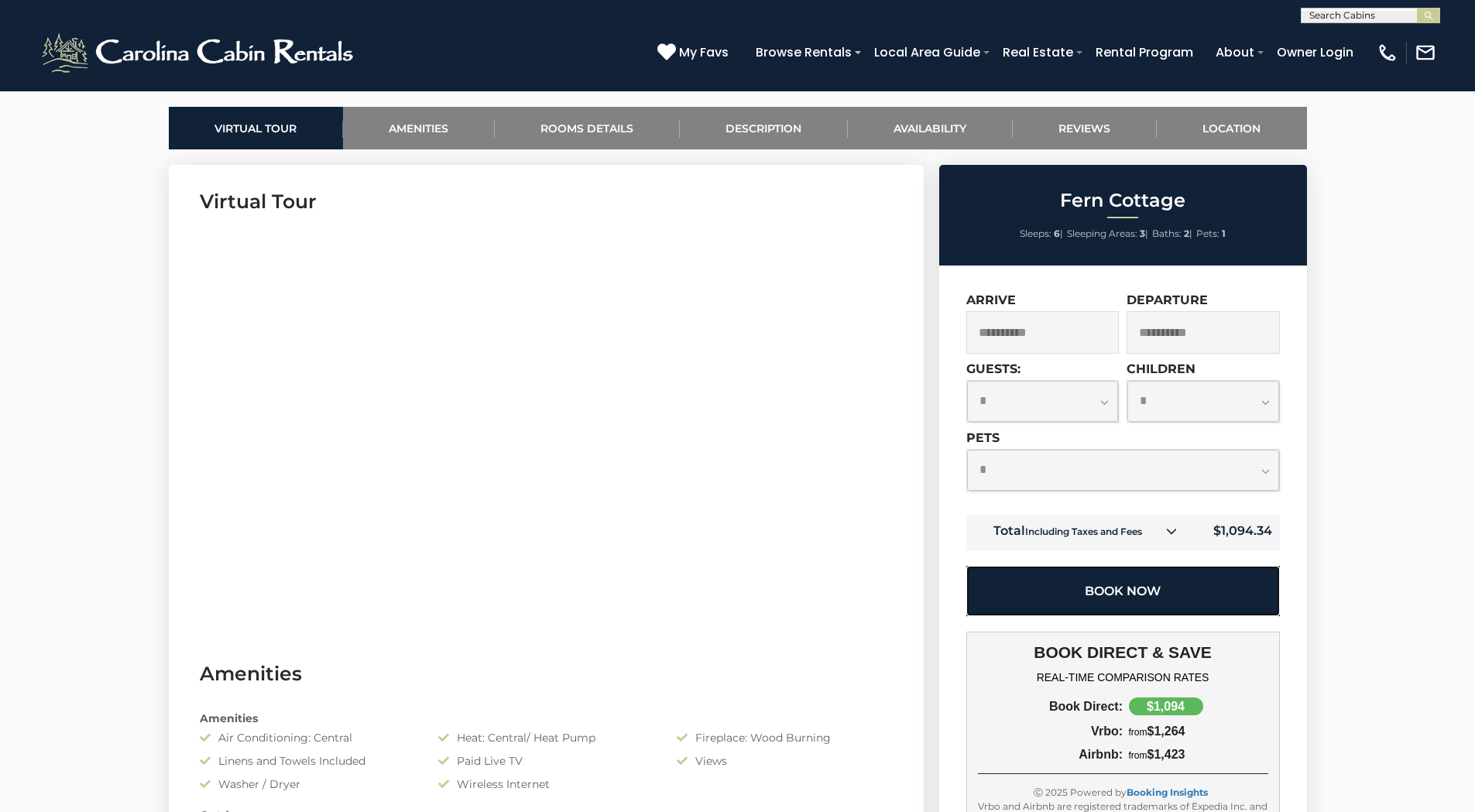
click at [1141, 591] on button "Book Now" at bounding box center [1123, 591] width 314 height 50
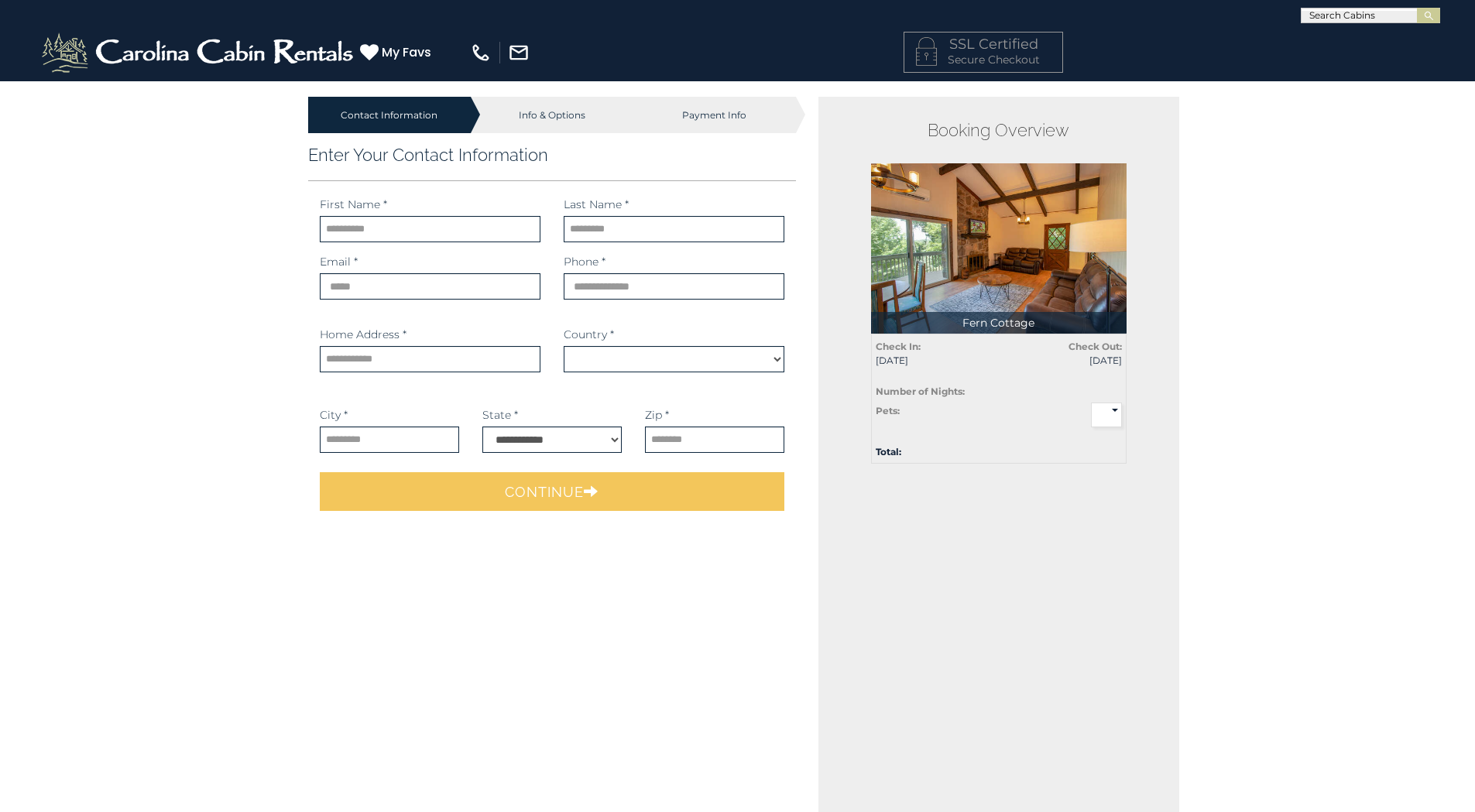
select select "*********"
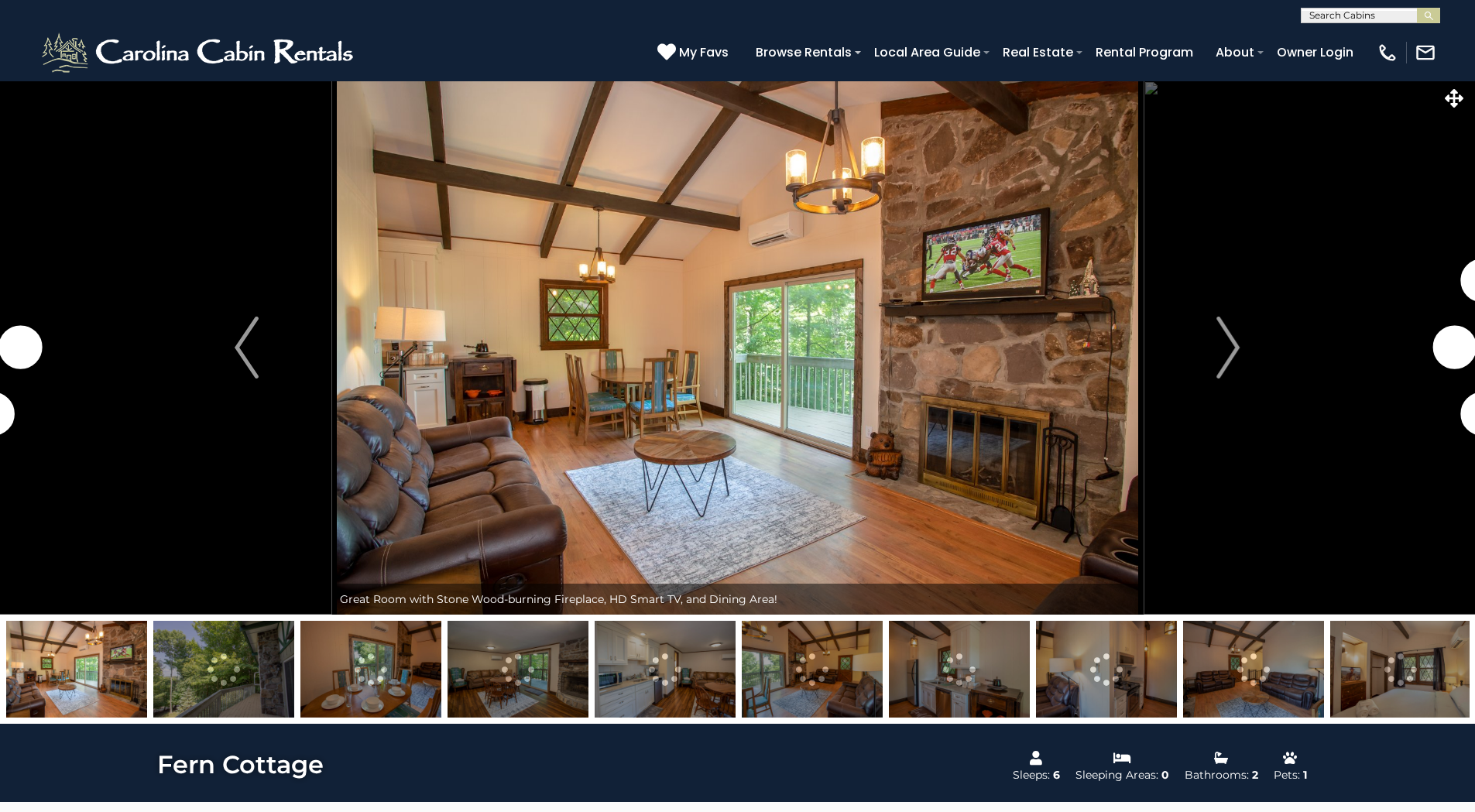
select select "*"
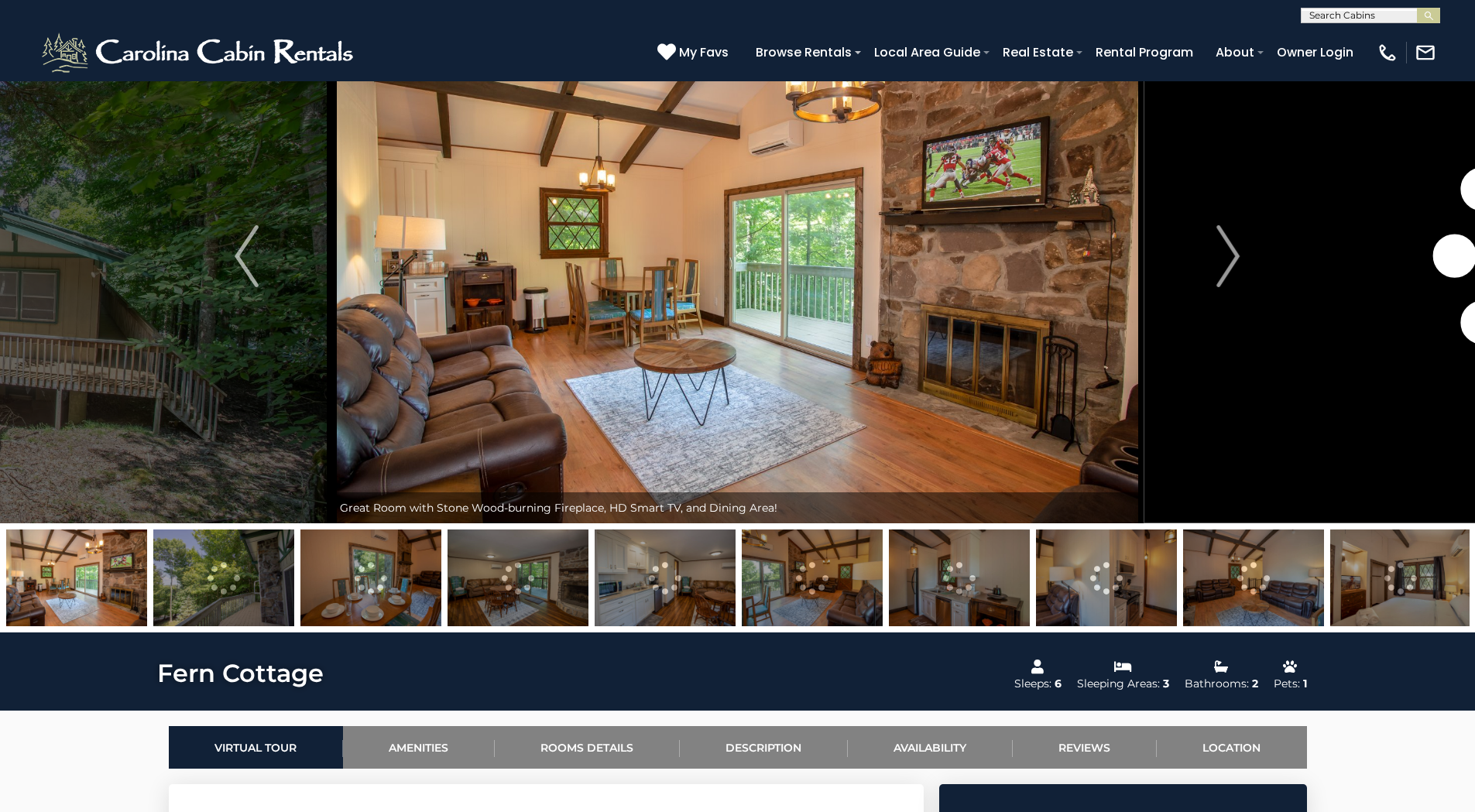
scroll to position [14, 0]
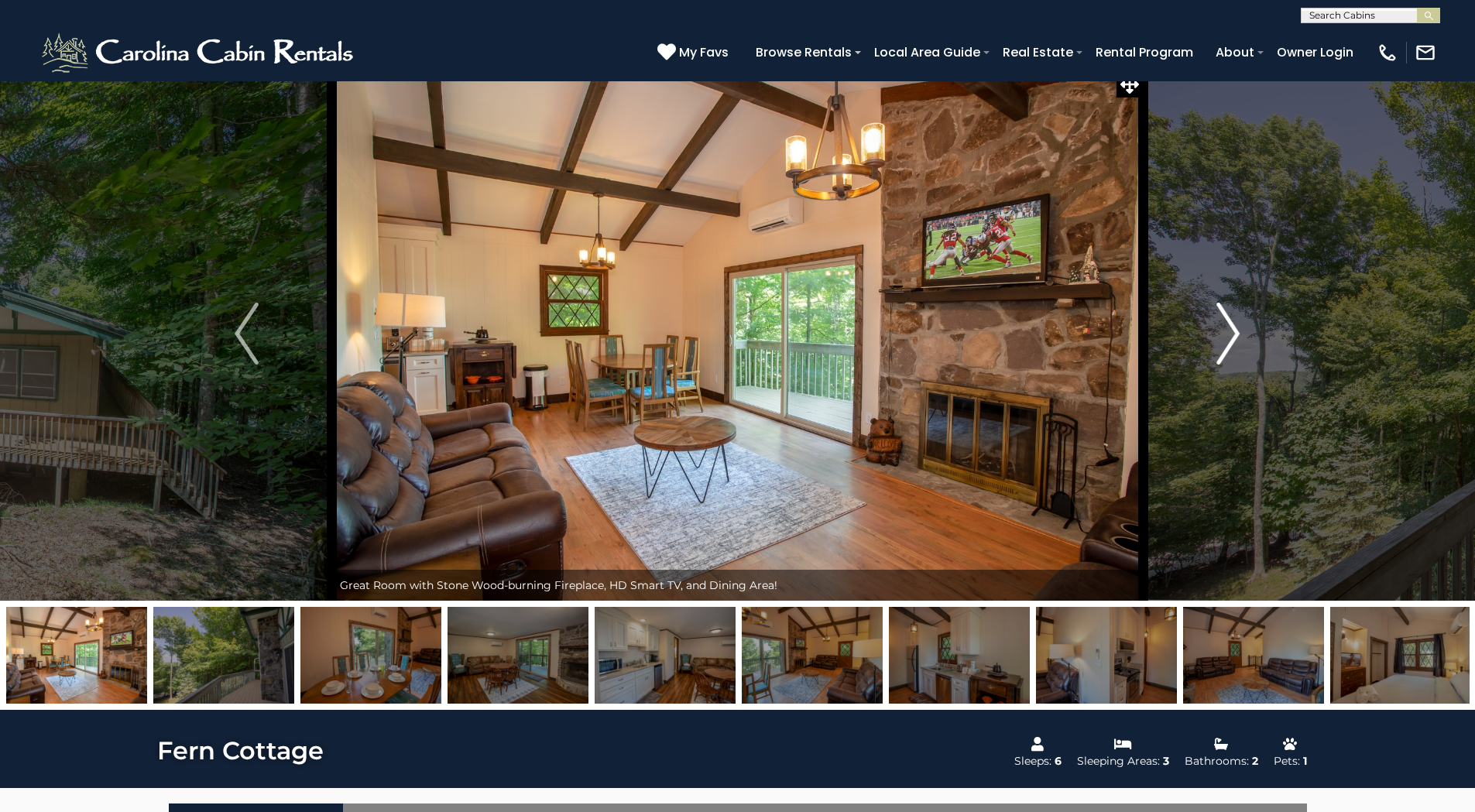
click at [1233, 328] on img "Next" at bounding box center [1228, 334] width 23 height 62
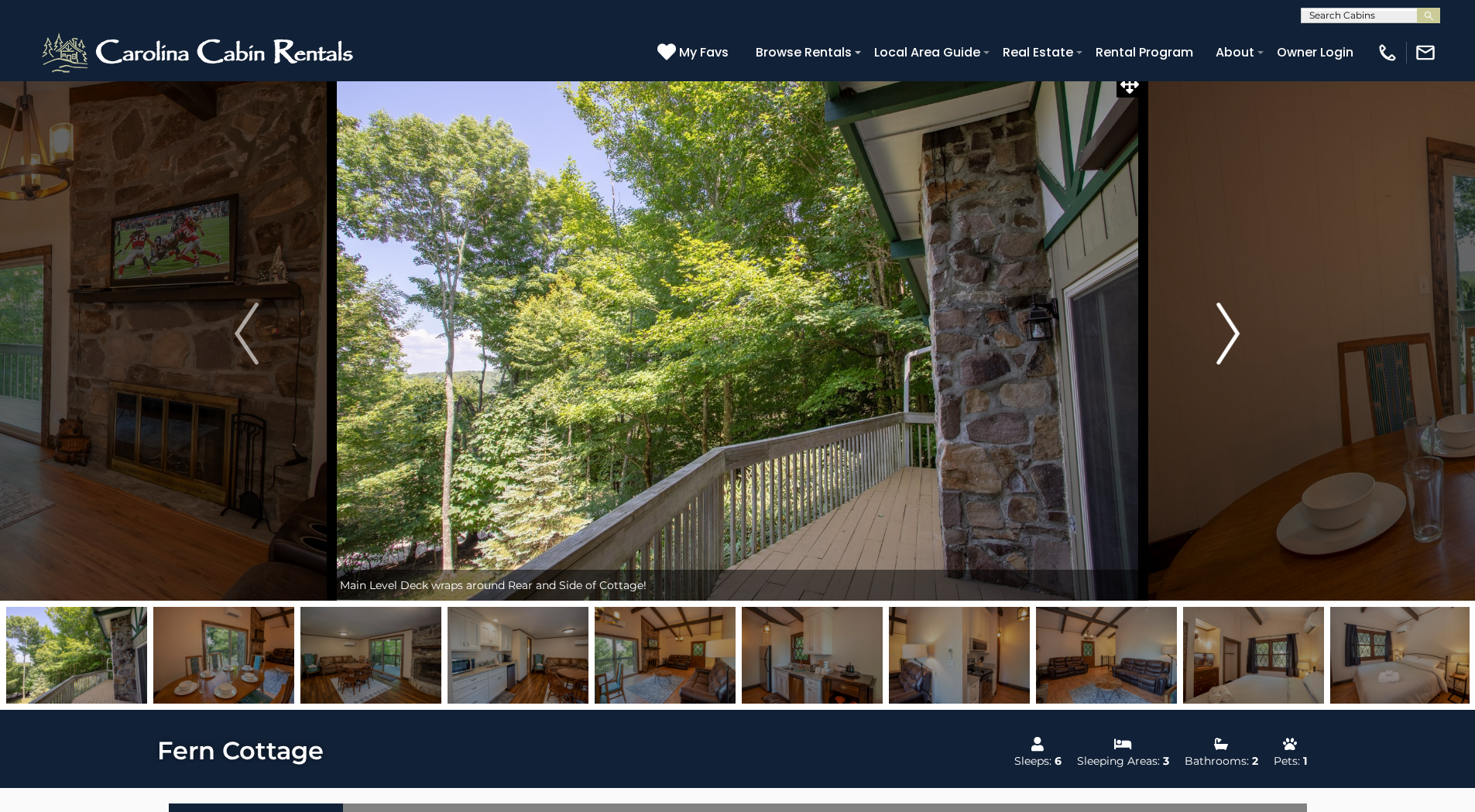
click at [1233, 328] on img "Next" at bounding box center [1228, 334] width 23 height 62
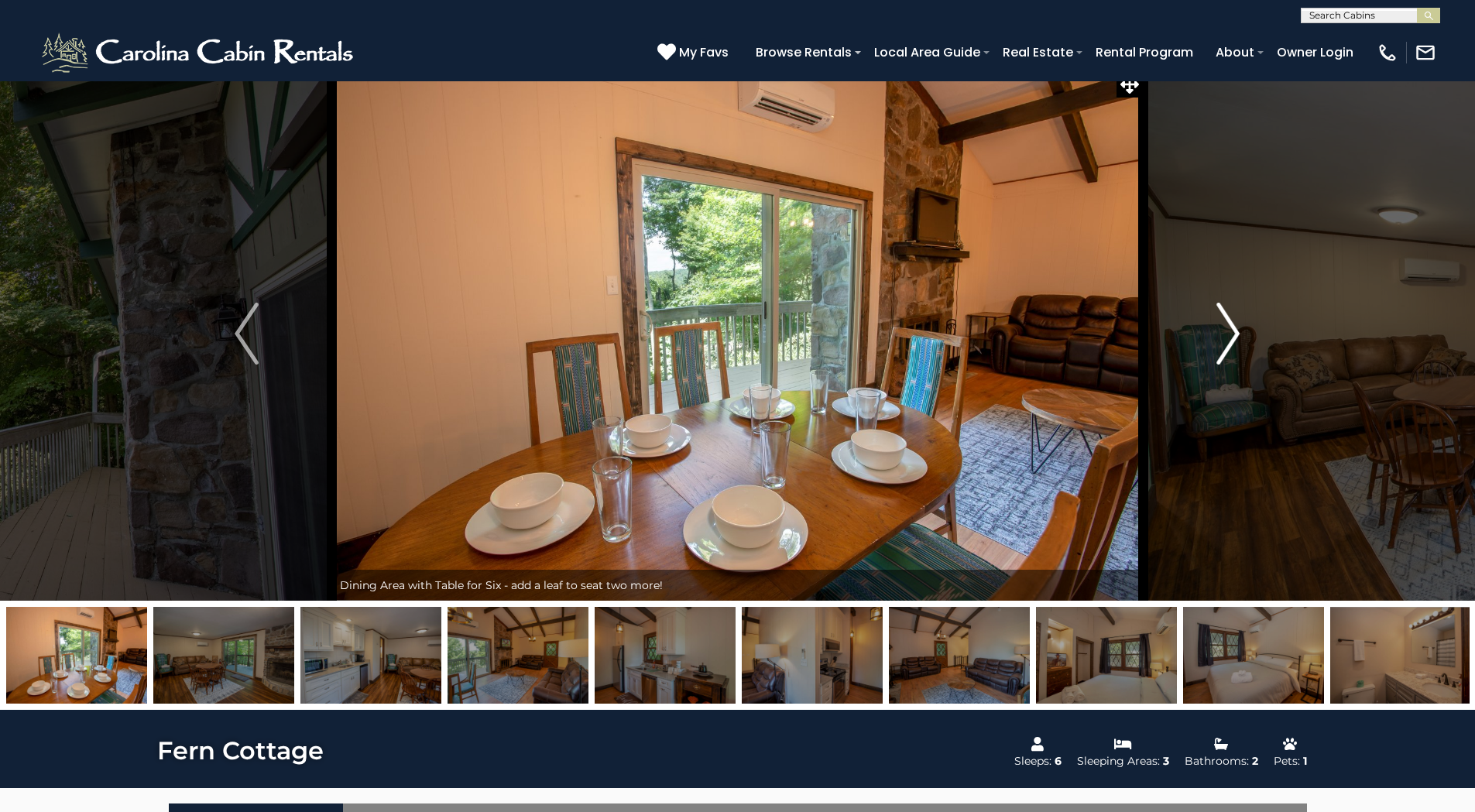
click at [1233, 328] on img "Next" at bounding box center [1228, 334] width 23 height 62
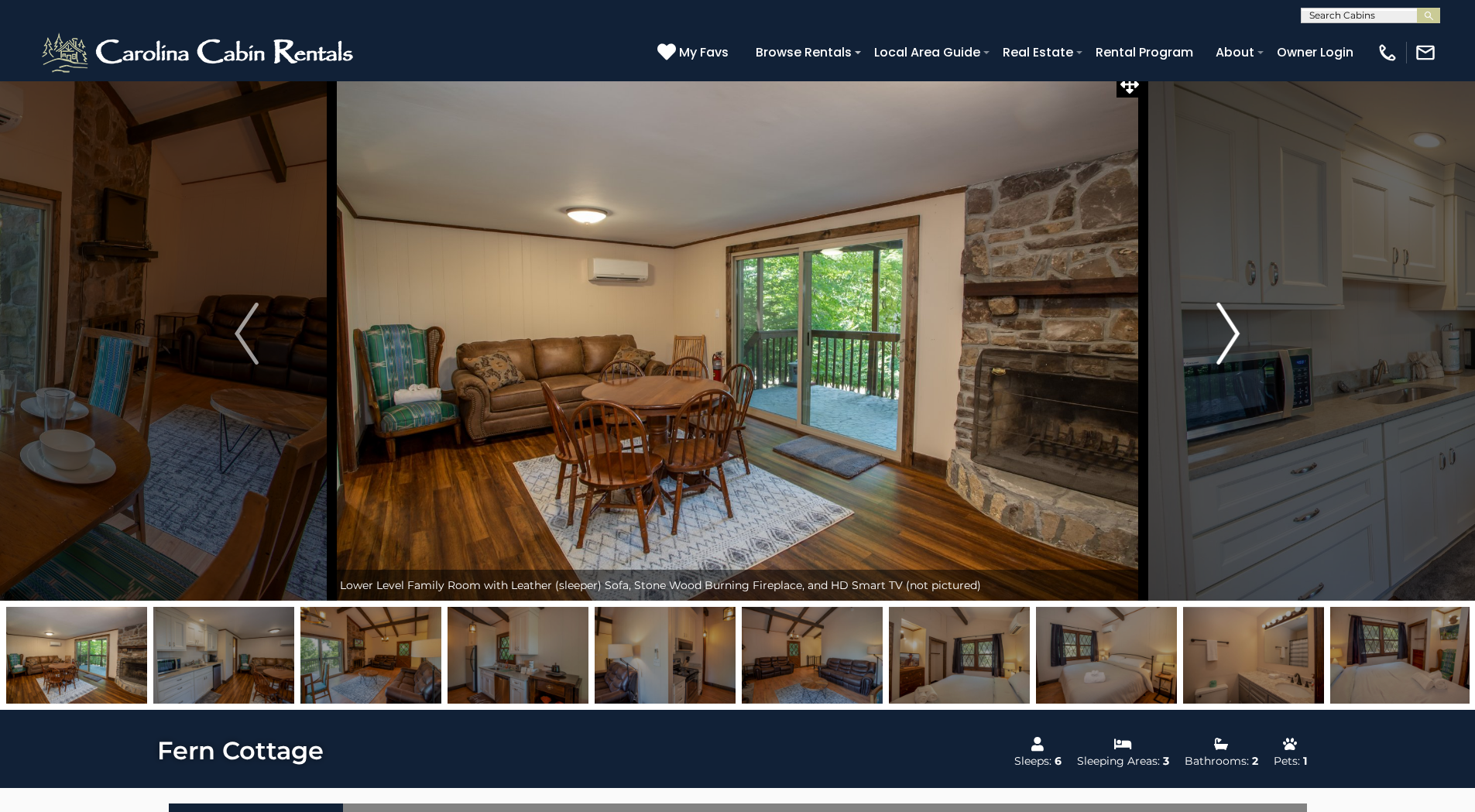
click at [1233, 328] on img "Next" at bounding box center [1228, 334] width 23 height 62
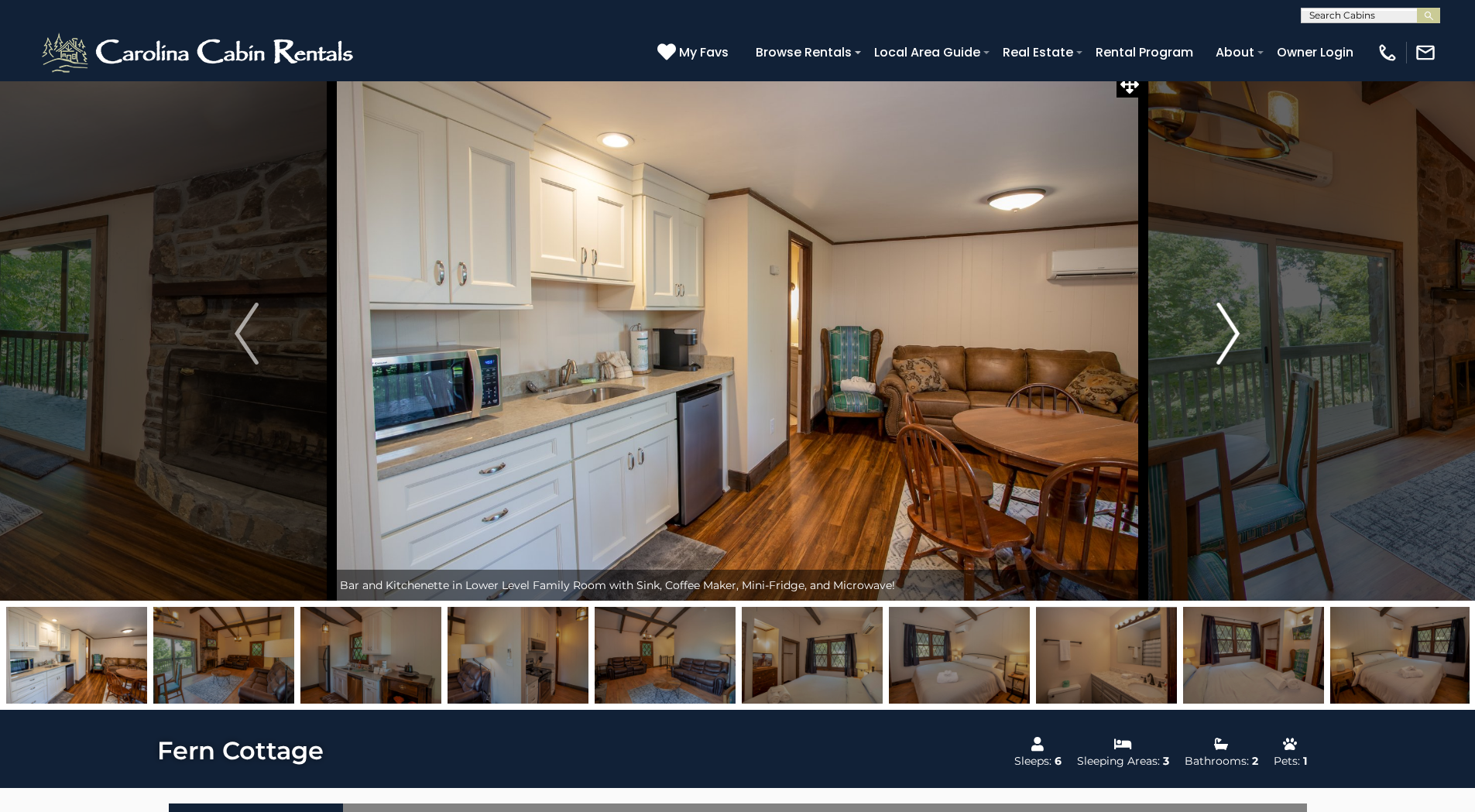
click at [1233, 328] on img "Next" at bounding box center [1228, 334] width 23 height 62
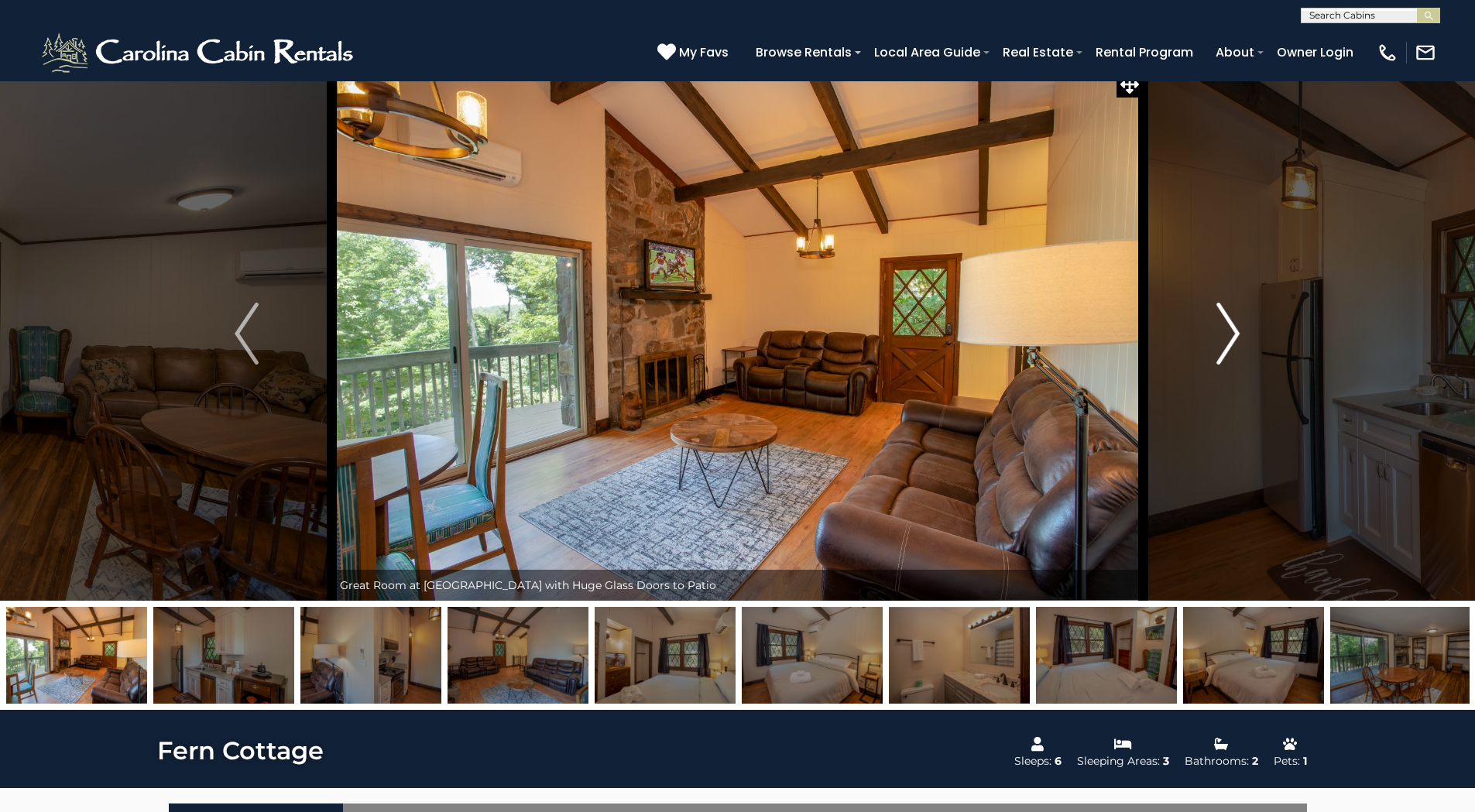
click at [1233, 328] on img "Next" at bounding box center [1228, 334] width 23 height 62
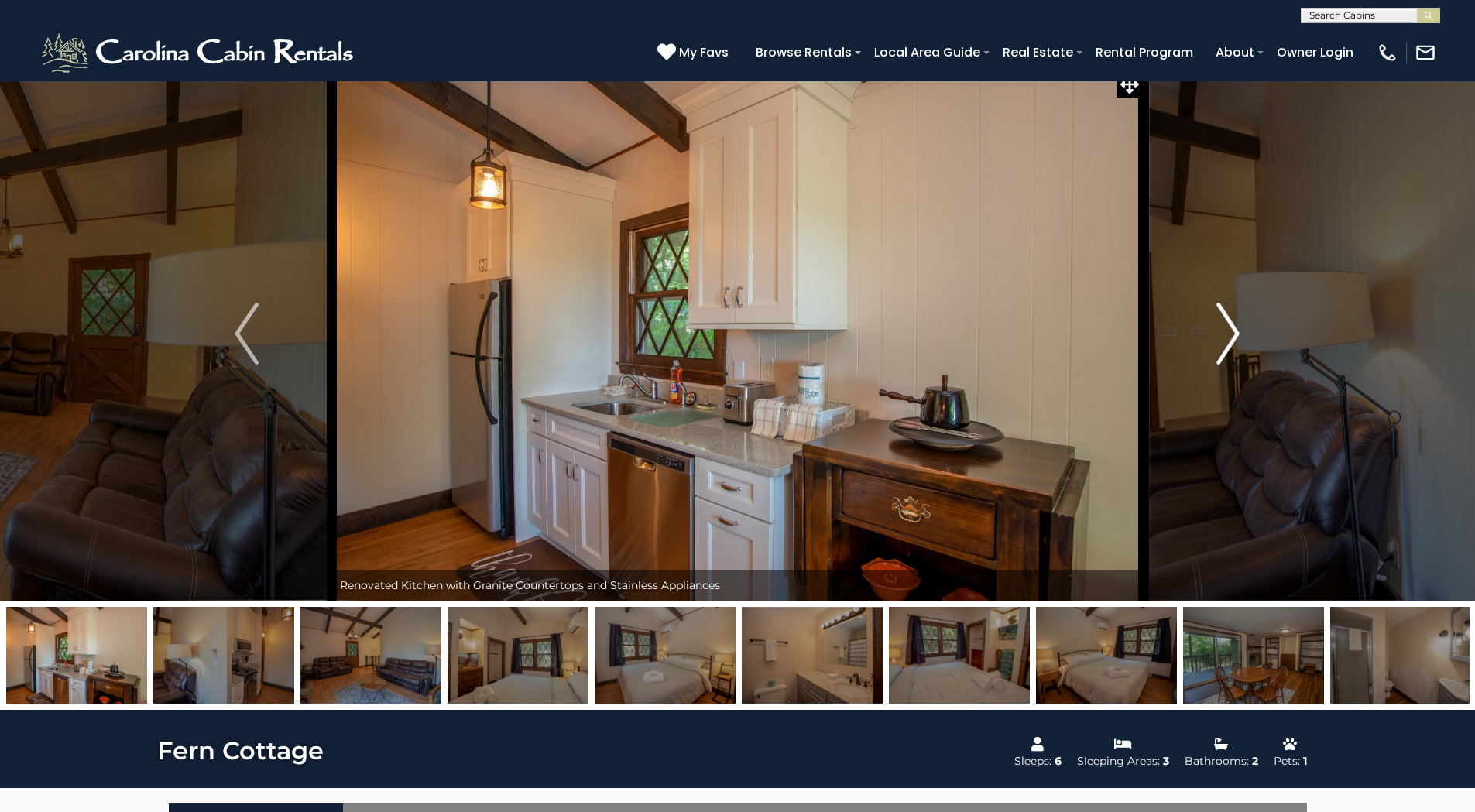
click at [1233, 328] on img "Next" at bounding box center [1228, 334] width 23 height 62
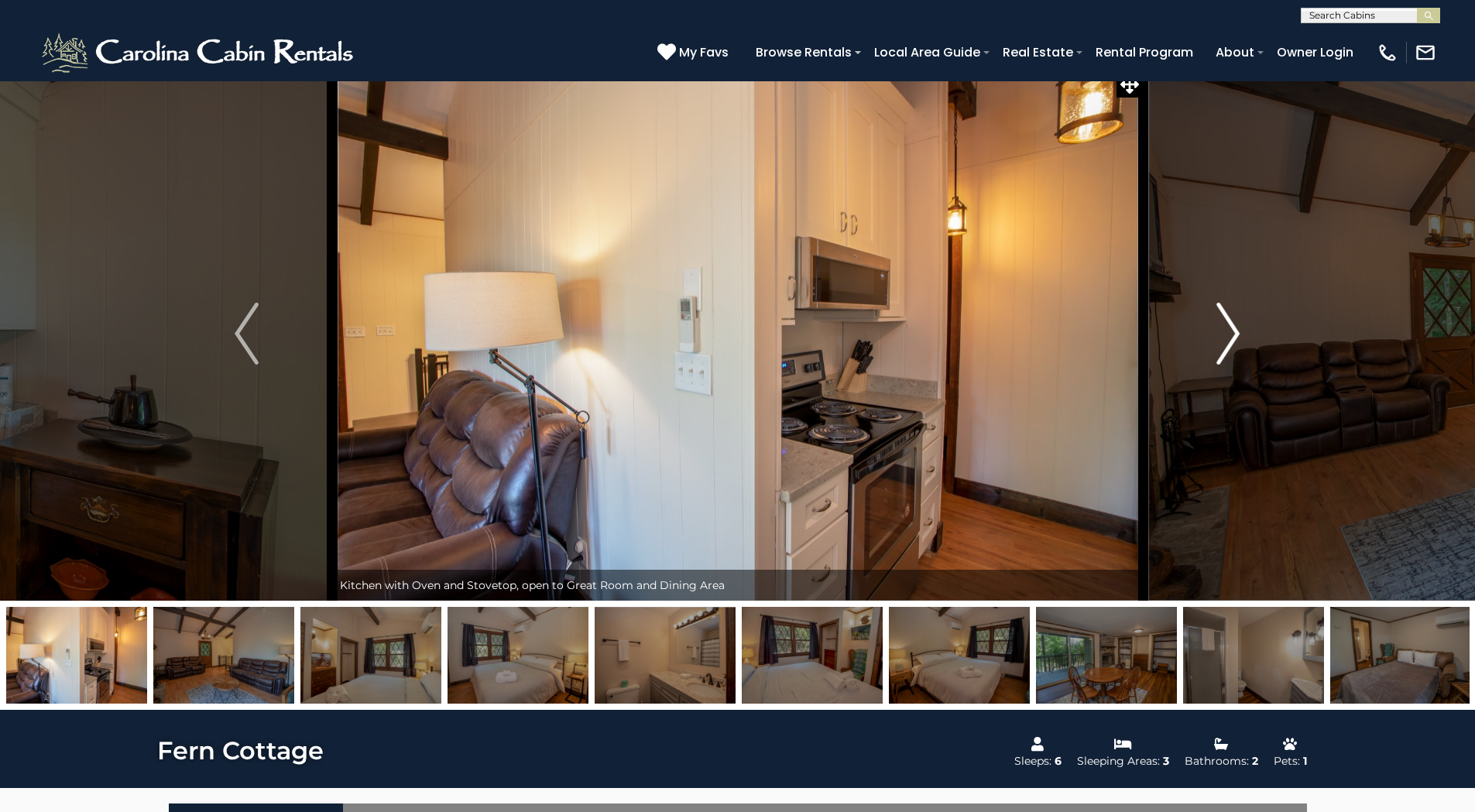
click at [1233, 328] on img "Next" at bounding box center [1228, 334] width 23 height 62
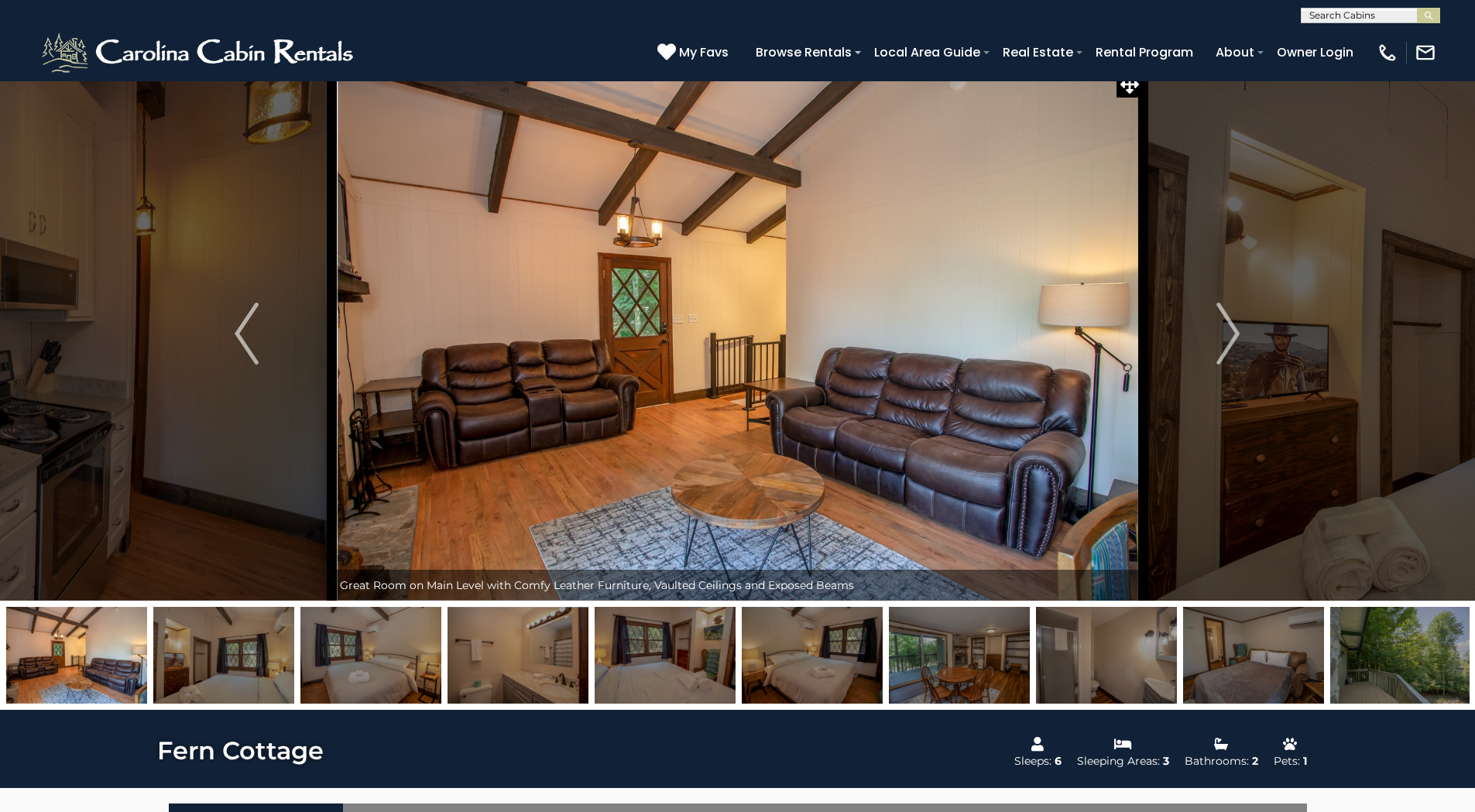
click at [672, 684] on img at bounding box center [665, 655] width 141 height 97
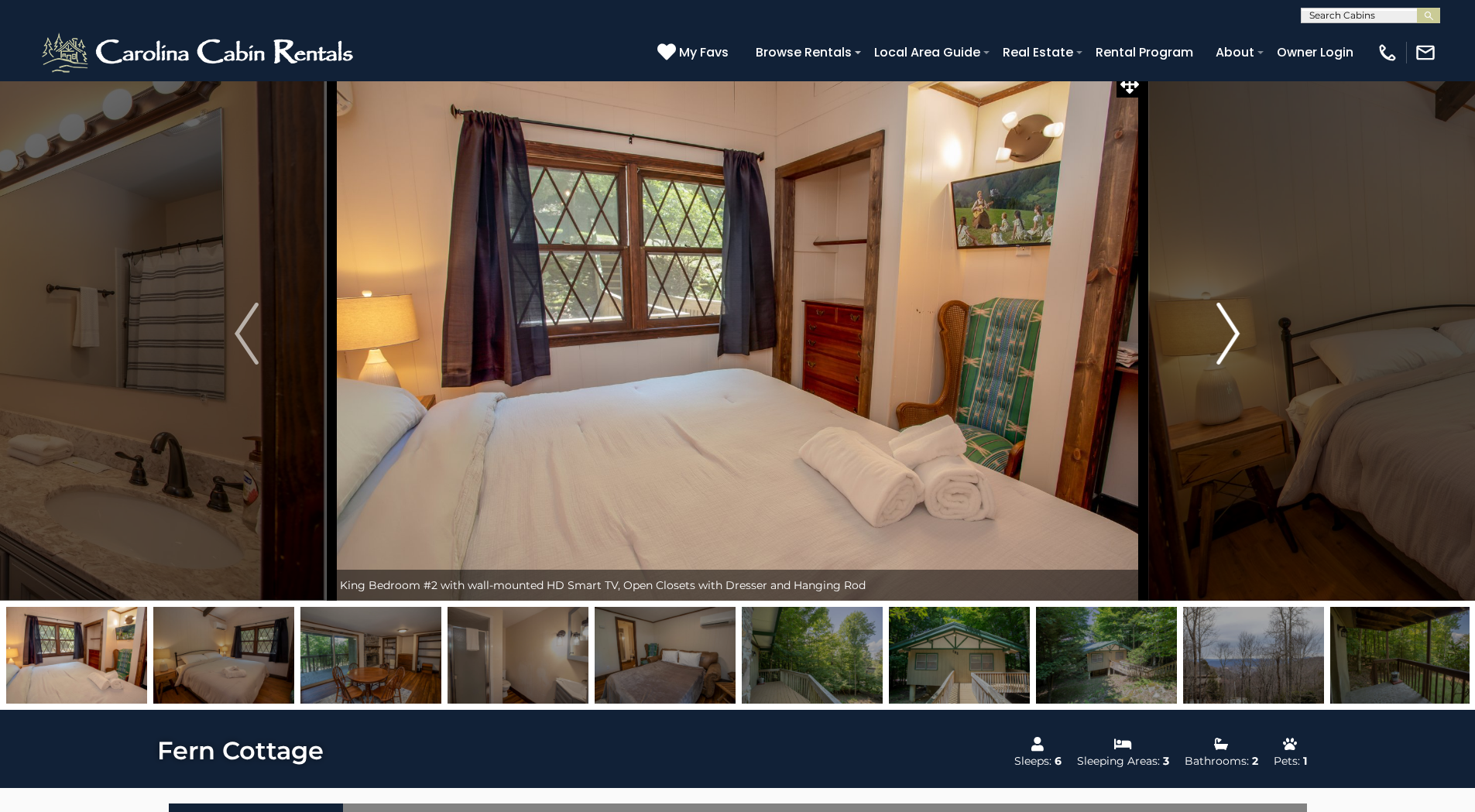
click at [1231, 327] on img "Next" at bounding box center [1228, 334] width 23 height 62
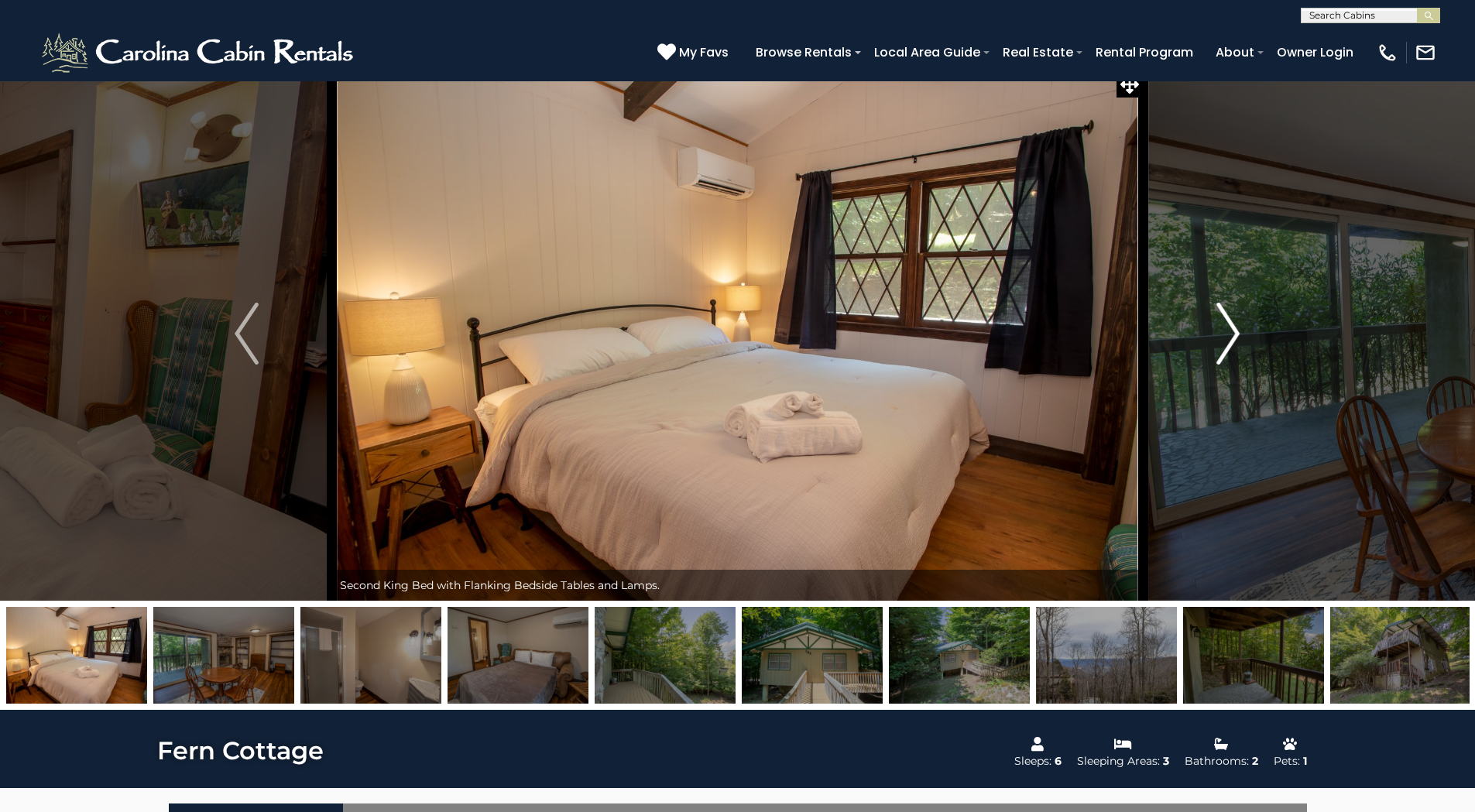
click at [1231, 327] on img "Next" at bounding box center [1228, 334] width 23 height 62
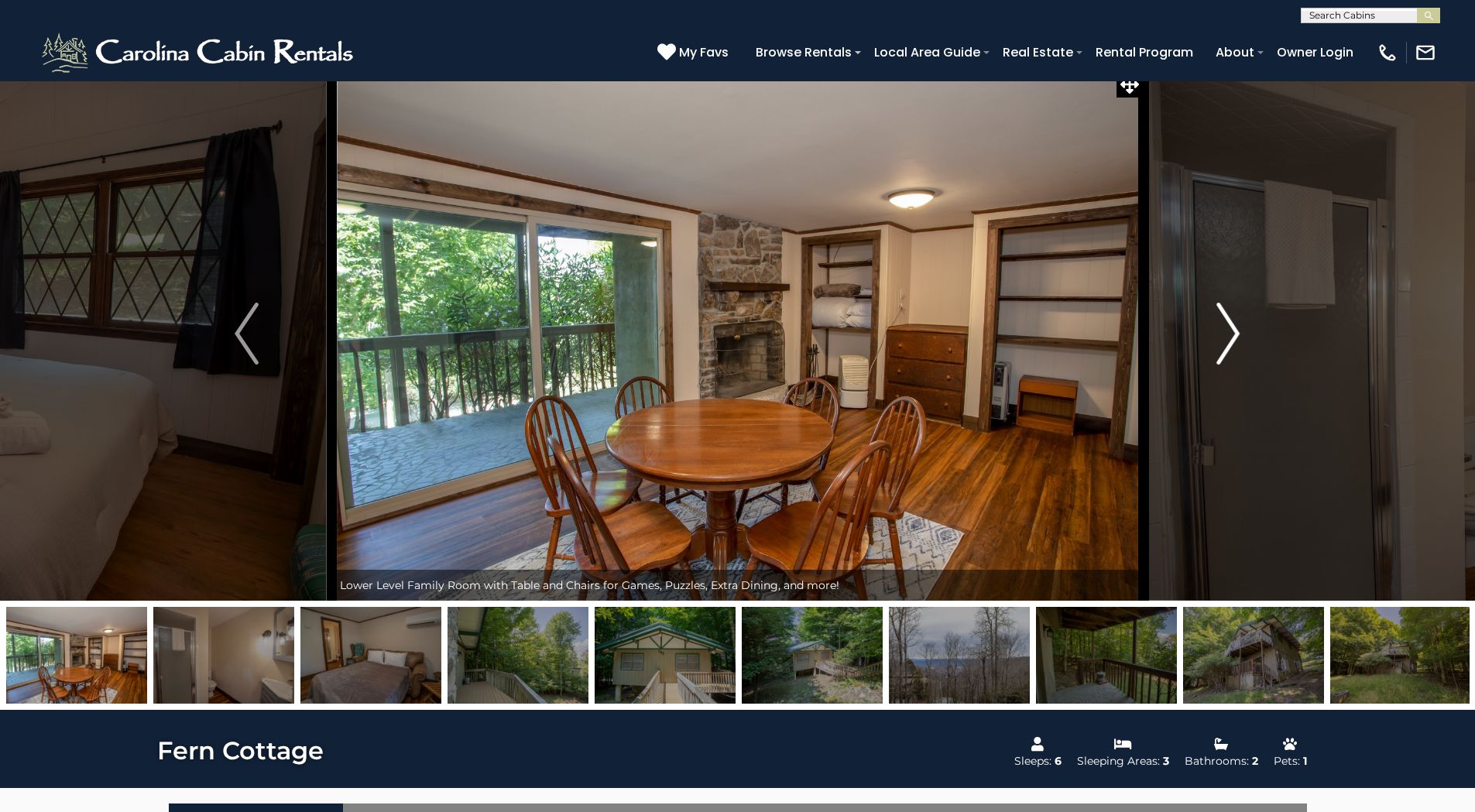
click at [1231, 327] on img "Next" at bounding box center [1228, 334] width 23 height 62
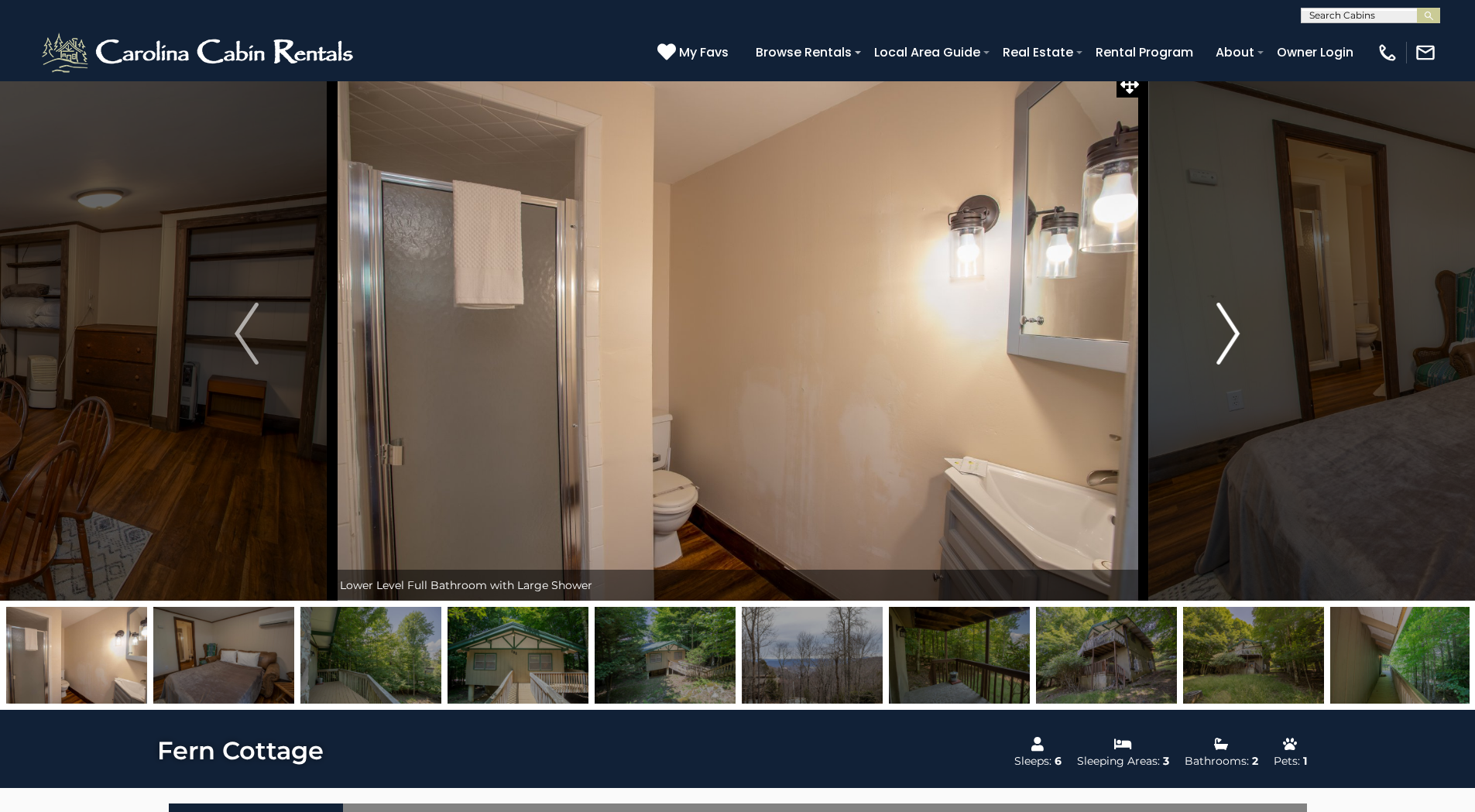
click at [1231, 327] on img "Next" at bounding box center [1228, 334] width 23 height 62
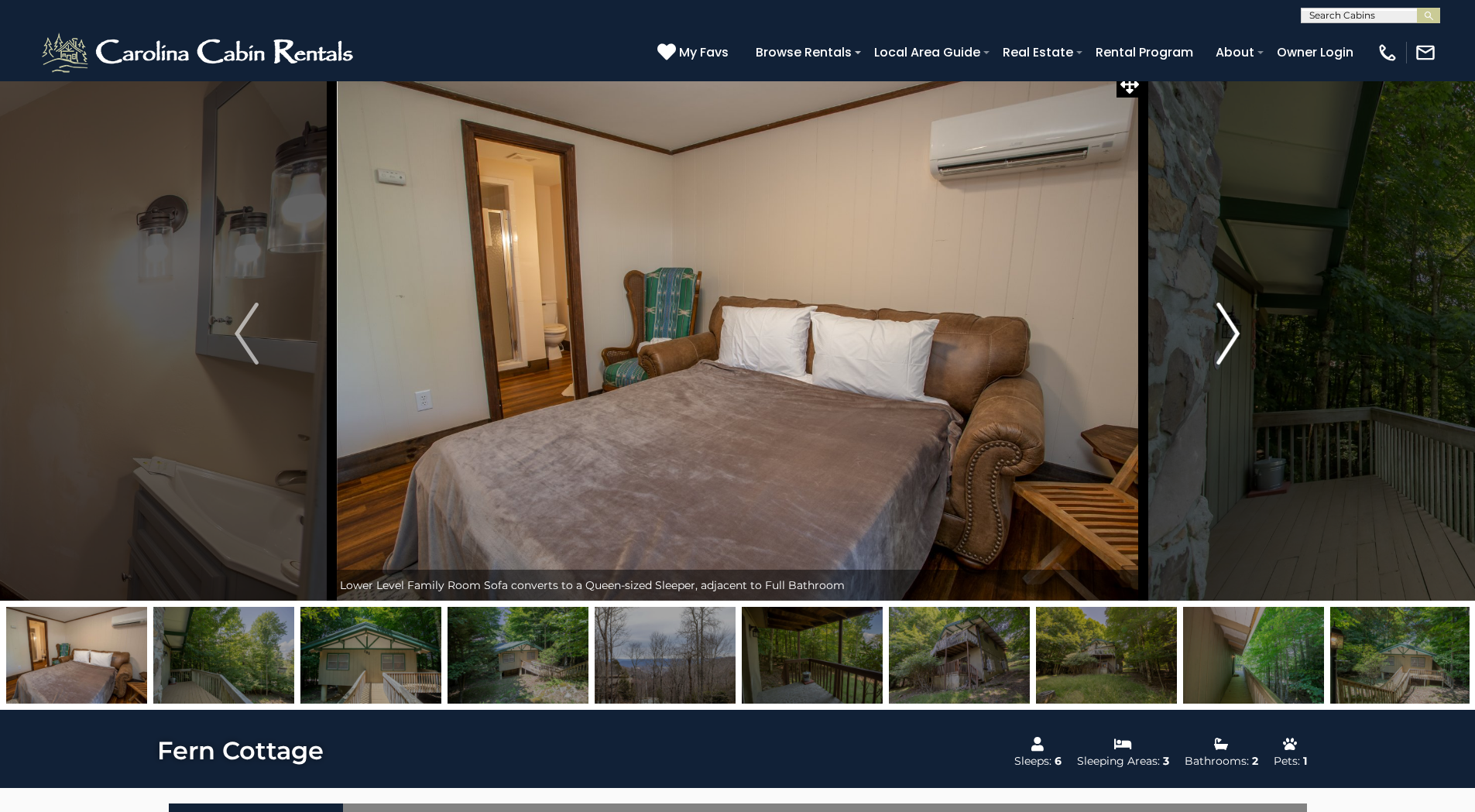
click at [1231, 327] on img "Next" at bounding box center [1228, 334] width 23 height 62
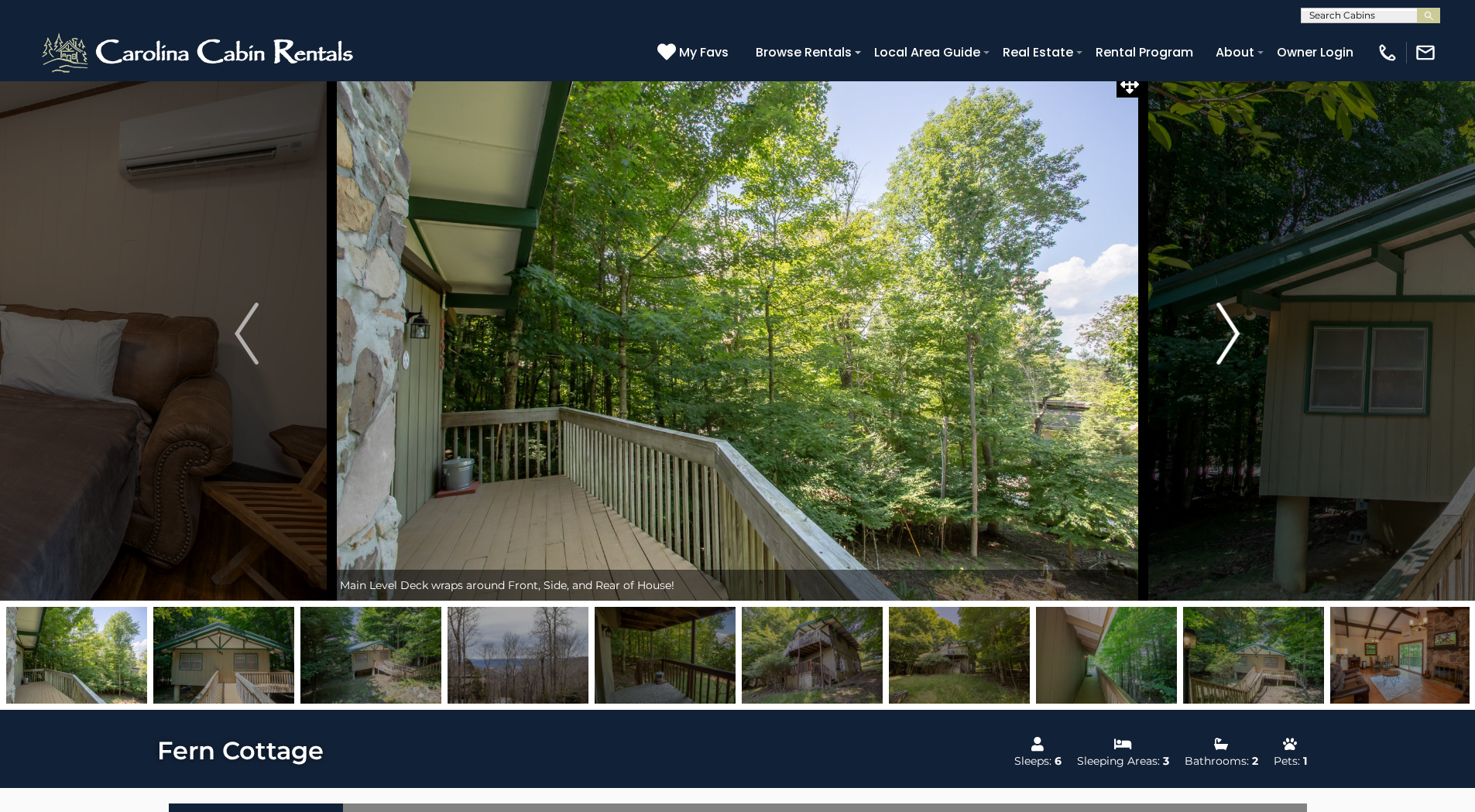
click at [1231, 327] on img "Next" at bounding box center [1228, 334] width 23 height 62
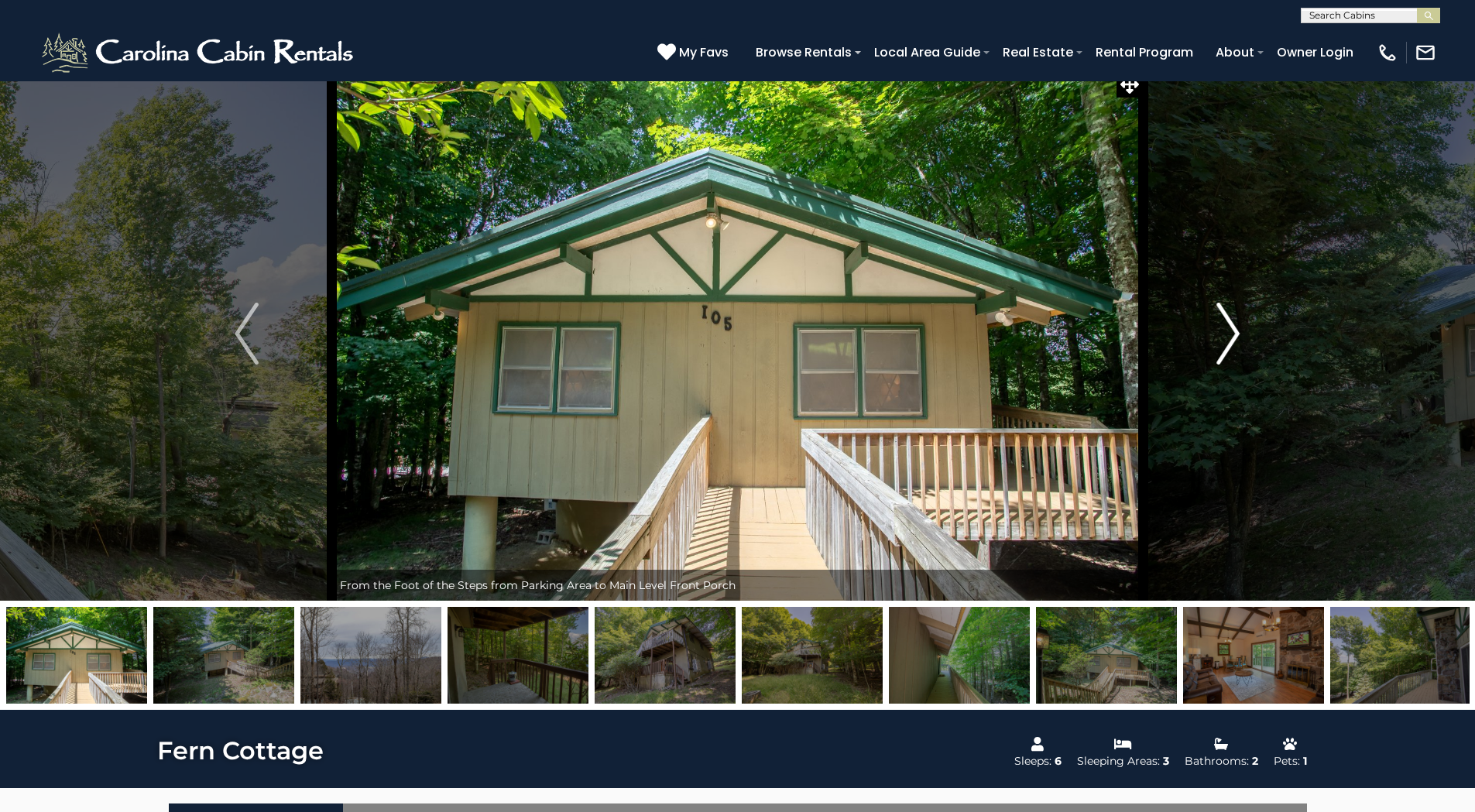
click at [1231, 327] on img "Next" at bounding box center [1228, 334] width 23 height 62
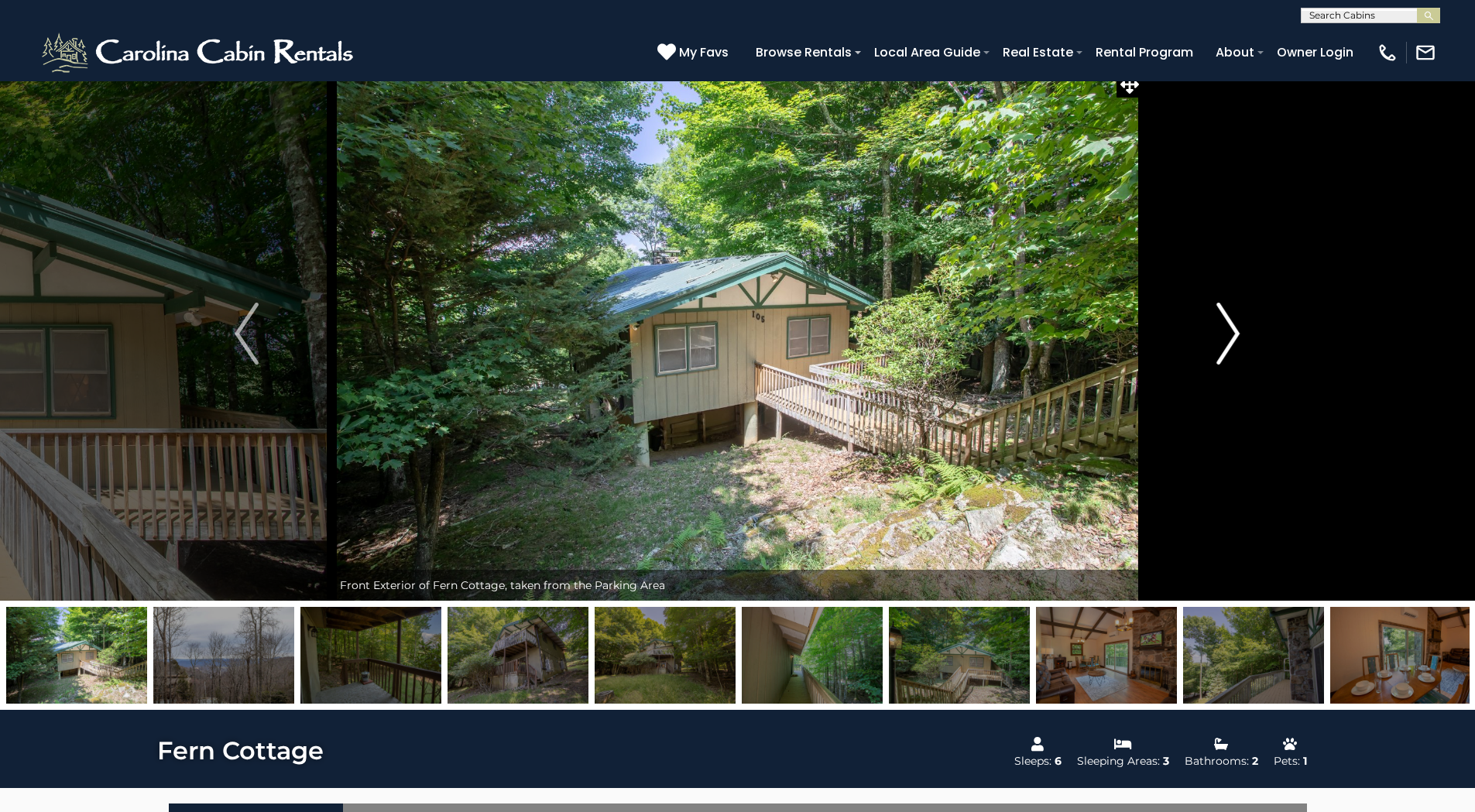
click at [1231, 327] on img "Next" at bounding box center [1228, 334] width 23 height 62
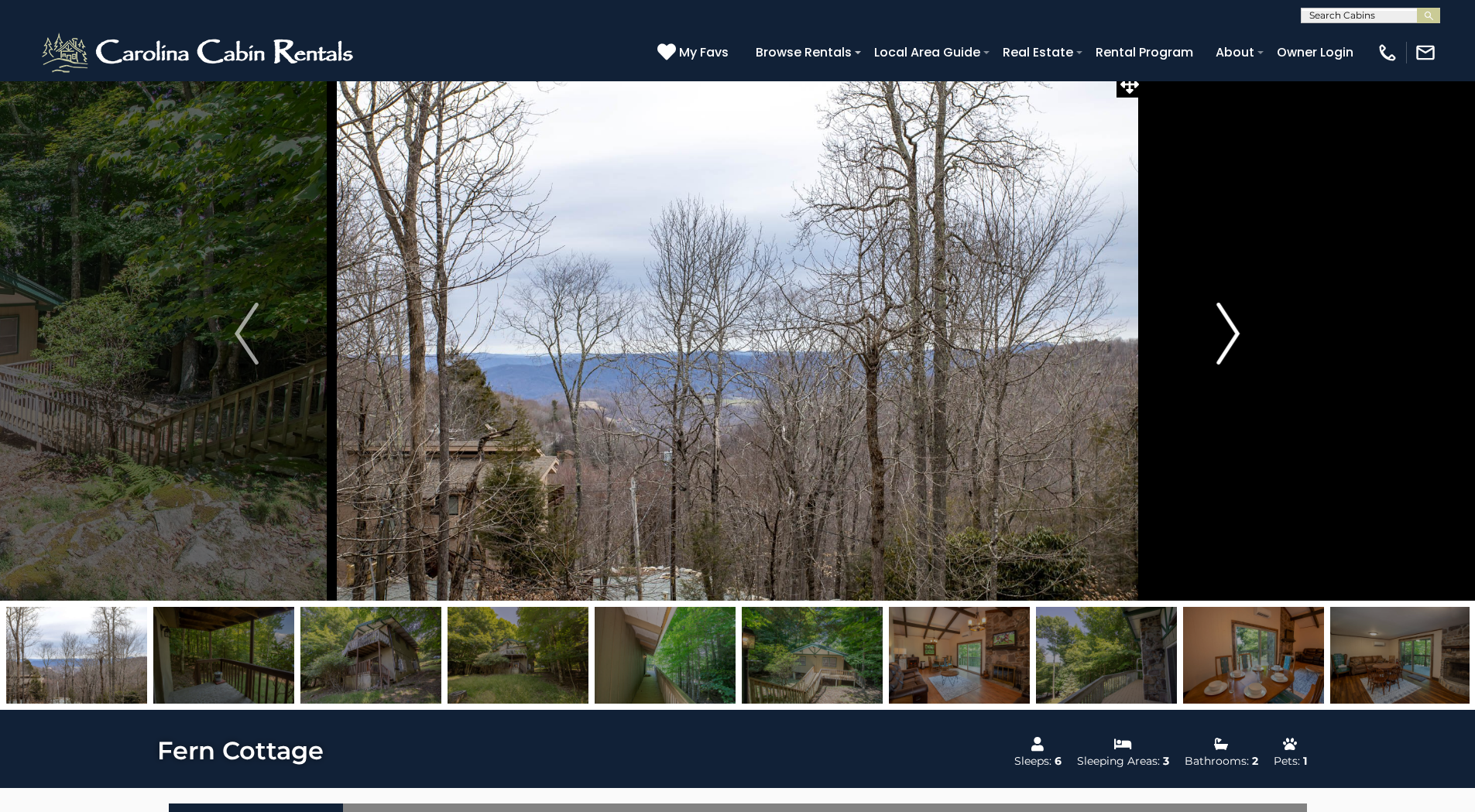
click at [1231, 327] on img "Next" at bounding box center [1228, 334] width 23 height 62
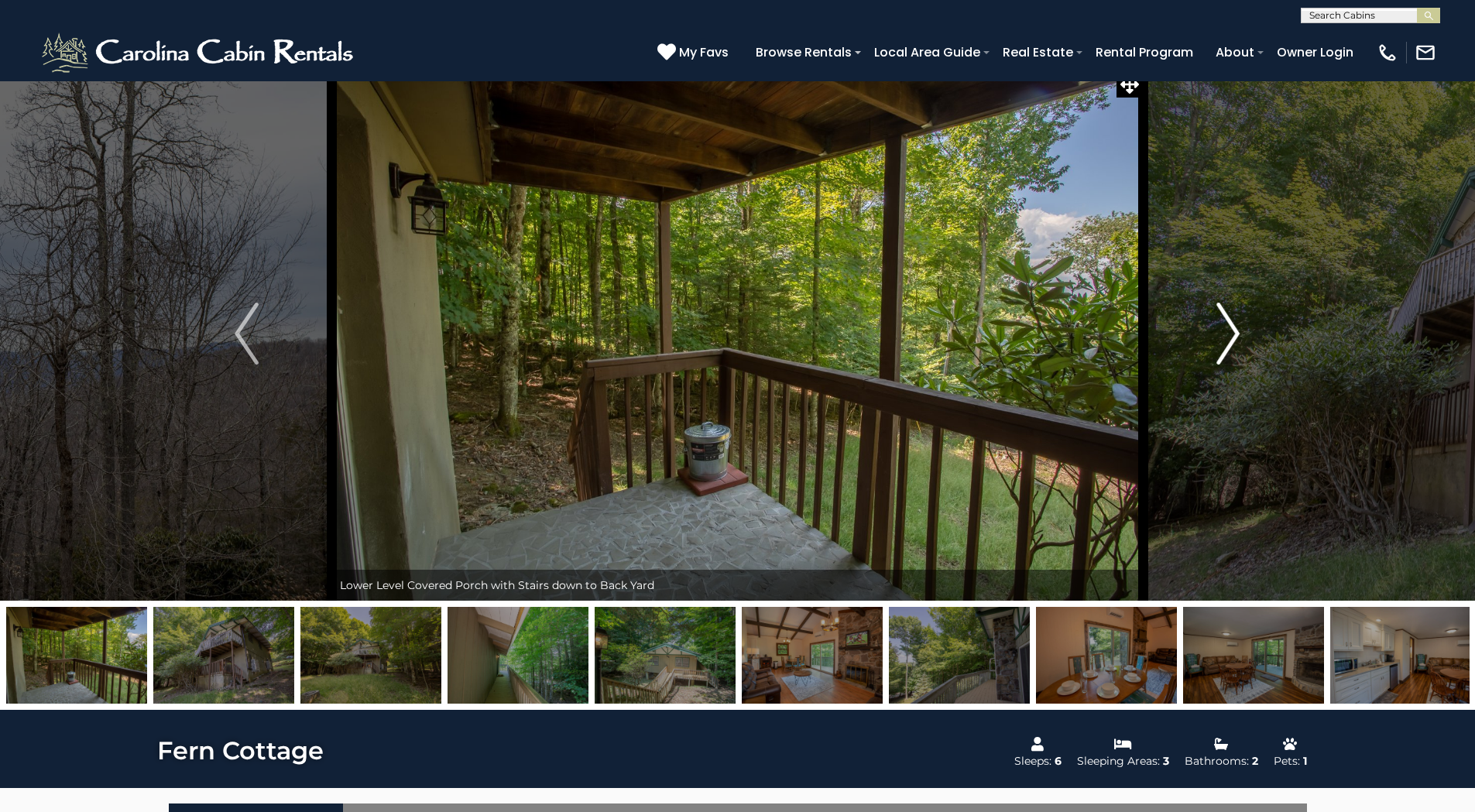
click at [1231, 327] on img "Next" at bounding box center [1228, 334] width 23 height 62
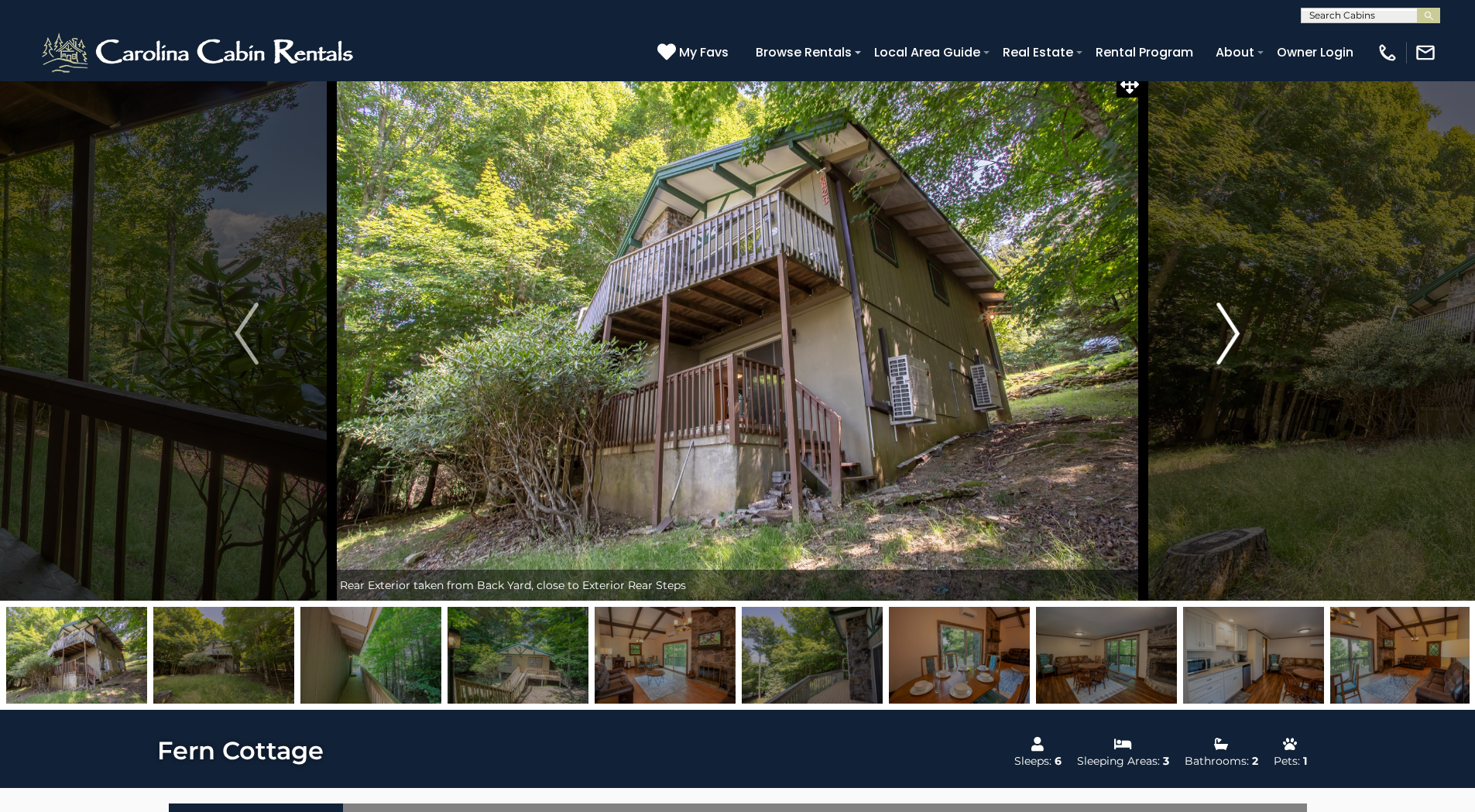
click at [1231, 327] on img "Next" at bounding box center [1228, 334] width 23 height 62
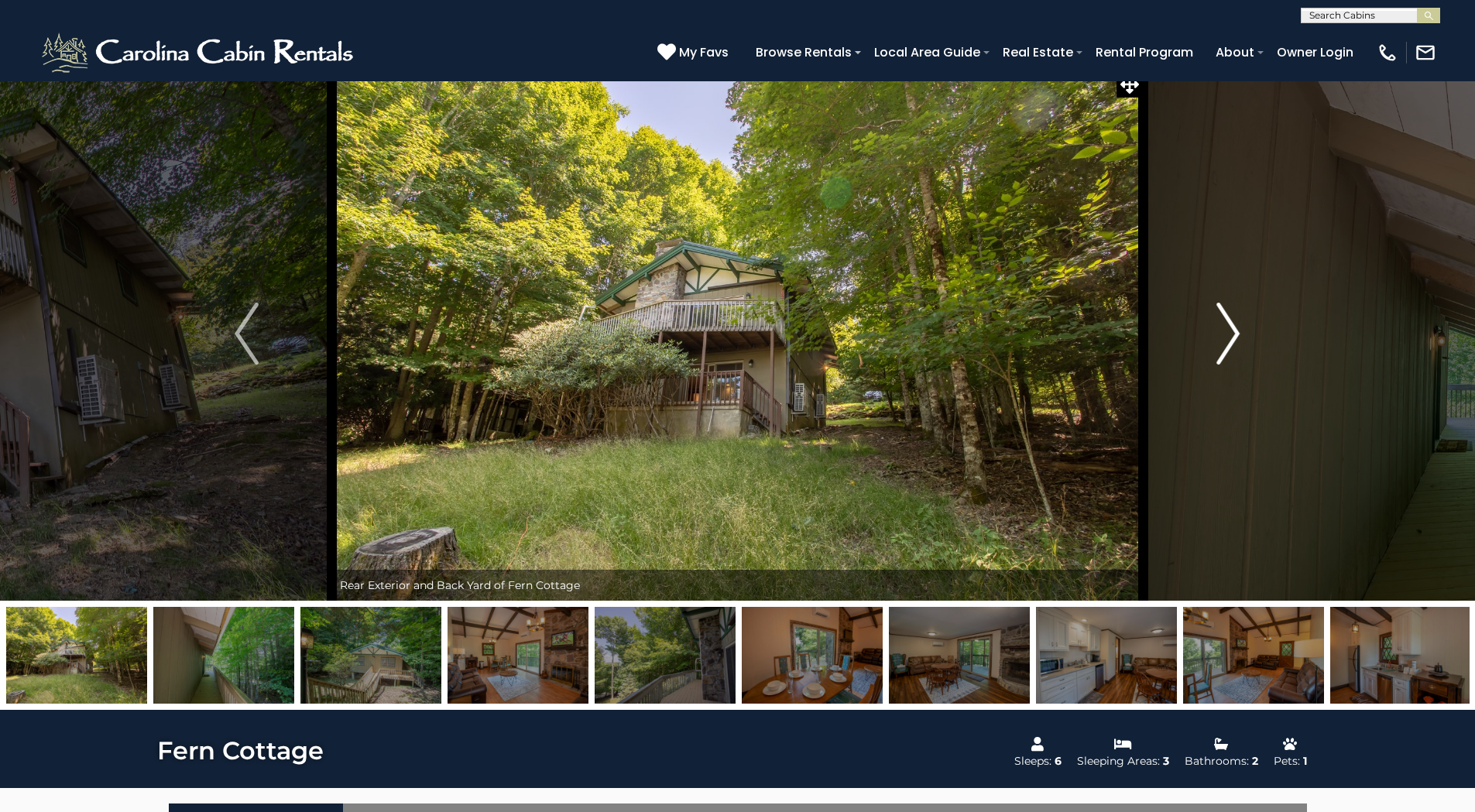
click at [1231, 327] on img "Next" at bounding box center [1228, 334] width 23 height 62
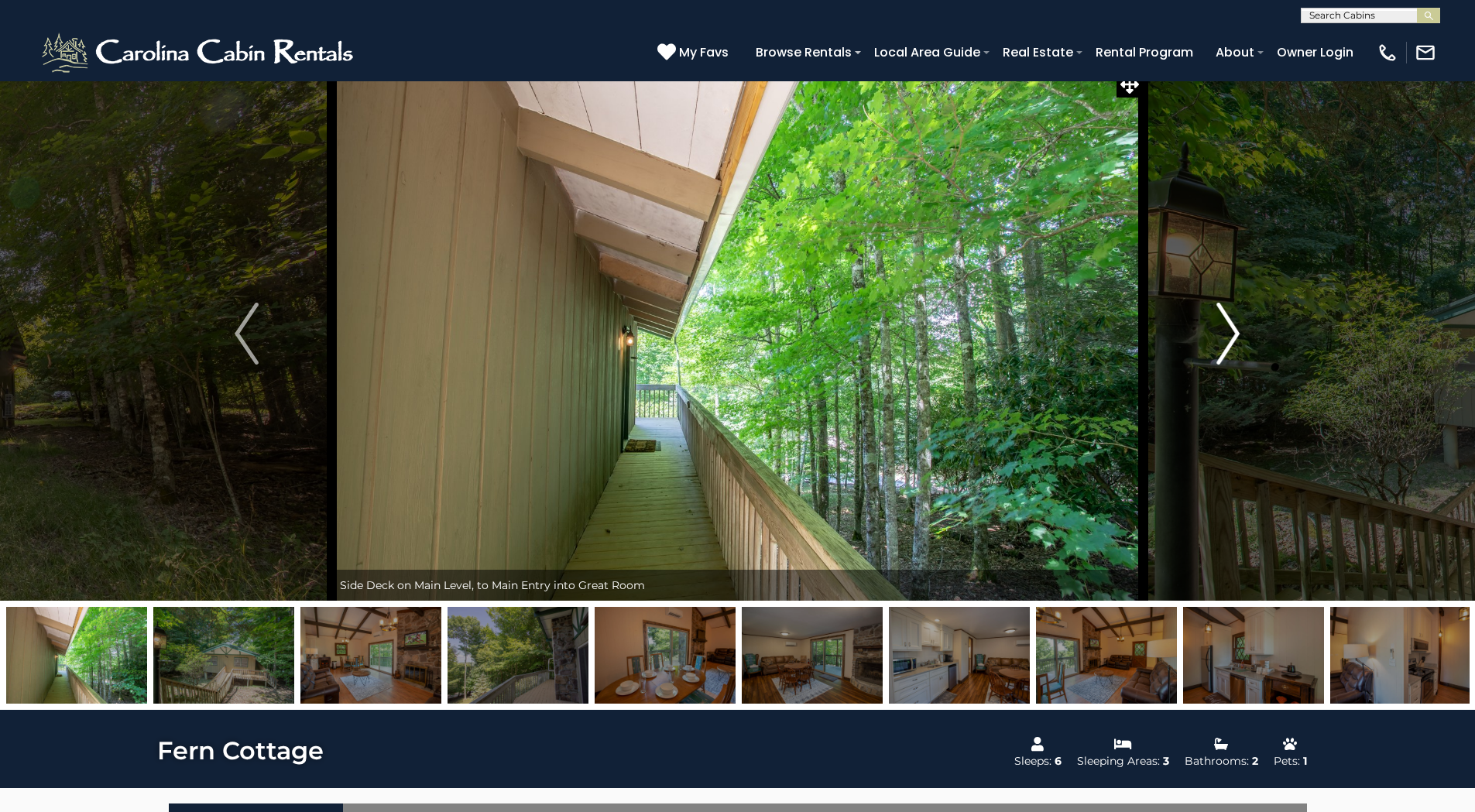
click at [1231, 327] on img "Next" at bounding box center [1228, 334] width 23 height 62
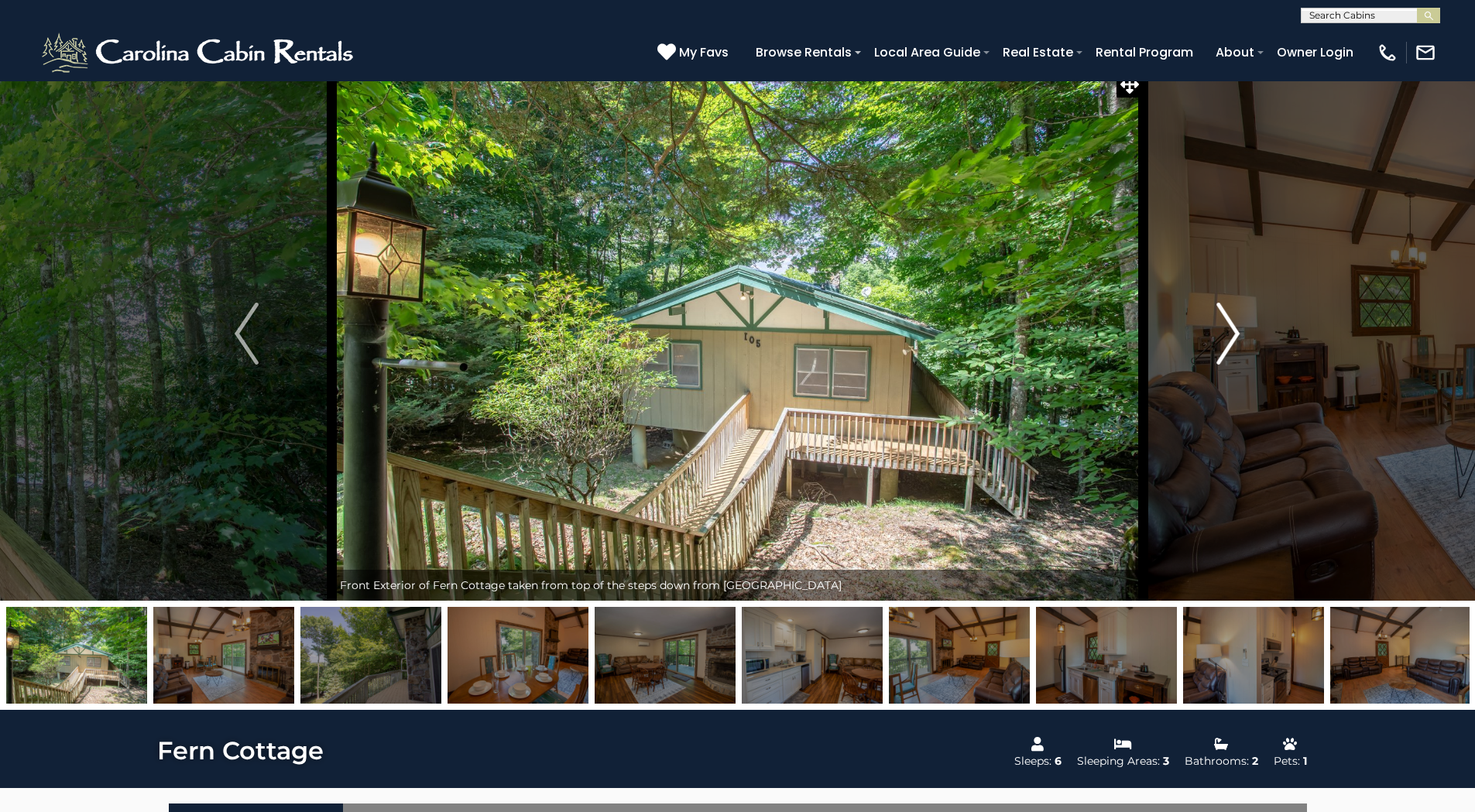
click at [1231, 327] on img "Next" at bounding box center [1228, 334] width 23 height 62
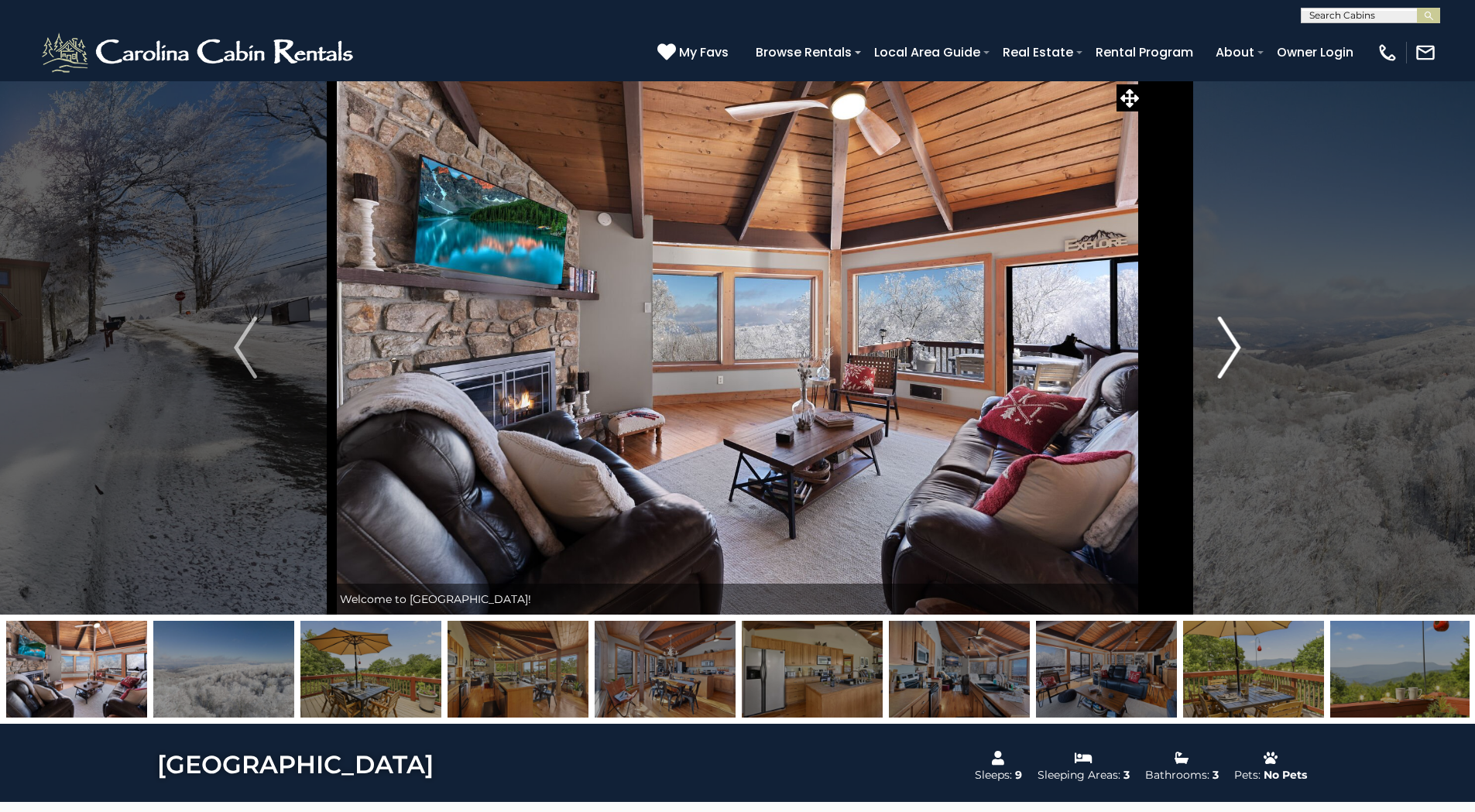
click at [1231, 342] on img "Next" at bounding box center [1229, 347] width 23 height 62
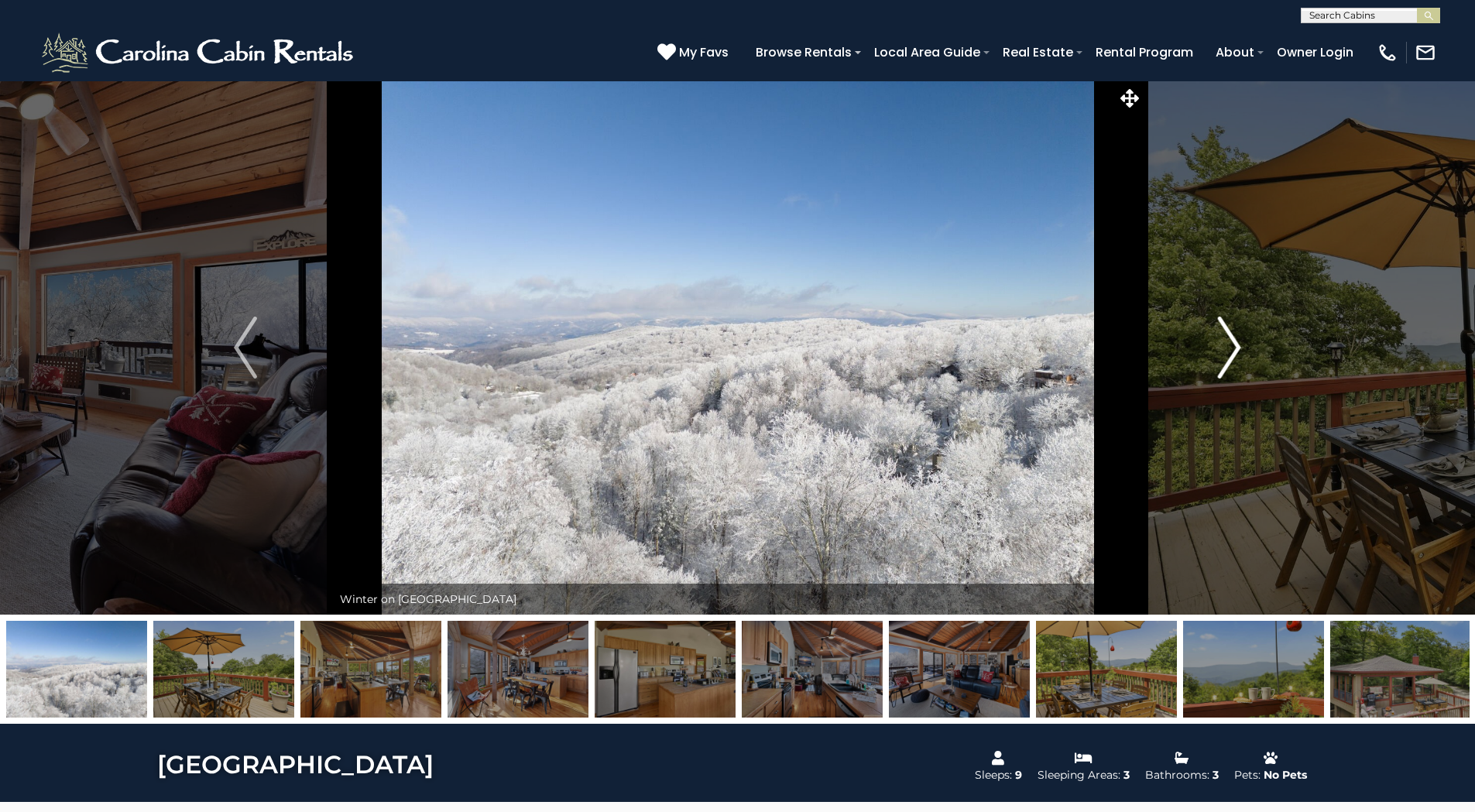
click at [1237, 345] on img "Next" at bounding box center [1229, 347] width 23 height 62
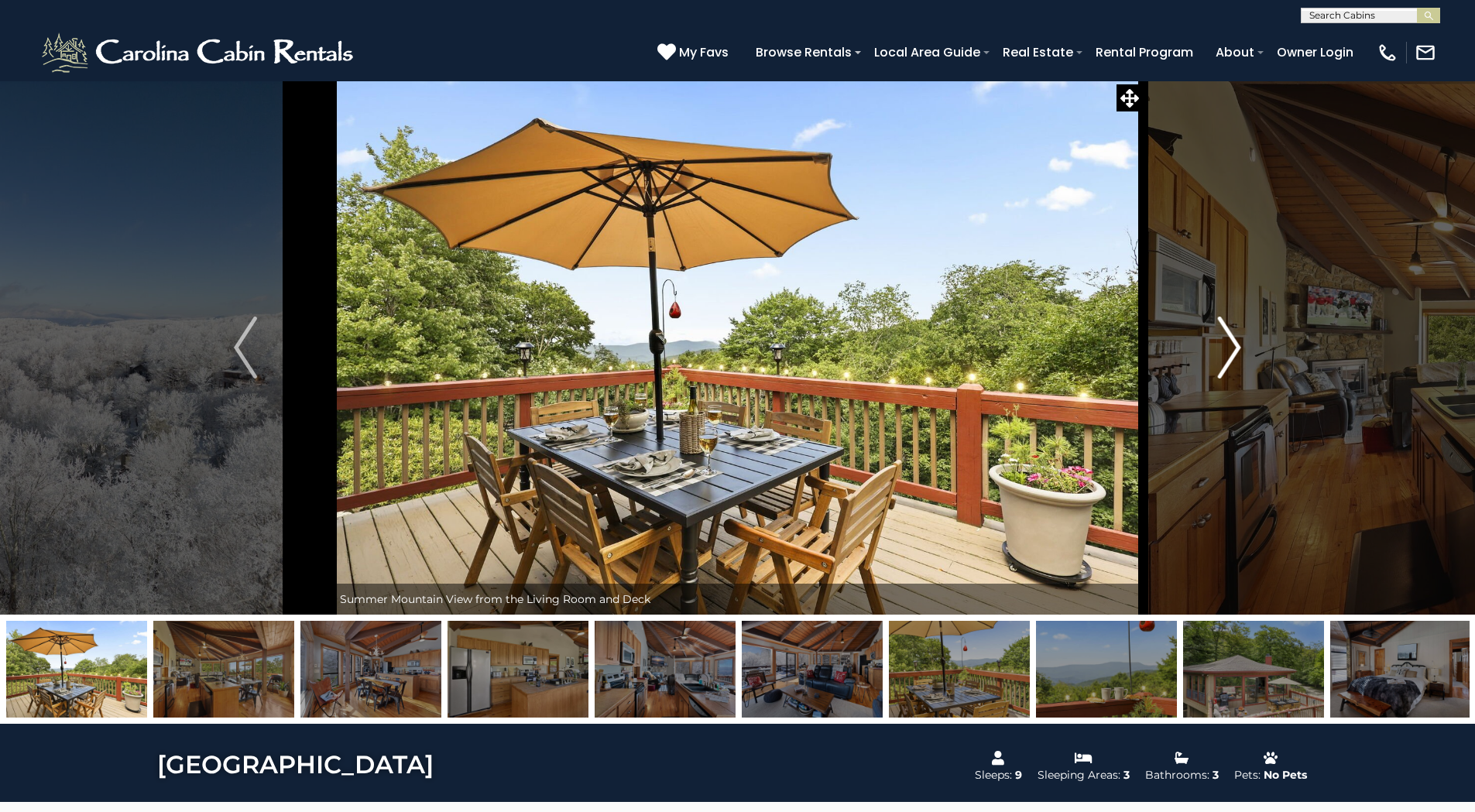
click at [1231, 343] on img "Next" at bounding box center [1229, 347] width 23 height 62
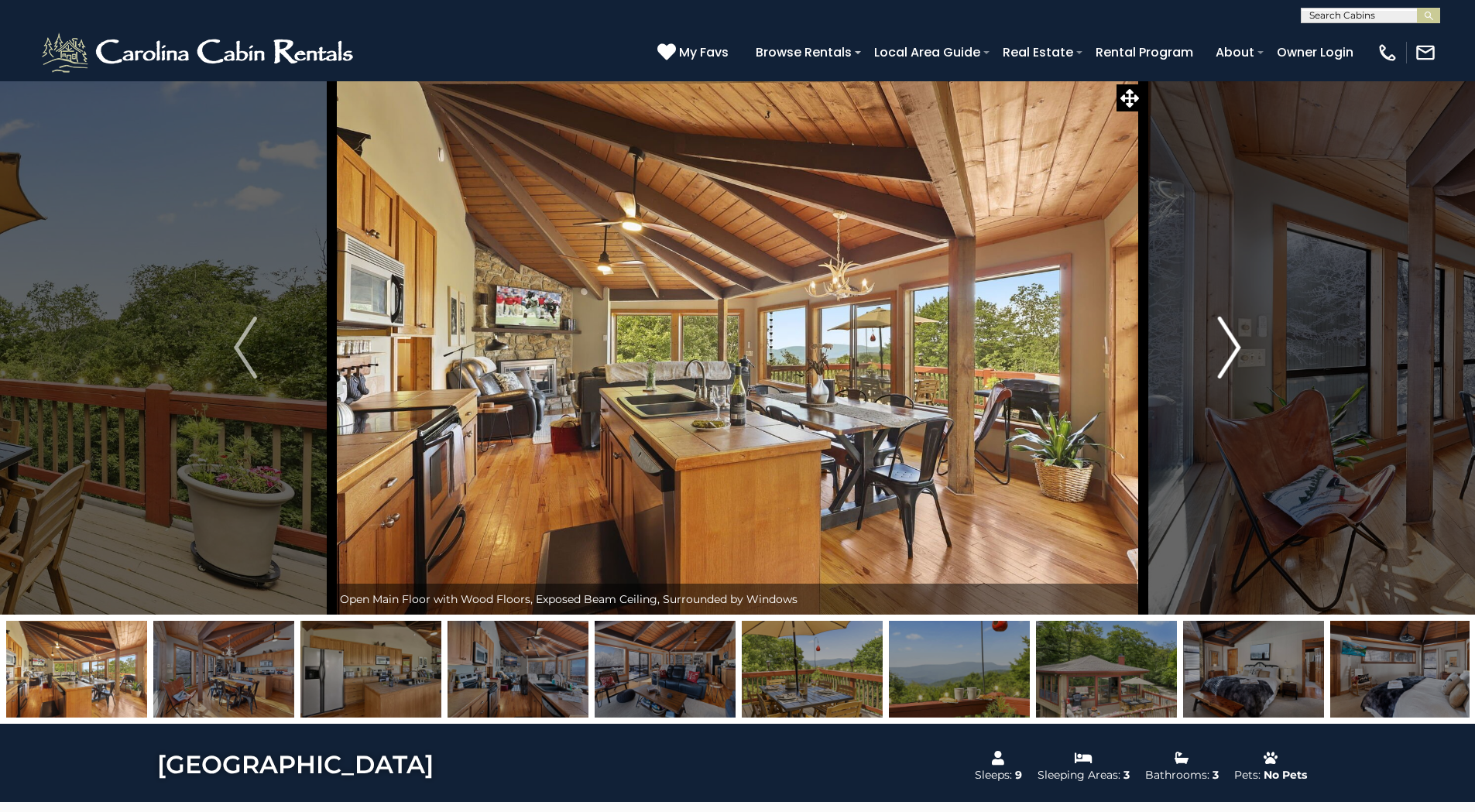
click at [1231, 343] on img "Next" at bounding box center [1229, 347] width 23 height 62
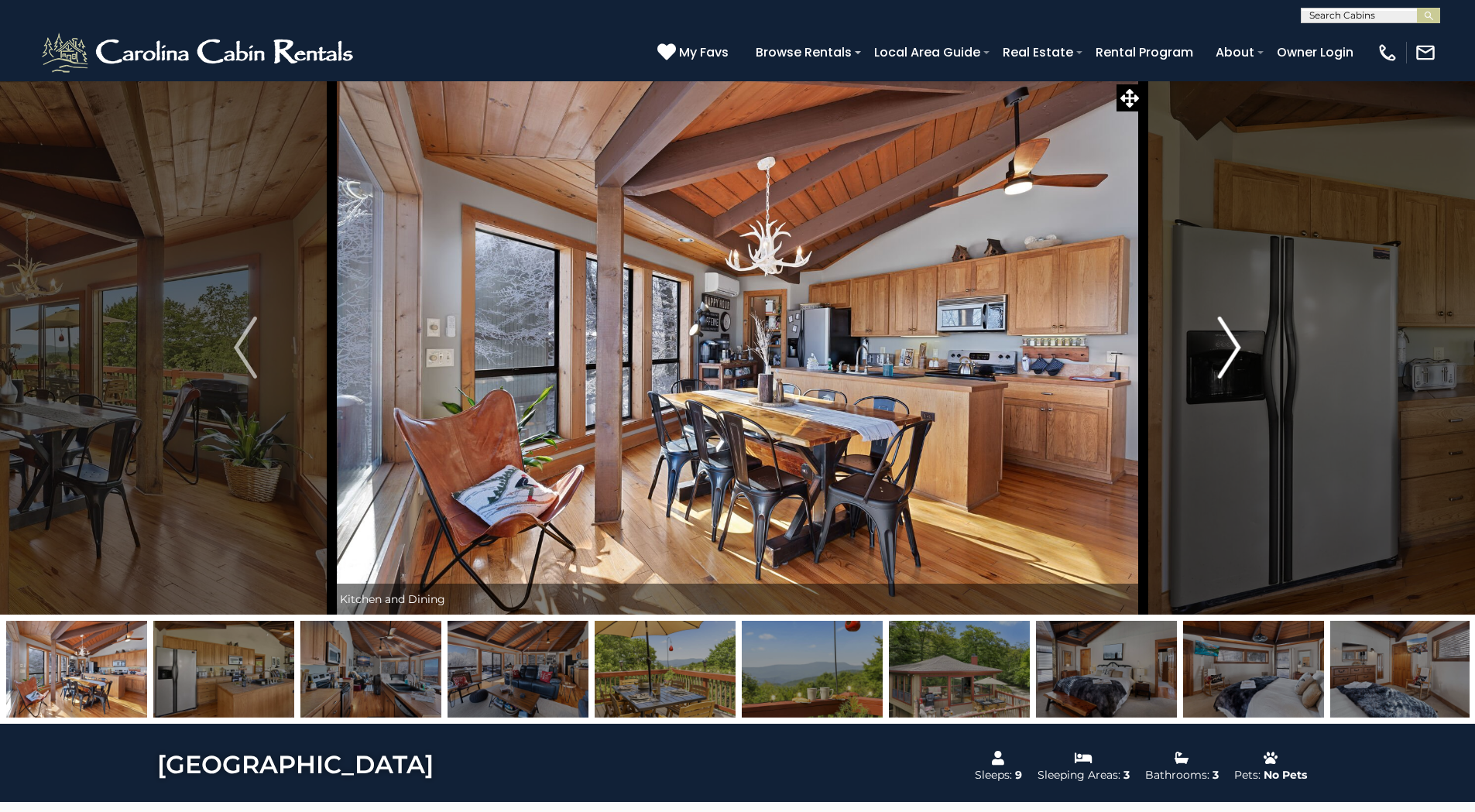
click at [1236, 344] on img "Next" at bounding box center [1229, 347] width 23 height 62
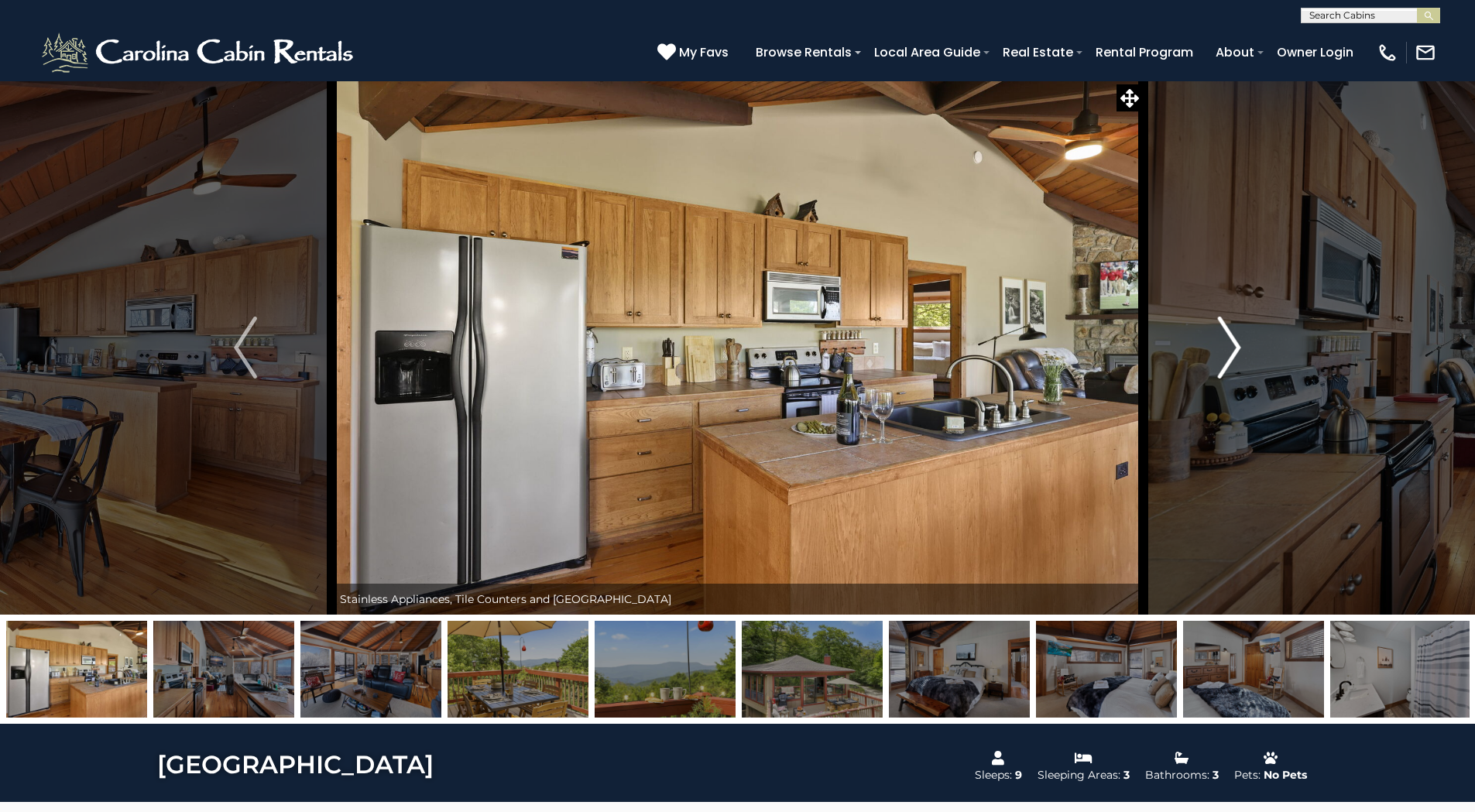
click at [1236, 345] on img "Next" at bounding box center [1229, 347] width 23 height 62
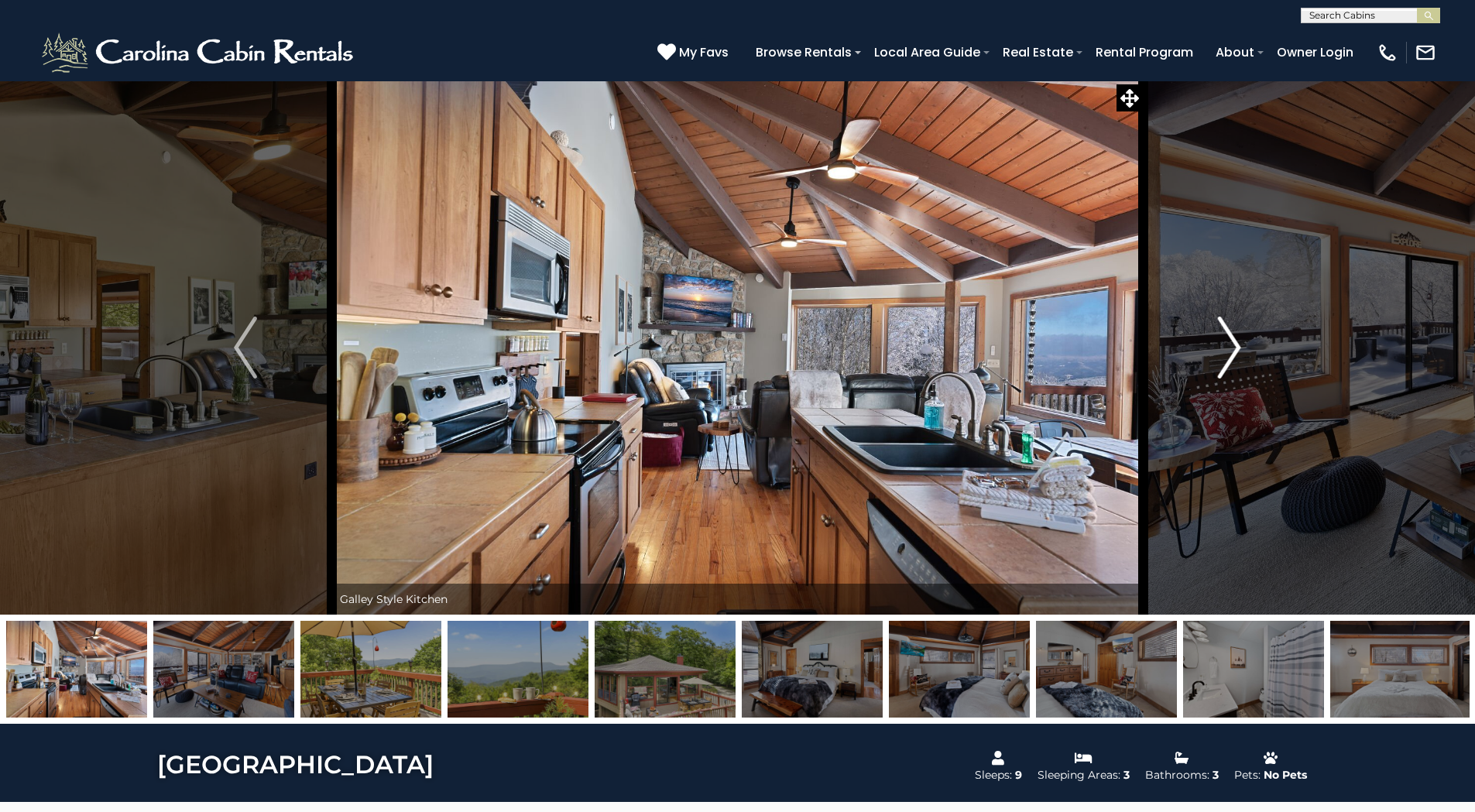
click at [1236, 345] on img "Next" at bounding box center [1229, 347] width 23 height 62
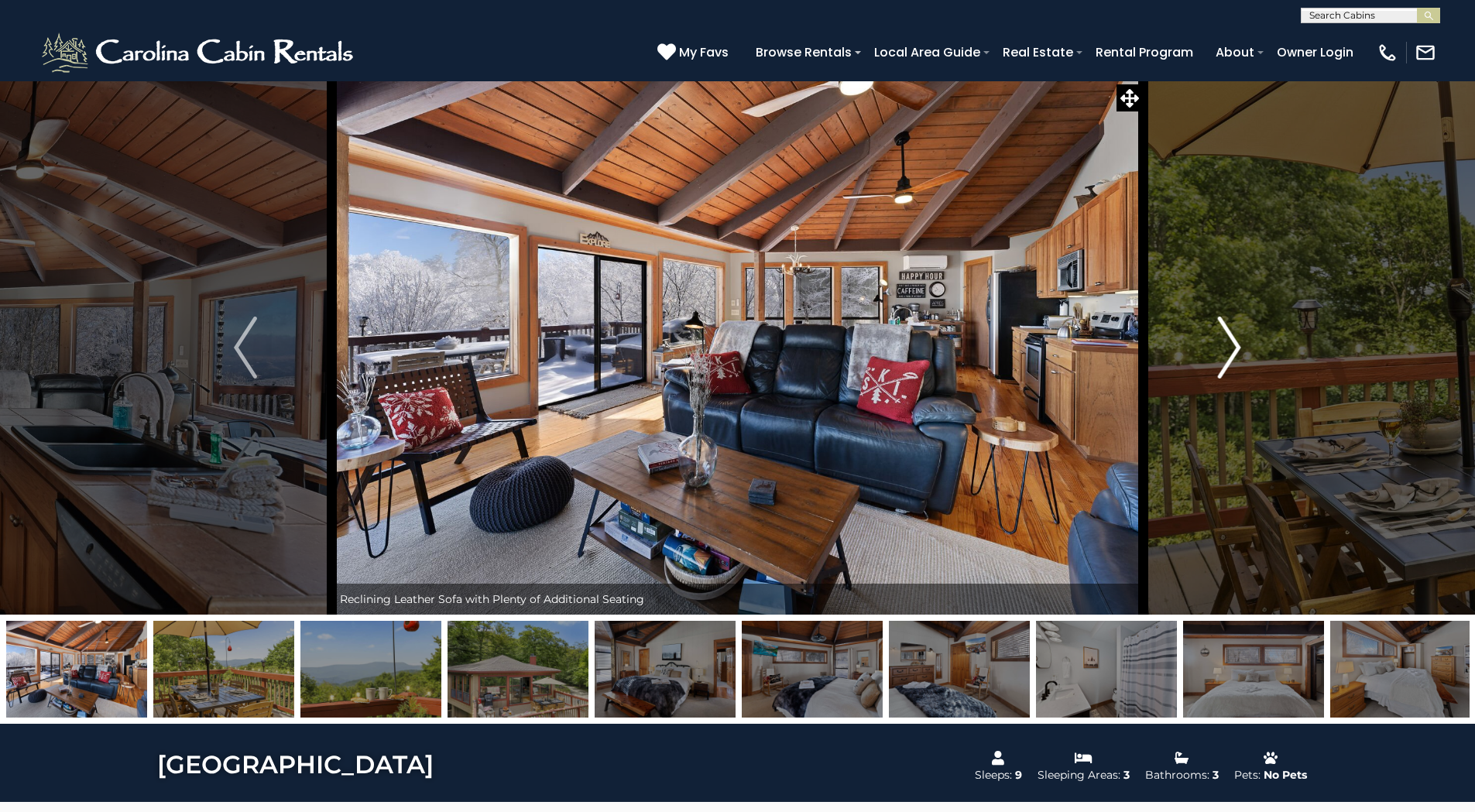
click at [1236, 345] on img "Next" at bounding box center [1229, 347] width 23 height 62
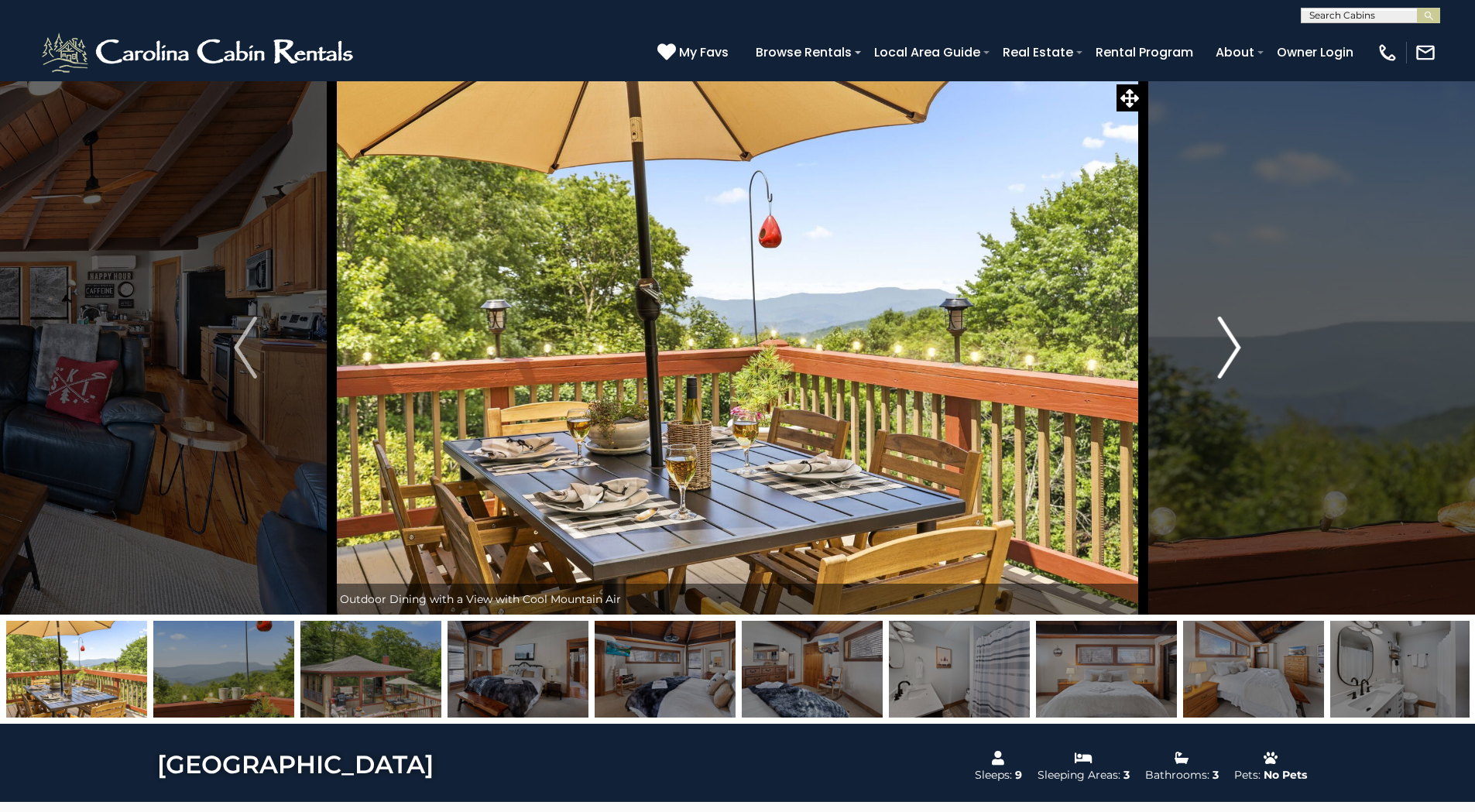
click at [1236, 345] on img "Next" at bounding box center [1229, 347] width 23 height 62
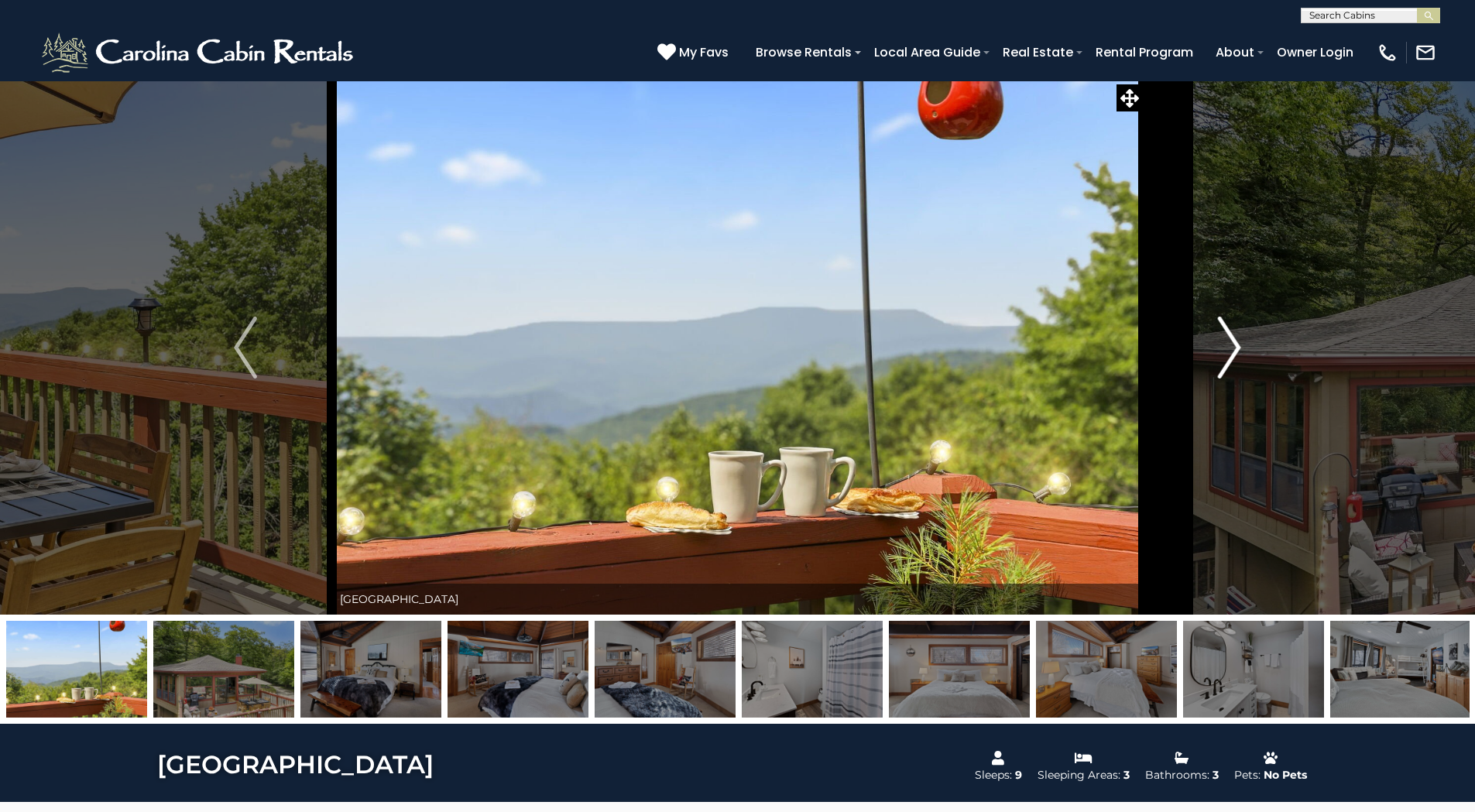
click at [1236, 345] on img "Next" at bounding box center [1229, 347] width 23 height 62
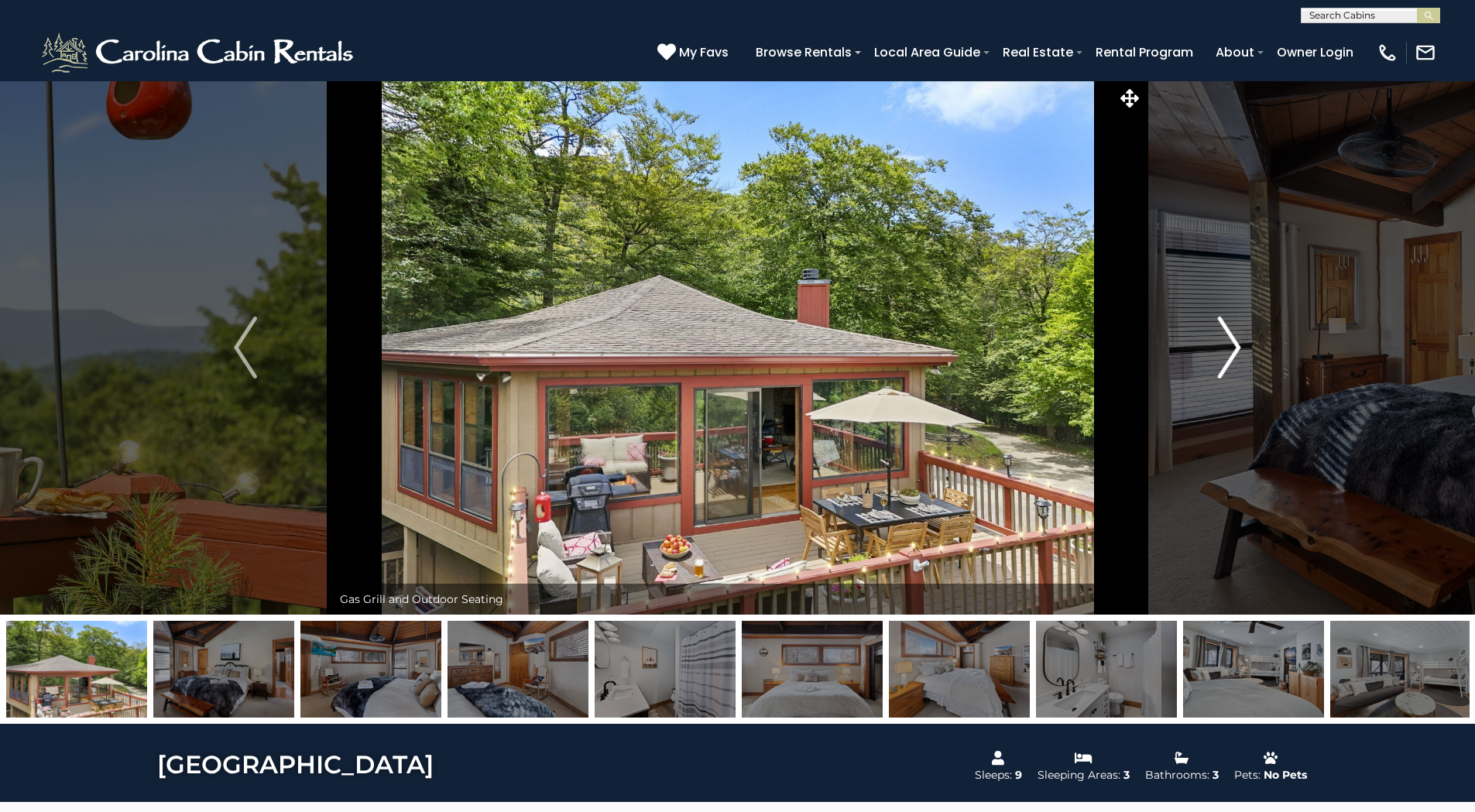
click at [1236, 345] on img "Next" at bounding box center [1229, 347] width 23 height 62
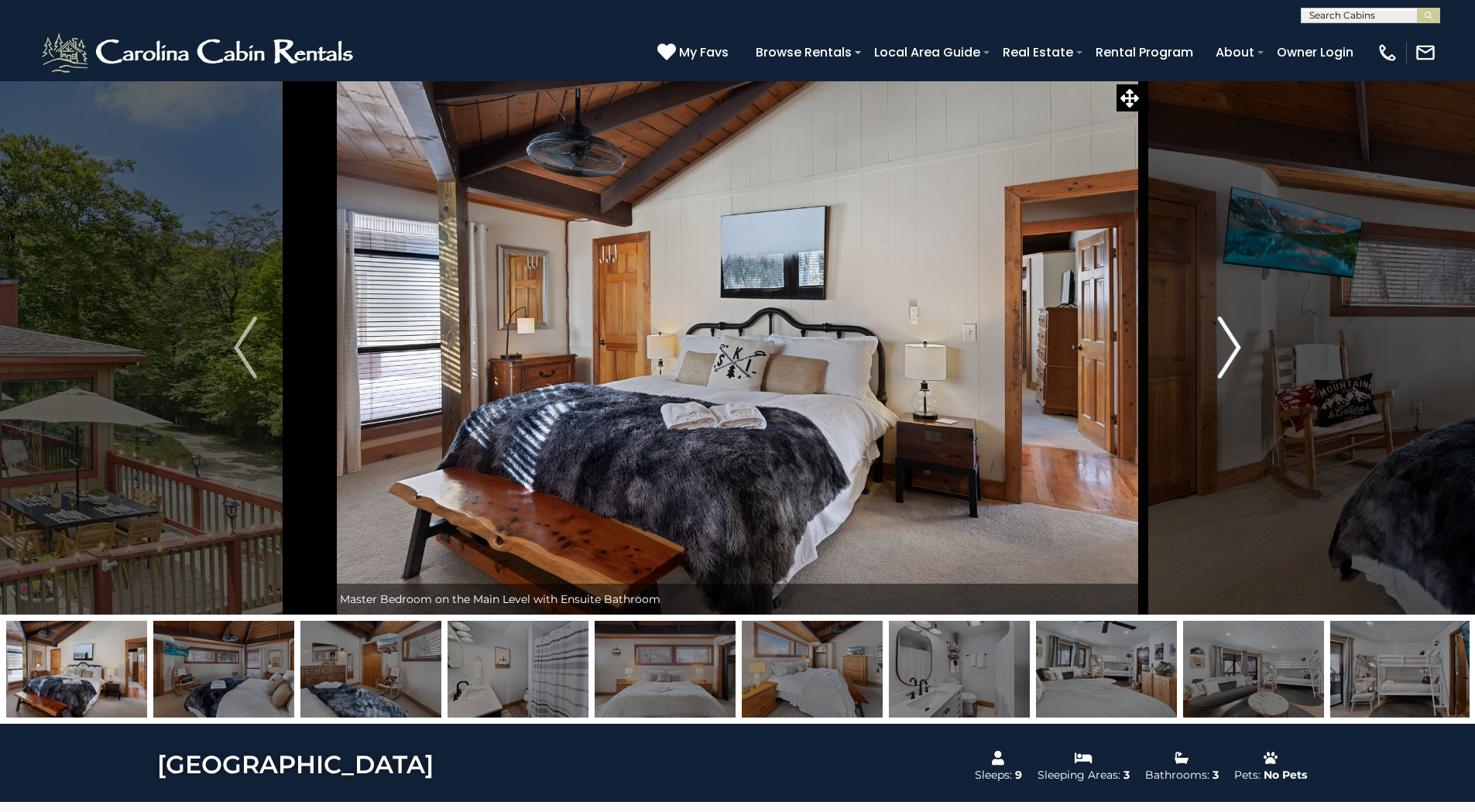
click at [1236, 345] on img "Next" at bounding box center [1229, 347] width 23 height 62
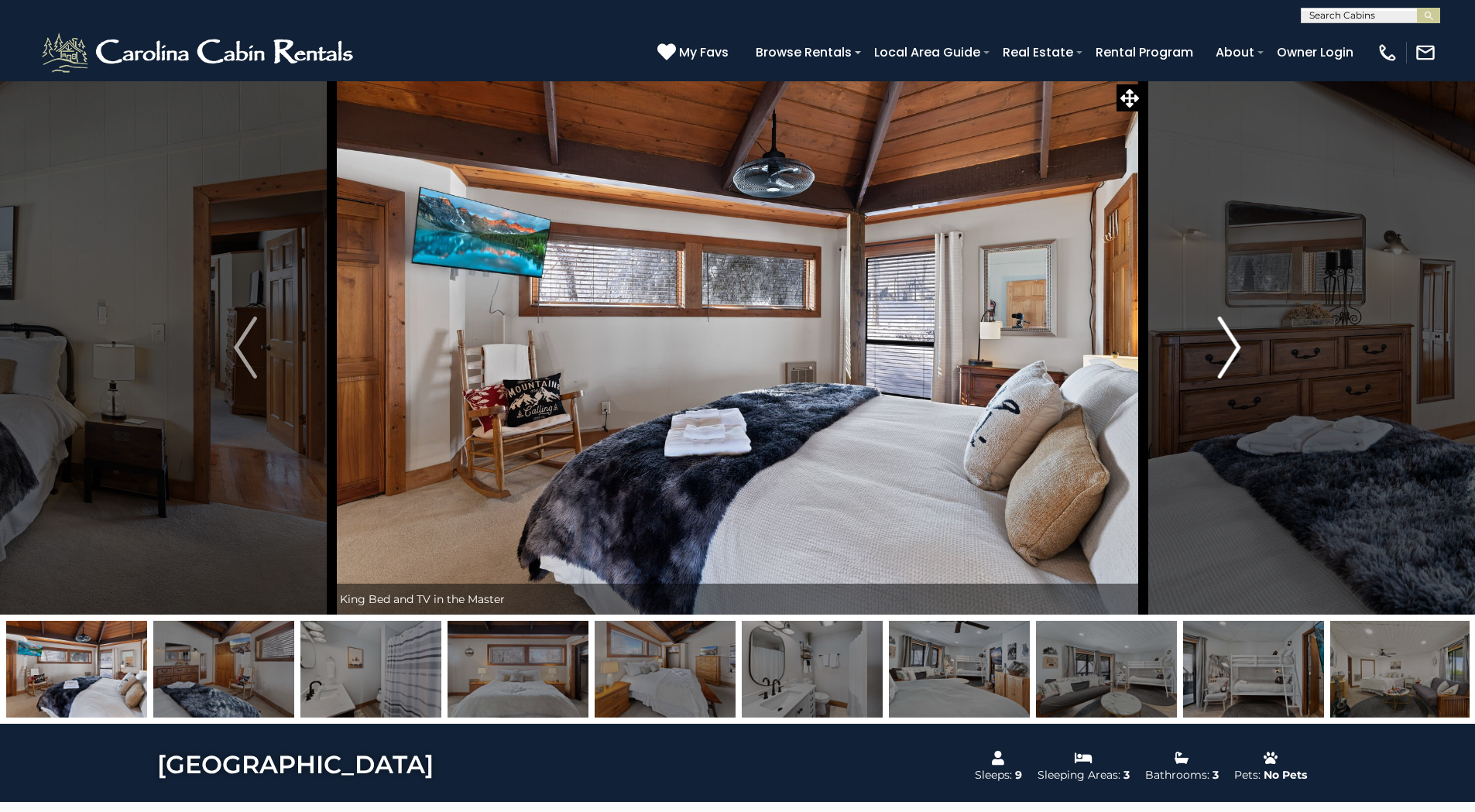
click at [1236, 345] on img "Next" at bounding box center [1229, 347] width 23 height 62
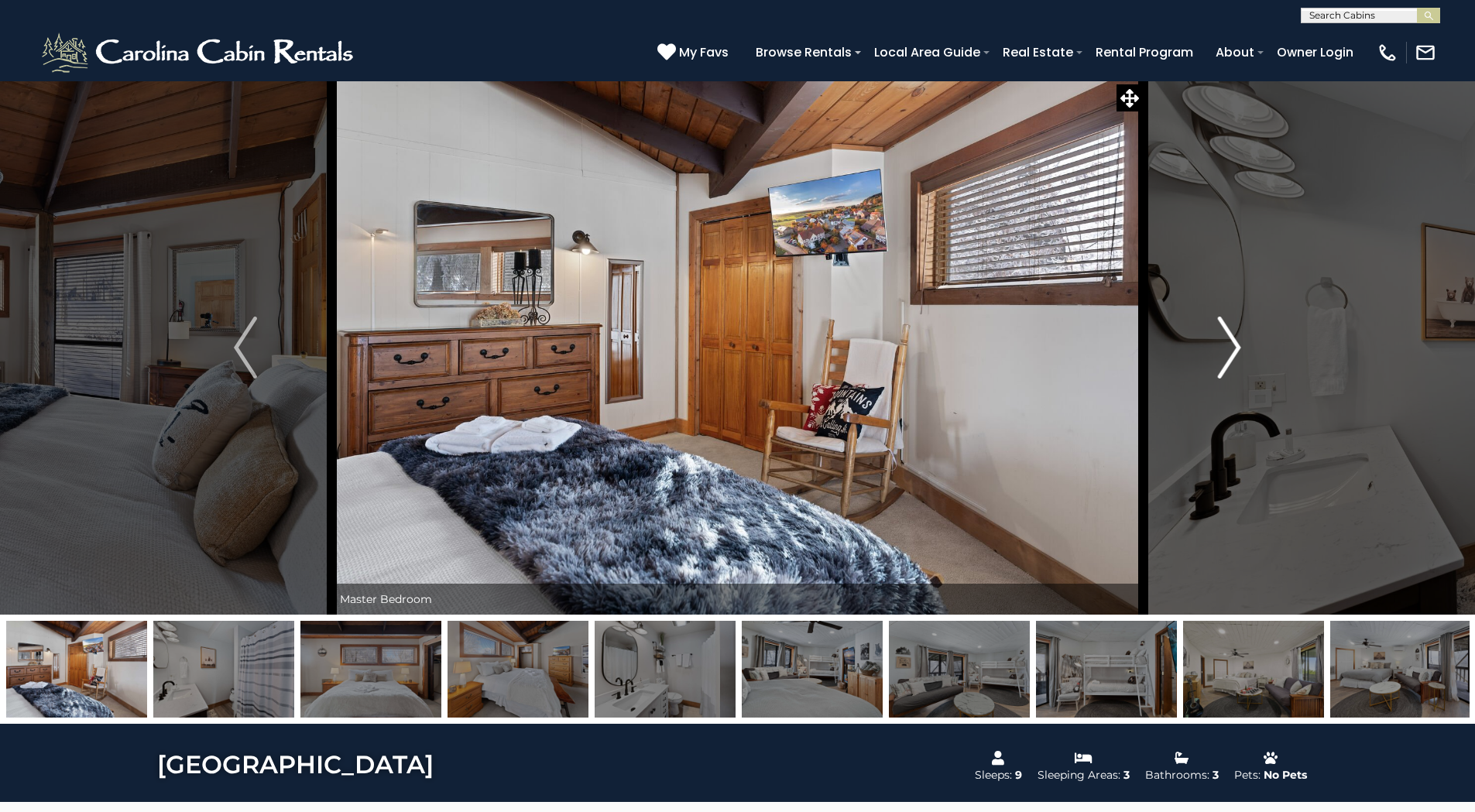
click at [1236, 345] on img "Next" at bounding box center [1229, 347] width 23 height 62
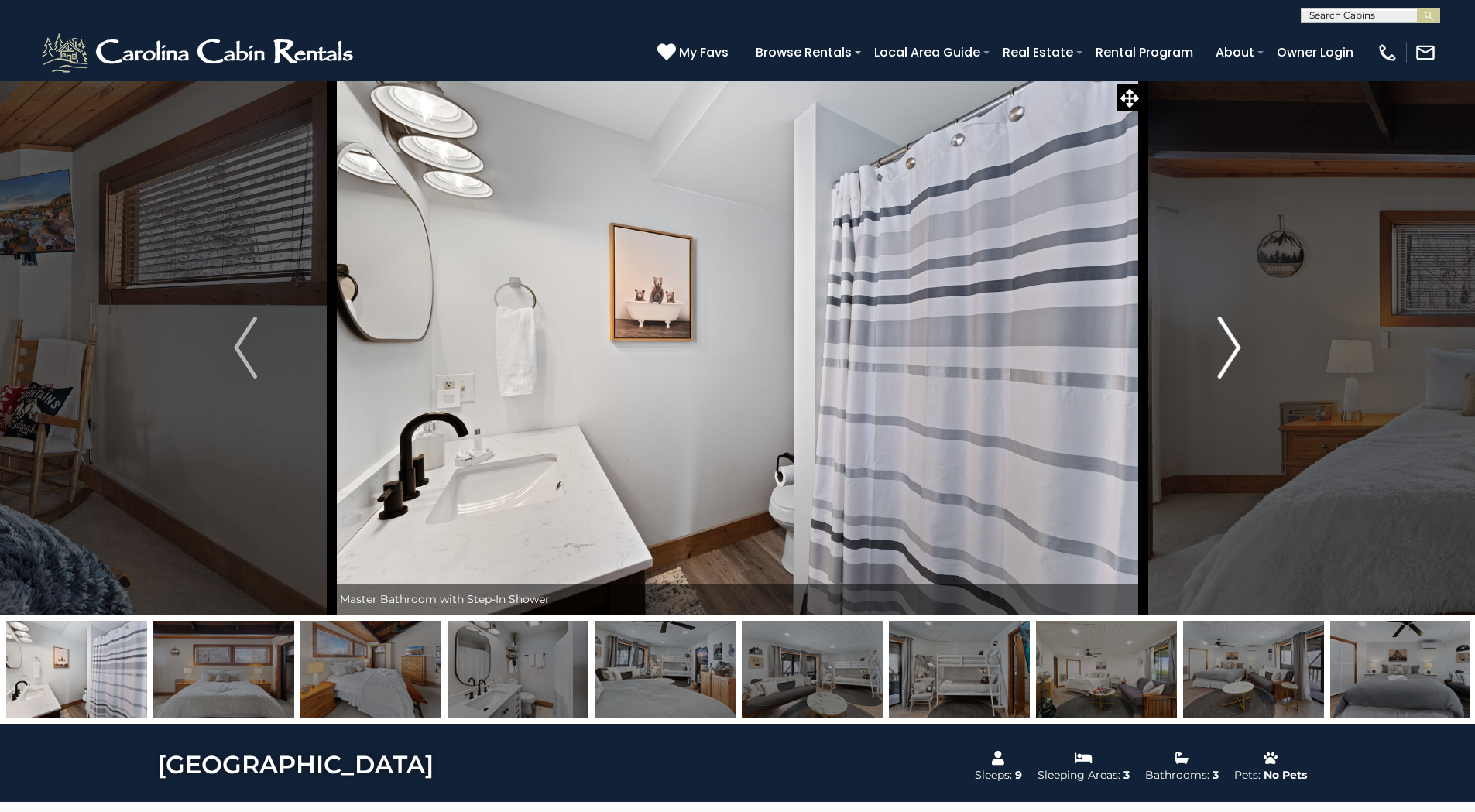
click at [1236, 345] on img "Next" at bounding box center [1229, 347] width 23 height 62
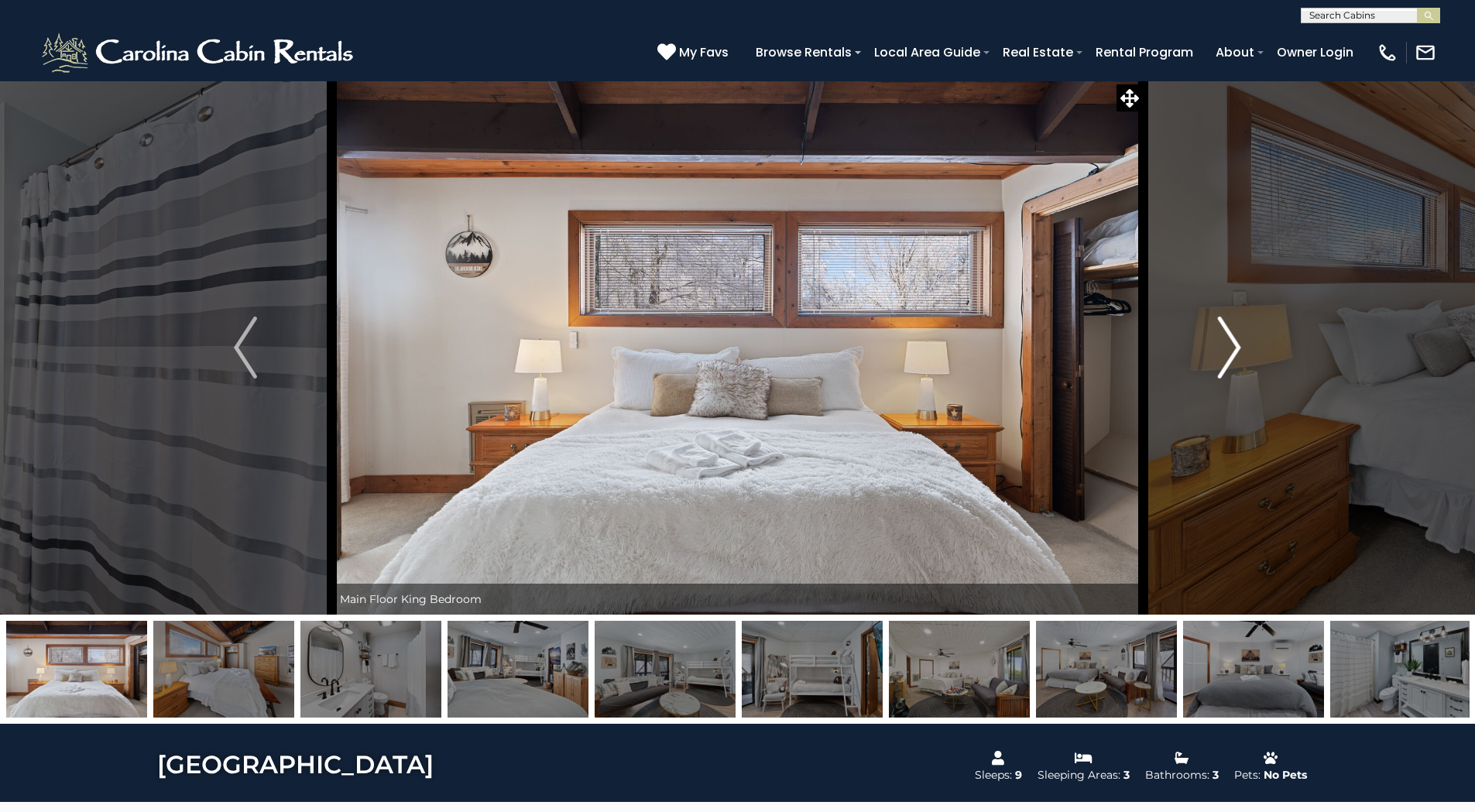
click at [1236, 345] on img "Next" at bounding box center [1229, 347] width 23 height 62
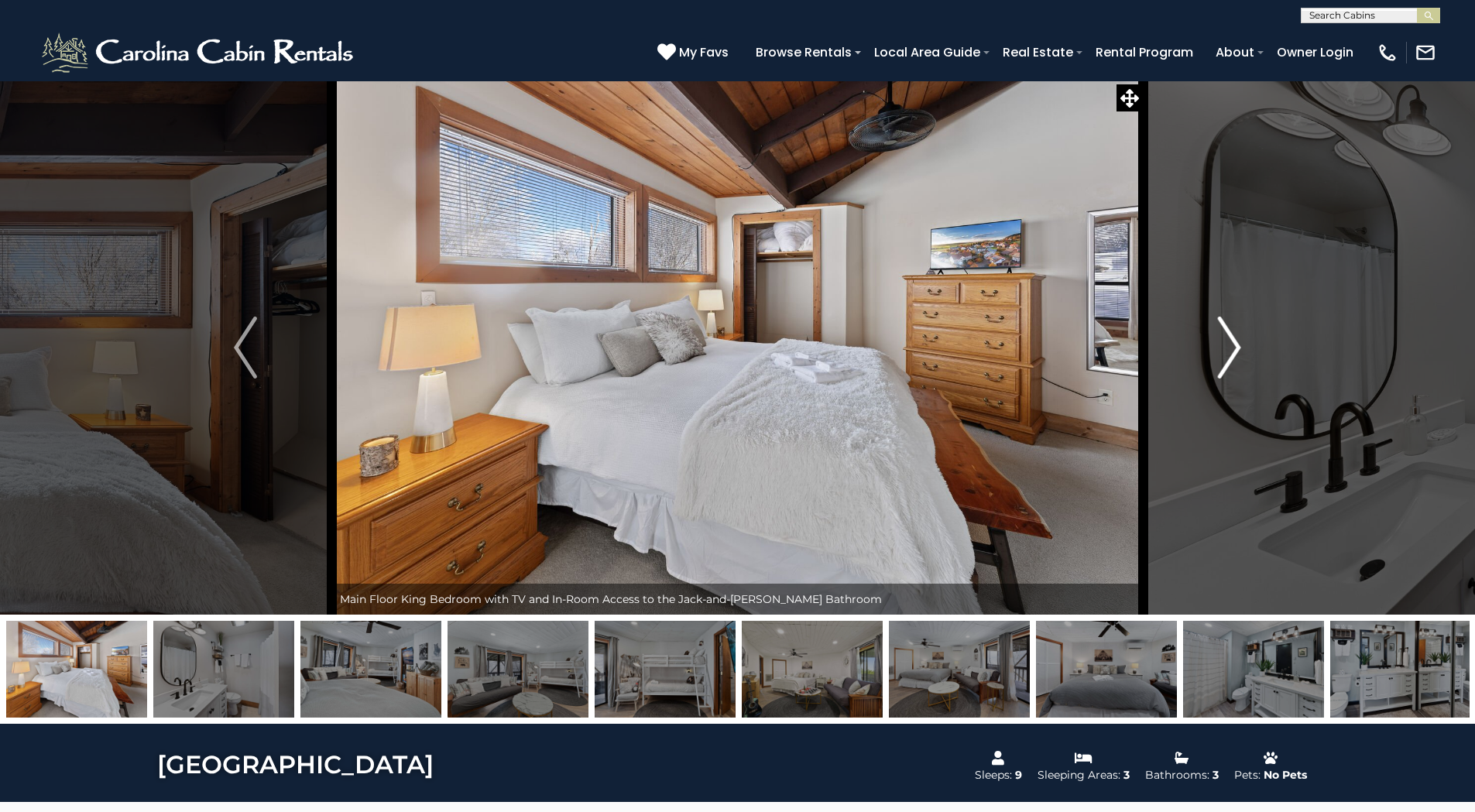
click at [1236, 345] on img "Next" at bounding box center [1229, 347] width 23 height 62
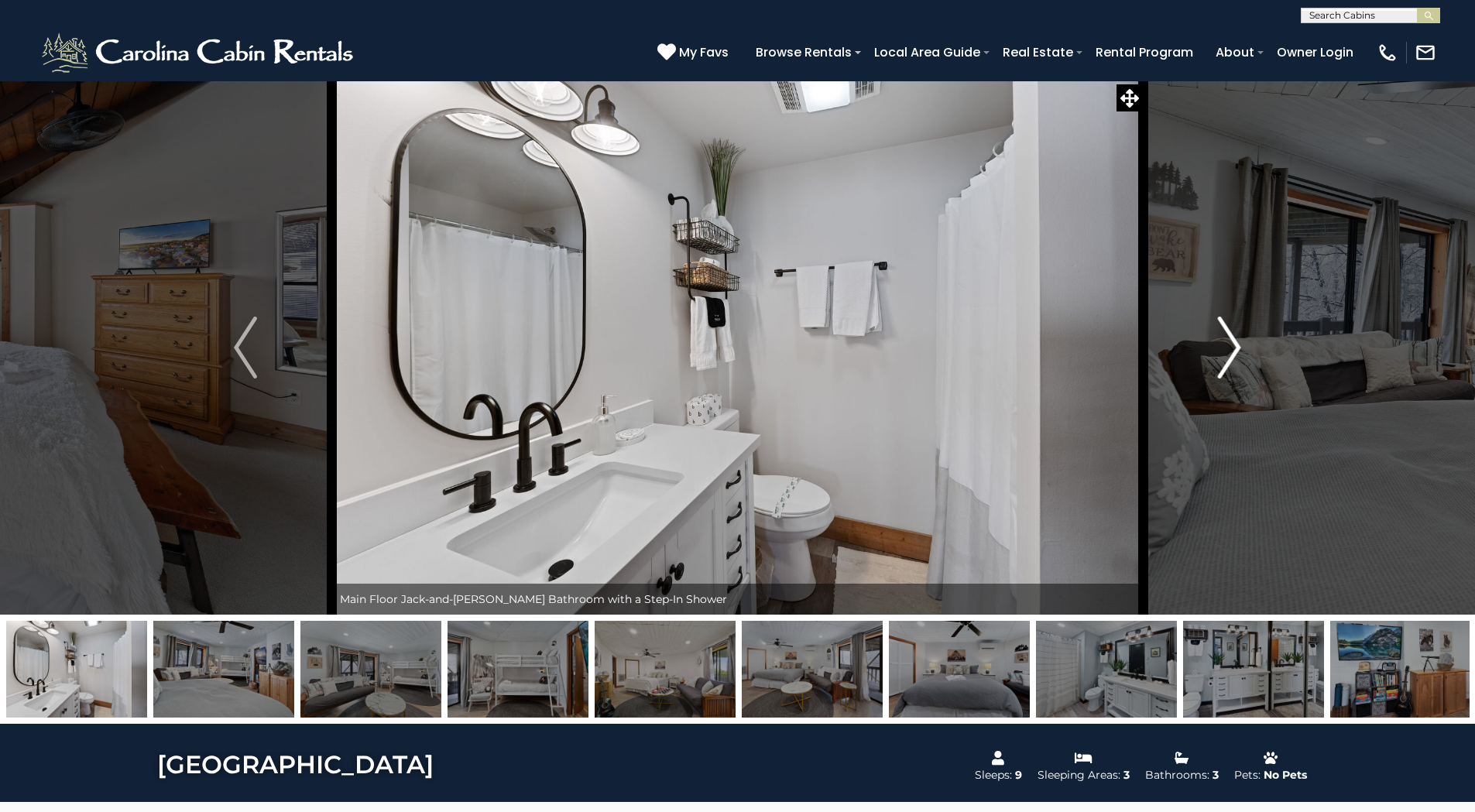
click at [1236, 345] on img "Next" at bounding box center [1229, 347] width 23 height 62
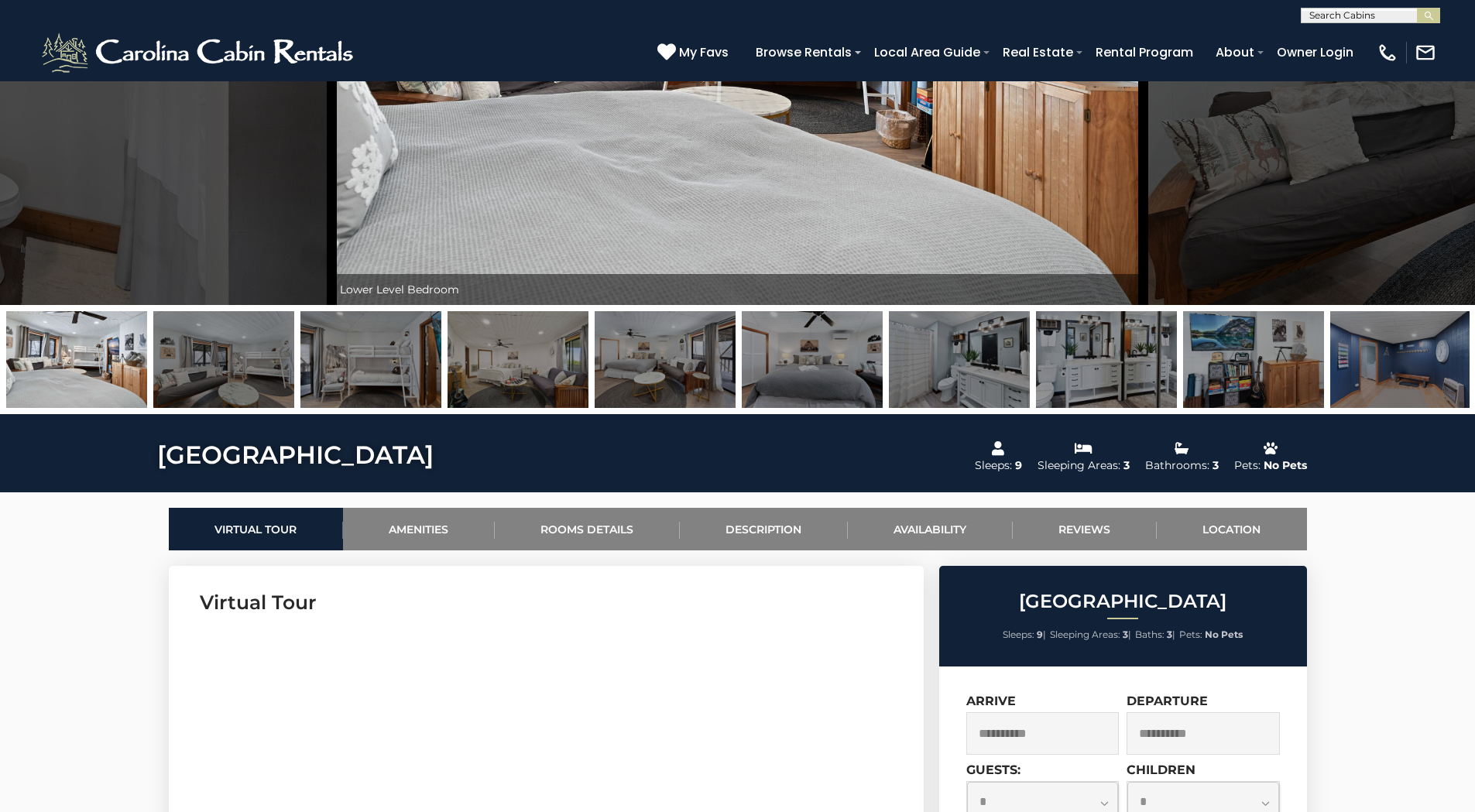
scroll to position [542, 0]
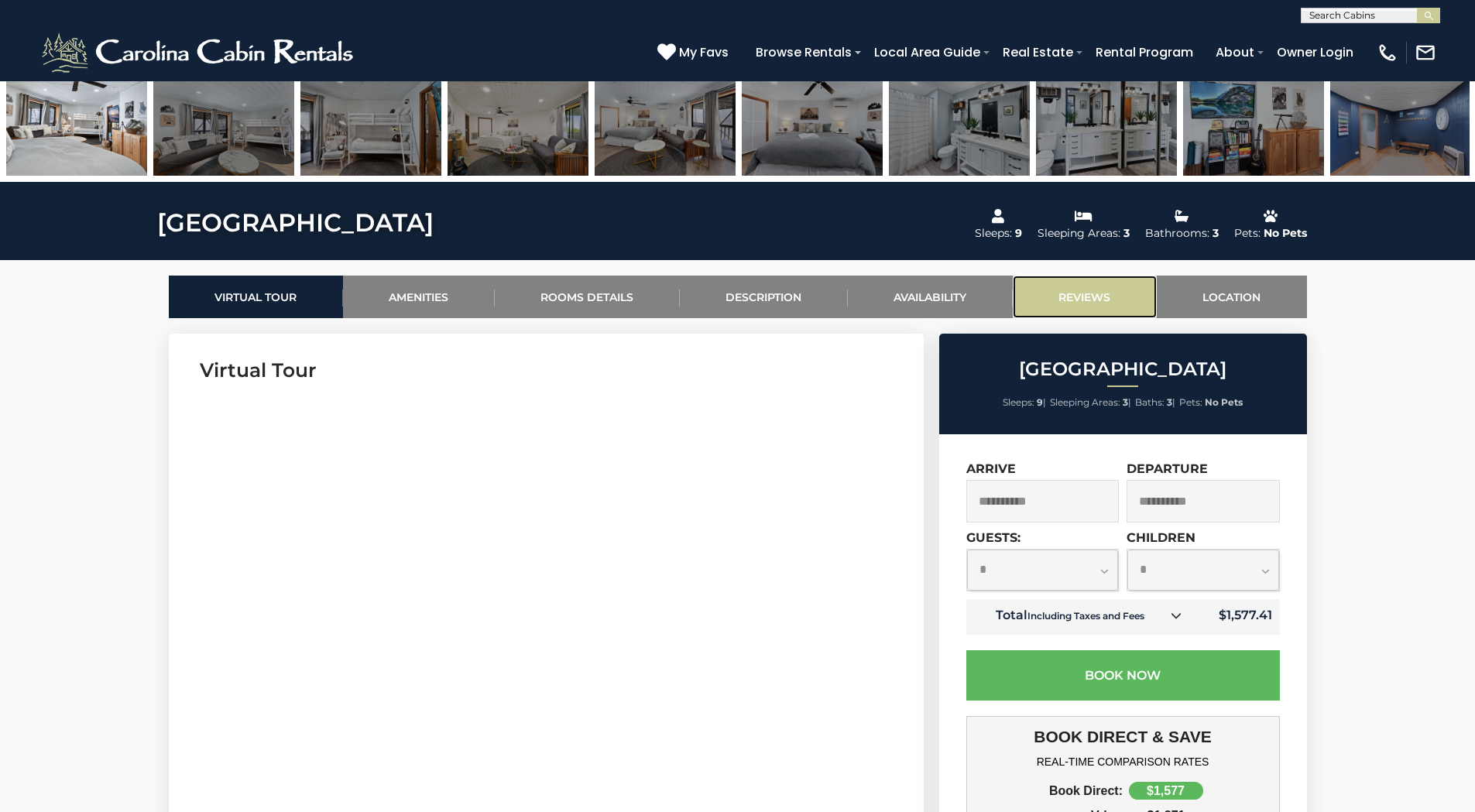
click at [1085, 290] on link "Reviews" at bounding box center [1085, 297] width 144 height 43
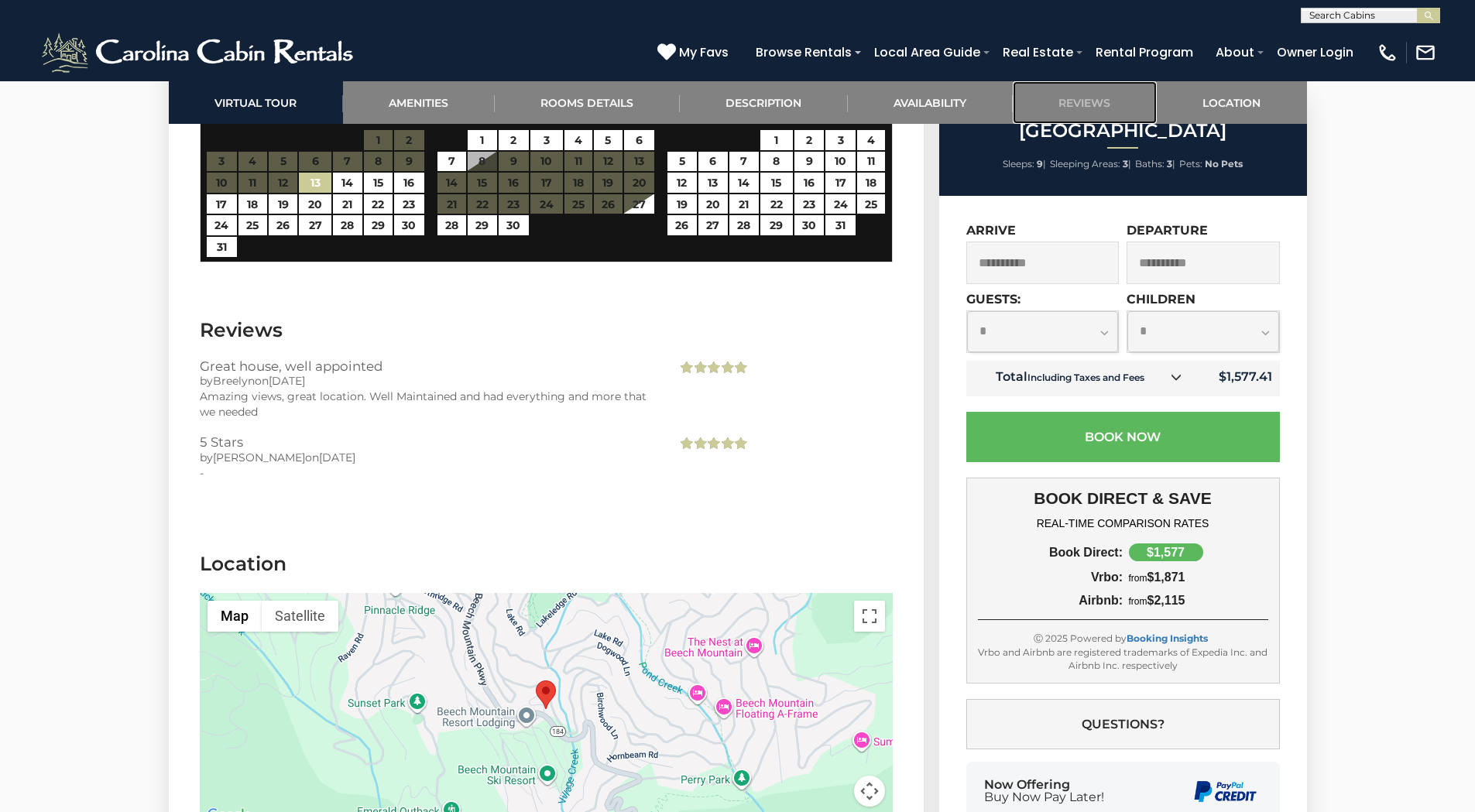
scroll to position [3402, 0]
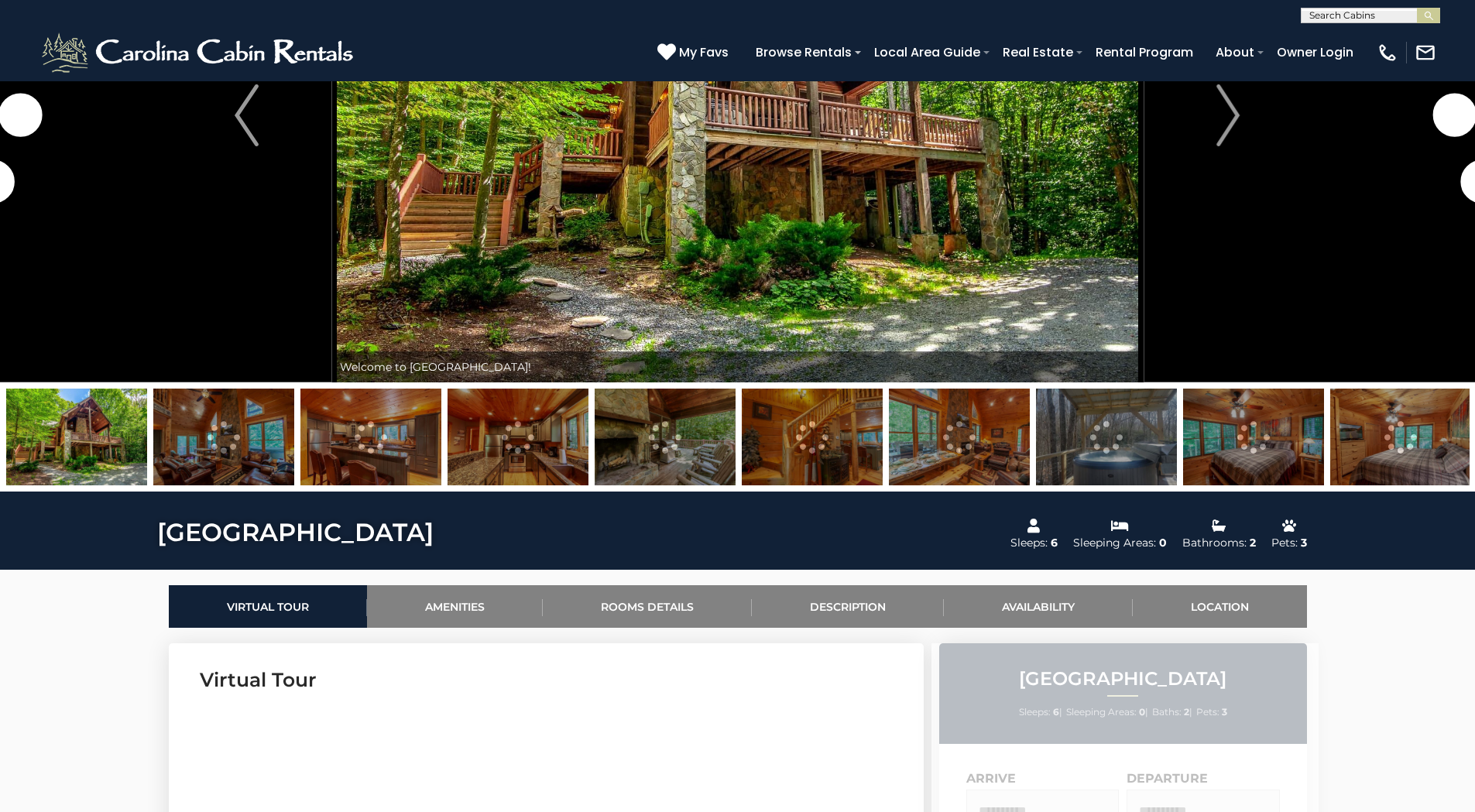
scroll to position [309, 0]
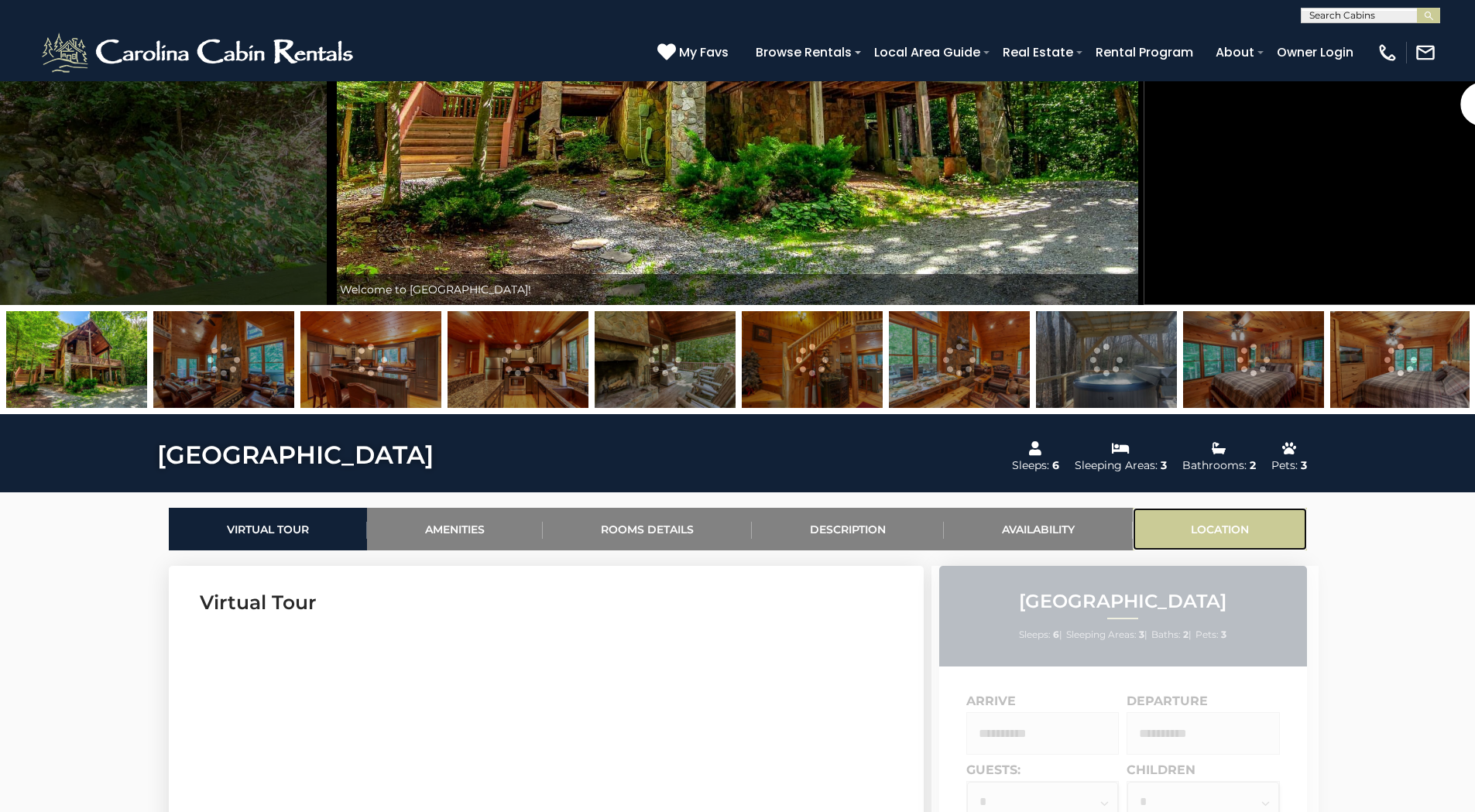
click at [1211, 522] on link "Location" at bounding box center [1220, 528] width 175 height 43
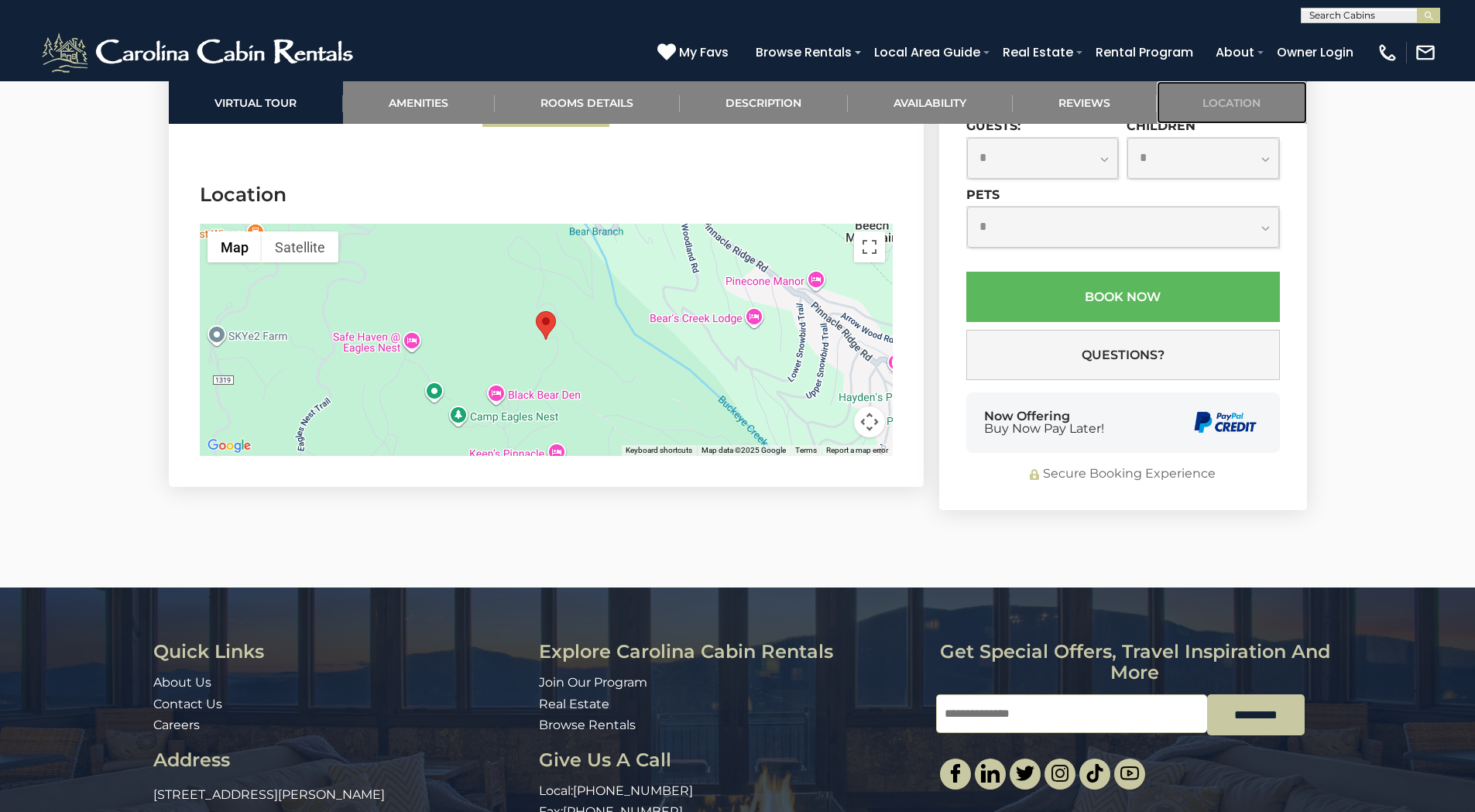
scroll to position [3537, 0]
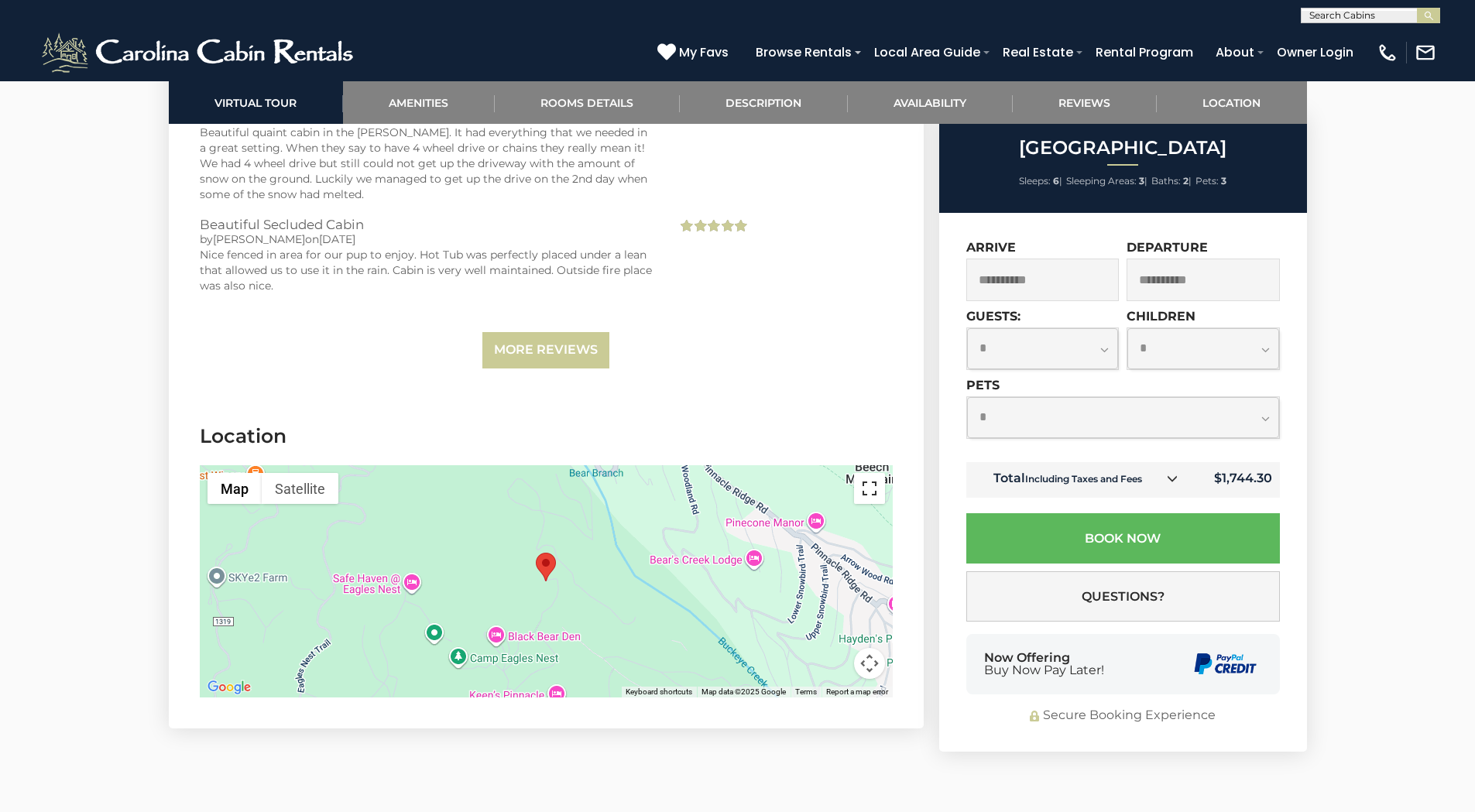
click at [870, 498] on button "Toggle fullscreen view" at bounding box center [870, 488] width 31 height 31
